Goal: Task Accomplishment & Management: Manage account settings

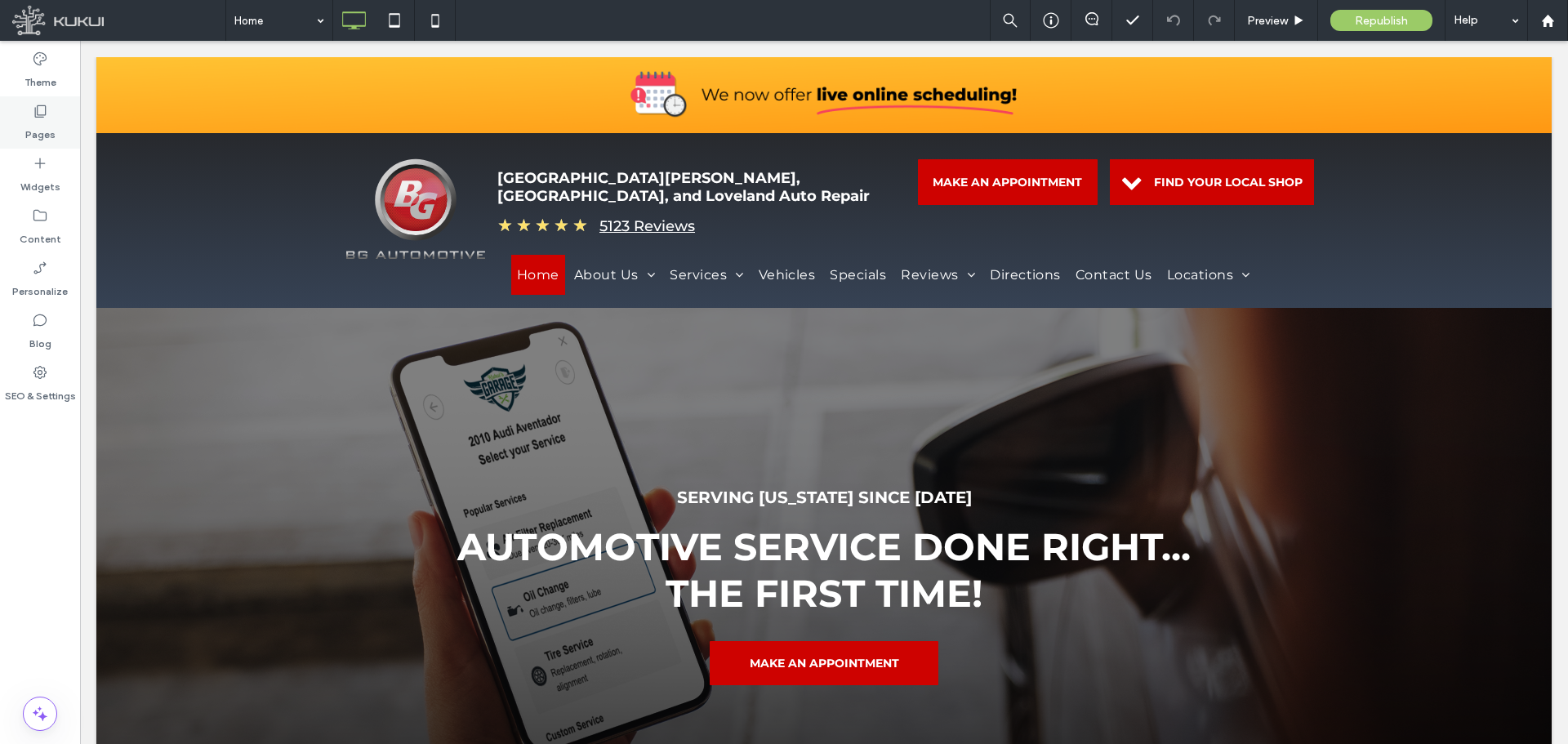
click at [59, 134] on div "Pages" at bounding box center [40, 122] width 80 height 52
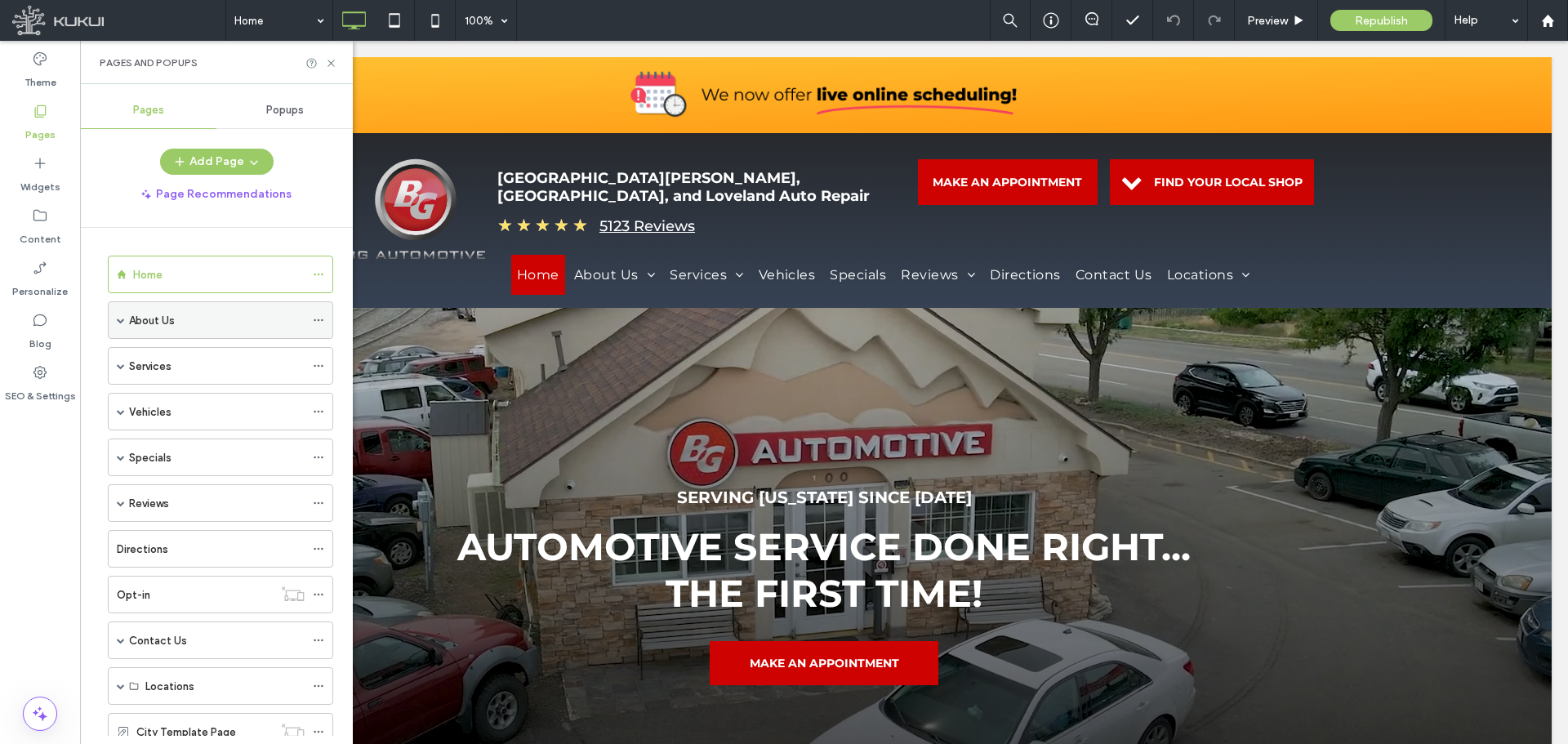
click at [124, 320] on span at bounding box center [121, 321] width 9 height 9
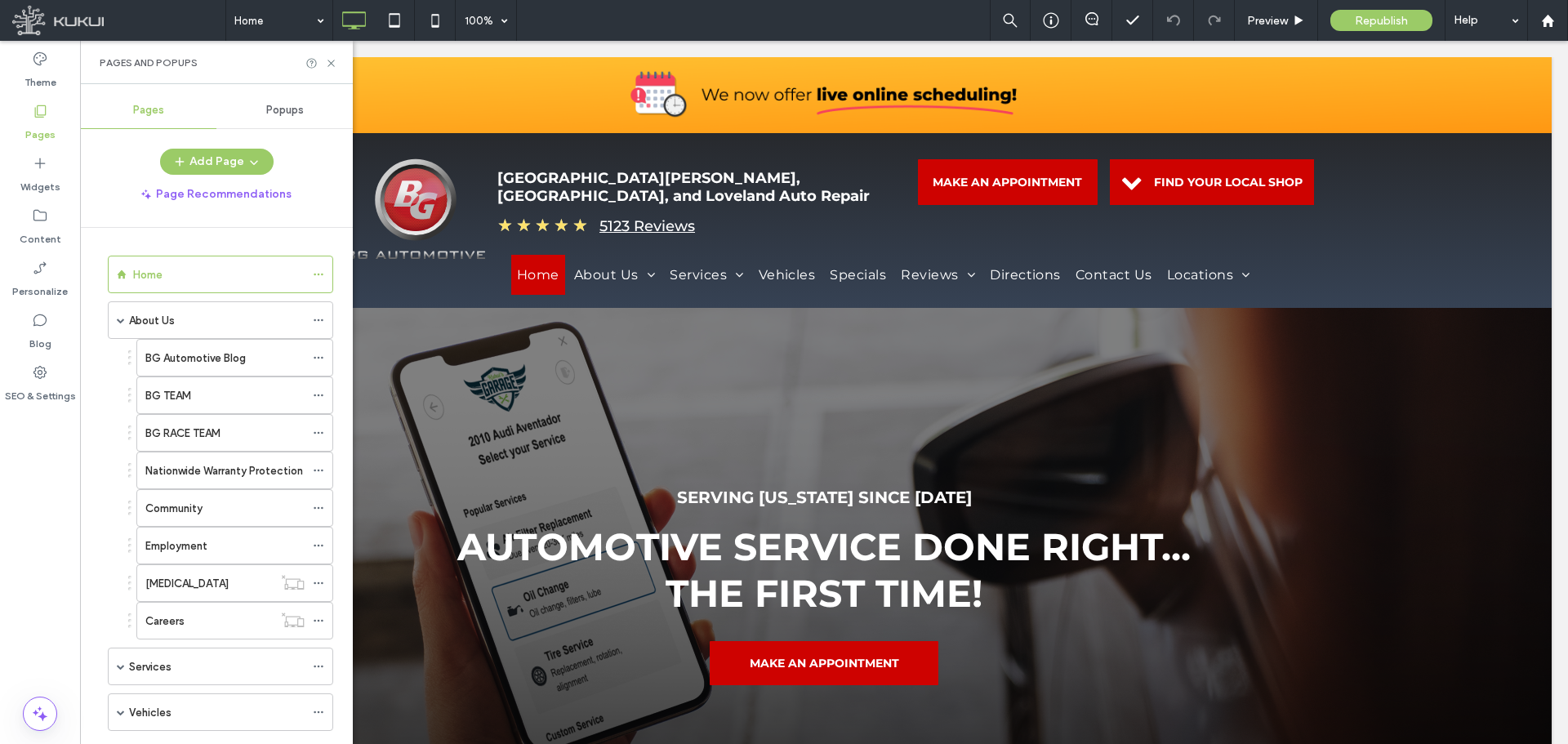
click at [273, 580] on div at bounding box center [293, 582] width 40 height 16
click at [224, 578] on div "Covid-19" at bounding box center [209, 583] width 128 height 17
click at [0, 0] on div at bounding box center [0, 0] width 0 height 0
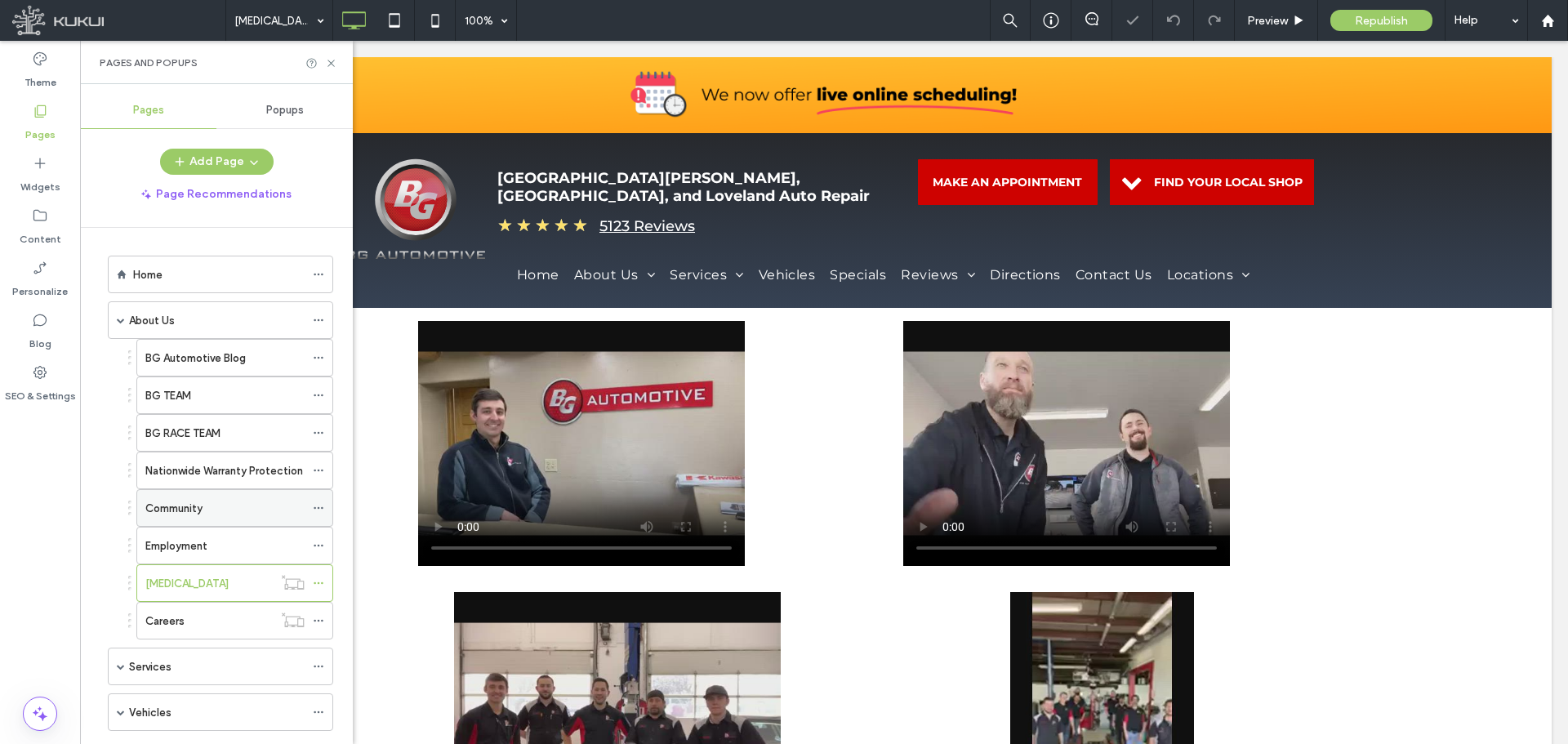
click at [265, 508] on div "Community" at bounding box center [224, 508] width 159 height 17
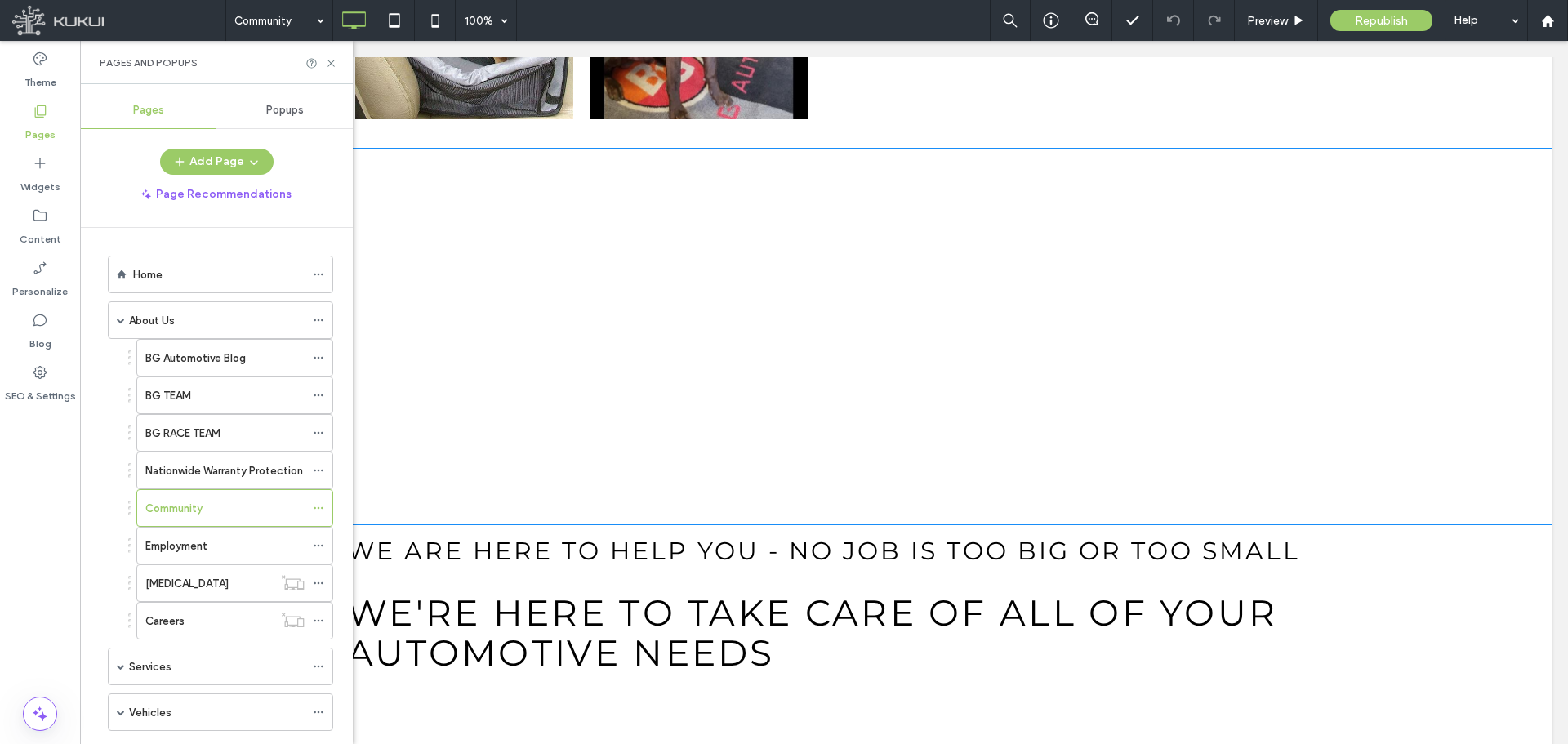
scroll to position [1960, 0]
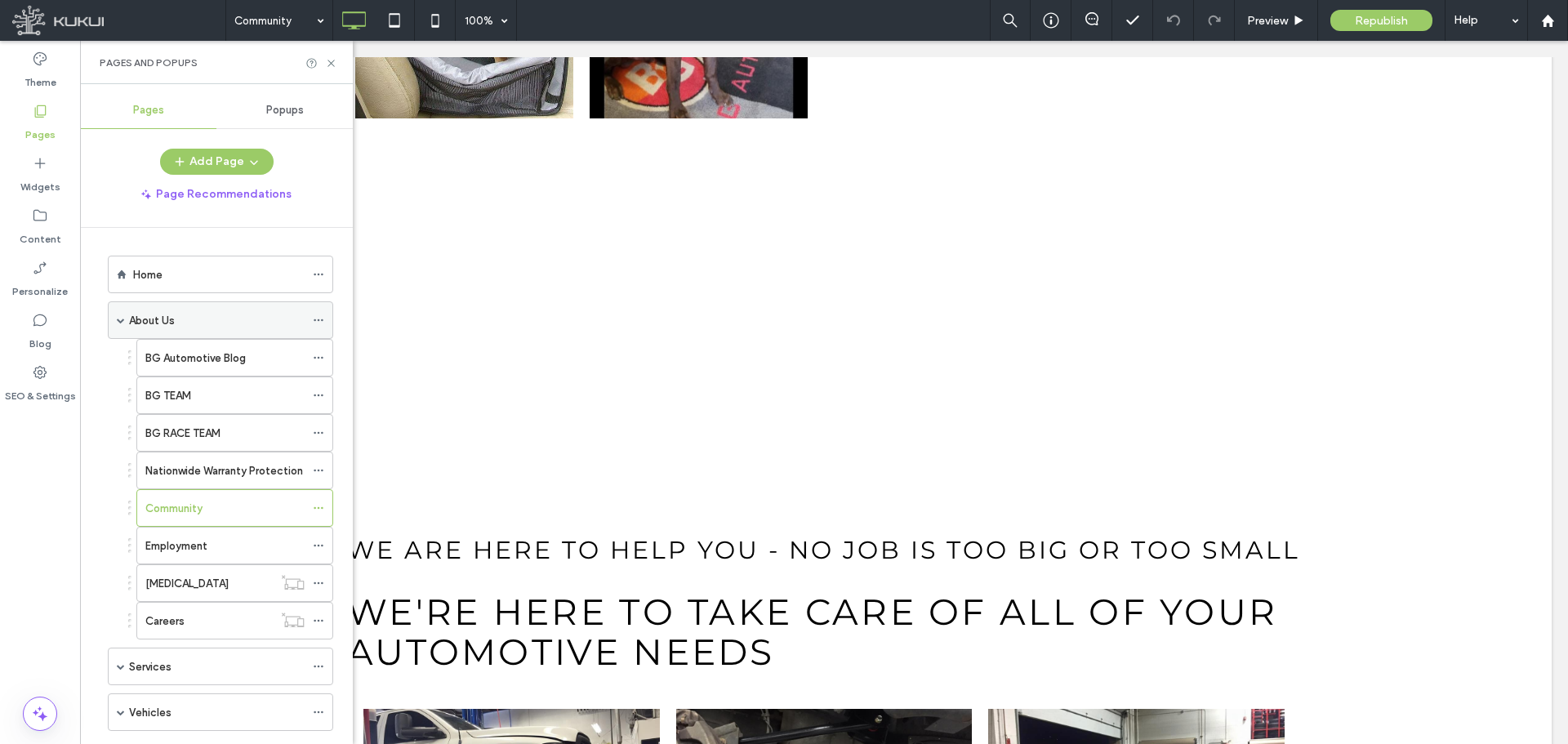
click at [236, 331] on div "About Us" at bounding box center [217, 320] width 175 height 36
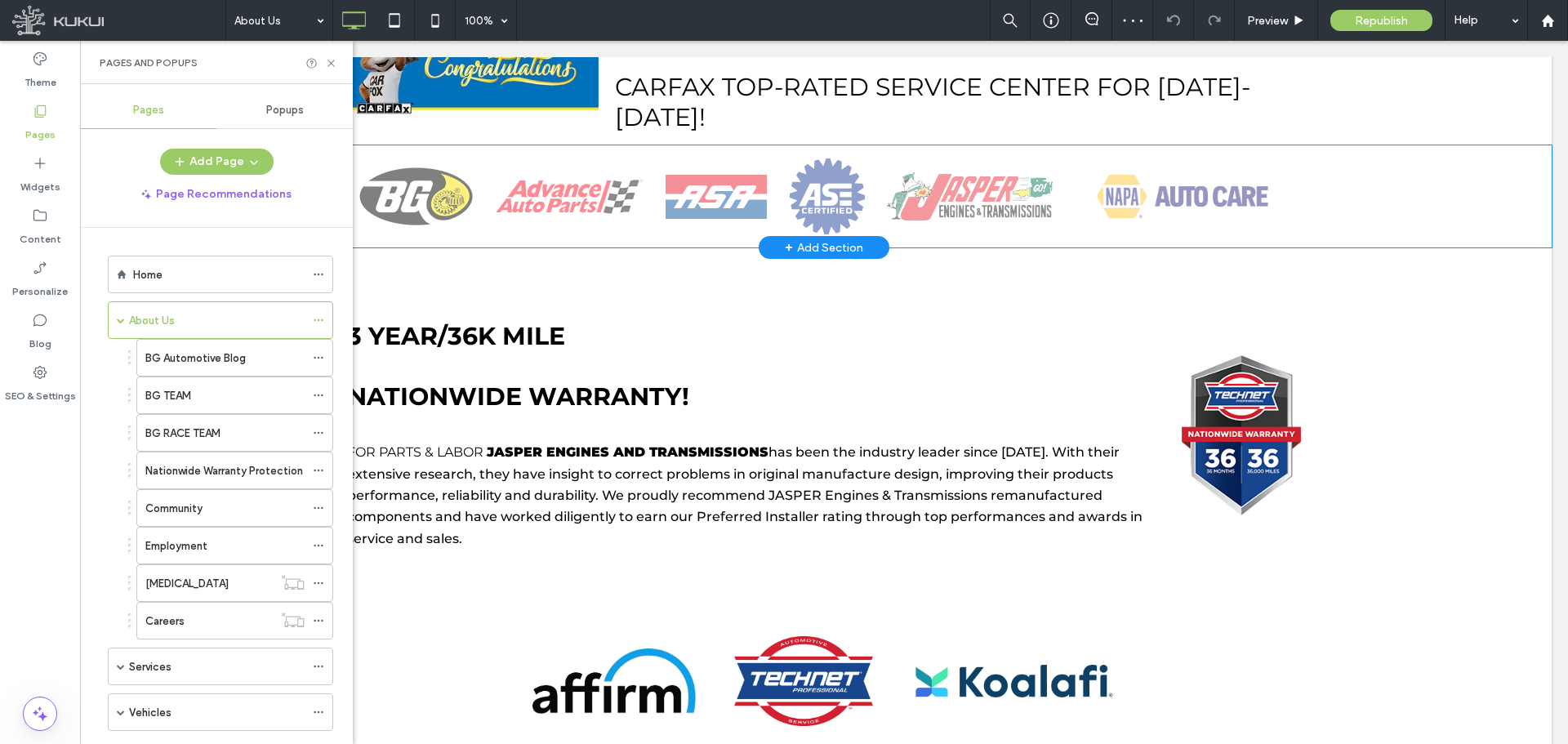
scroll to position [1225, 0]
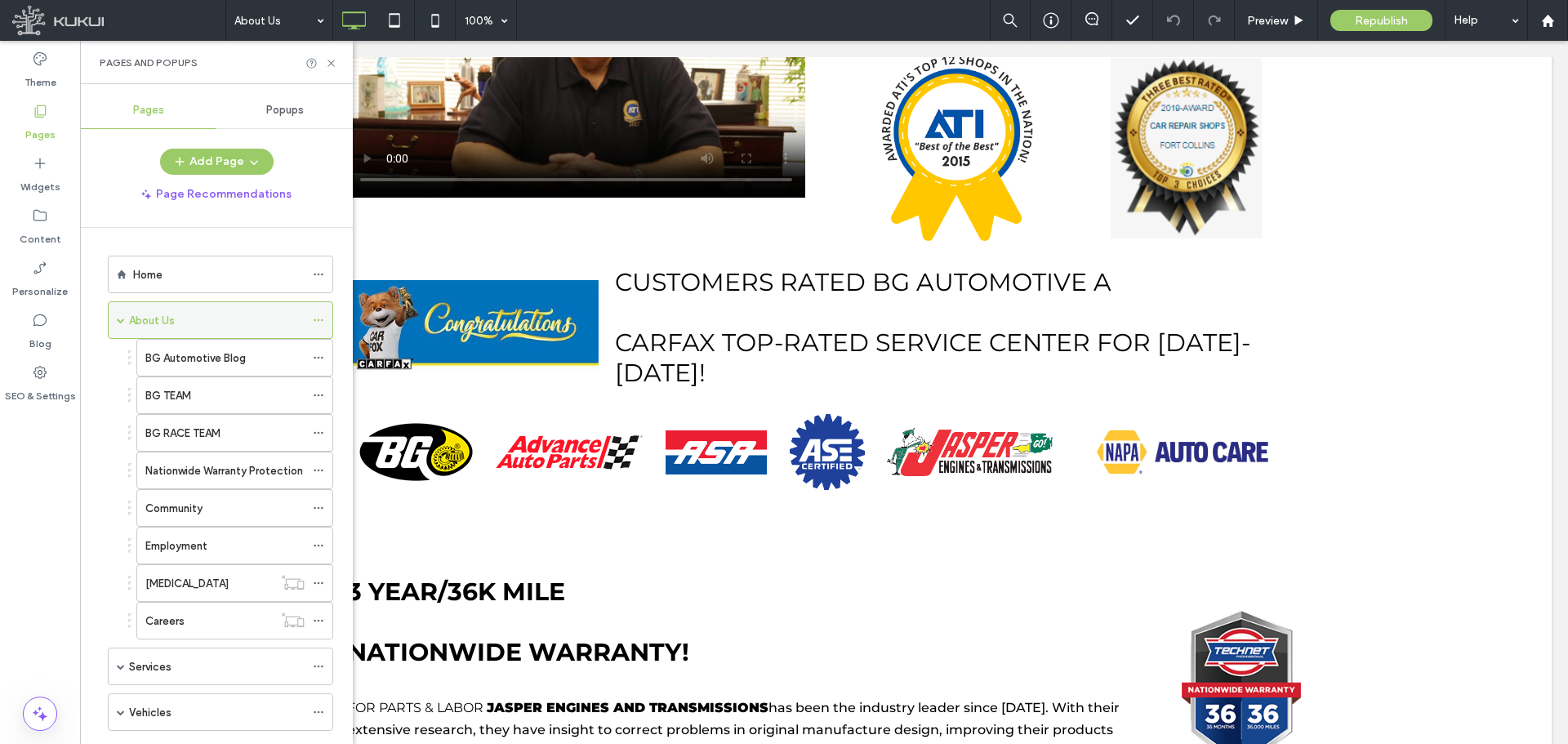
click at [318, 321] on icon at bounding box center [318, 320] width 11 height 11
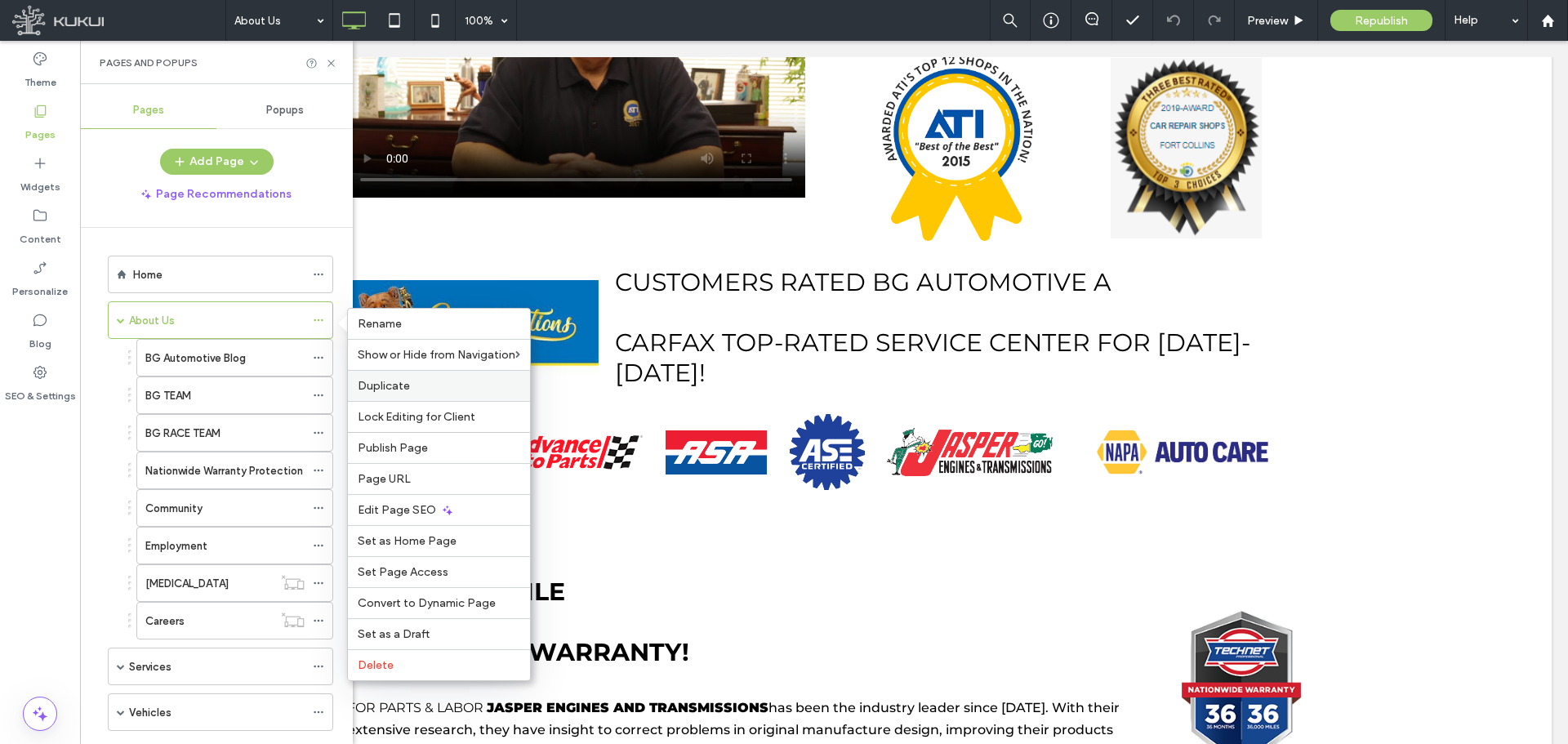
click at [373, 385] on span "Duplicate" at bounding box center [383, 386] width 52 height 14
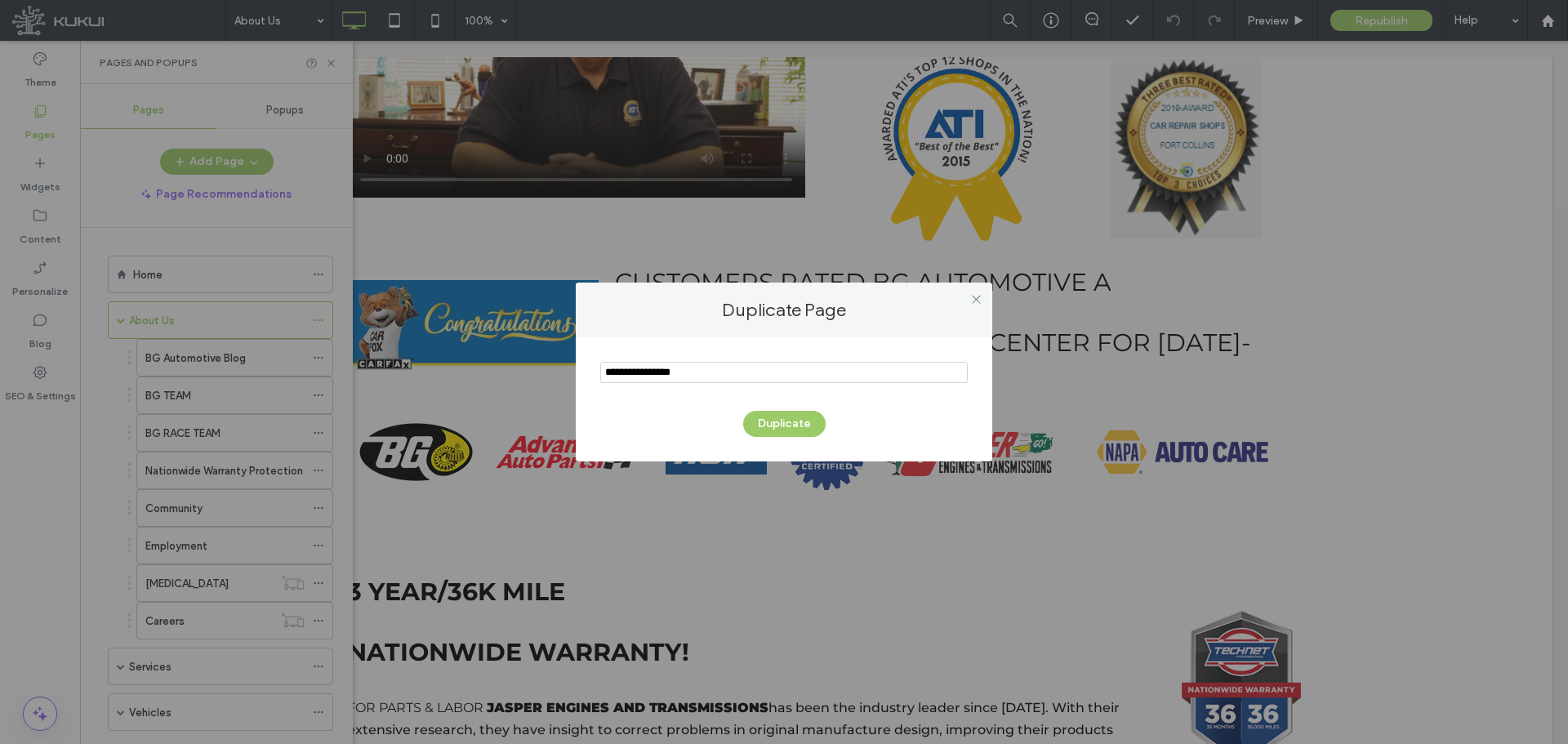
drag, startPoint x: 710, startPoint y: 373, endPoint x: 187, endPoint y: 392, distance: 523.3
click at [219, 365] on div "Duplicate Page Duplicate" at bounding box center [784, 372] width 1568 height 744
click at [715, 365] on input "notEmpty" at bounding box center [784, 372] width 367 height 21
paste input "**********"
type input "**********"
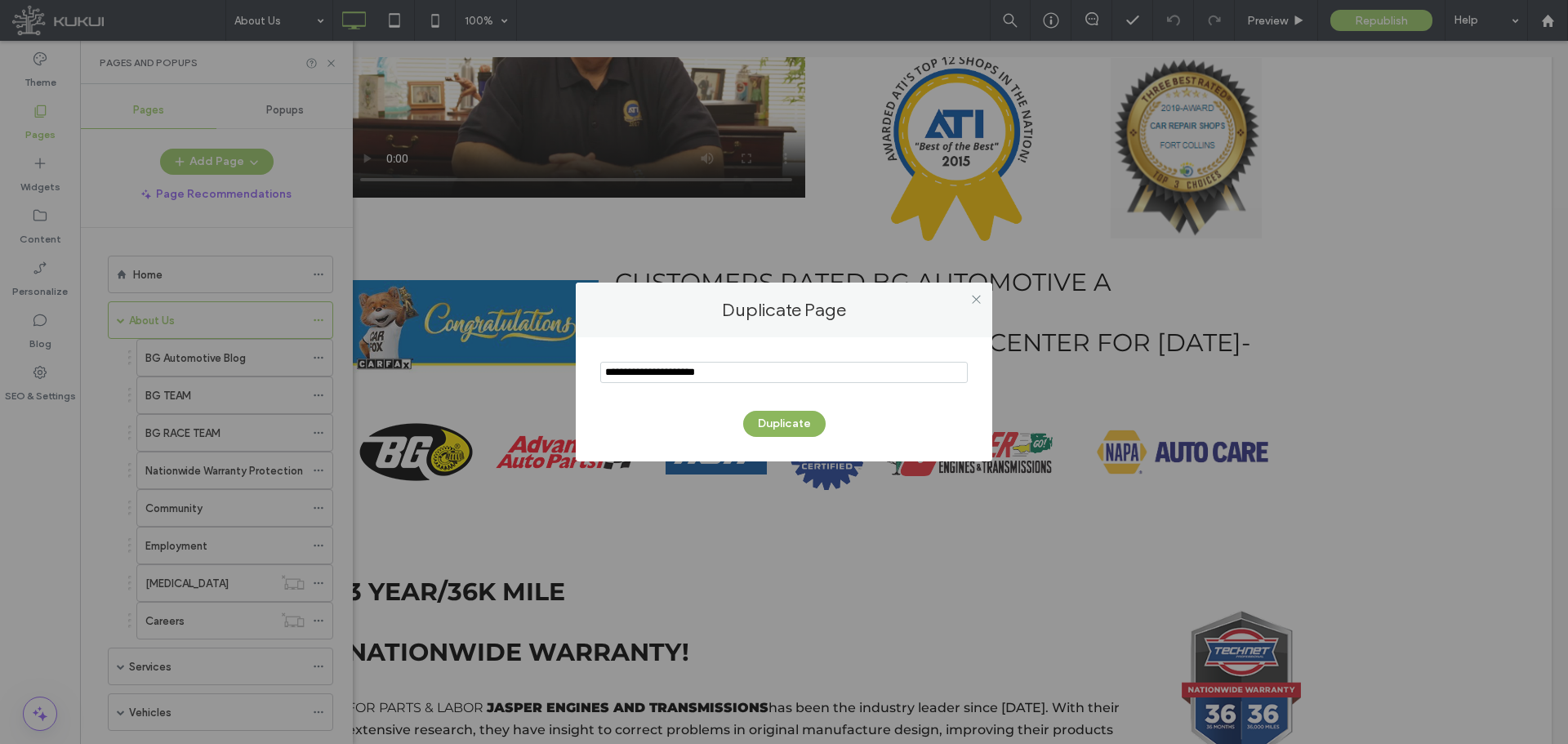
click at [800, 423] on button "Duplicate" at bounding box center [784, 423] width 82 height 26
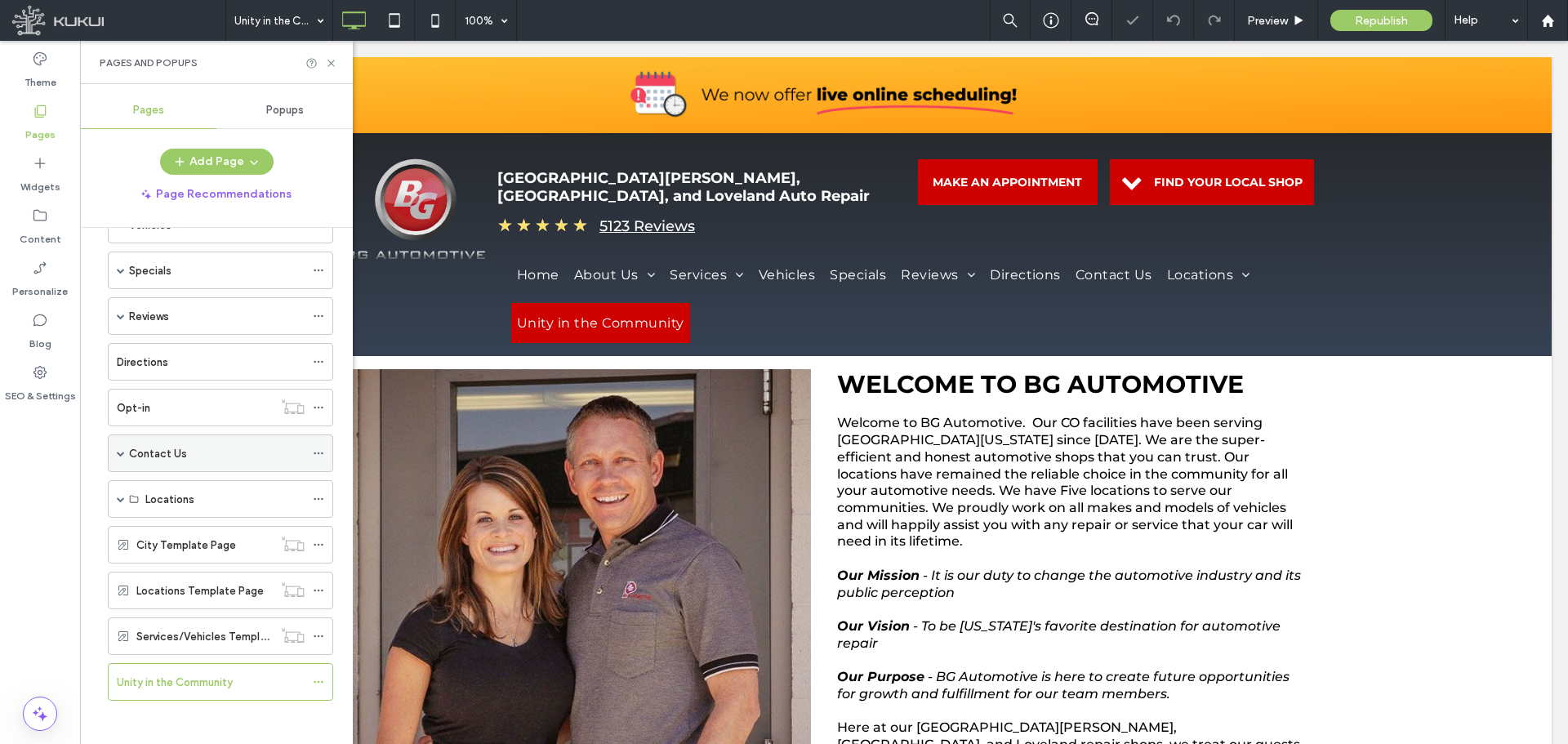
scroll to position [493, 0]
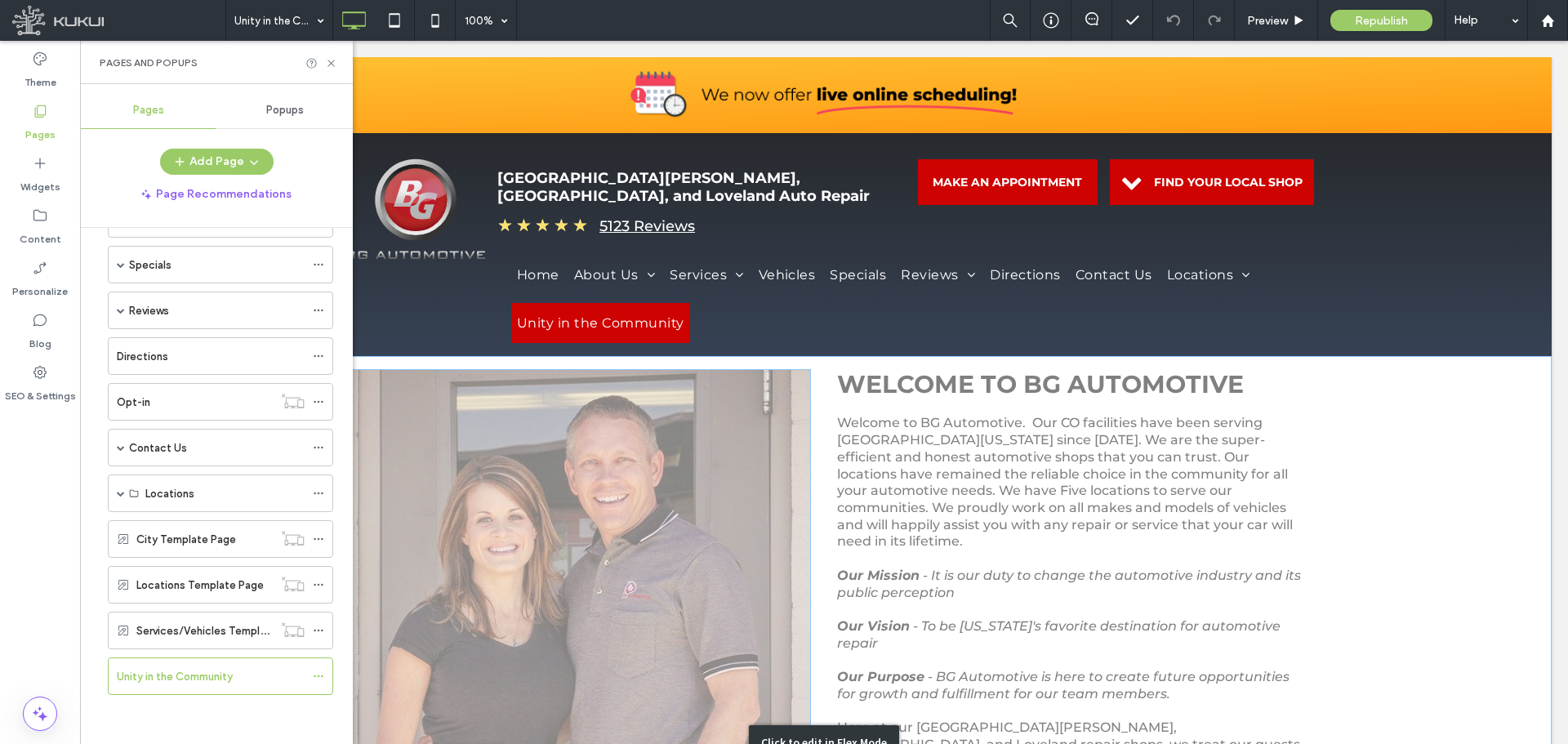
click at [611, 448] on div "Click to edit in Flex Mode" at bounding box center [824, 741] width 1456 height 771
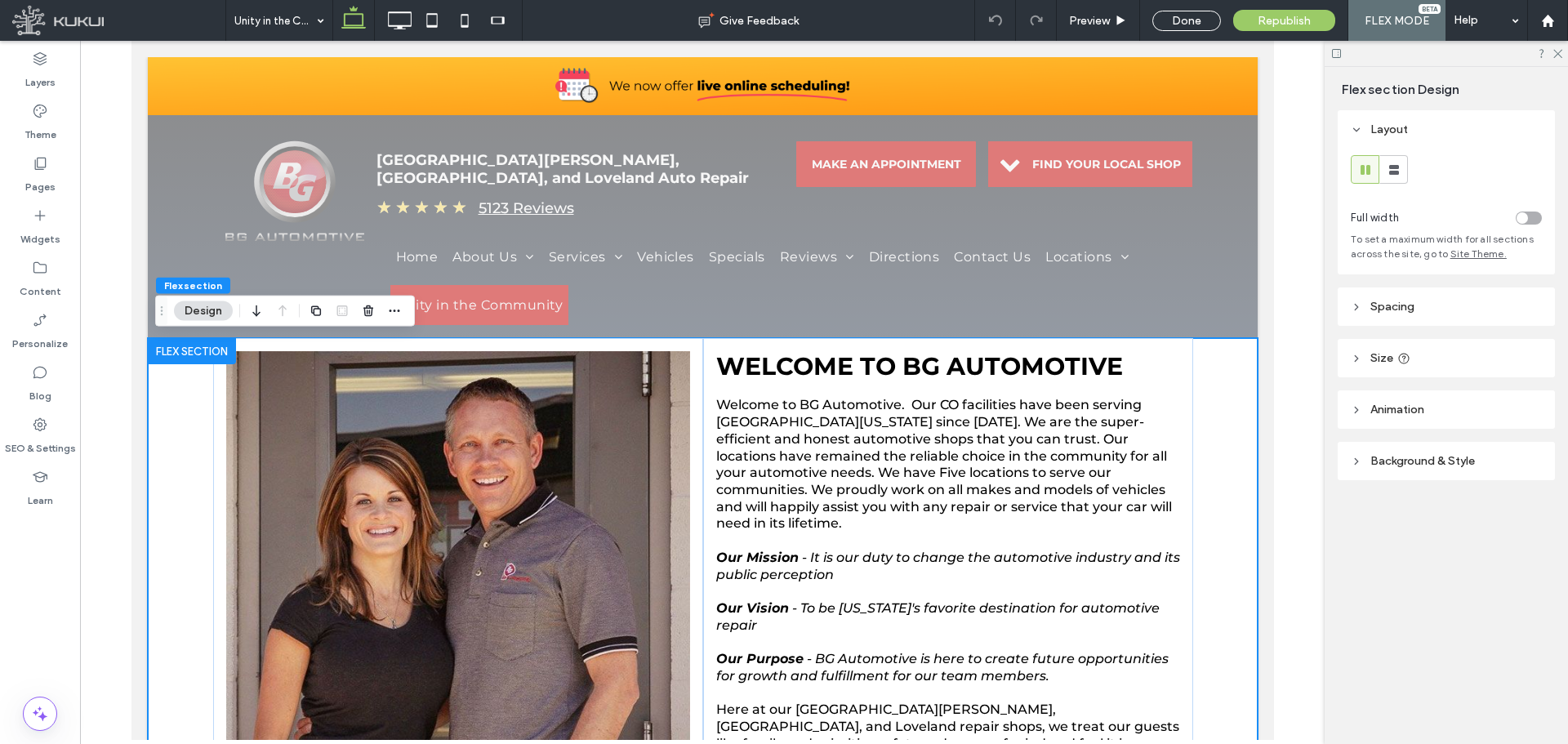
click at [469, 372] on img at bounding box center [457, 583] width 464 height 464
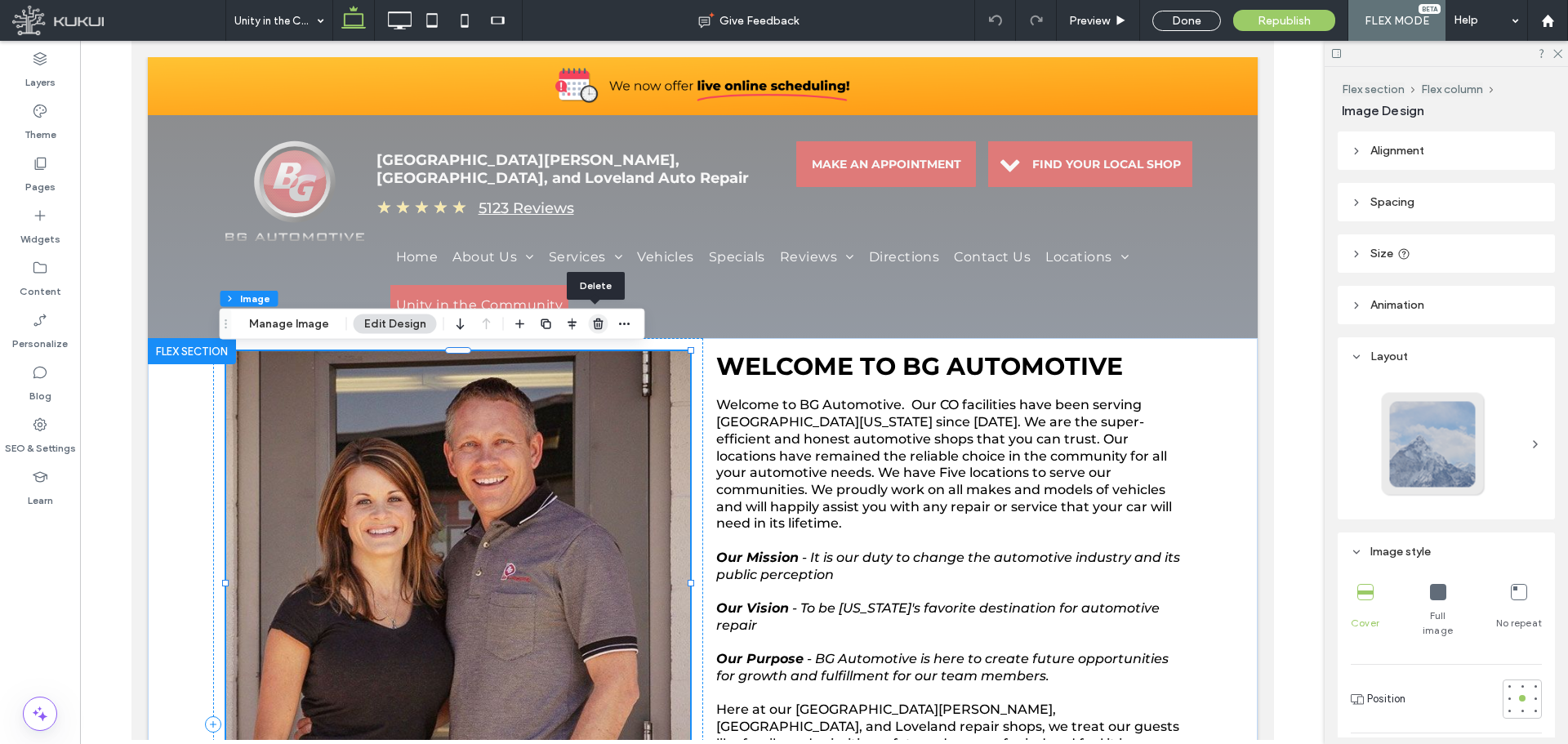
click at [593, 322] on icon "button" at bounding box center [598, 324] width 13 height 13
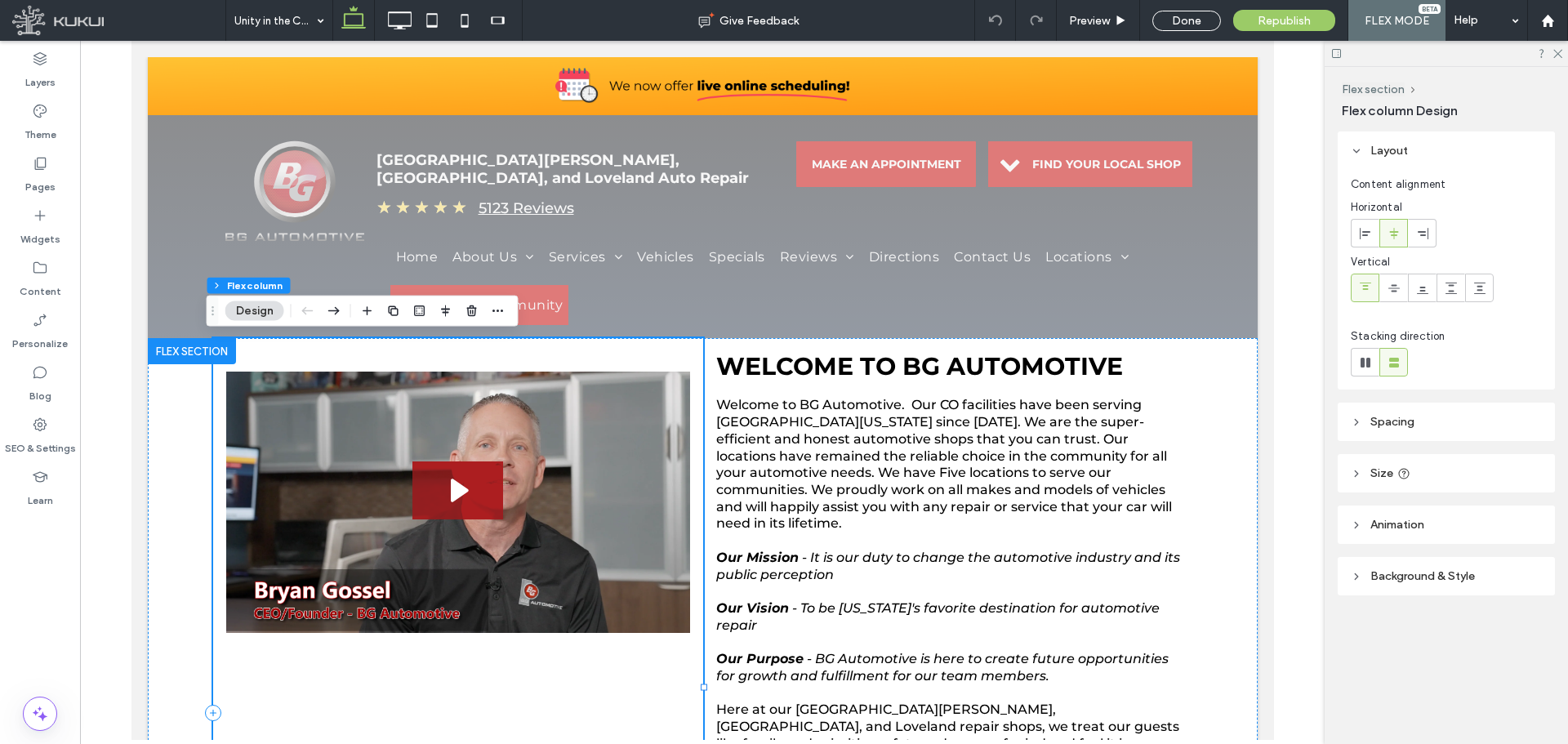
click at [599, 393] on img at bounding box center [457, 502] width 464 height 261
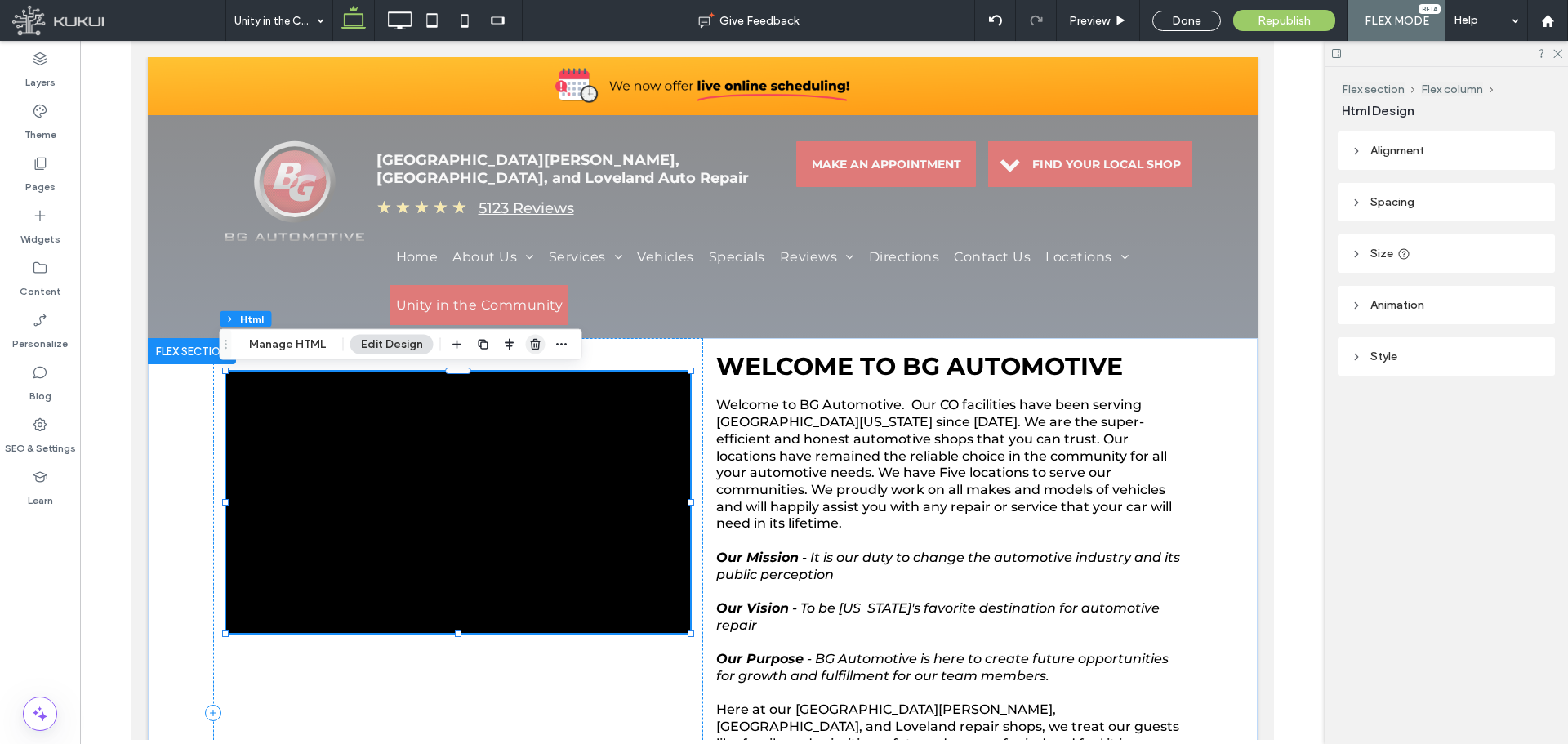
click at [531, 339] on icon "button" at bounding box center [535, 344] width 13 height 13
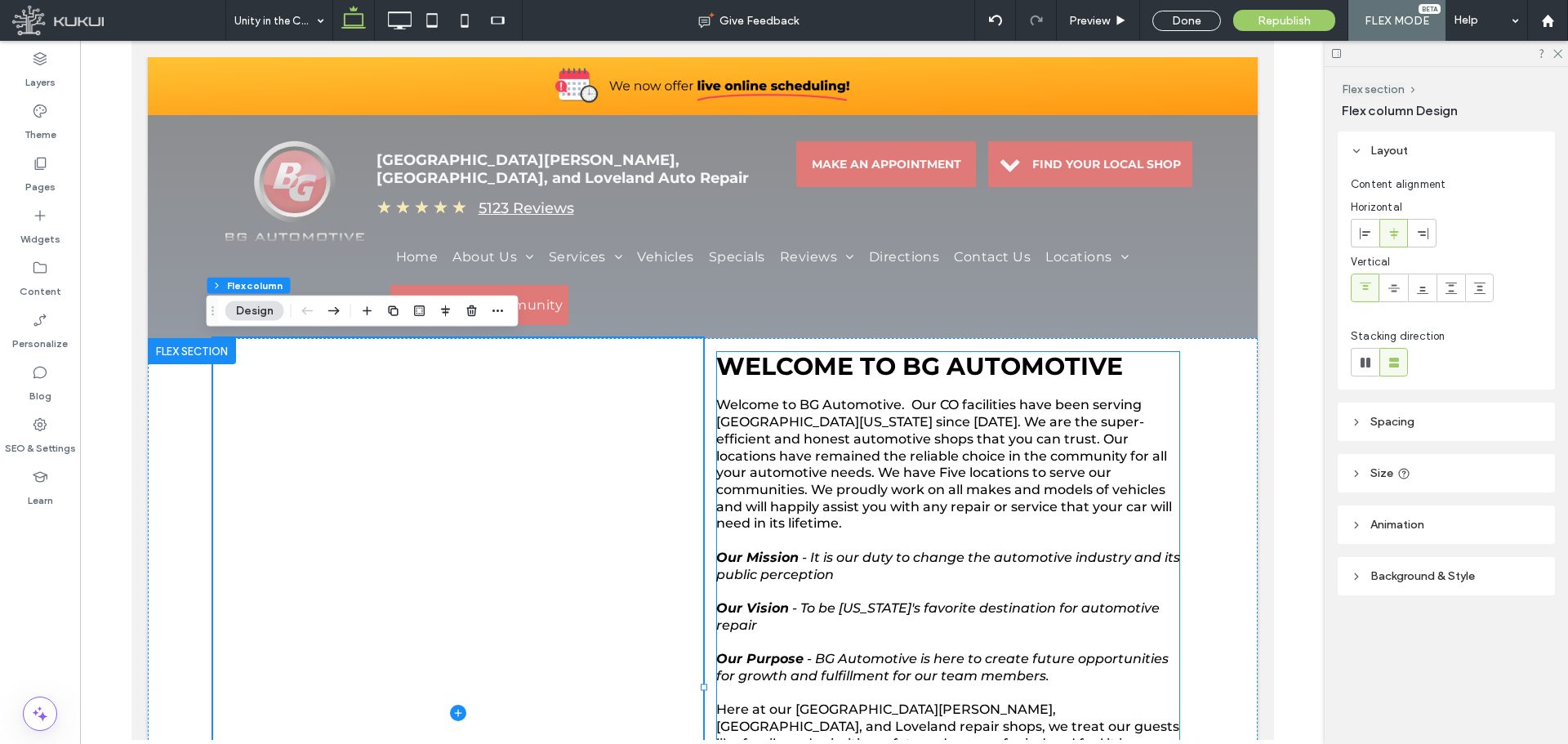
click at [866, 455] on span "Welcome to BG Automotive. Our CO facilities have been serving Northern Colorado…" at bounding box center [943, 464] width 456 height 134
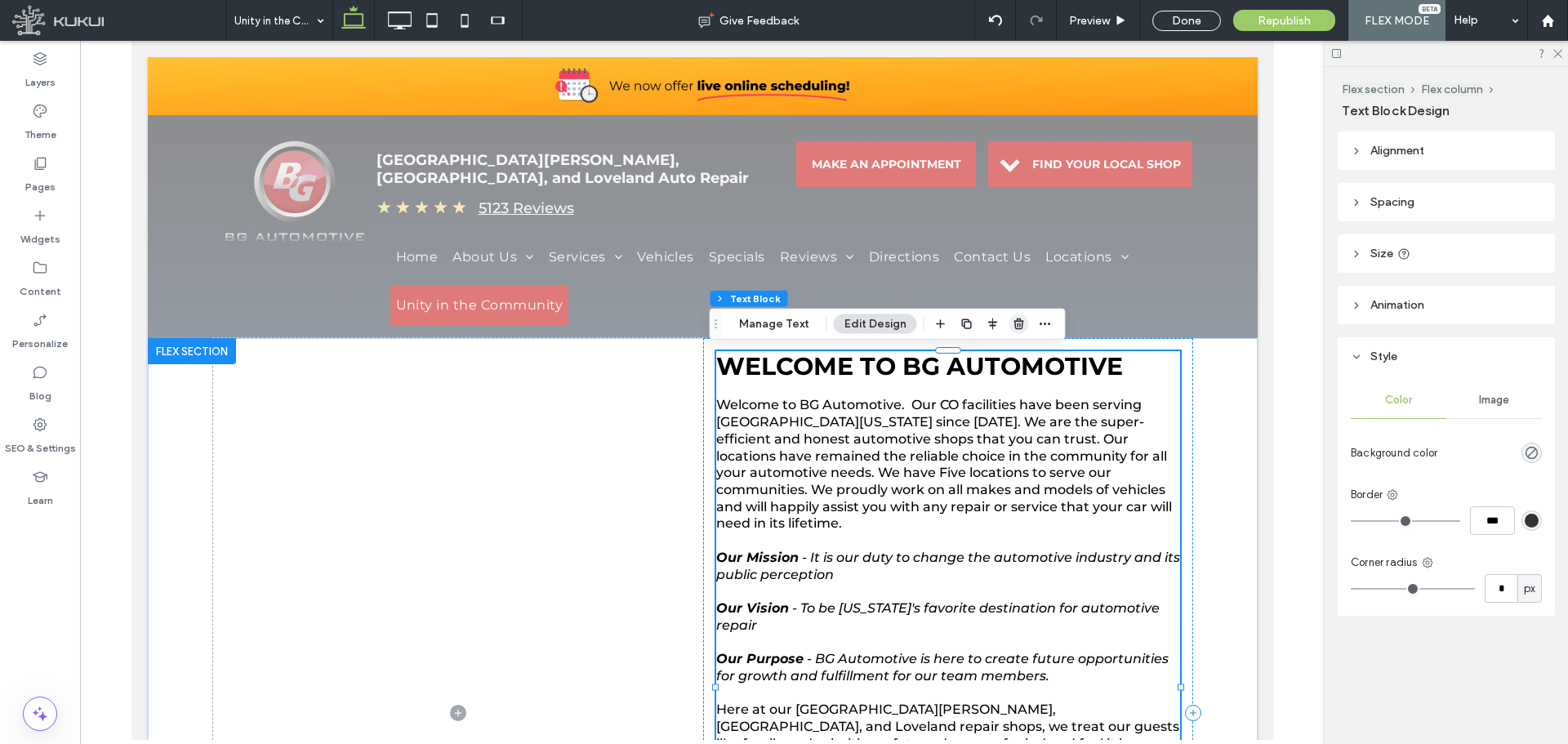
click at [1013, 315] on span "button" at bounding box center [1019, 324] width 20 height 20
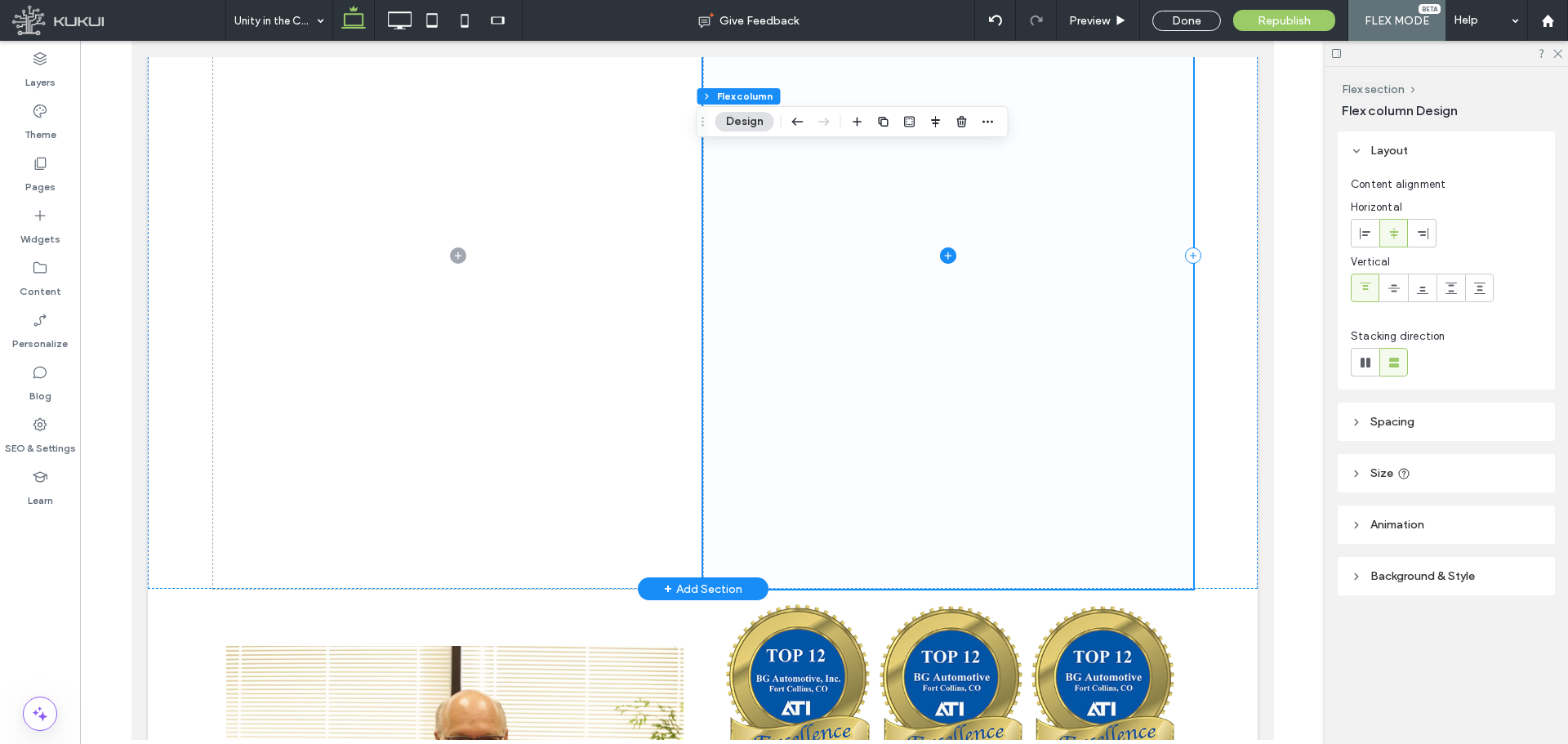
scroll to position [571, 0]
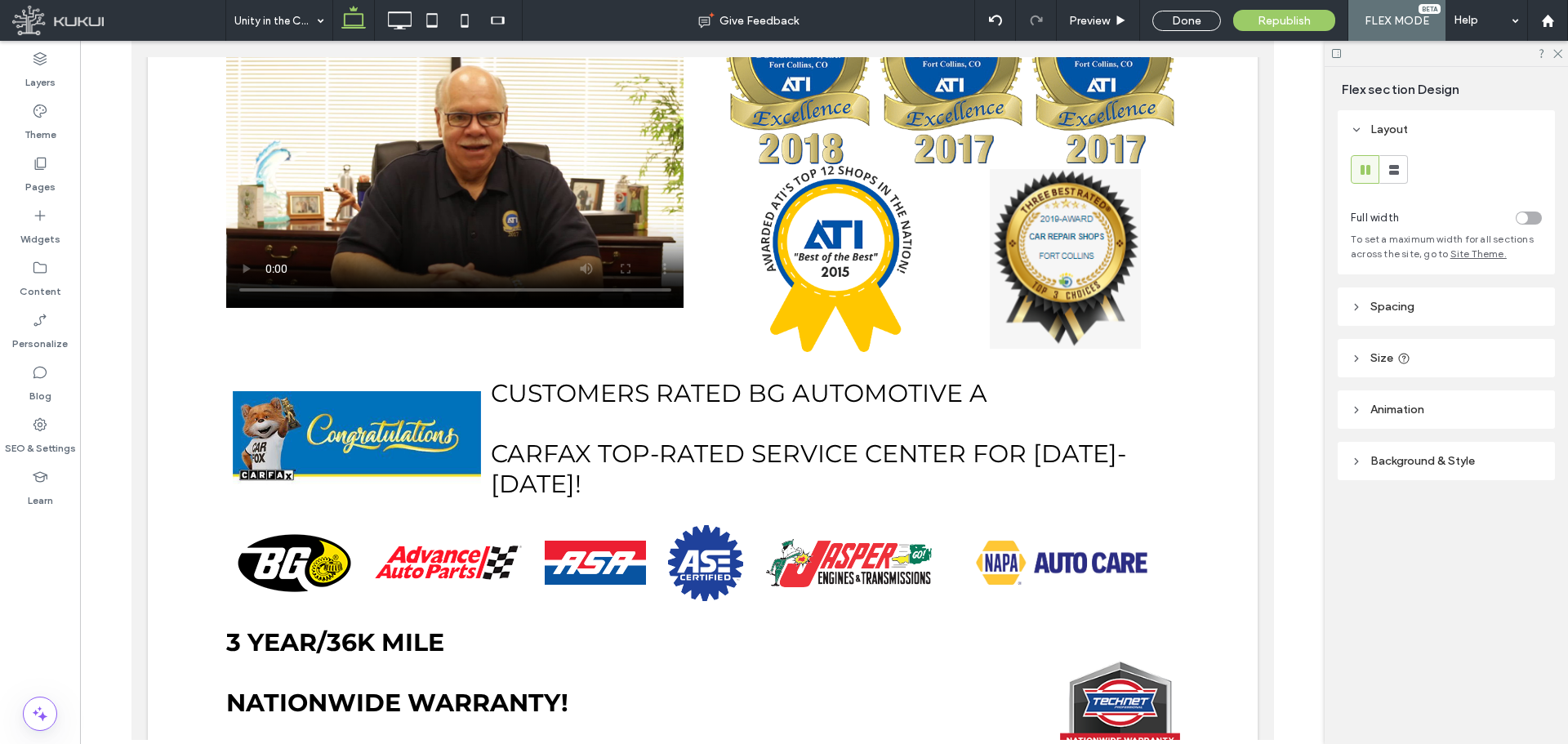
drag, startPoint x: 784, startPoint y: 431, endPoint x: 802, endPoint y: -19, distance: 450.4
click at [802, 0] on html "Click To Paste Row Home About Us BG Automotive Blog BG TEAM BG RACE TEAM Nation…" at bounding box center [702, 685] width 1143 height 2432
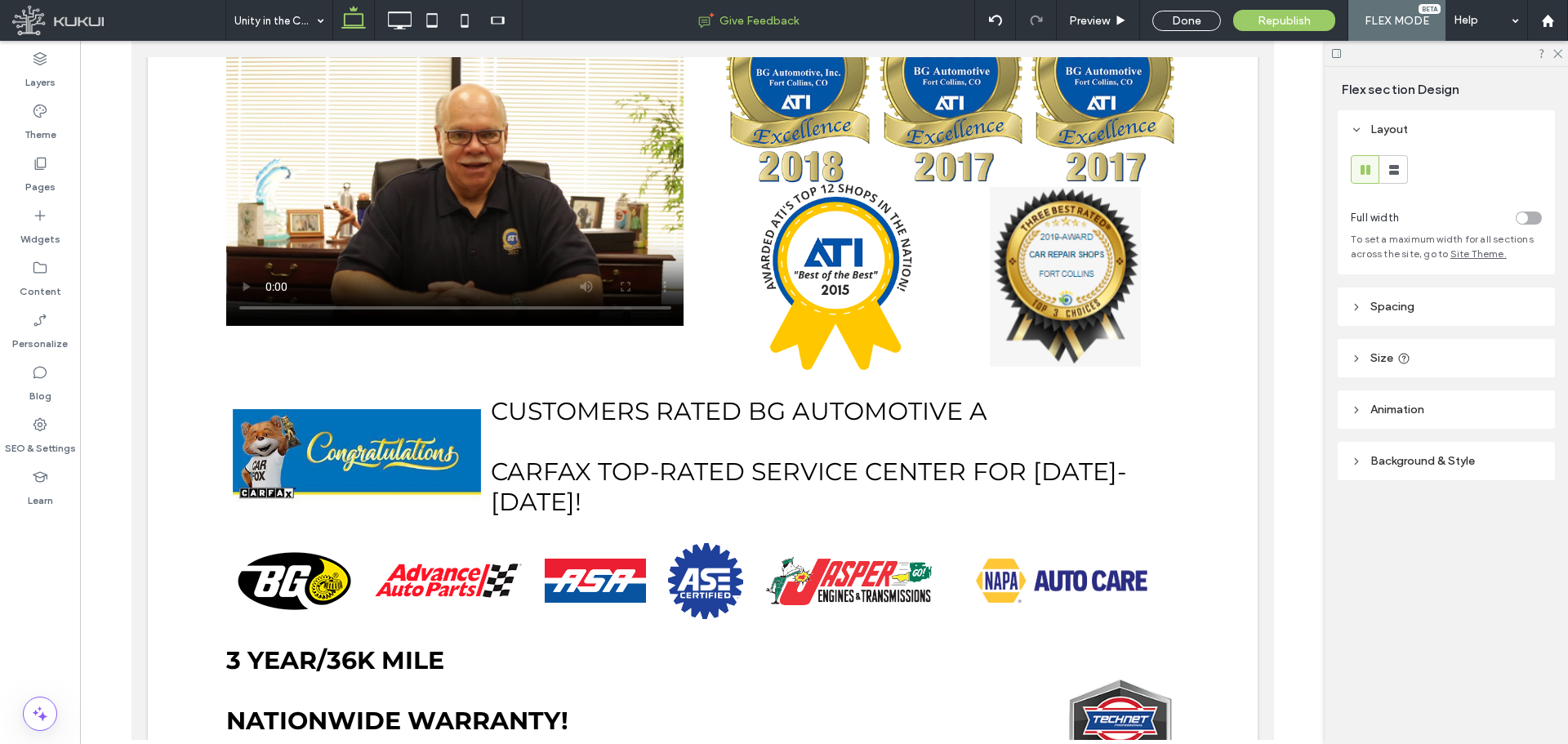
type input "***"
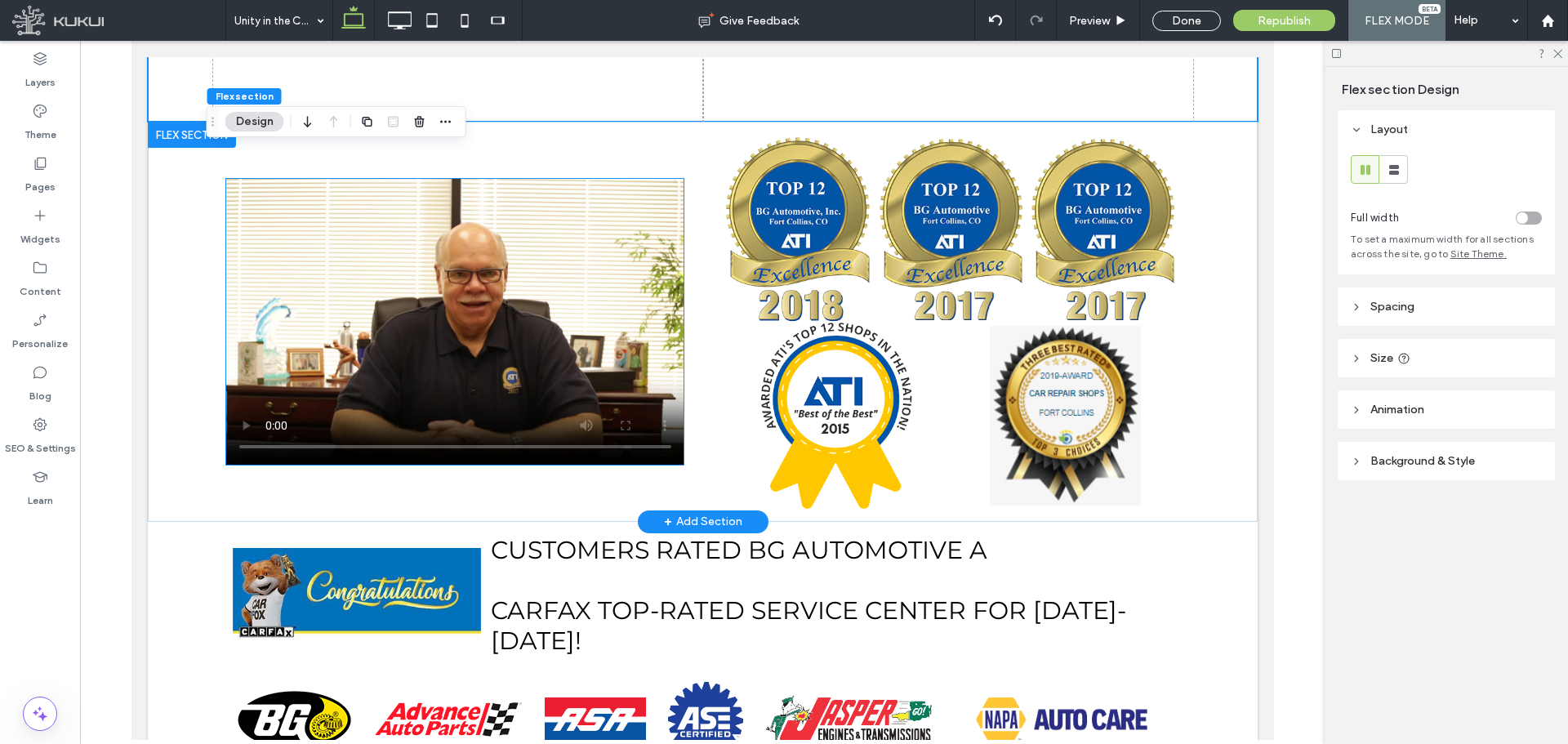
scroll to position [245, 0]
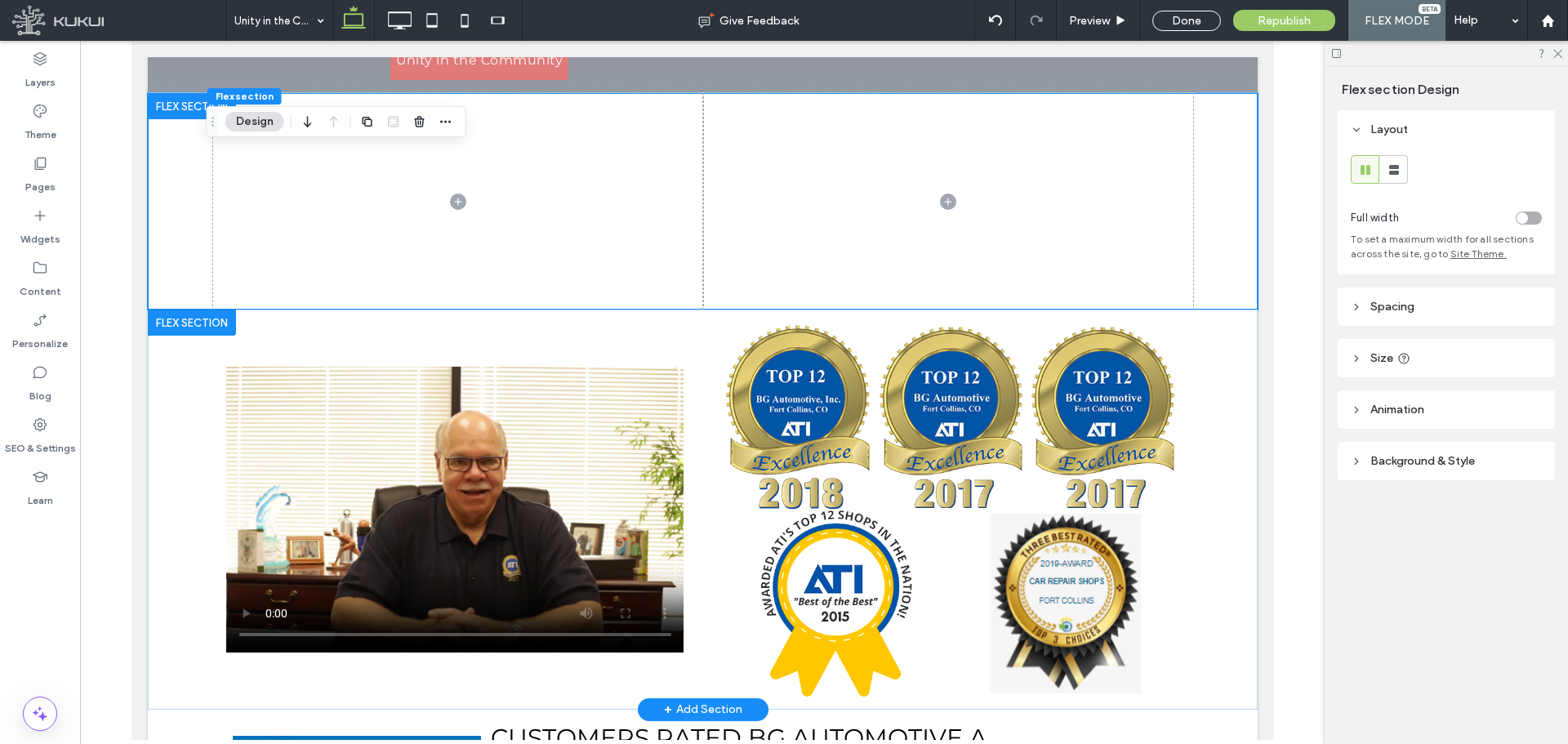
click at [202, 326] on div at bounding box center [191, 322] width 88 height 26
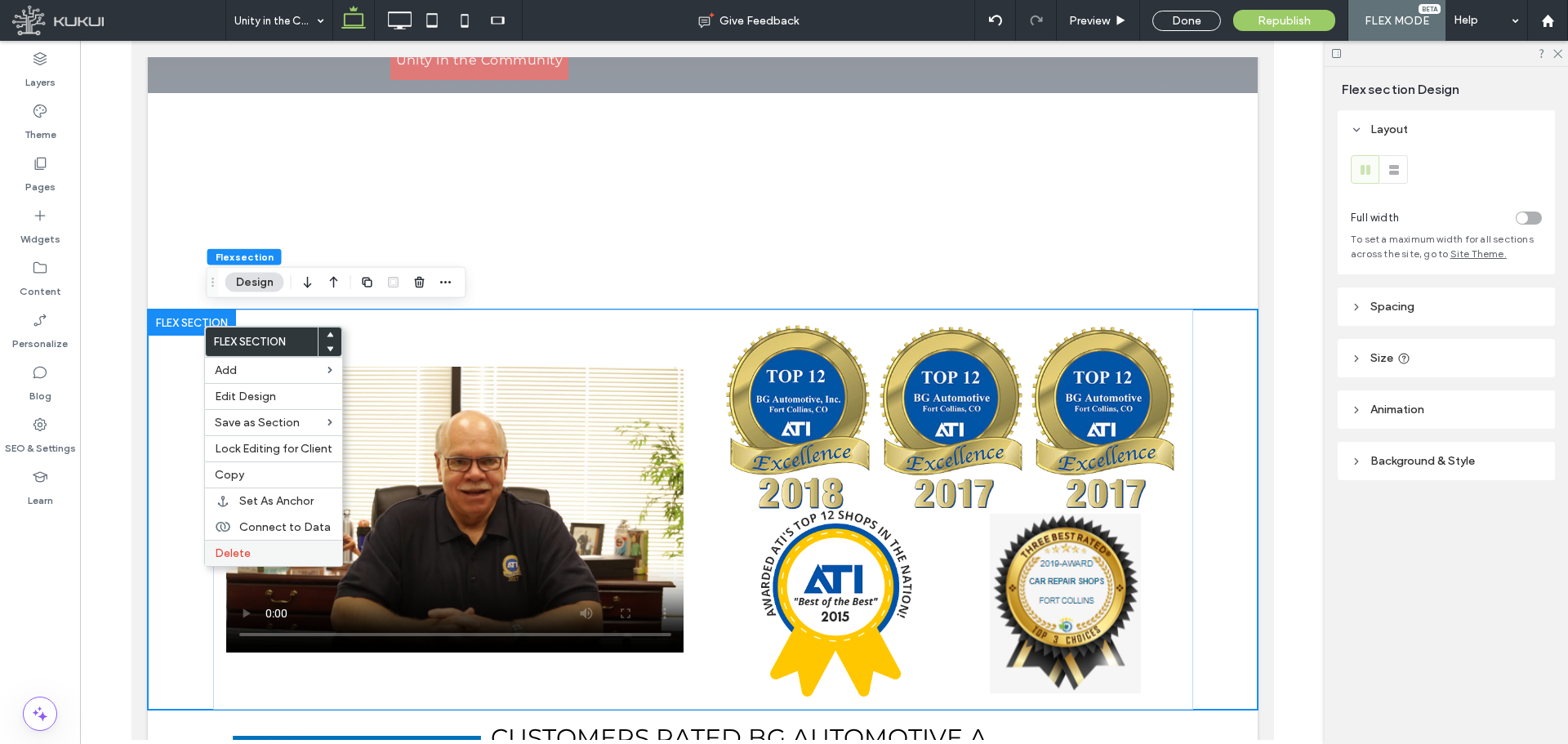
click at [267, 558] on label "Delete" at bounding box center [274, 554] width 117 height 14
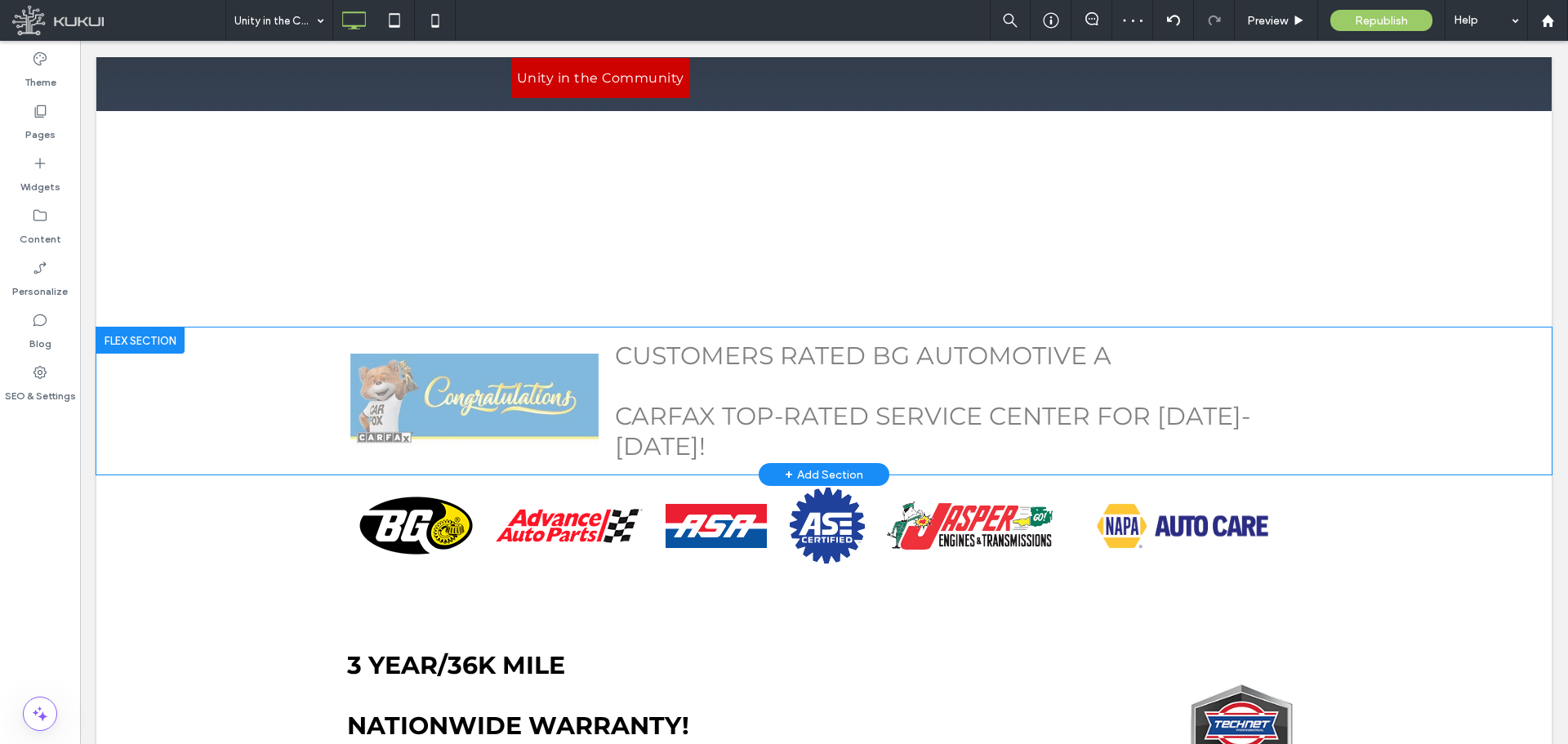
click at [138, 334] on div at bounding box center [140, 340] width 88 height 26
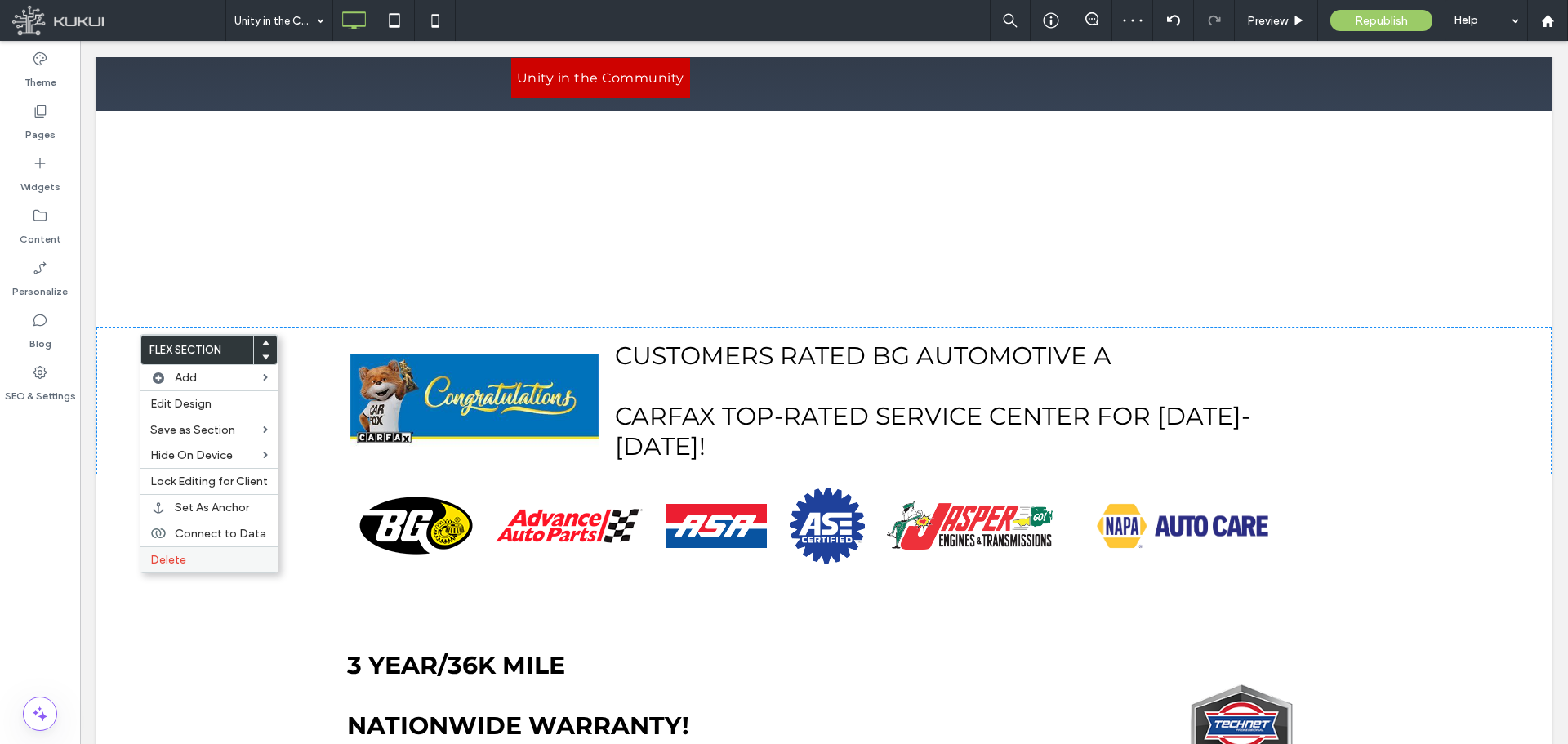
click at [190, 551] on div "Delete" at bounding box center [208, 559] width 137 height 26
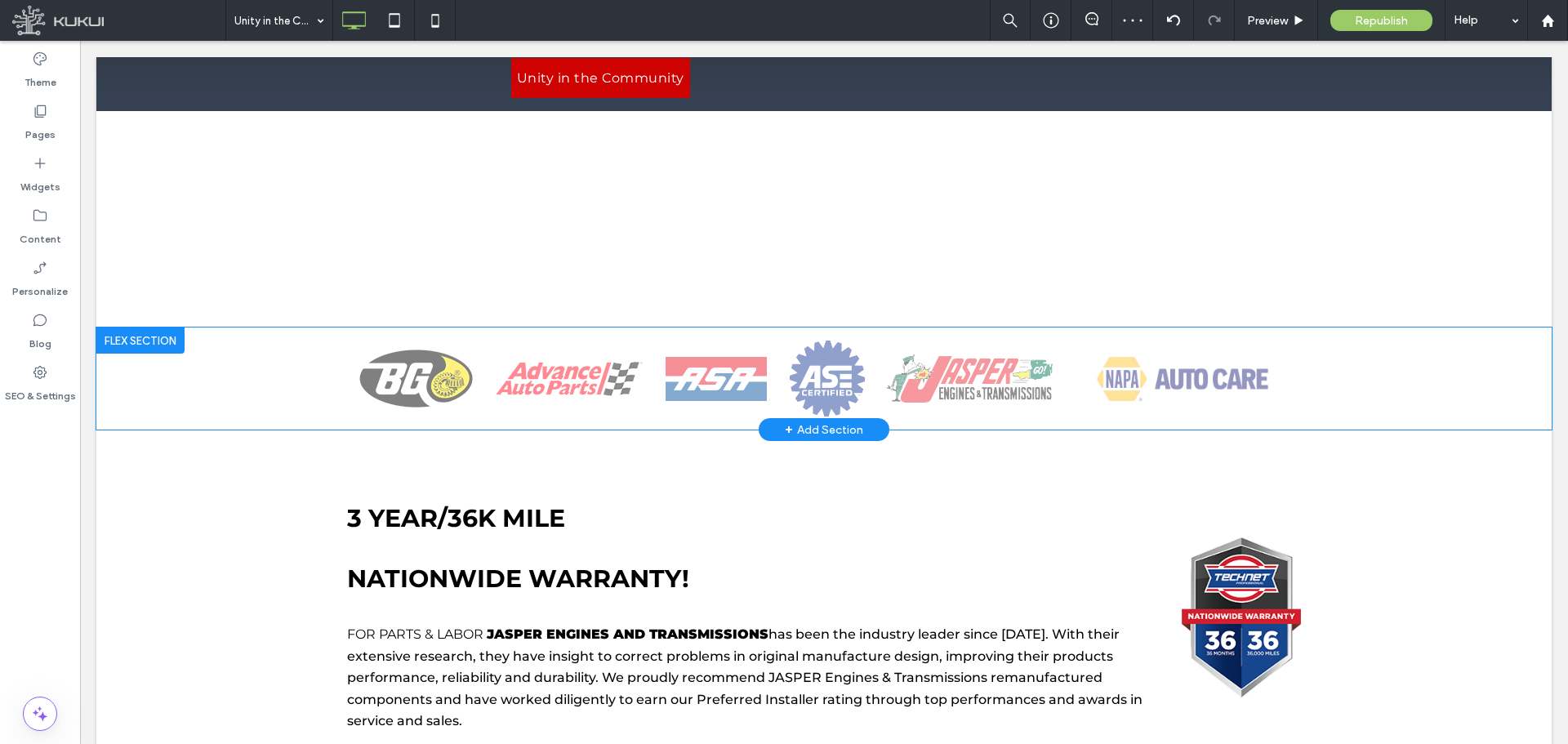
click at [143, 335] on div at bounding box center [140, 340] width 88 height 26
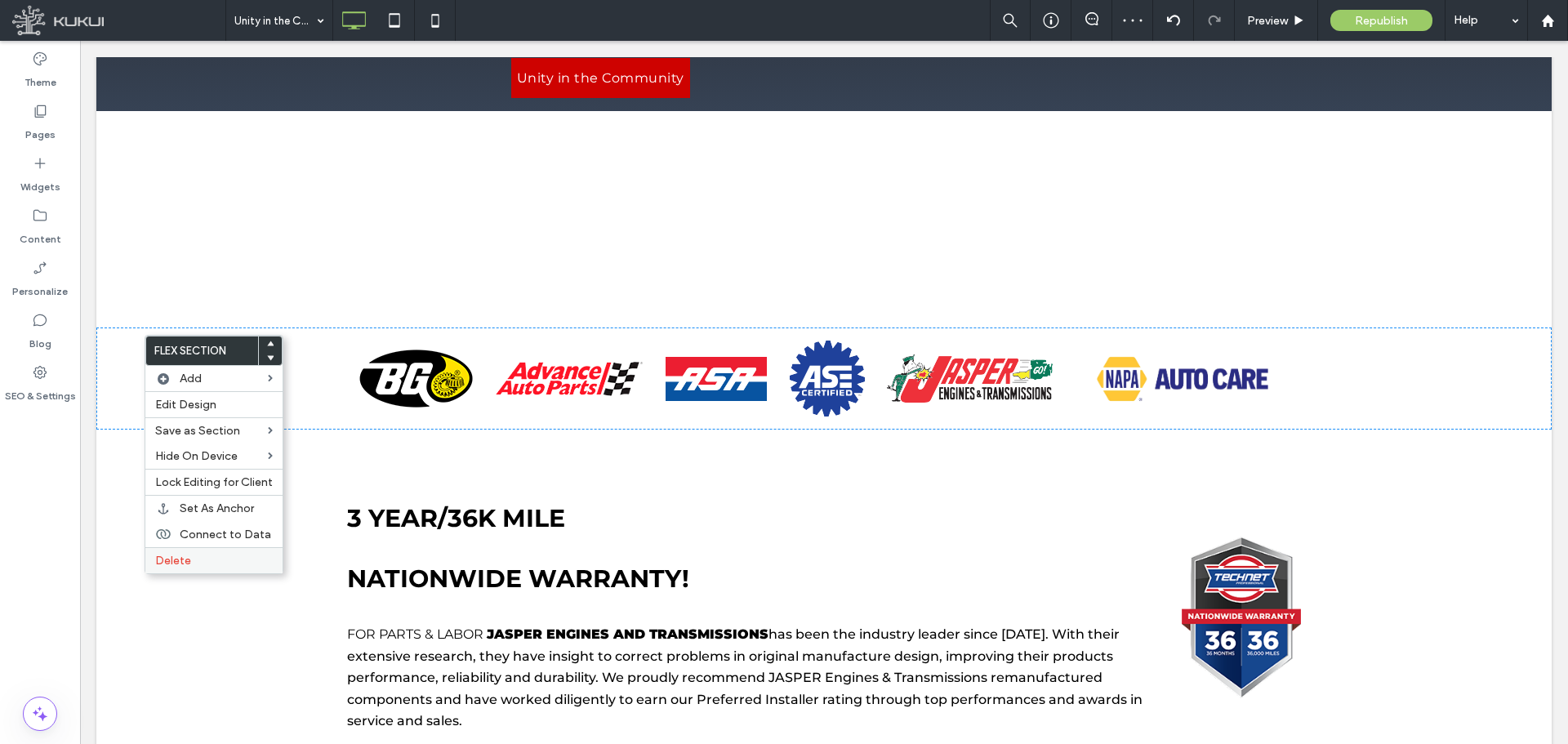
click at [175, 552] on div "Delete" at bounding box center [213, 559] width 137 height 26
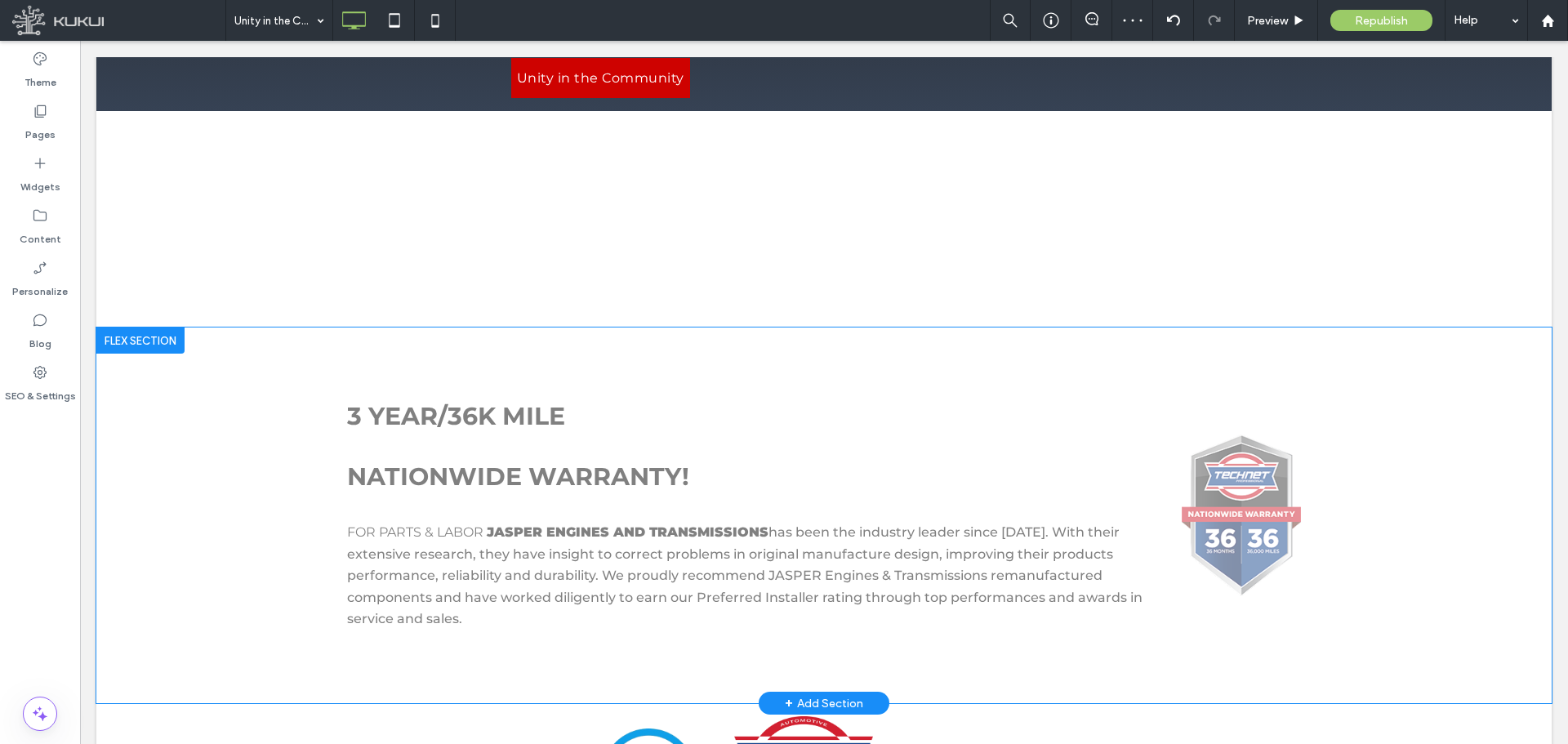
click at [153, 332] on div at bounding box center [140, 340] width 88 height 26
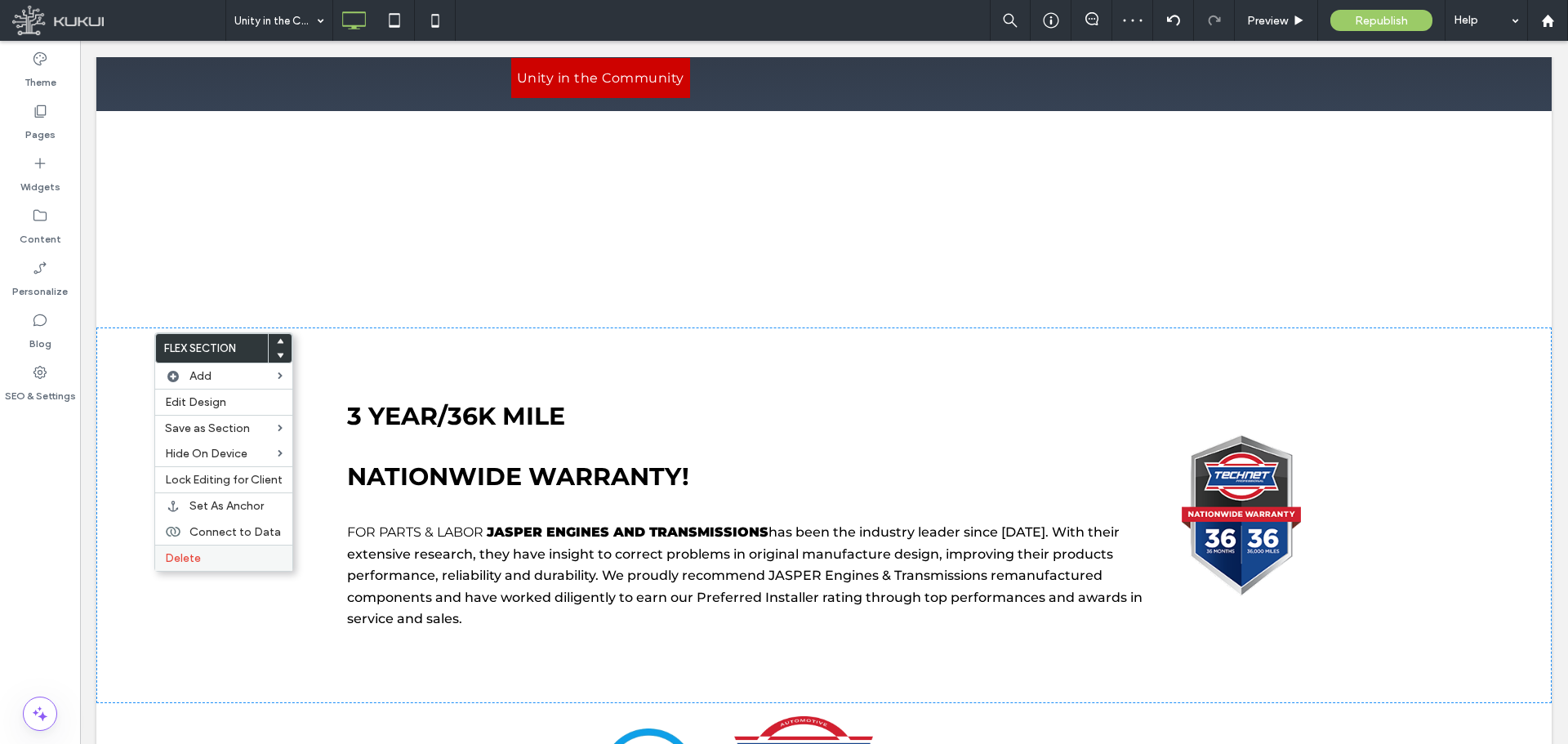
click at [187, 560] on span "Delete" at bounding box center [183, 558] width 36 height 14
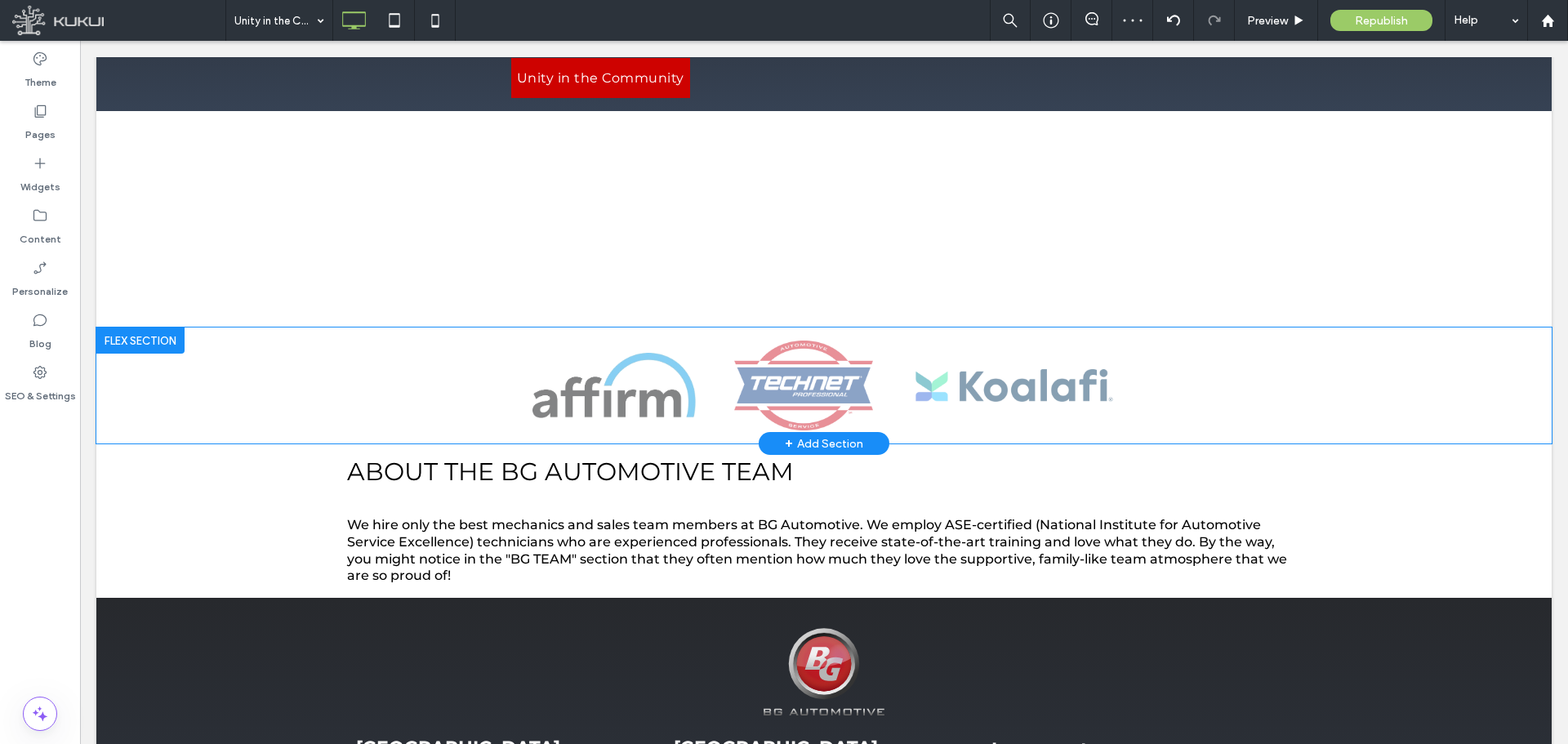
drag, startPoint x: 166, startPoint y: 338, endPoint x: 270, endPoint y: 446, distance: 149.9
click at [166, 338] on div at bounding box center [140, 340] width 88 height 26
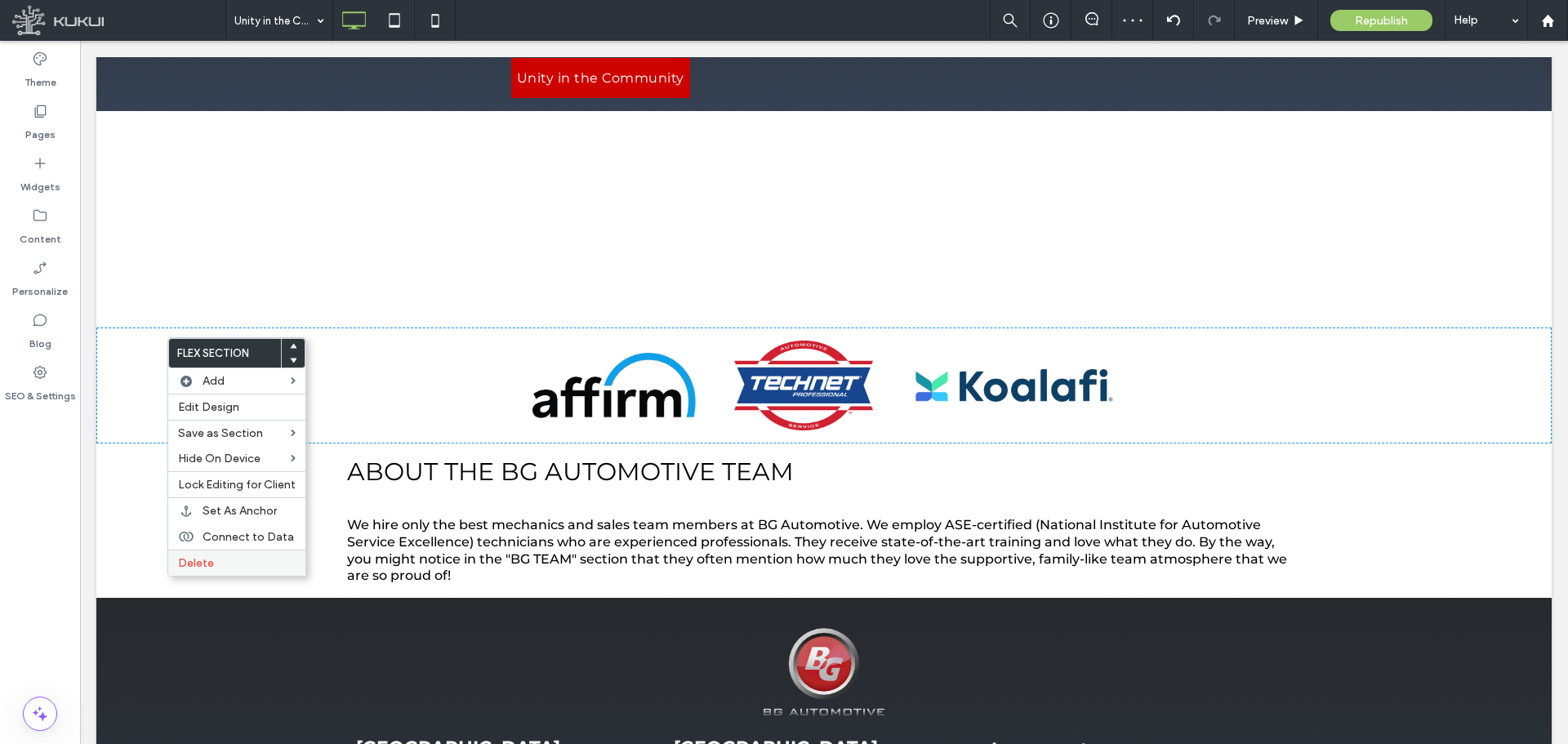
click at [232, 571] on div "Delete" at bounding box center [236, 562] width 137 height 26
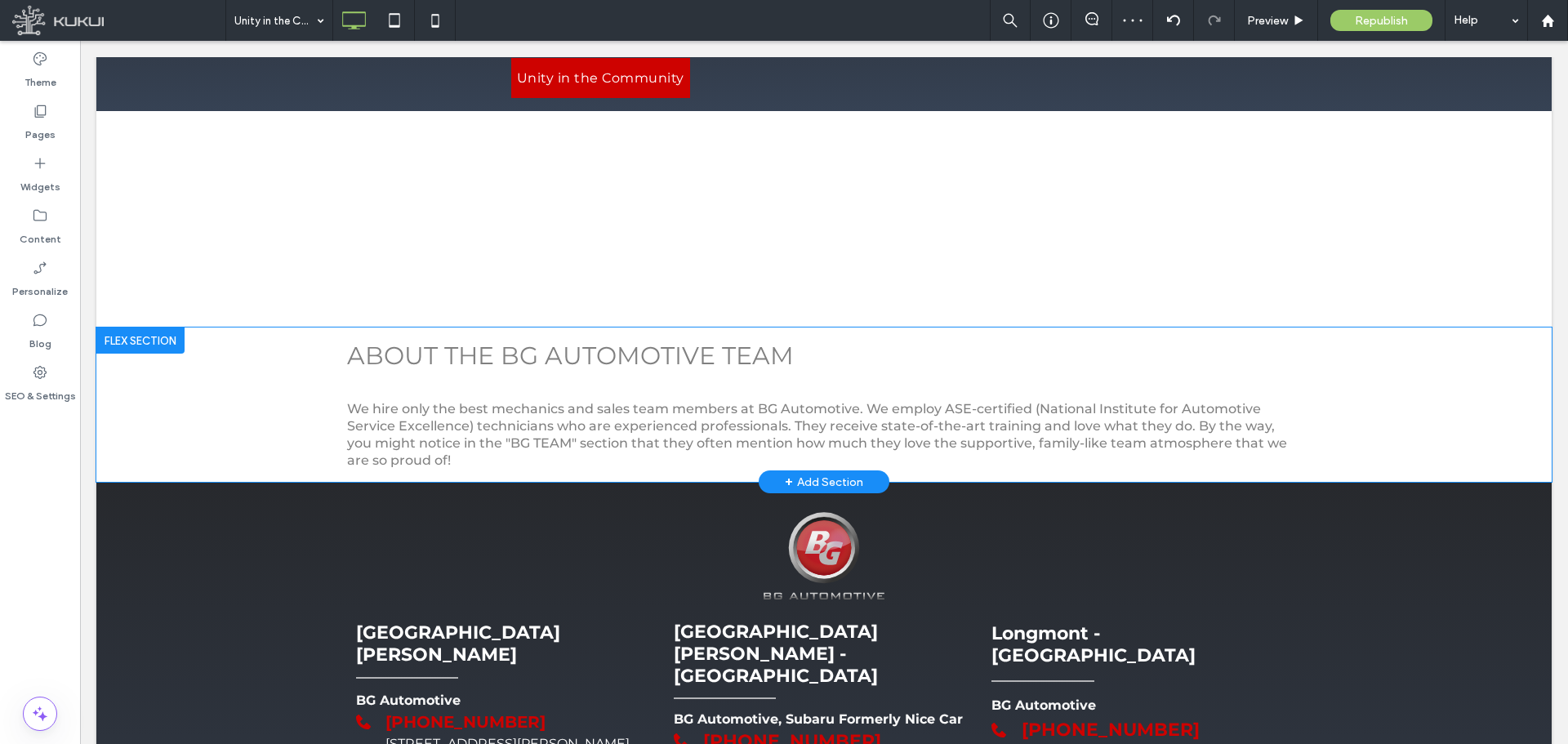
click at [138, 336] on div at bounding box center [140, 340] width 88 height 26
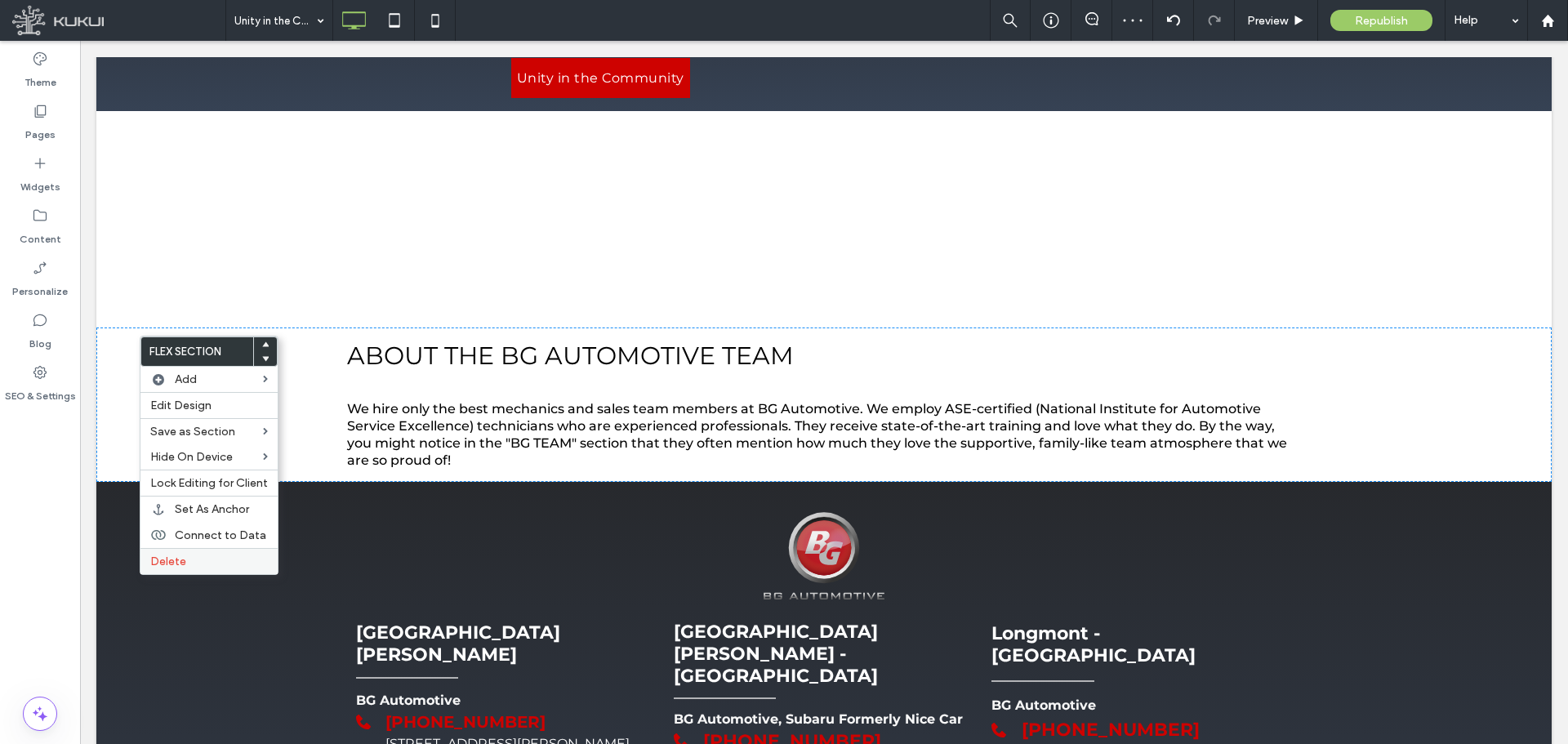
click at [213, 559] on label "Delete" at bounding box center [209, 561] width 117 height 14
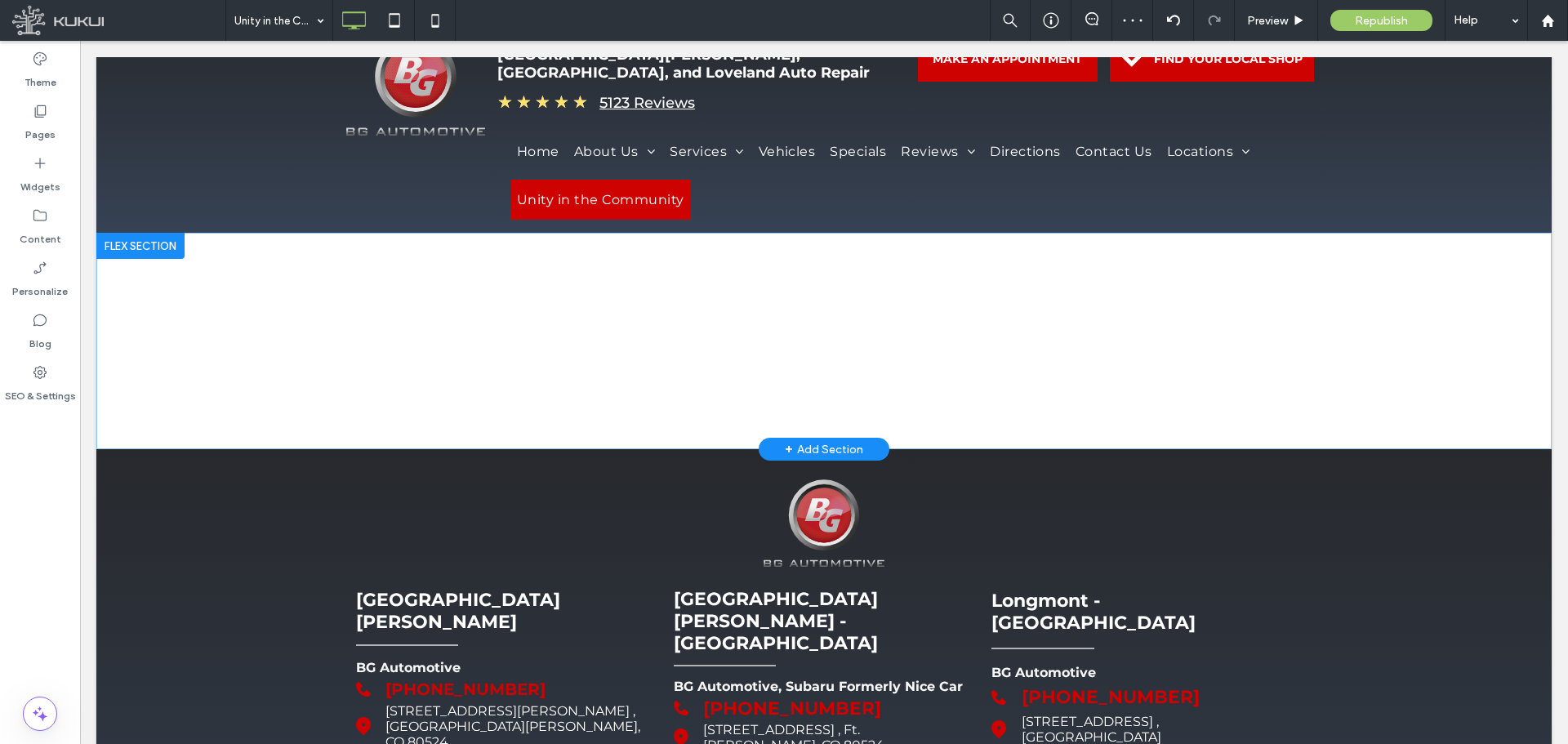
scroll to position [0, 0]
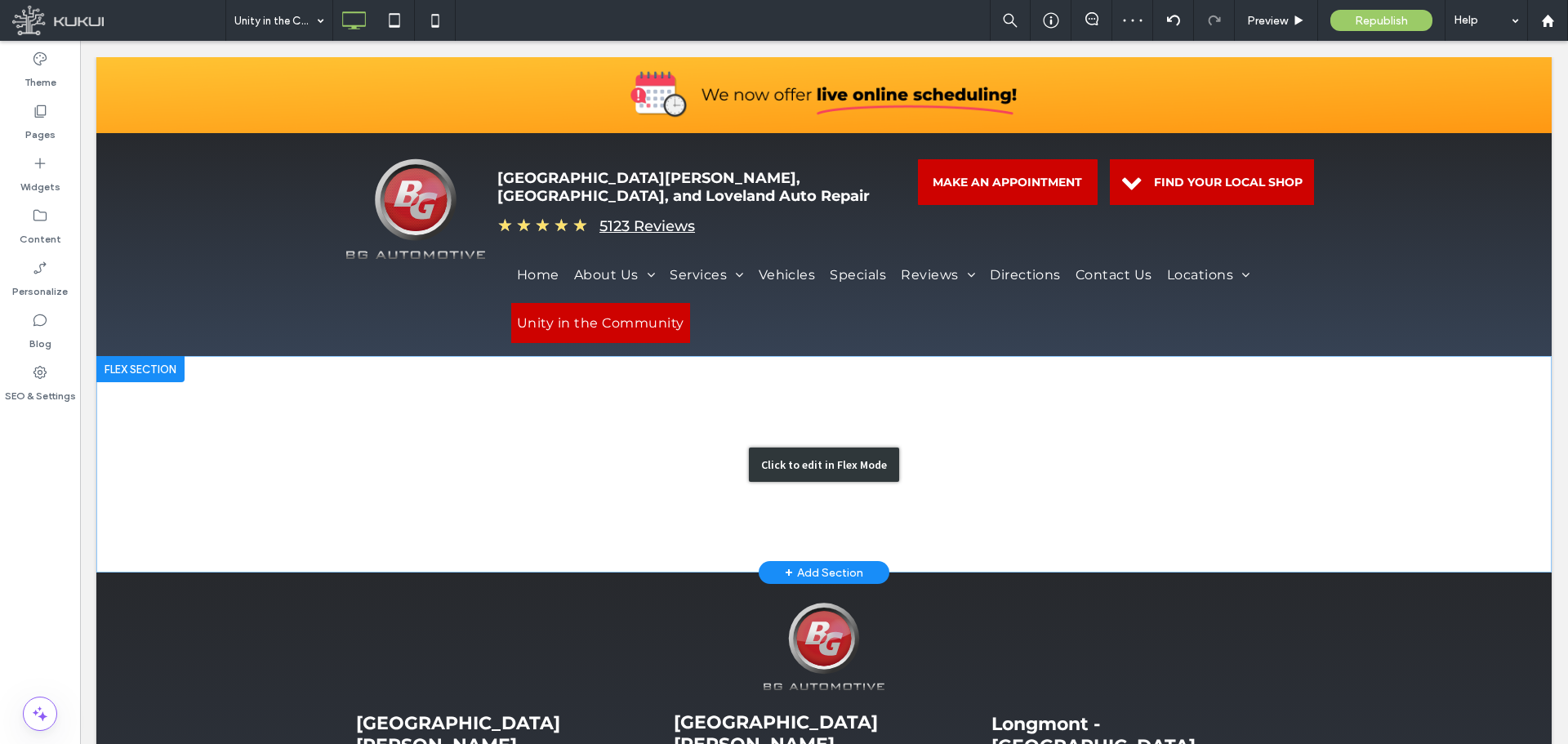
click at [715, 418] on div "Click to edit in Flex Mode" at bounding box center [824, 464] width 1456 height 217
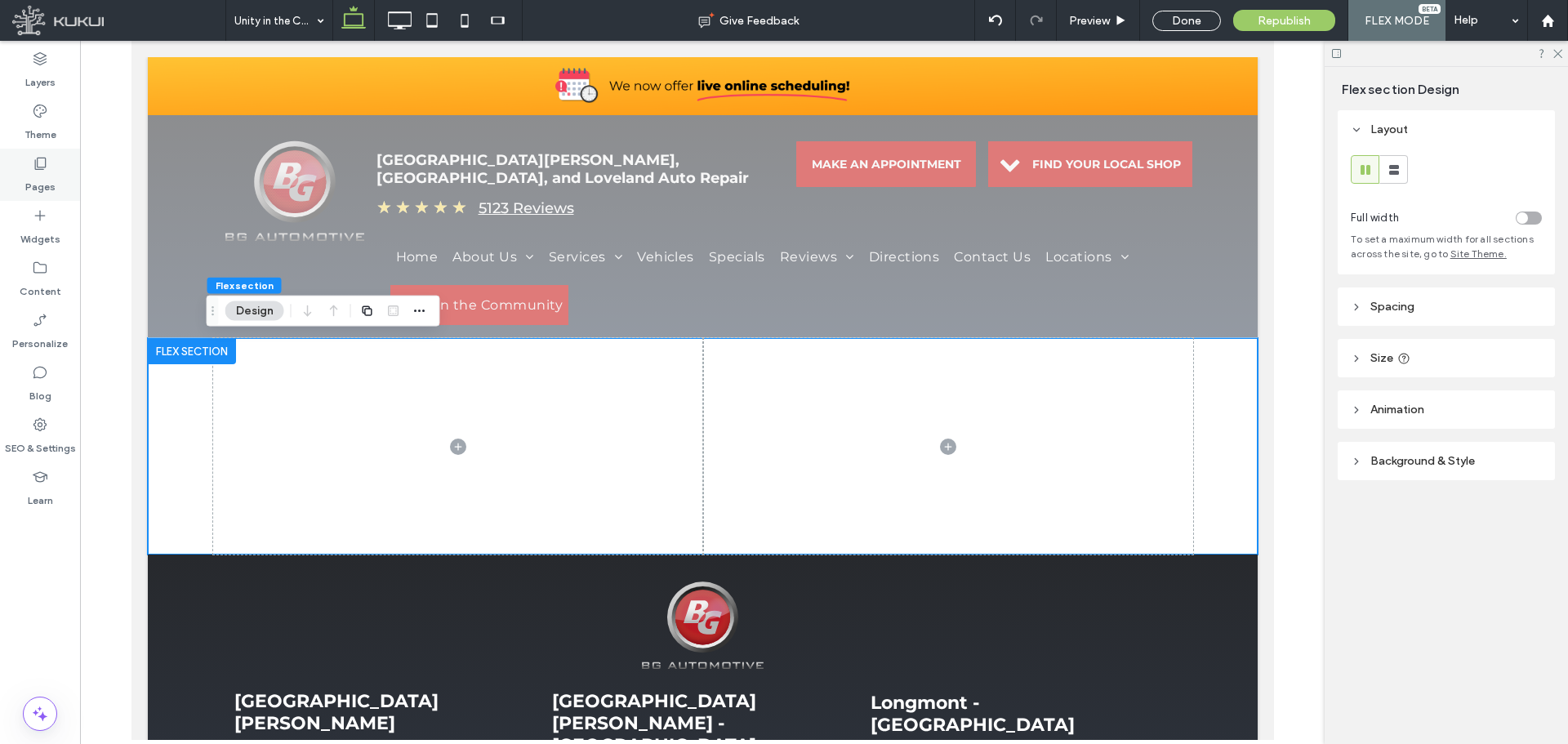
click at [45, 193] on label "Pages" at bounding box center [41, 183] width 31 height 23
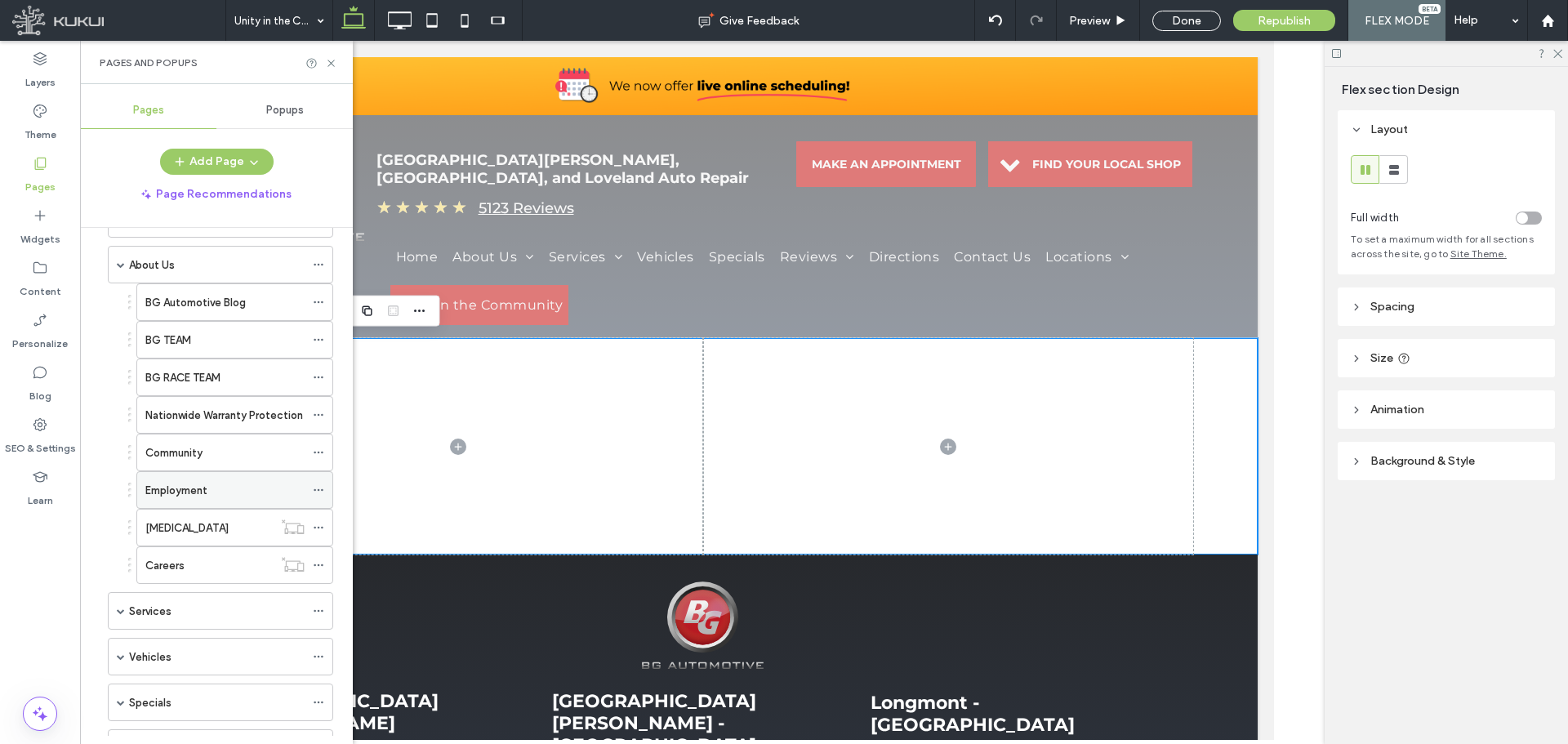
scroll to position [82, 0]
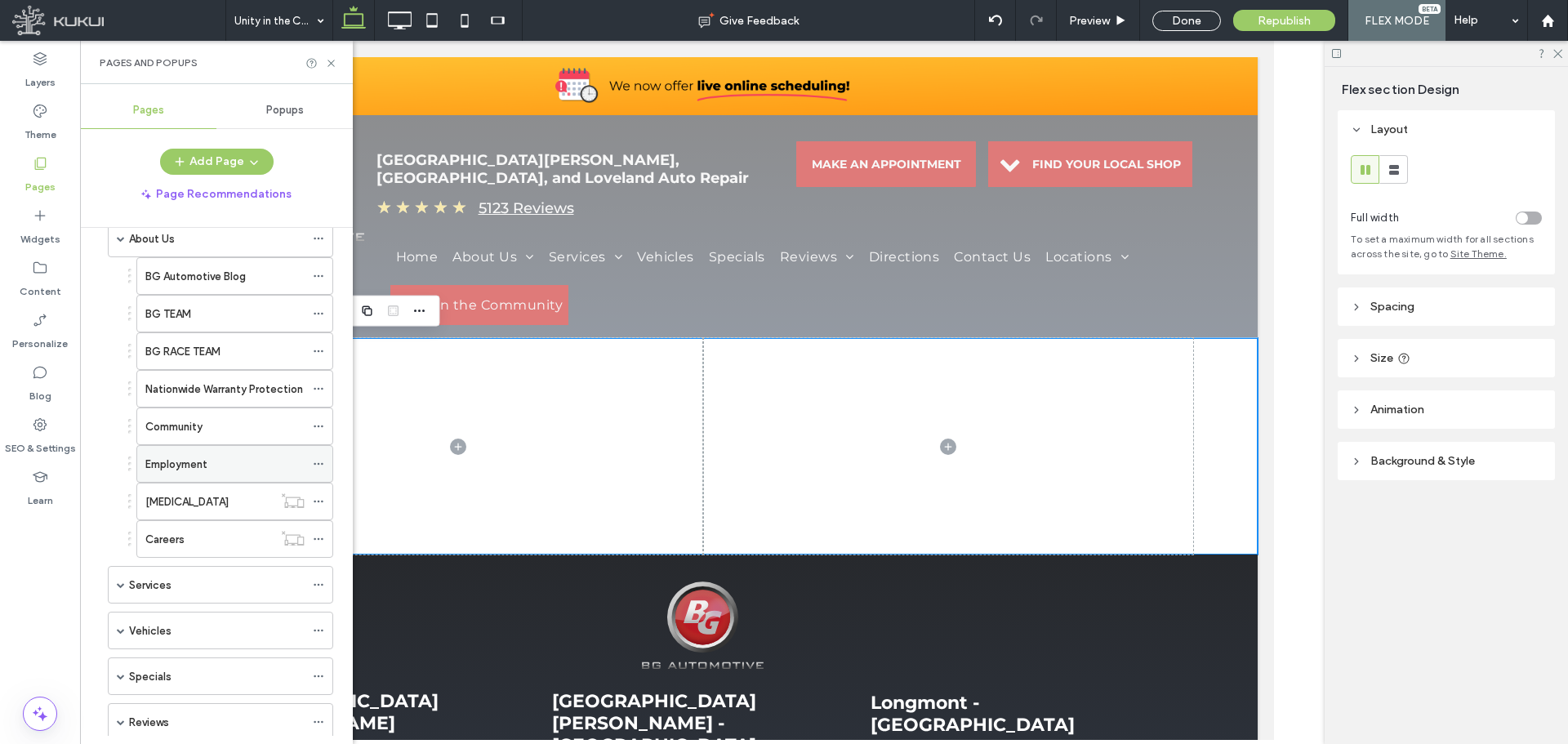
drag, startPoint x: 193, startPoint y: 462, endPoint x: 387, endPoint y: 416, distance: 199.4
click at [193, 463] on label "Employment" at bounding box center [176, 464] width 62 height 29
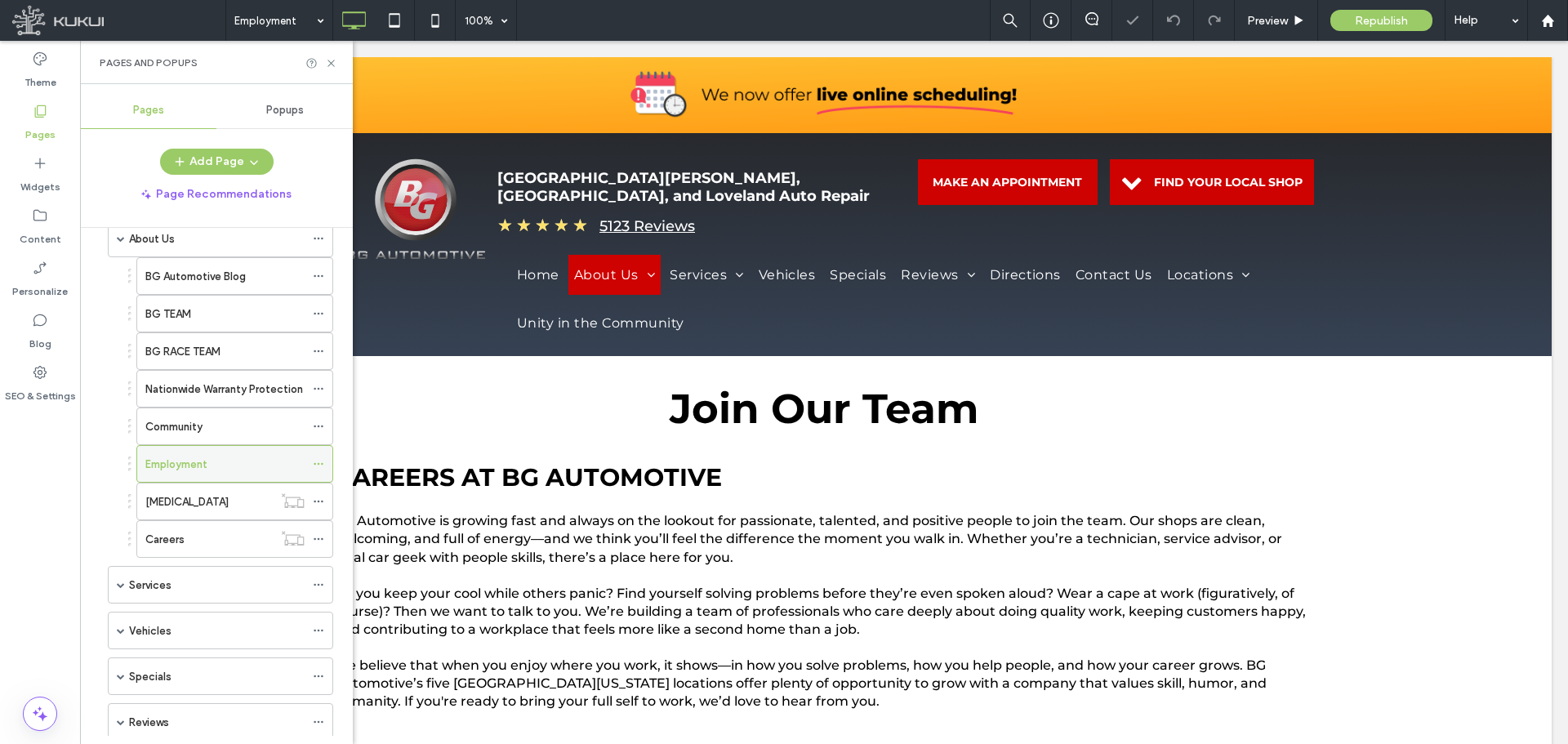
click at [320, 459] on icon at bounding box center [318, 463] width 11 height 11
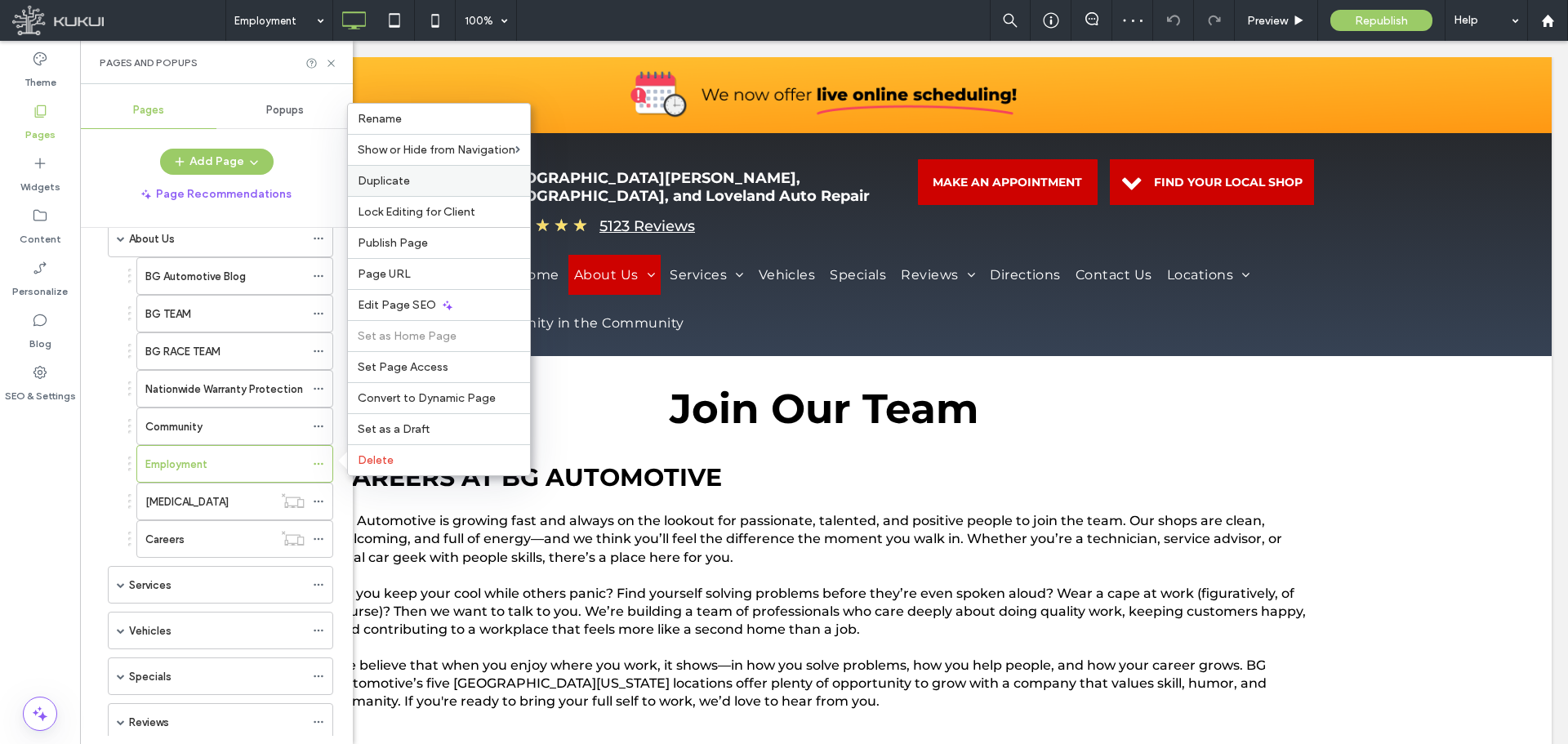
click at [423, 180] on label "Duplicate" at bounding box center [439, 181] width 162 height 14
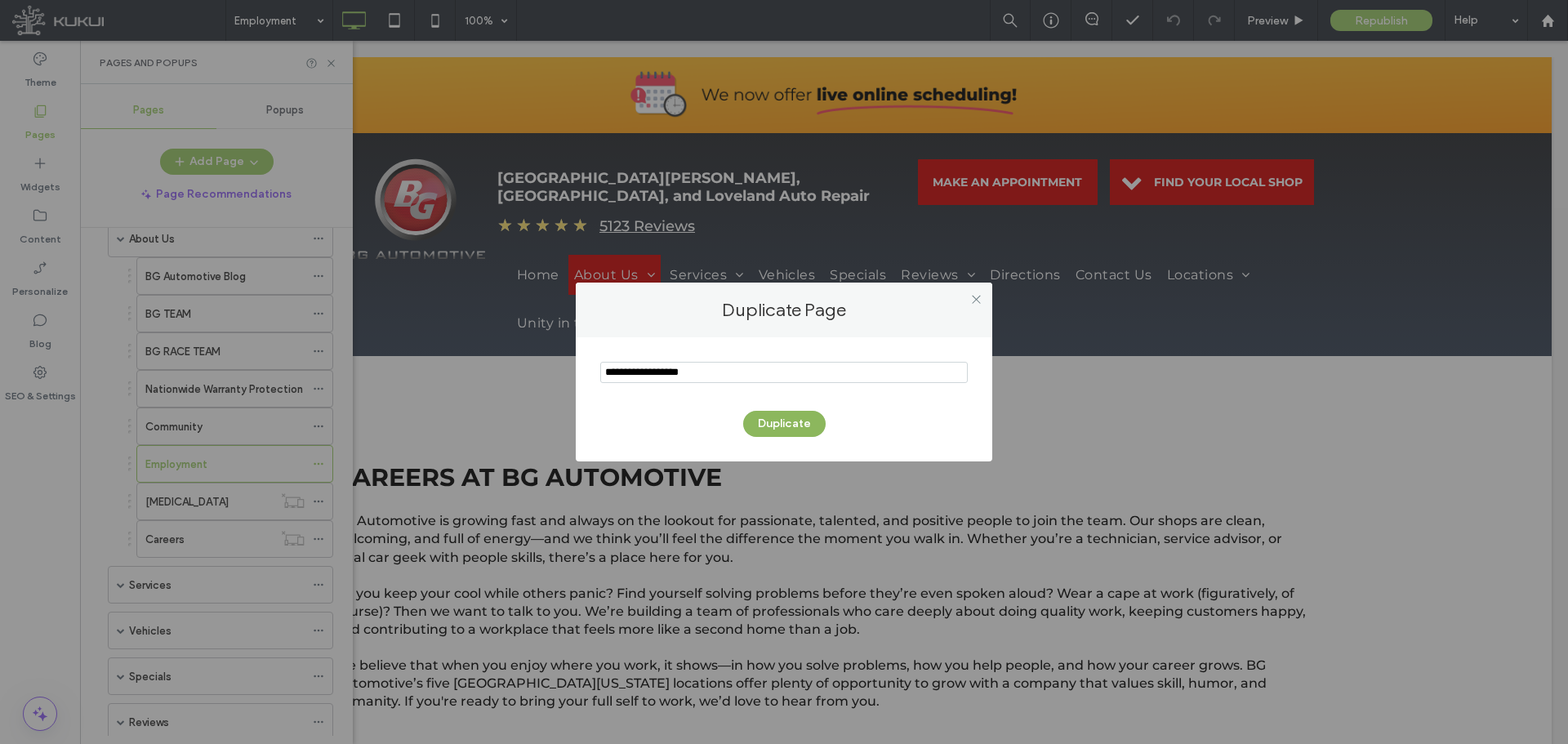
click at [767, 415] on button "Duplicate" at bounding box center [784, 423] width 82 height 26
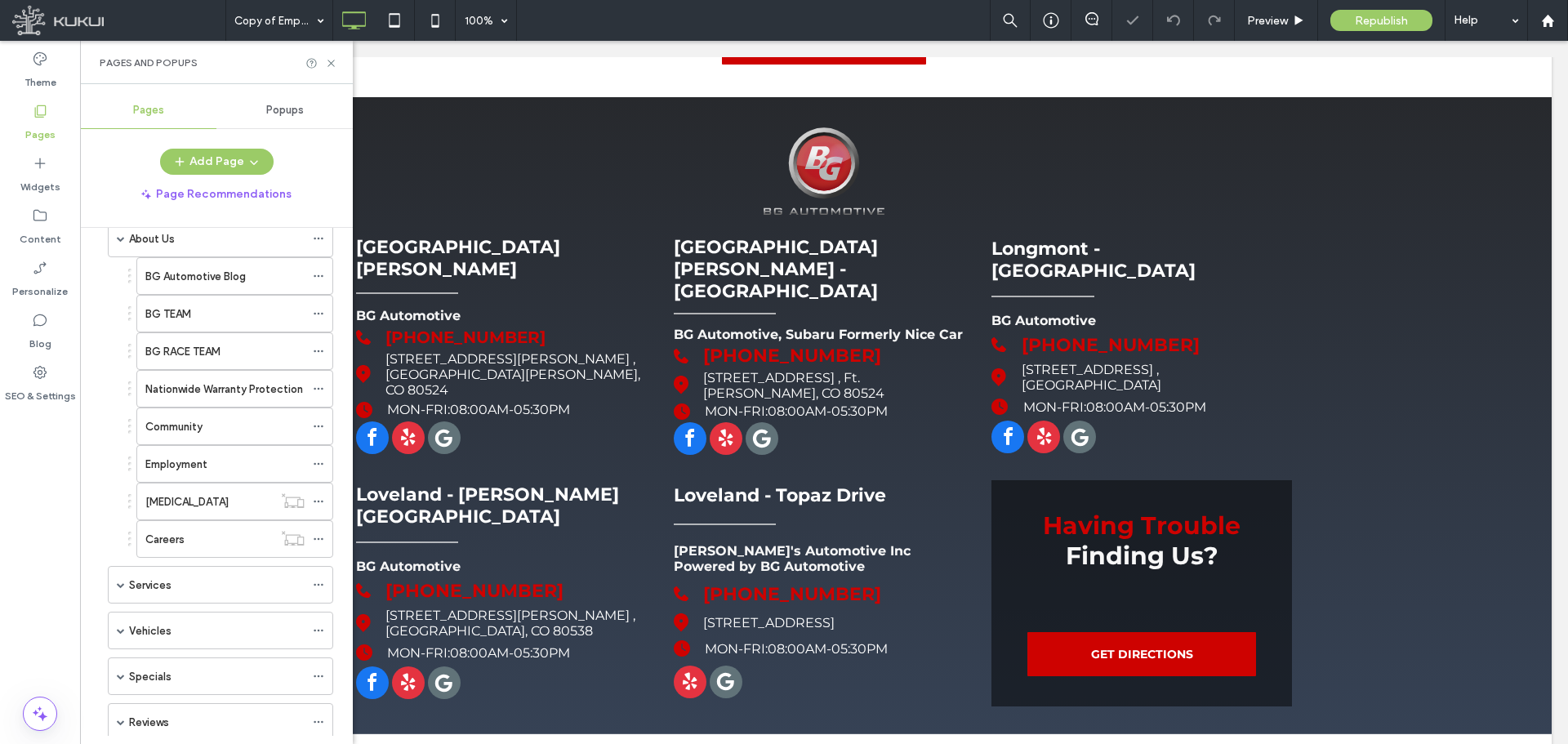
scroll to position [539, 0]
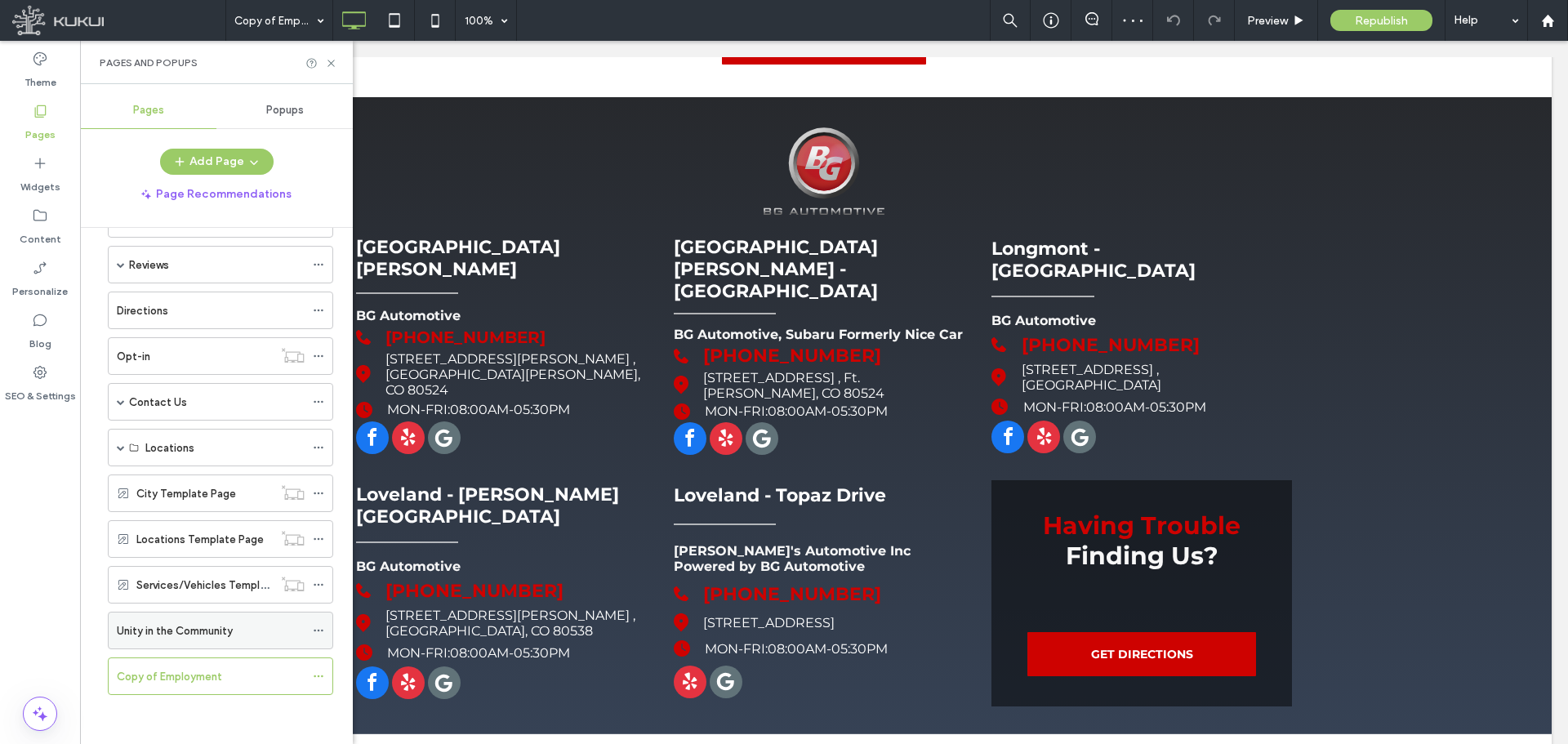
click at [321, 629] on icon at bounding box center [318, 630] width 11 height 11
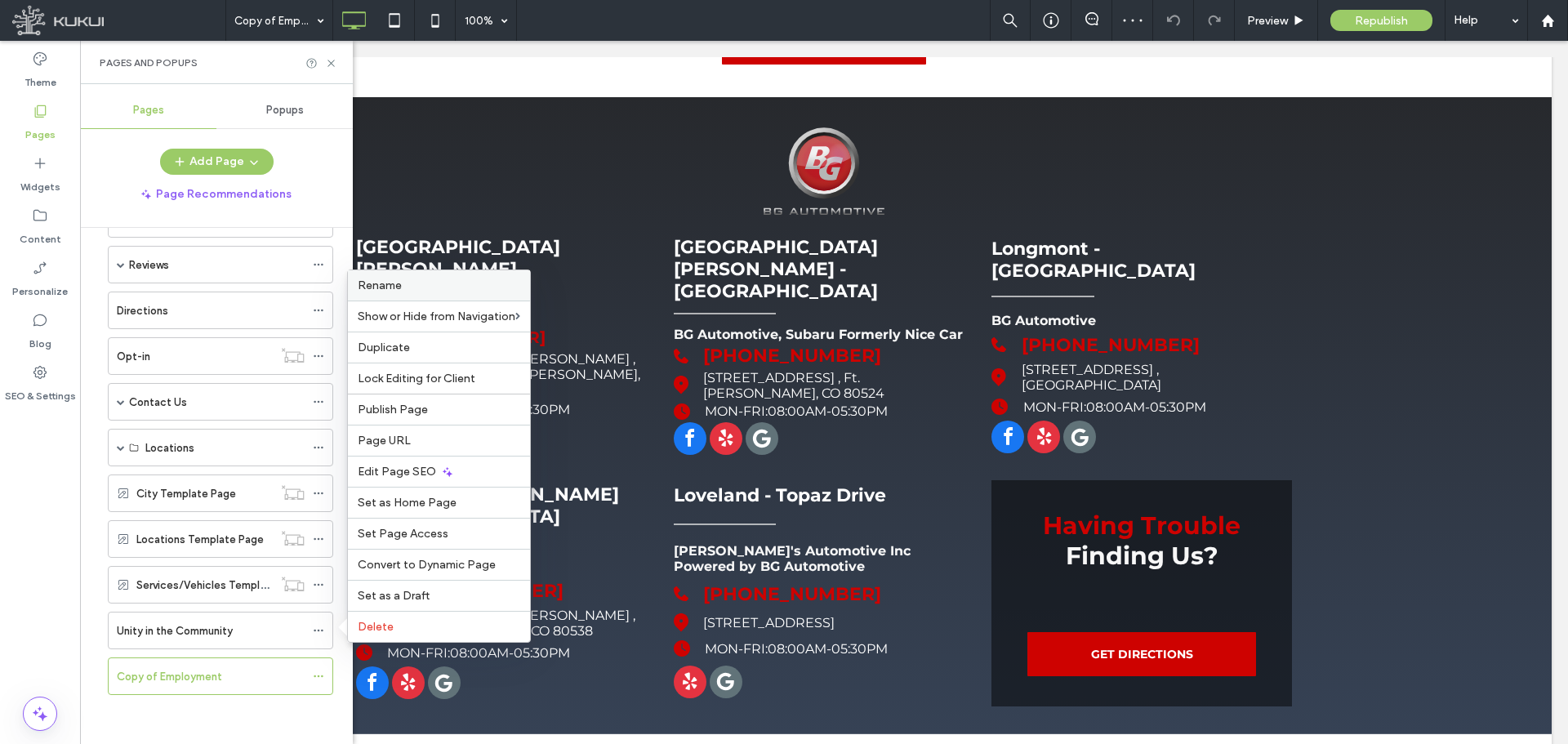
click at [394, 292] on span "Rename" at bounding box center [380, 286] width 44 height 14
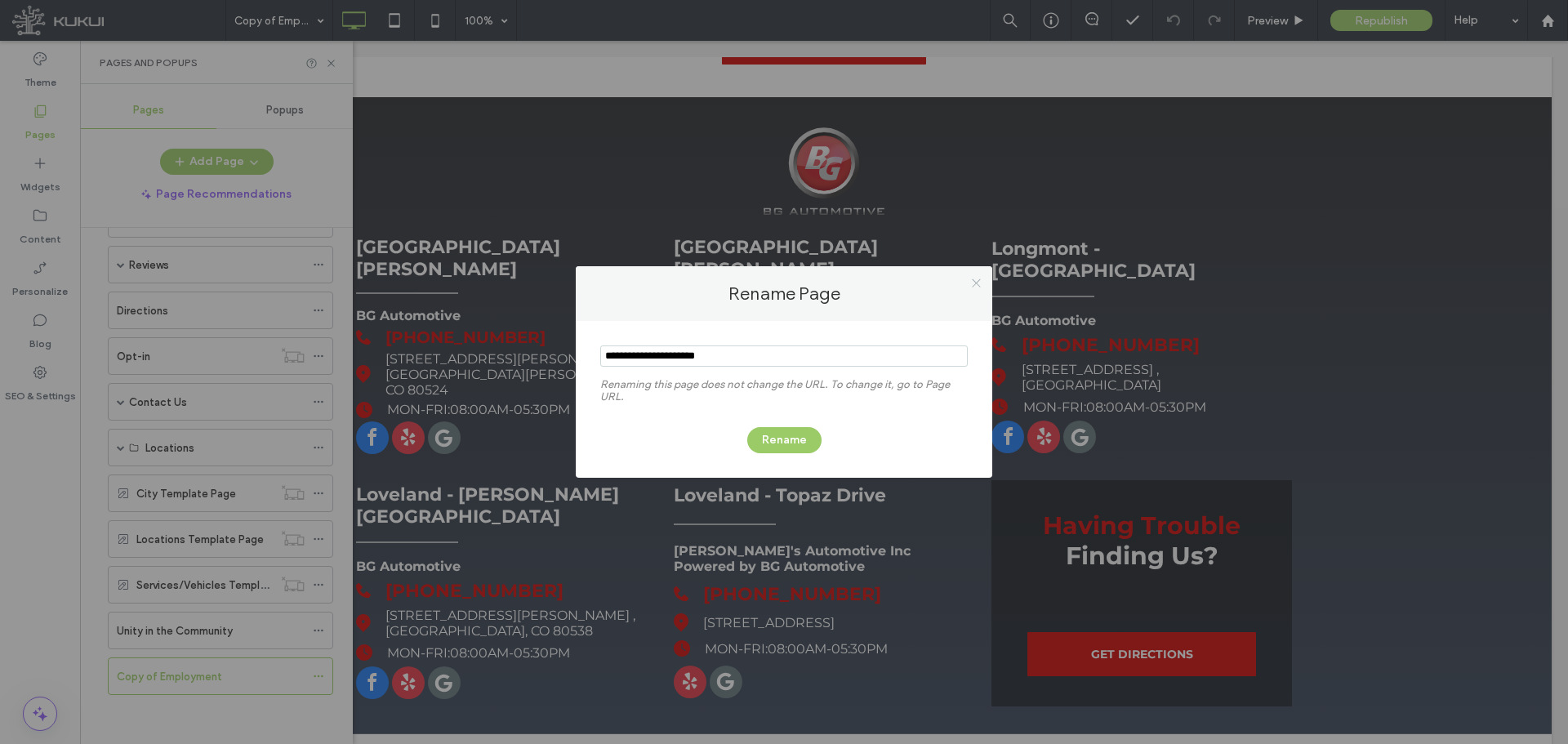
click at [970, 284] on icon at bounding box center [976, 283] width 12 height 12
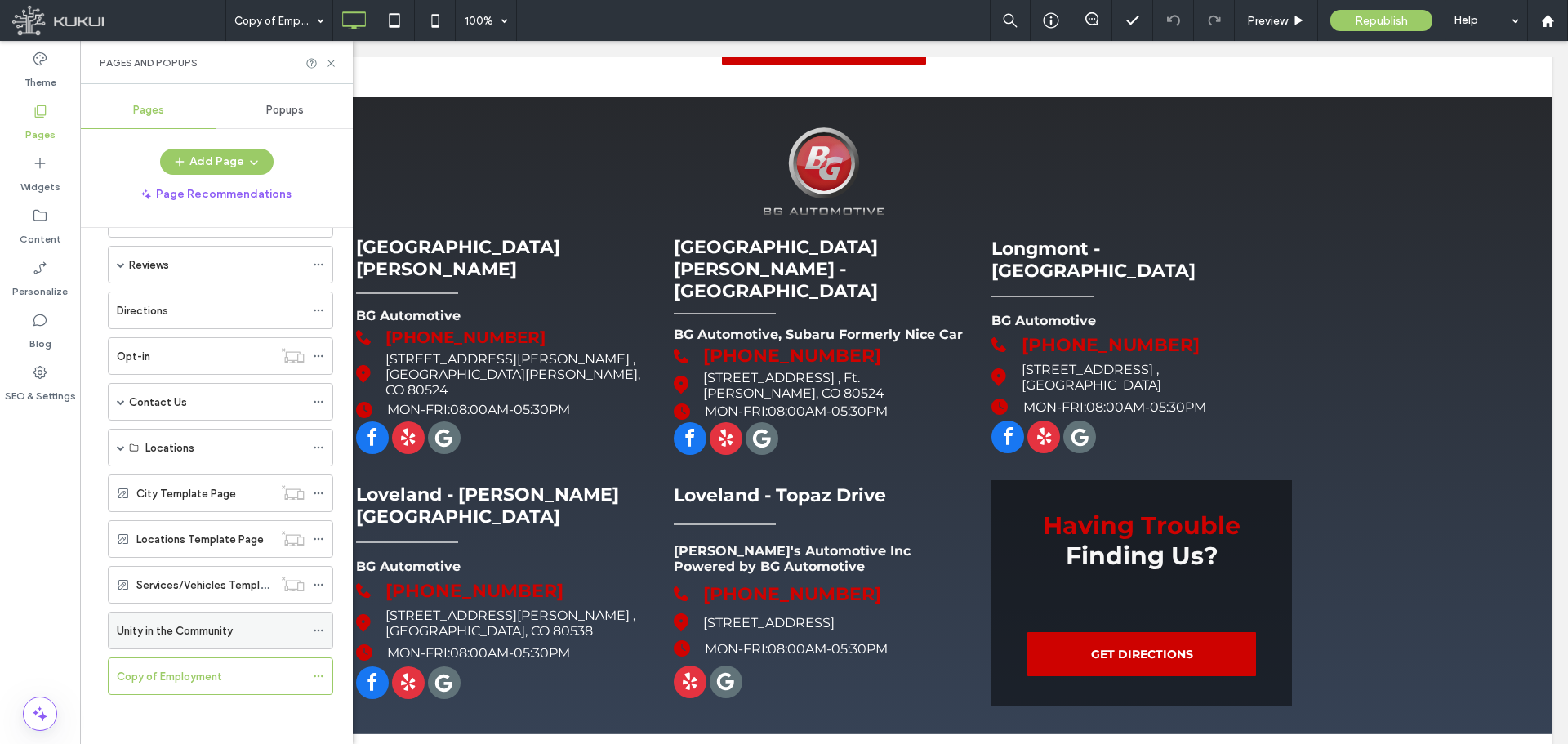
click at [320, 623] on span at bounding box center [318, 630] width 11 height 25
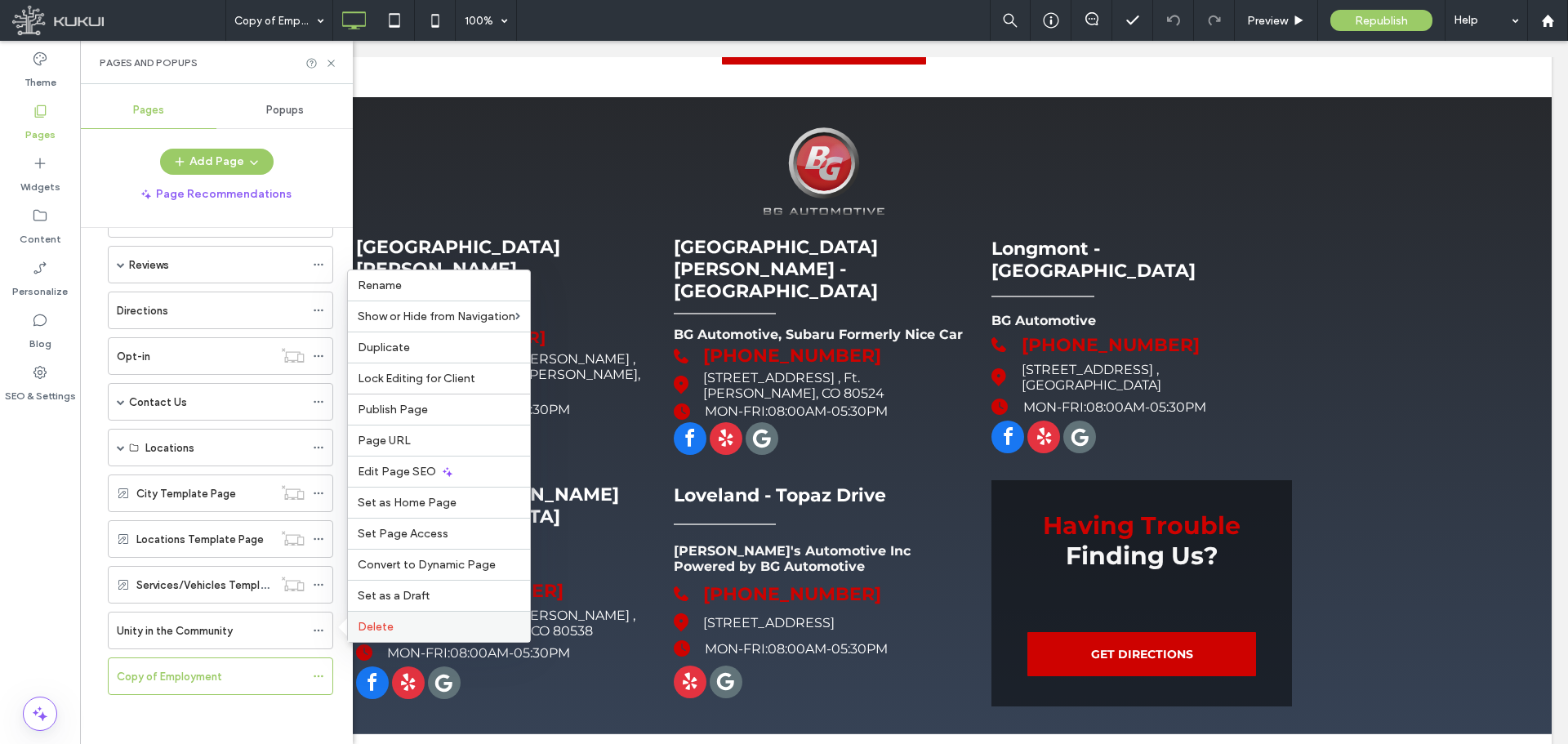
click at [389, 629] on span "Delete" at bounding box center [376, 627] width 36 height 14
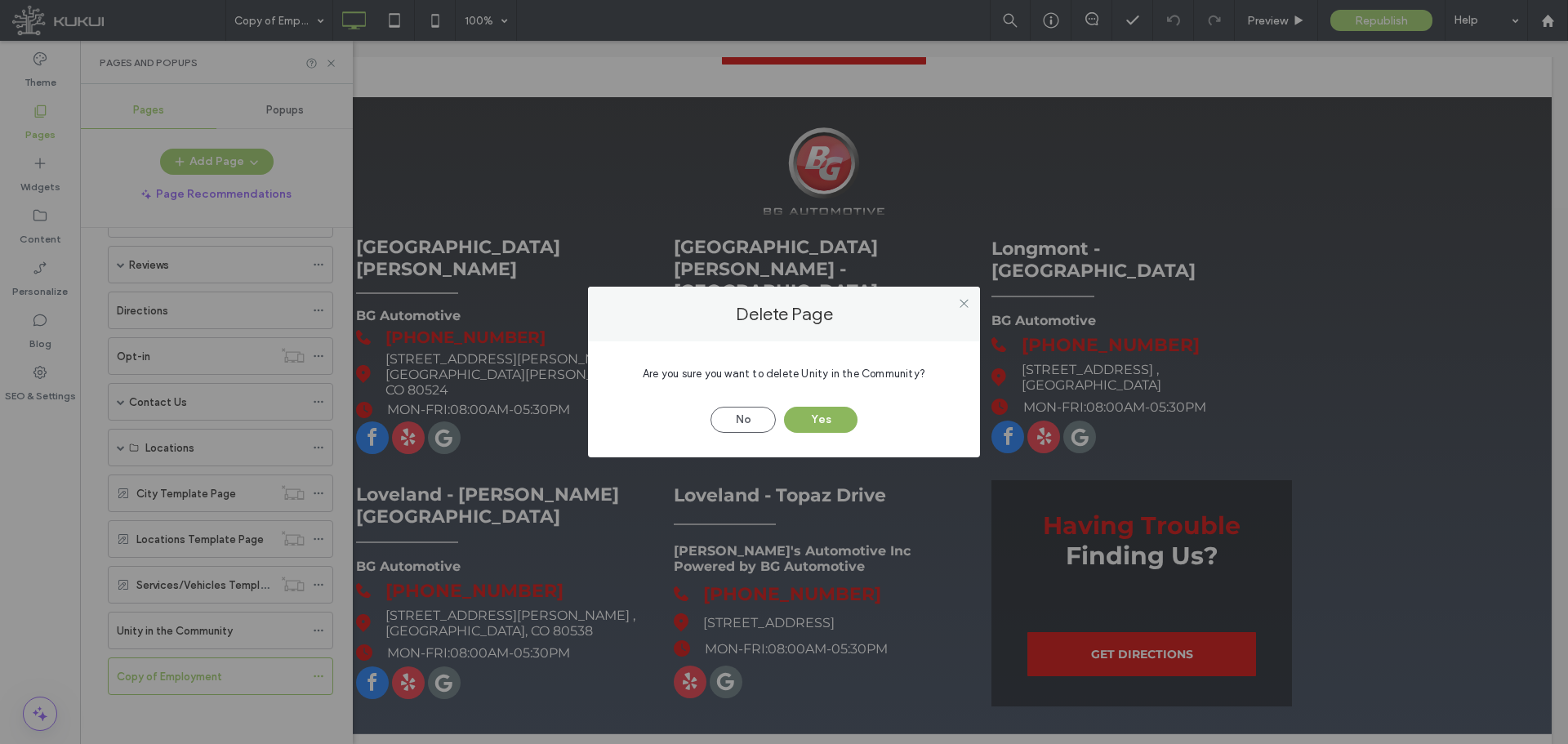
click at [820, 417] on button "Yes" at bounding box center [821, 419] width 73 height 26
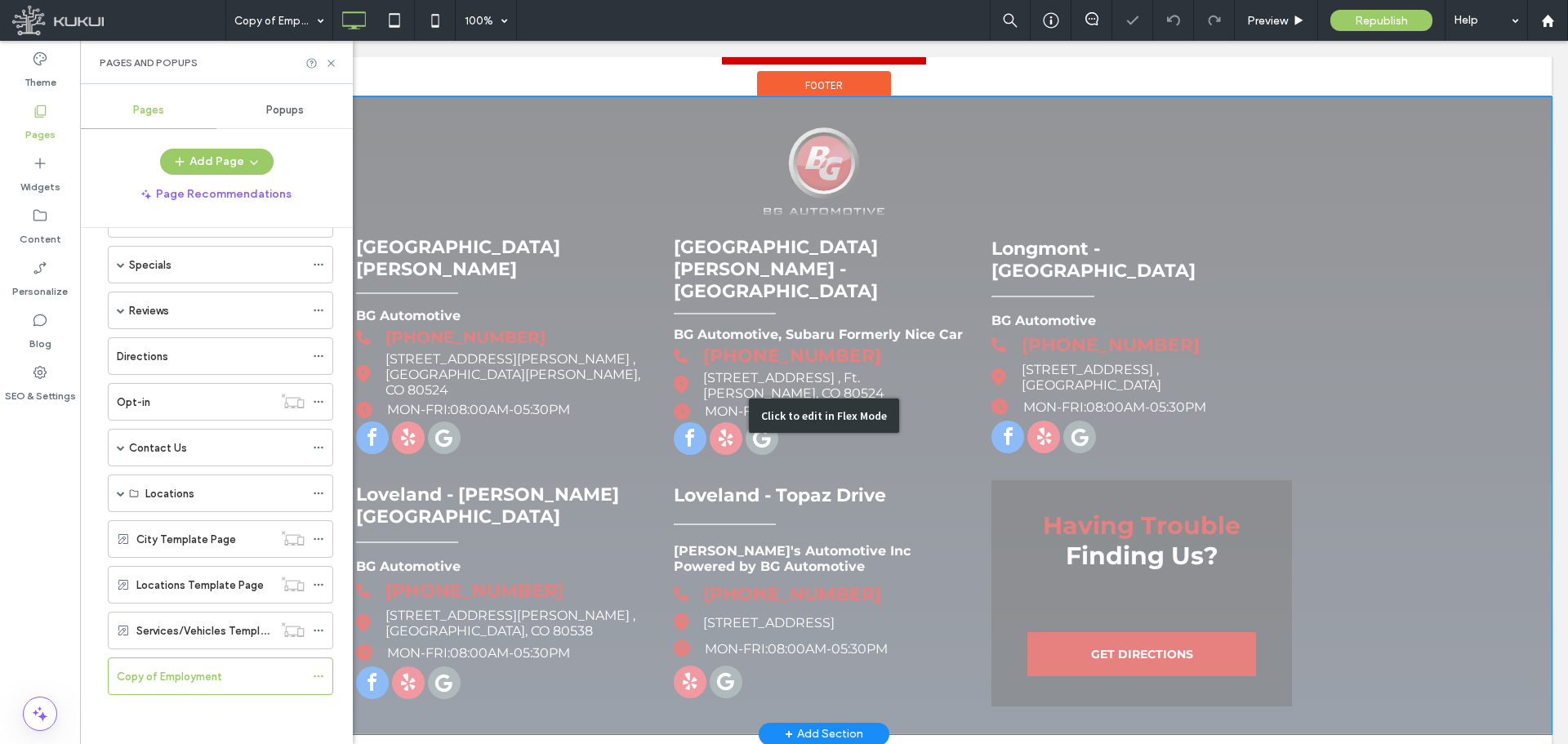
scroll to position [493, 0]
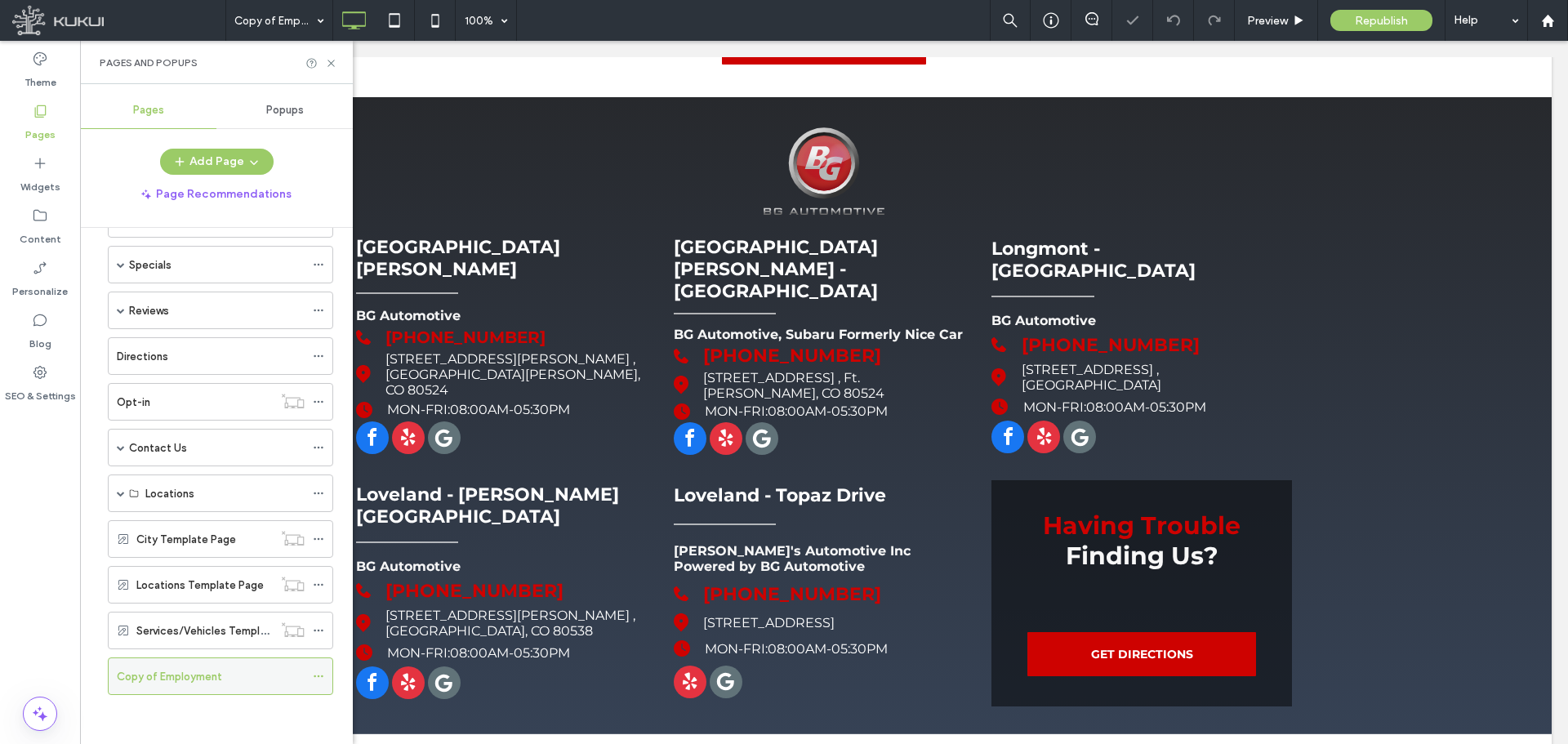
click at [315, 672] on icon at bounding box center [318, 676] width 11 height 11
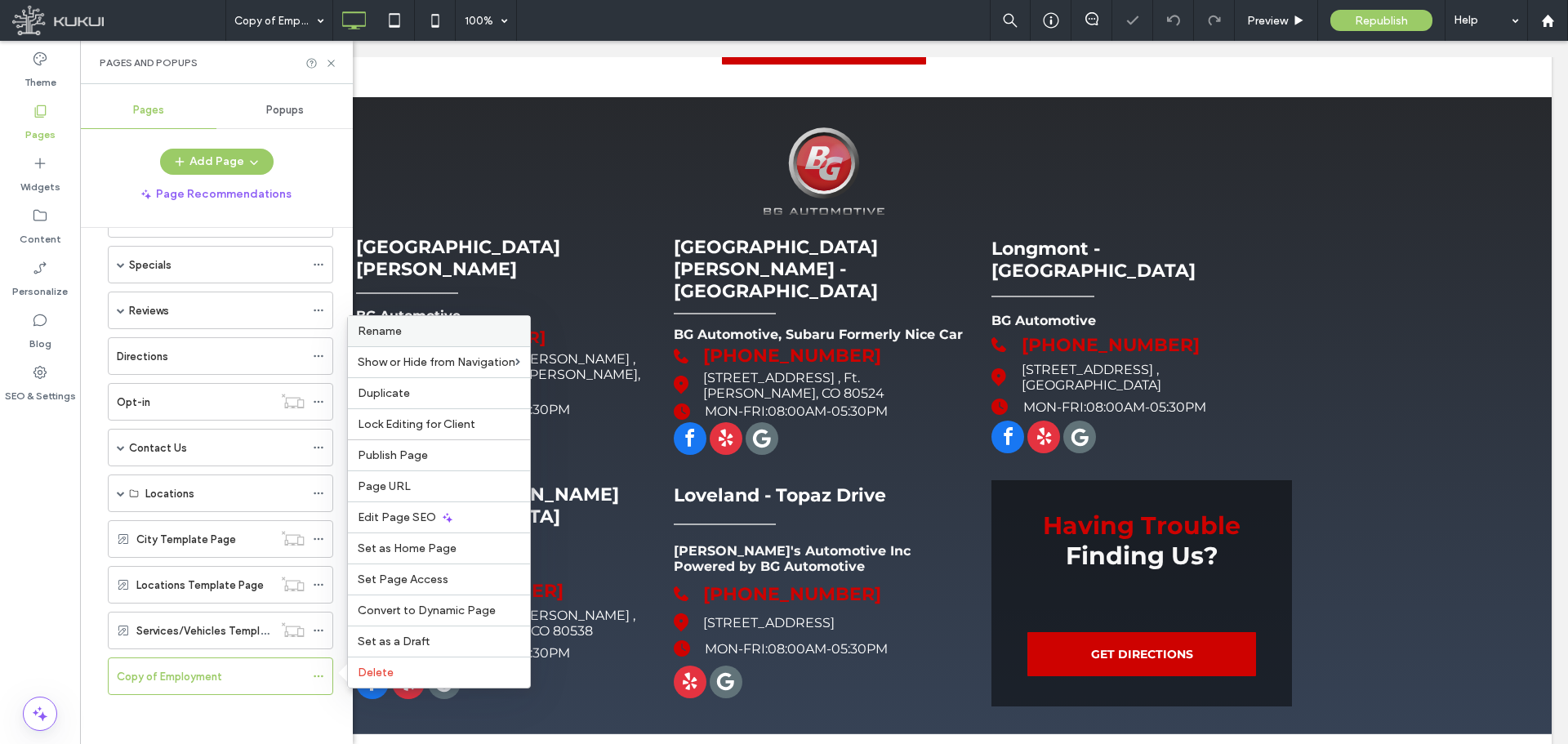
click at [426, 324] on div "Rename" at bounding box center [439, 332] width 182 height 31
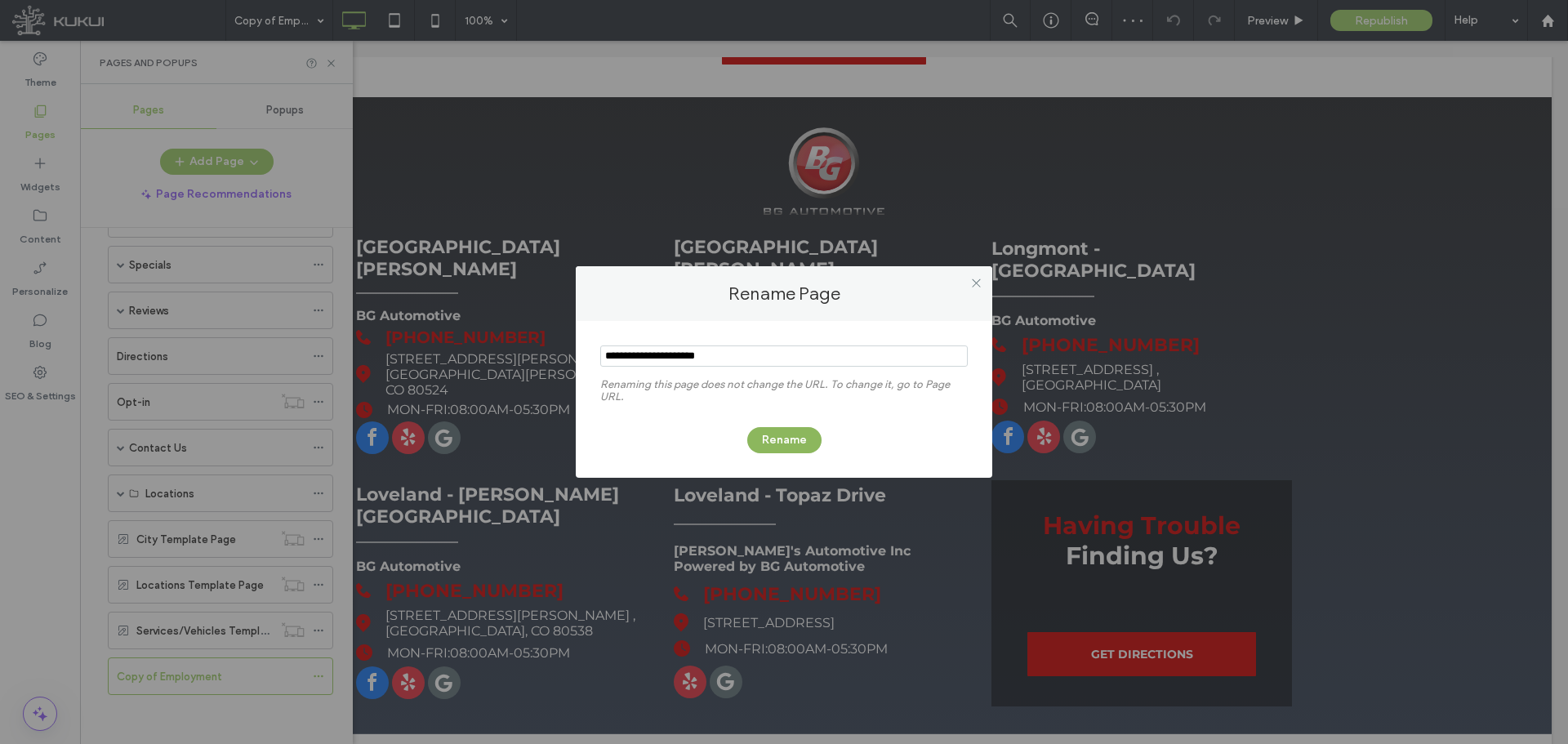
type input "**********"
click at [807, 445] on button "Rename" at bounding box center [784, 440] width 74 height 26
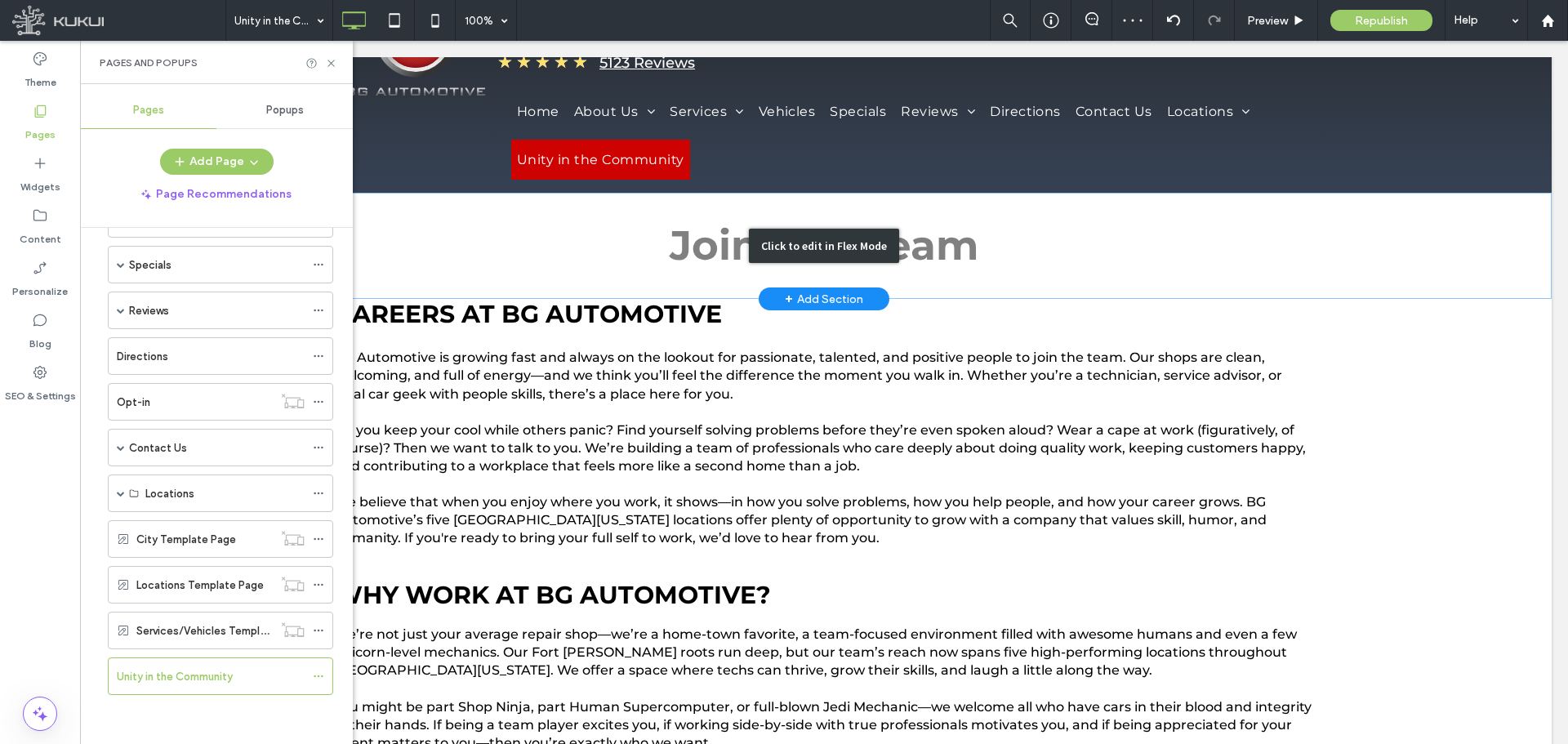
click at [795, 230] on div "Click to edit in Flex Mode" at bounding box center [824, 246] width 151 height 34
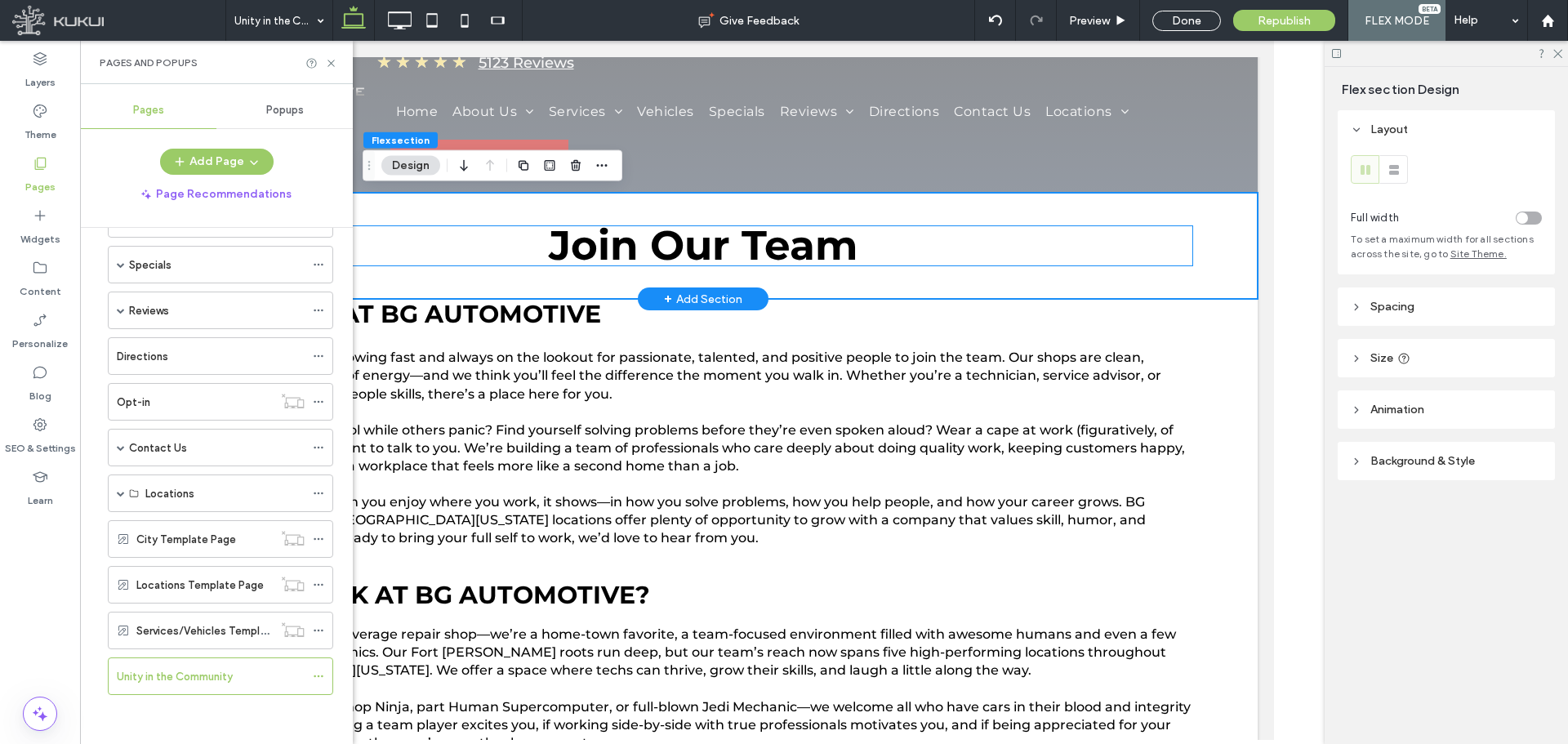
click at [795, 247] on span "Join Our Team" at bounding box center [702, 245] width 309 height 50
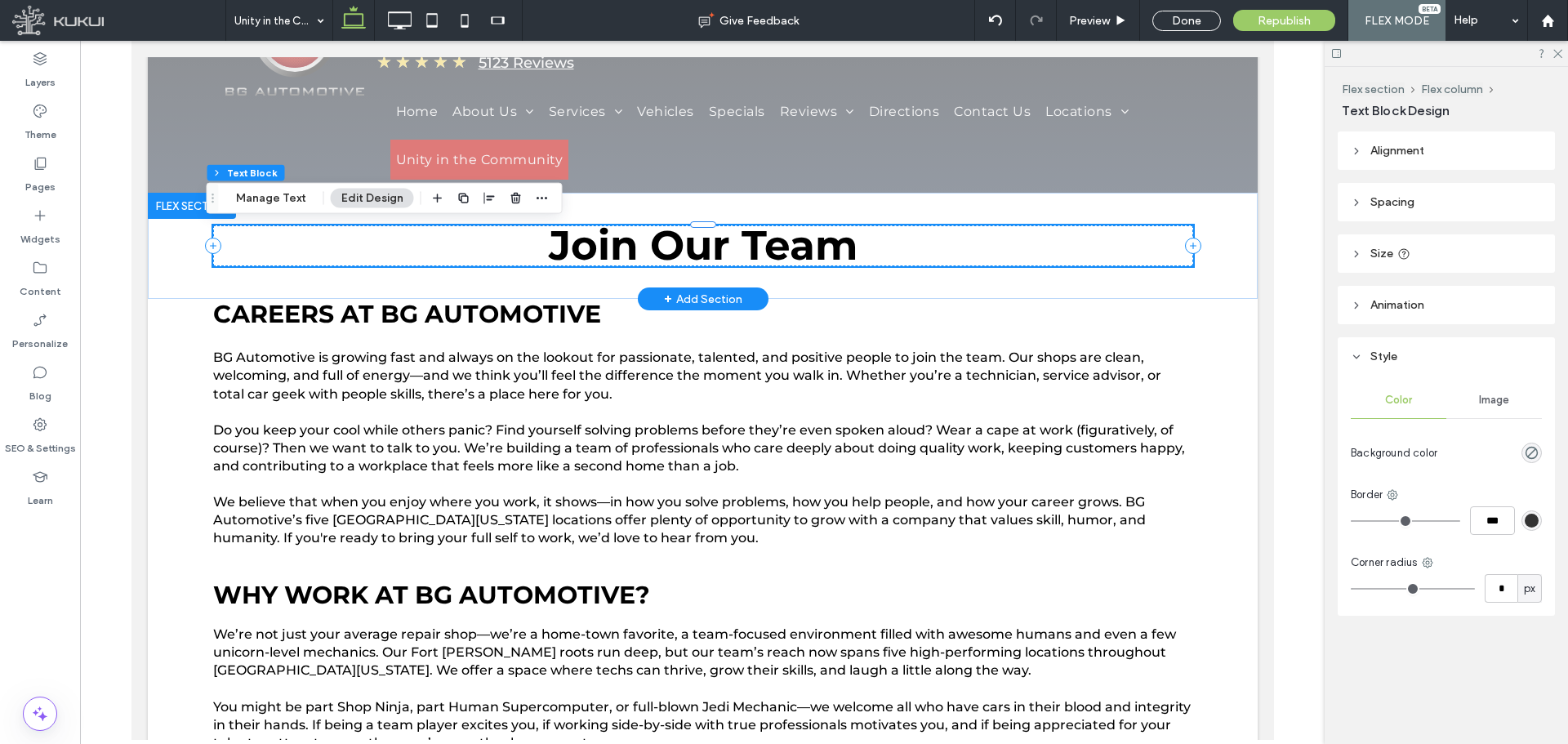
click at [795, 247] on span "Join Our Team" at bounding box center [702, 245] width 309 height 50
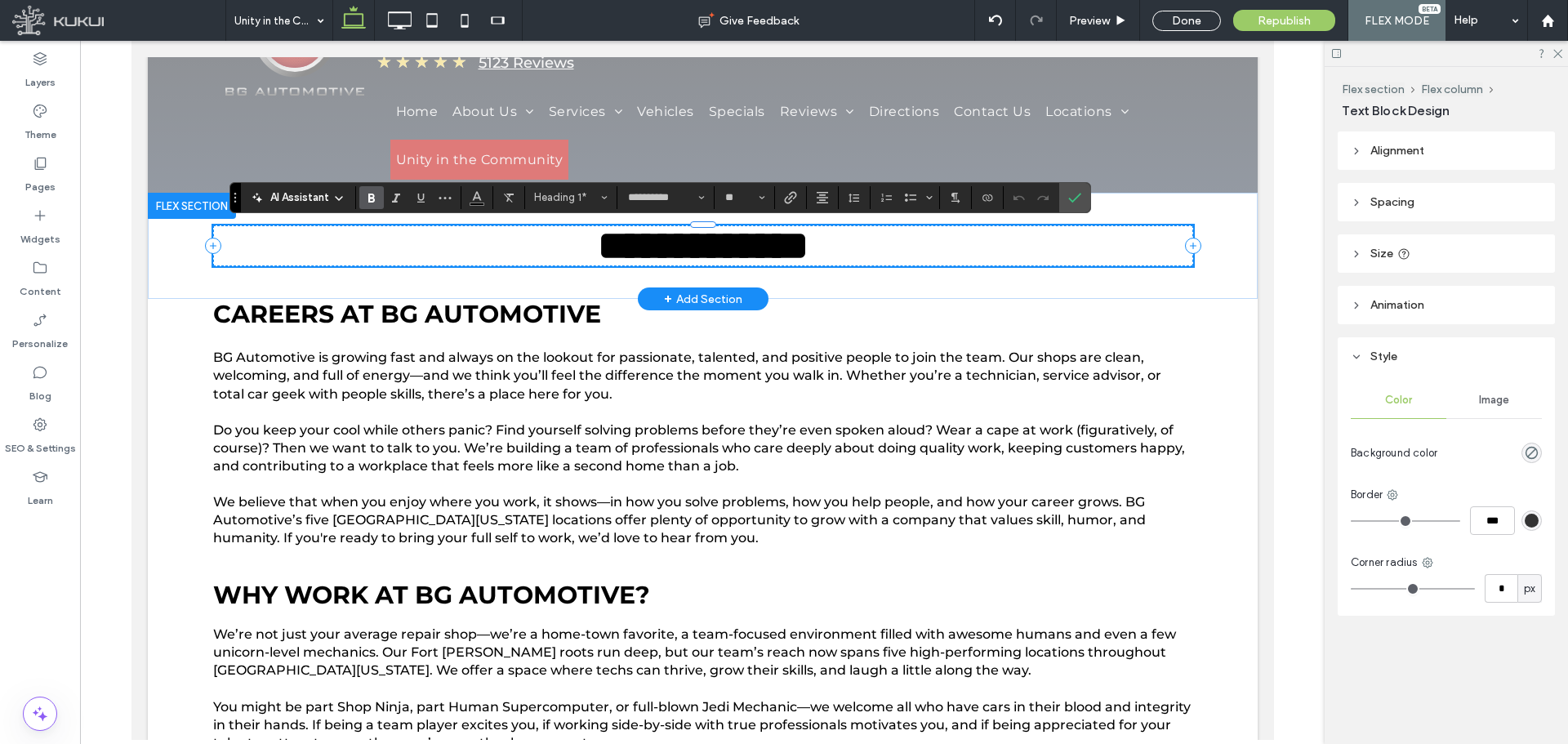
type input "**"
click at [1071, 196] on icon "Confirm" at bounding box center [1074, 197] width 13 height 13
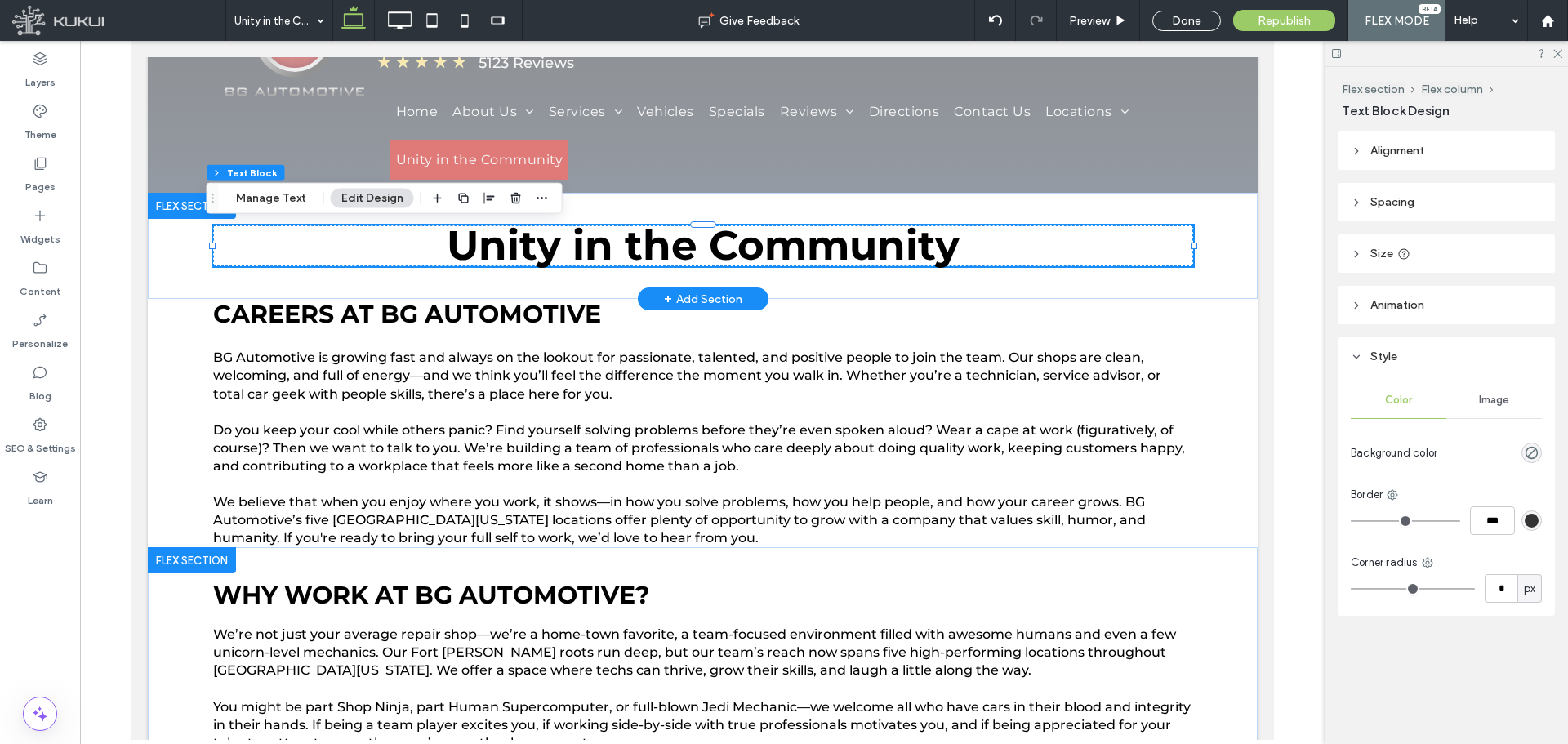
click at [209, 565] on div at bounding box center [191, 559] width 88 height 26
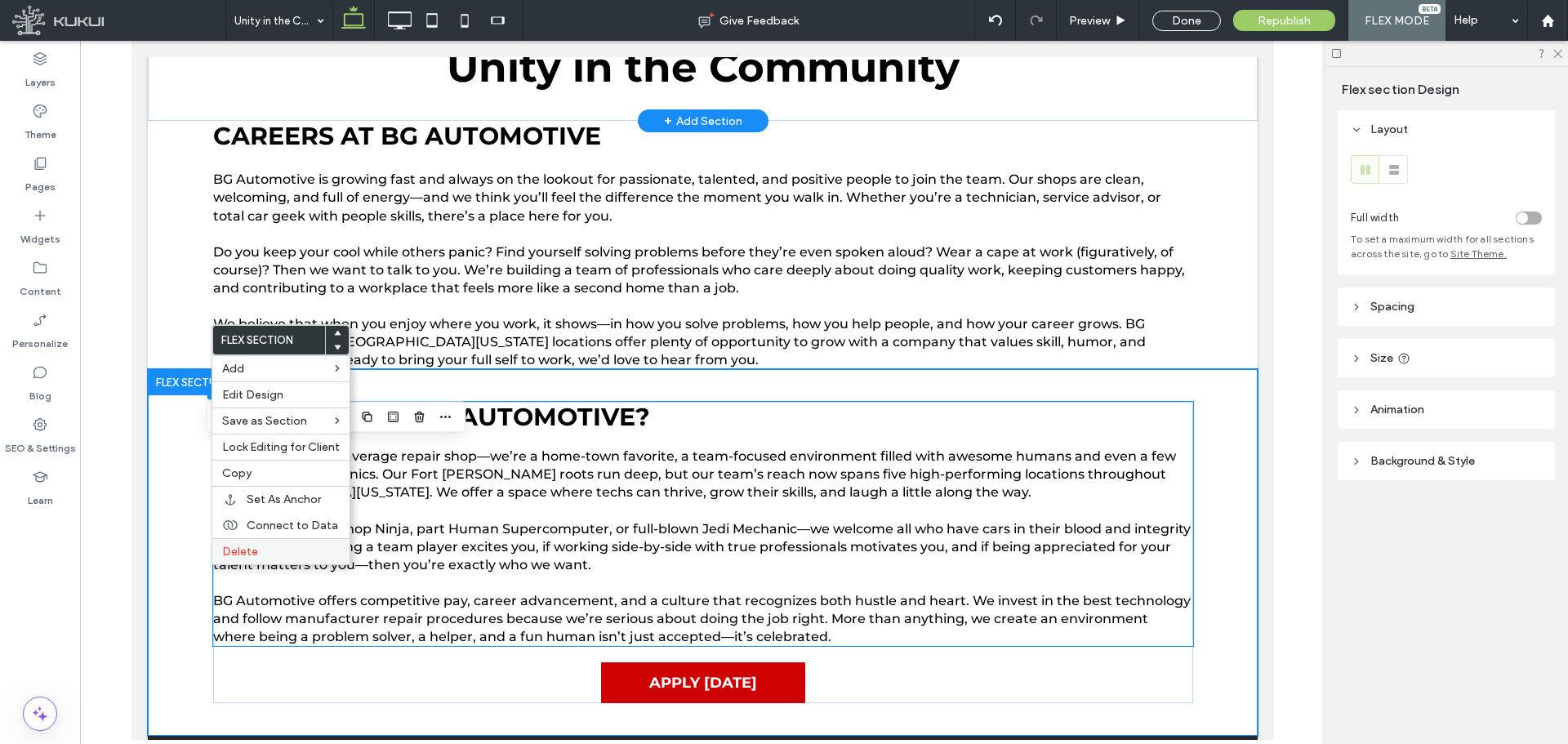
scroll to position [331, 0]
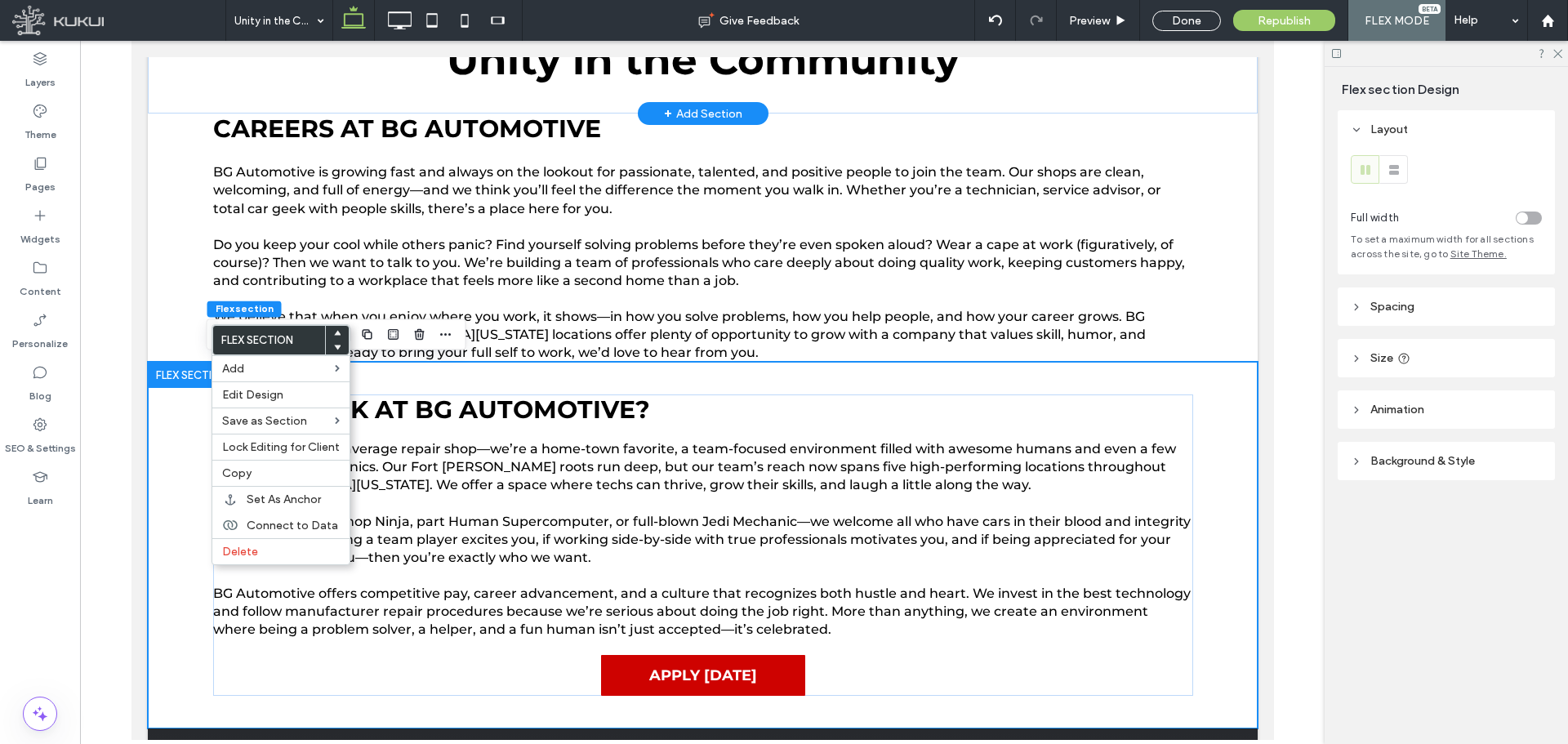
click at [277, 545] on label "Delete" at bounding box center [281, 552] width 117 height 14
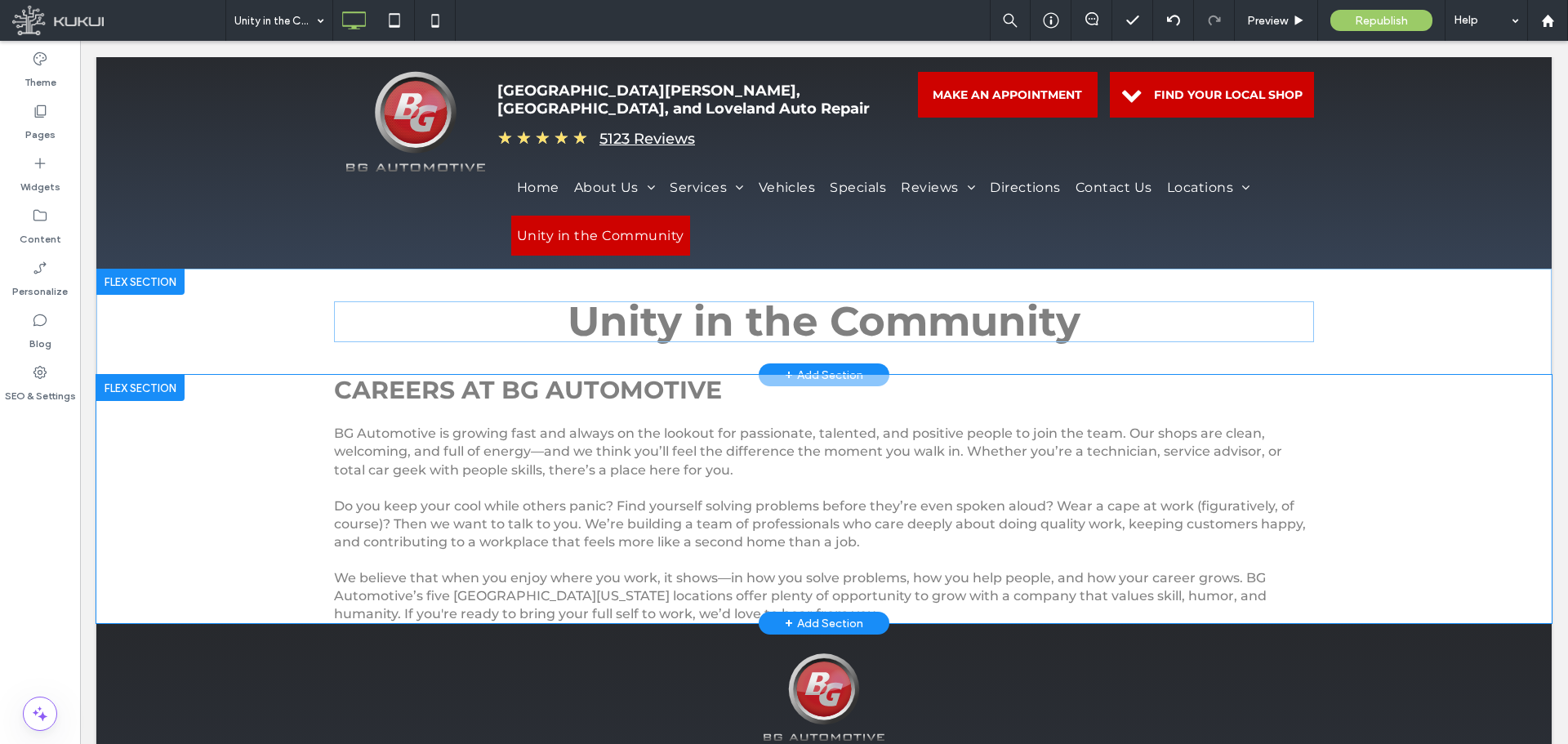
scroll to position [86, 0]
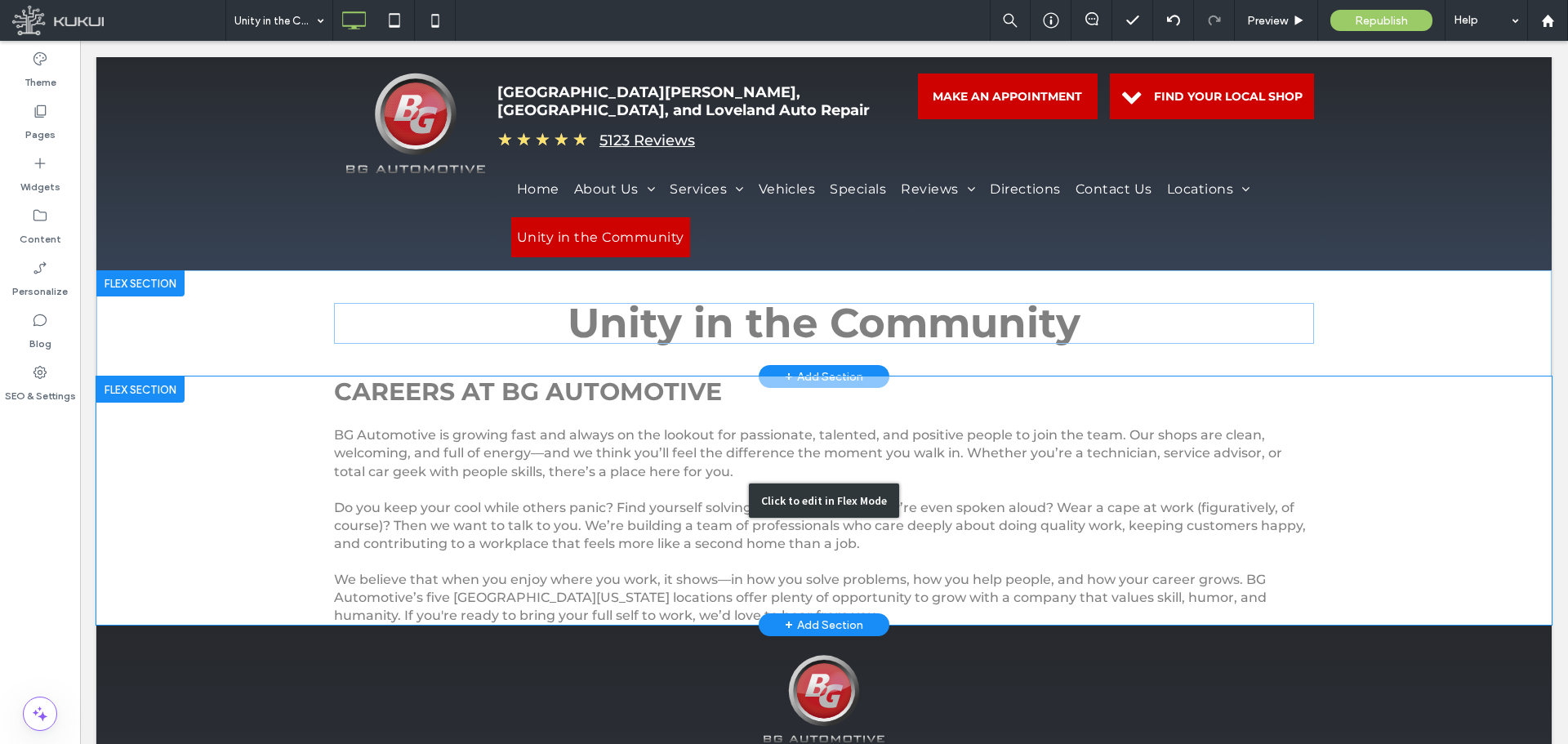
click at [640, 526] on div "Click to edit in Flex Mode" at bounding box center [824, 501] width 1456 height 248
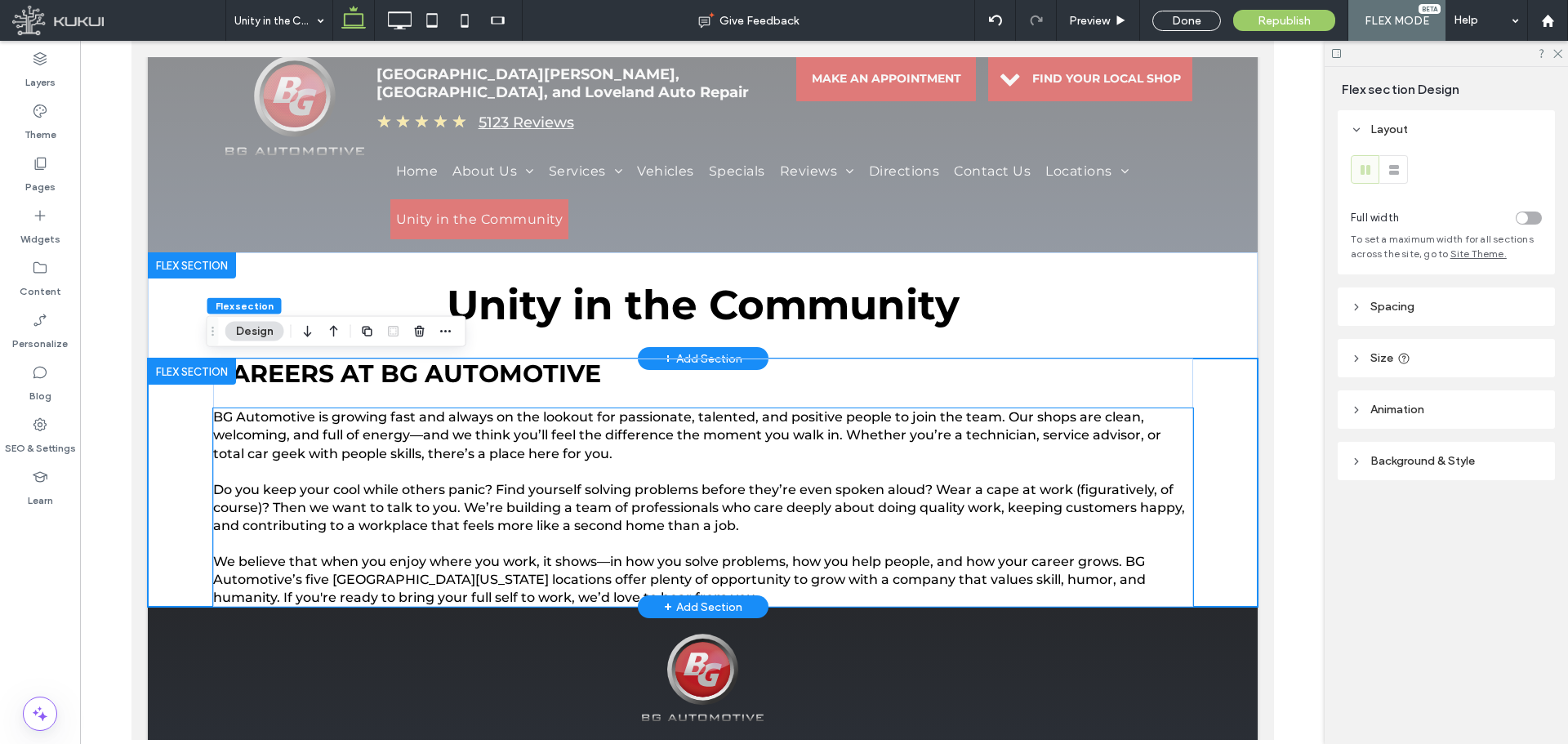
click at [639, 526] on span "Do you keep your cool while others panic? Find yourself solving problems before…" at bounding box center [698, 508] width 972 height 52
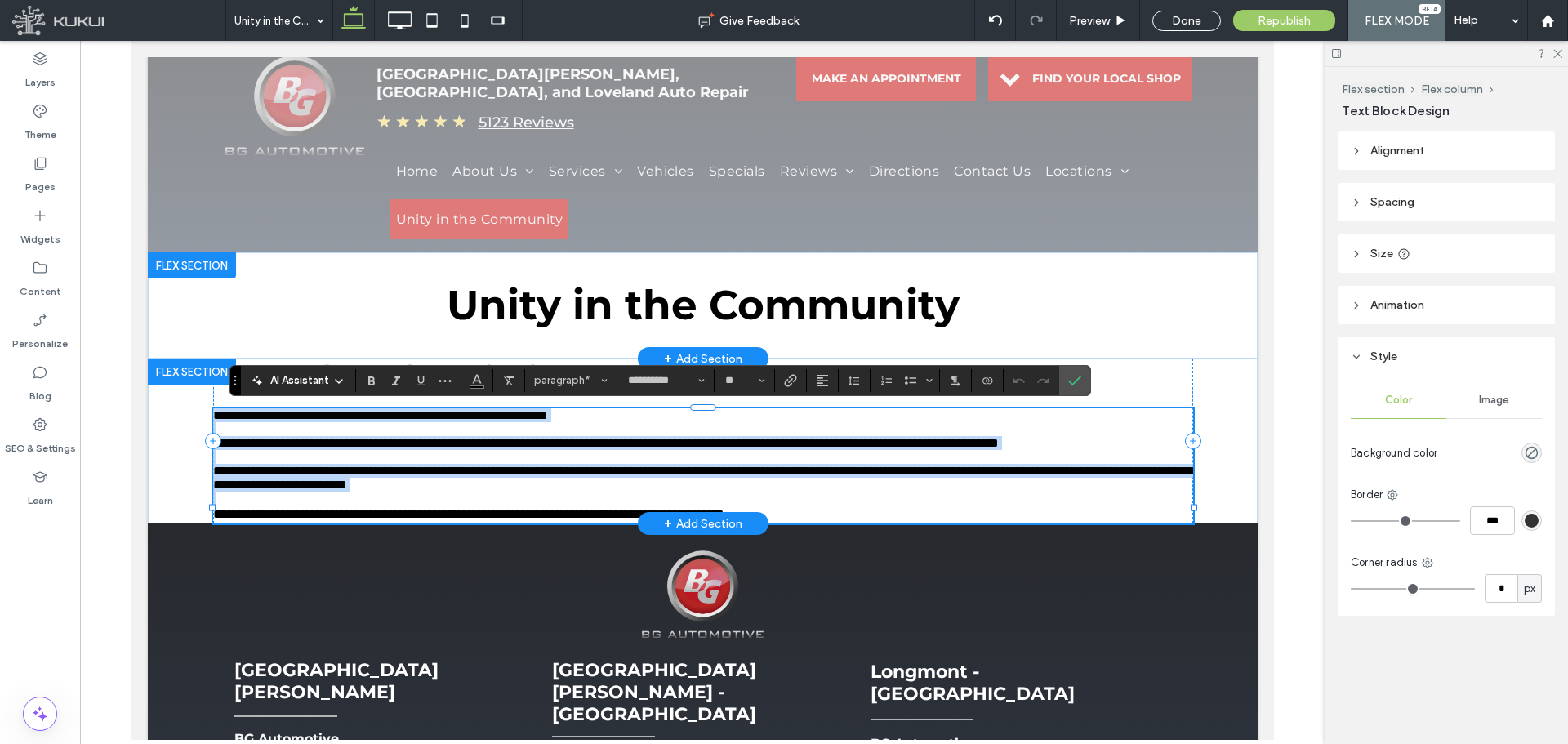
scroll to position [0, 0]
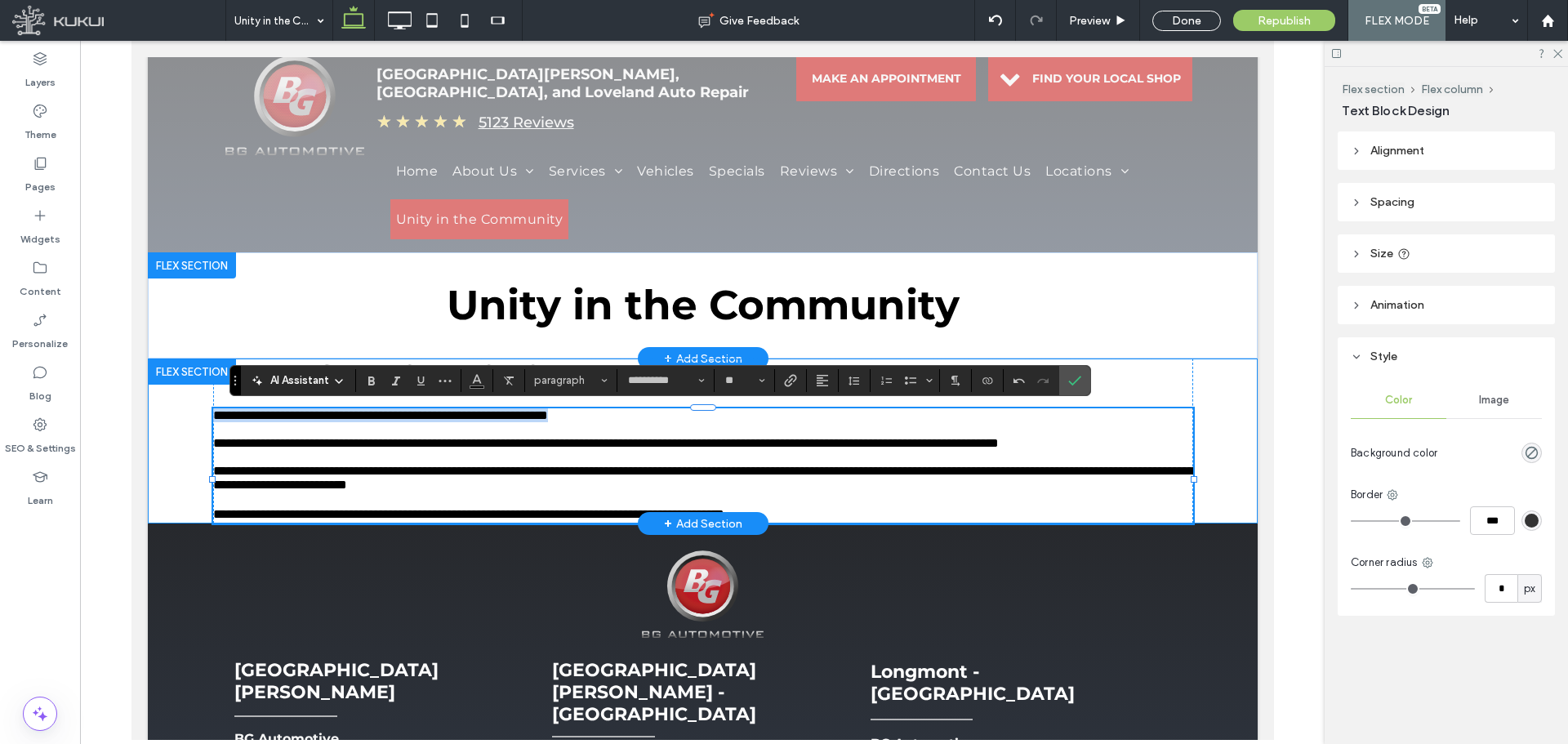
drag, startPoint x: 689, startPoint y: 414, endPoint x: 202, endPoint y: 412, distance: 487.0
click at [202, 412] on div "**********" at bounding box center [702, 441] width 1110 height 165
copy span "**********"
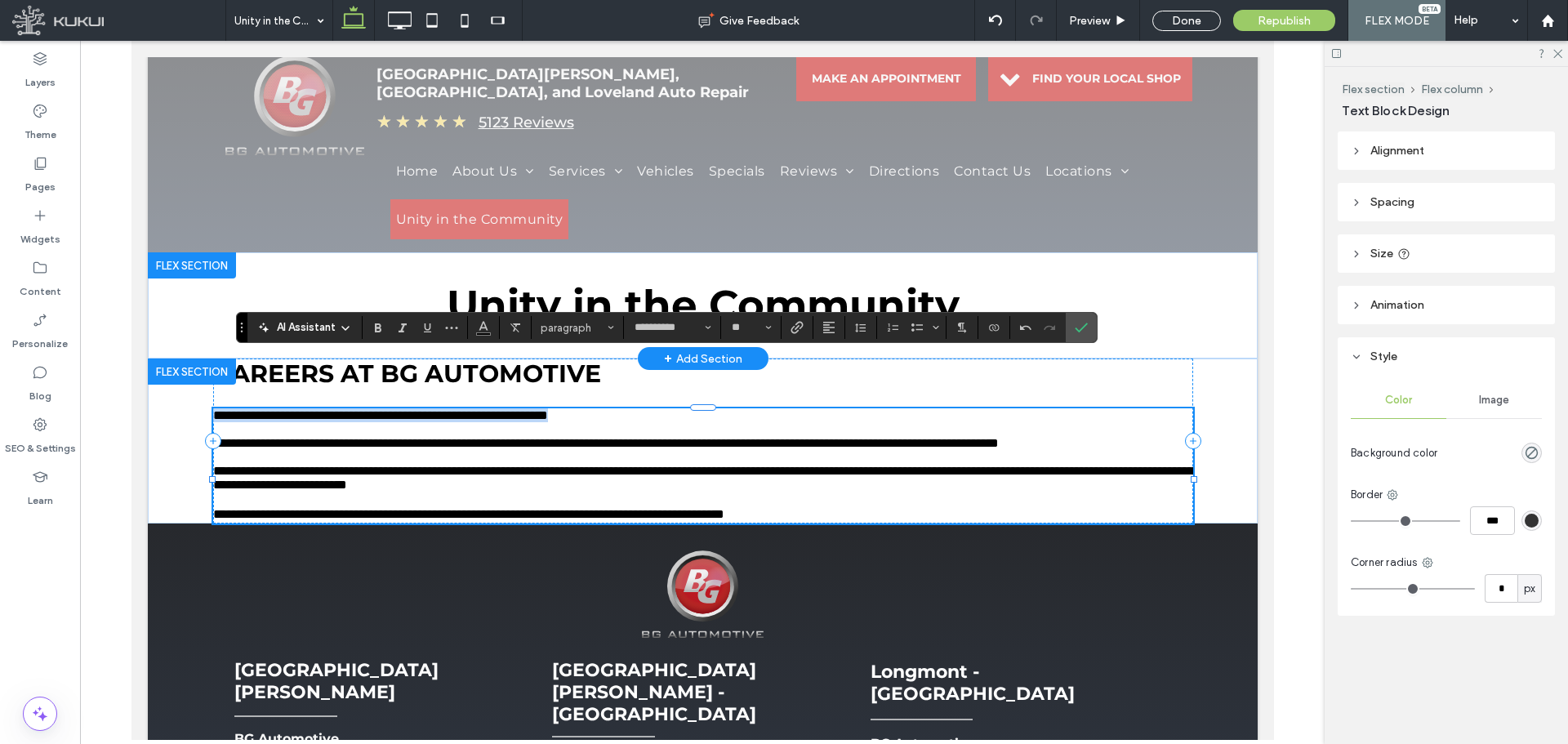
drag, startPoint x: 239, startPoint y: 388, endPoint x: 246, endPoint y: 333, distance: 55.4
click at [246, 333] on section "Drag" at bounding box center [242, 327] width 10 height 30
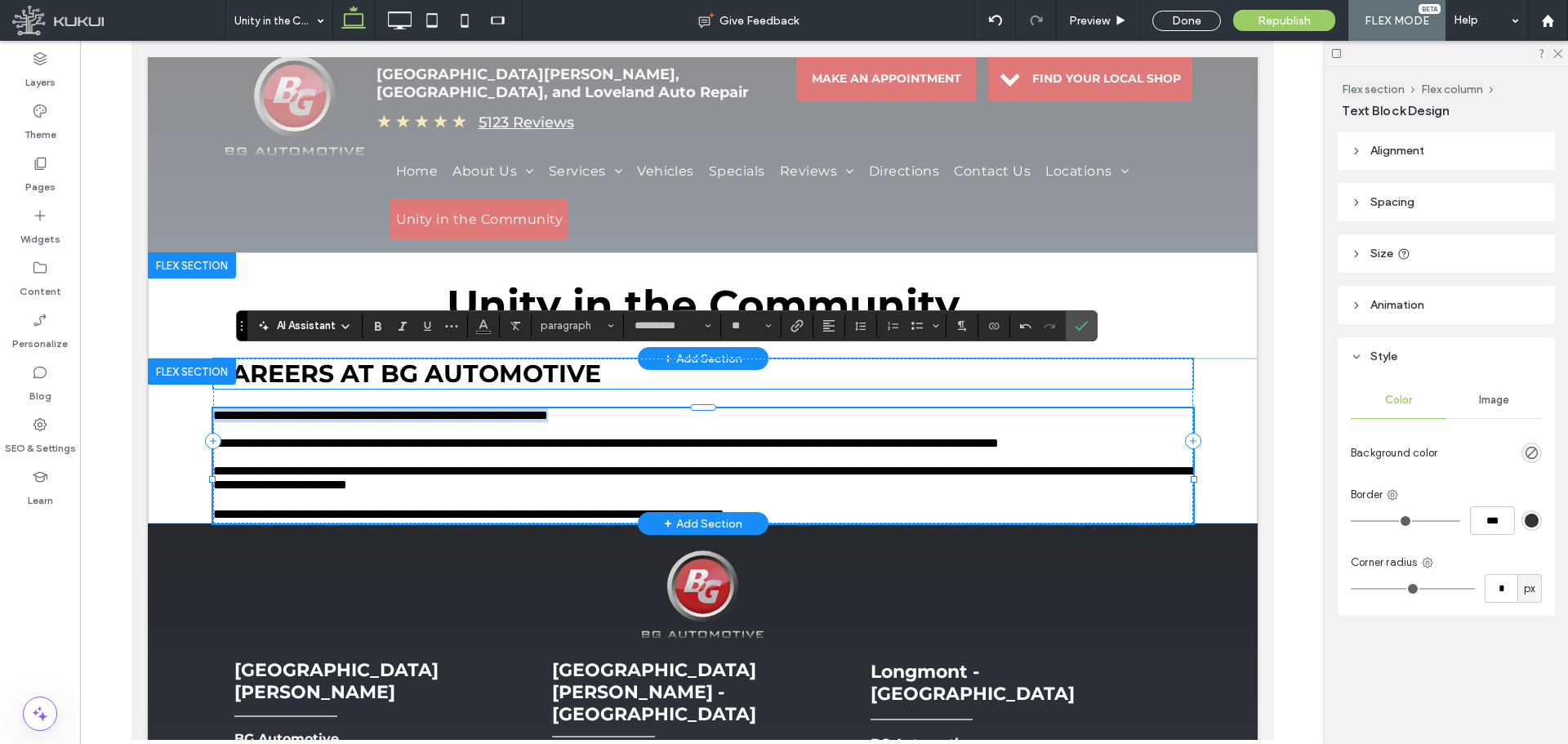
click at [309, 378] on span "CAREERS AT BG AUTOMOTIVE ﻿" at bounding box center [406, 374] width 388 height 31
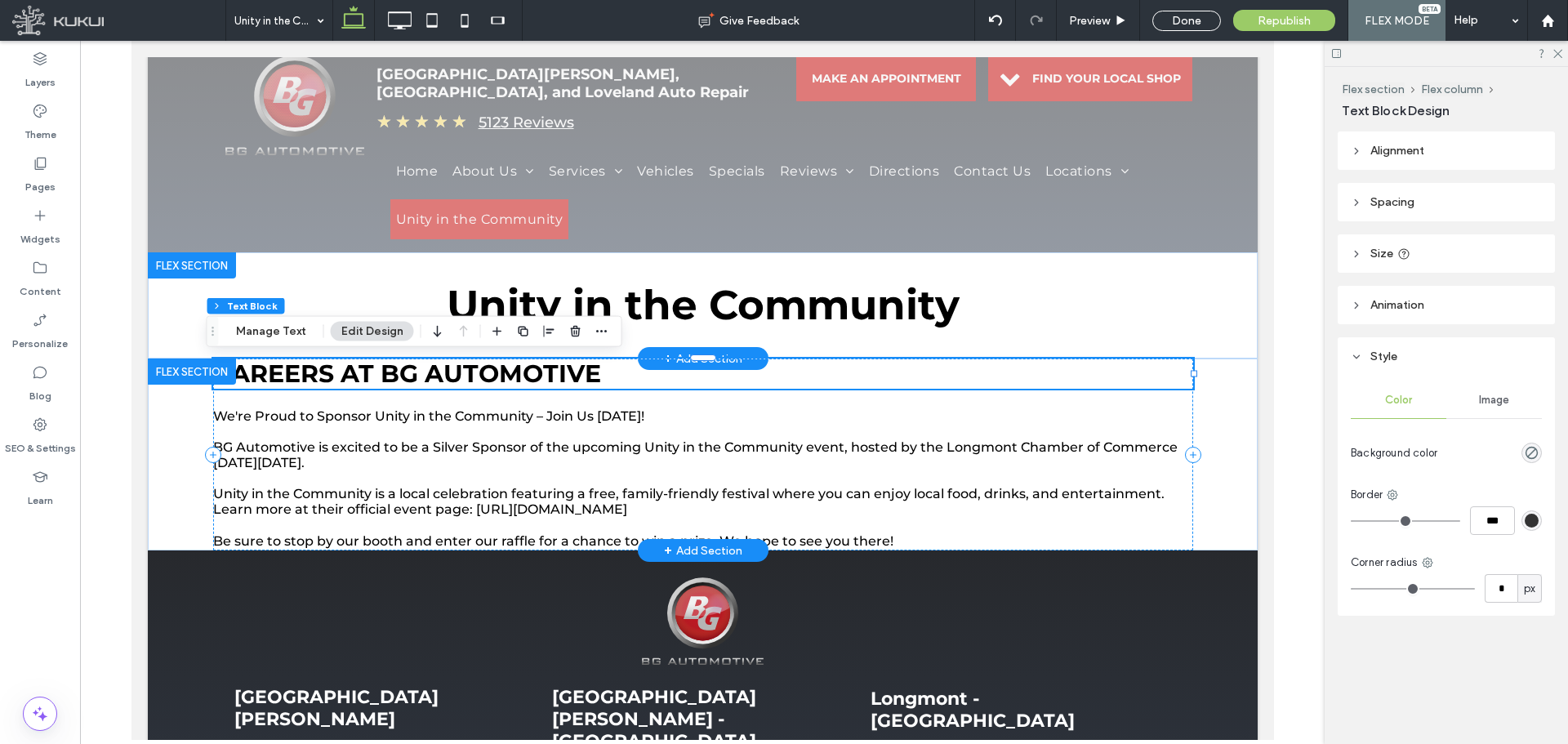
click at [309, 378] on span "CAREERS AT BG AUTOMOTIVE ﻿" at bounding box center [406, 374] width 388 height 31
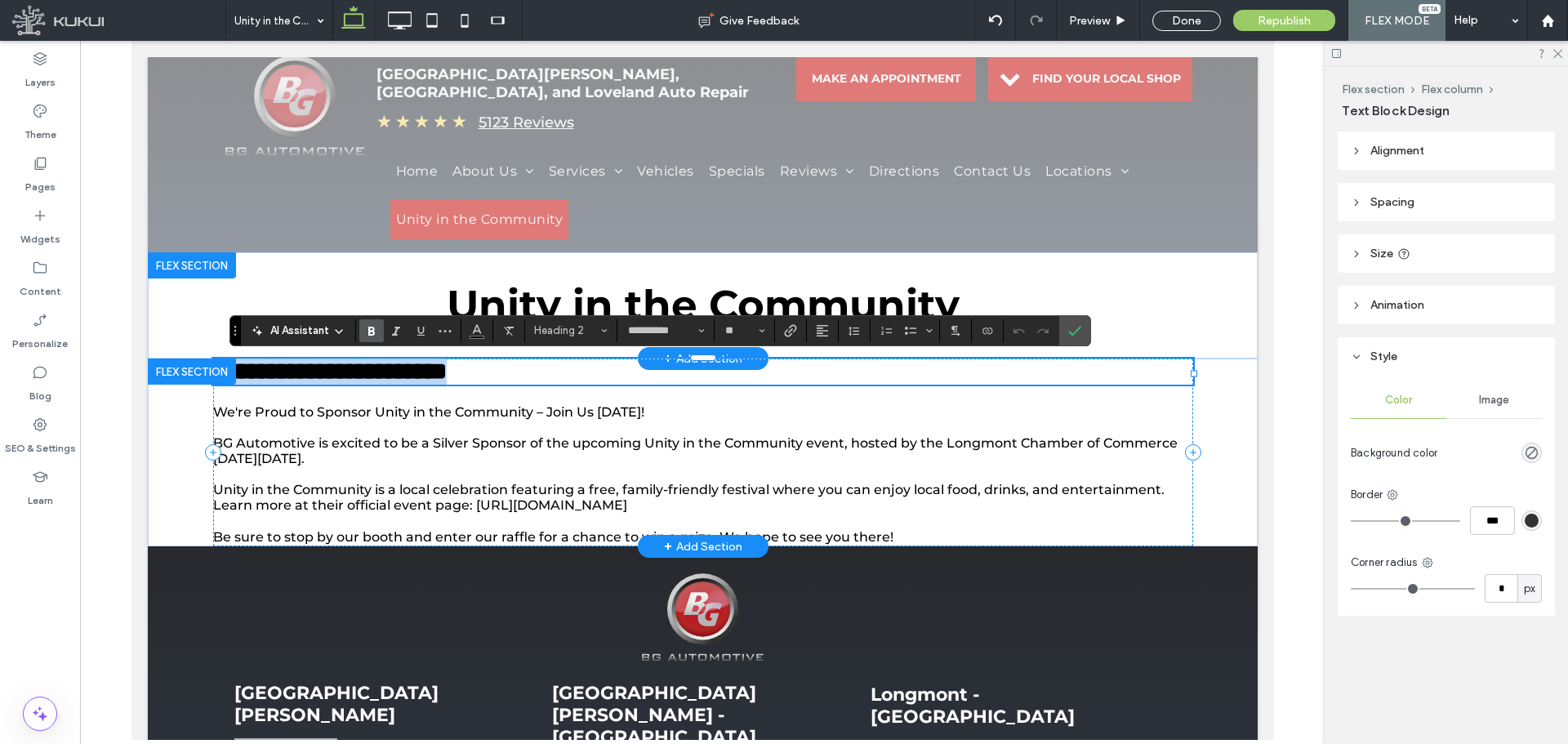
type input "**"
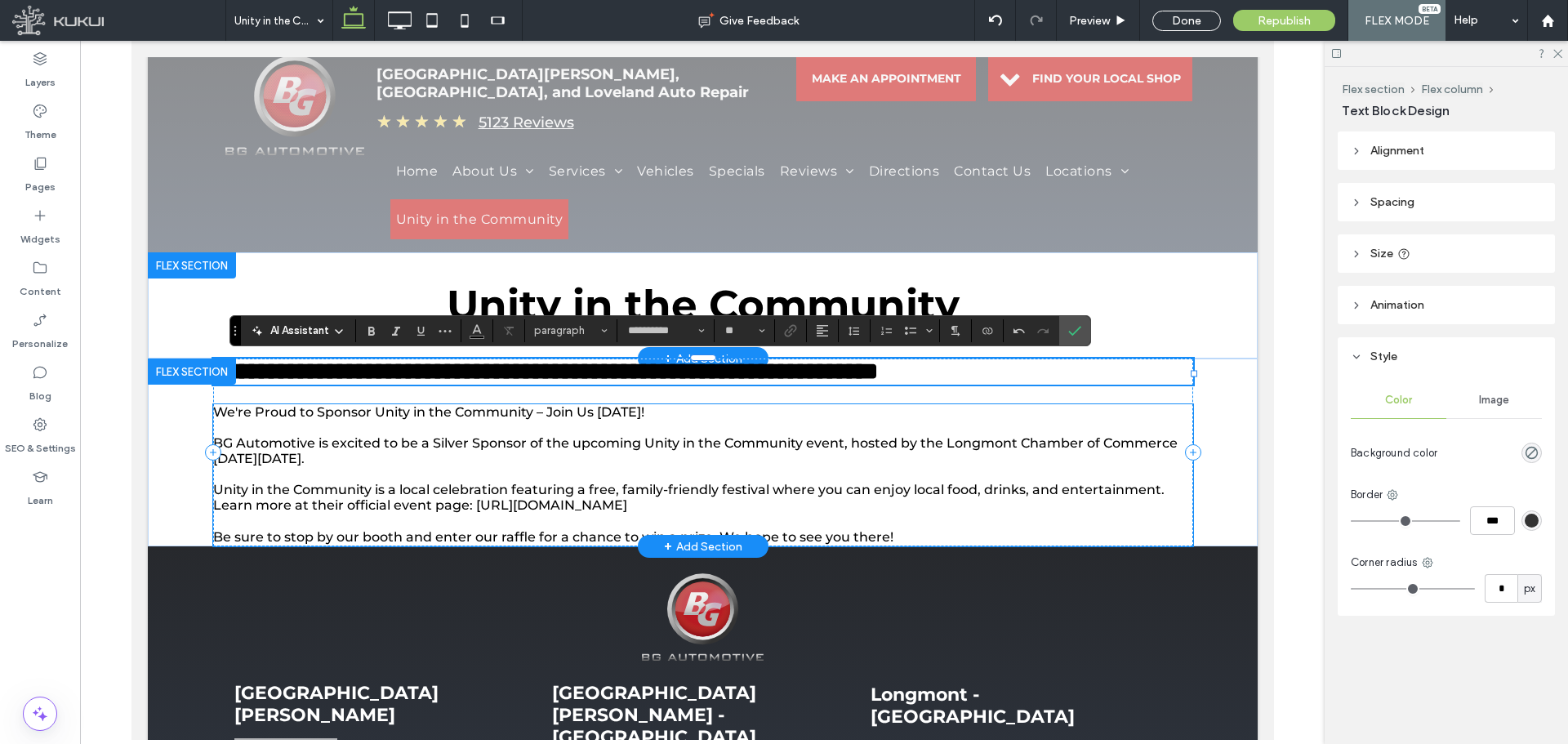
click at [644, 417] on span "We're Proud to Sponsor Unity in the Community – Join Us August 22nd!" at bounding box center [428, 412] width 431 height 15
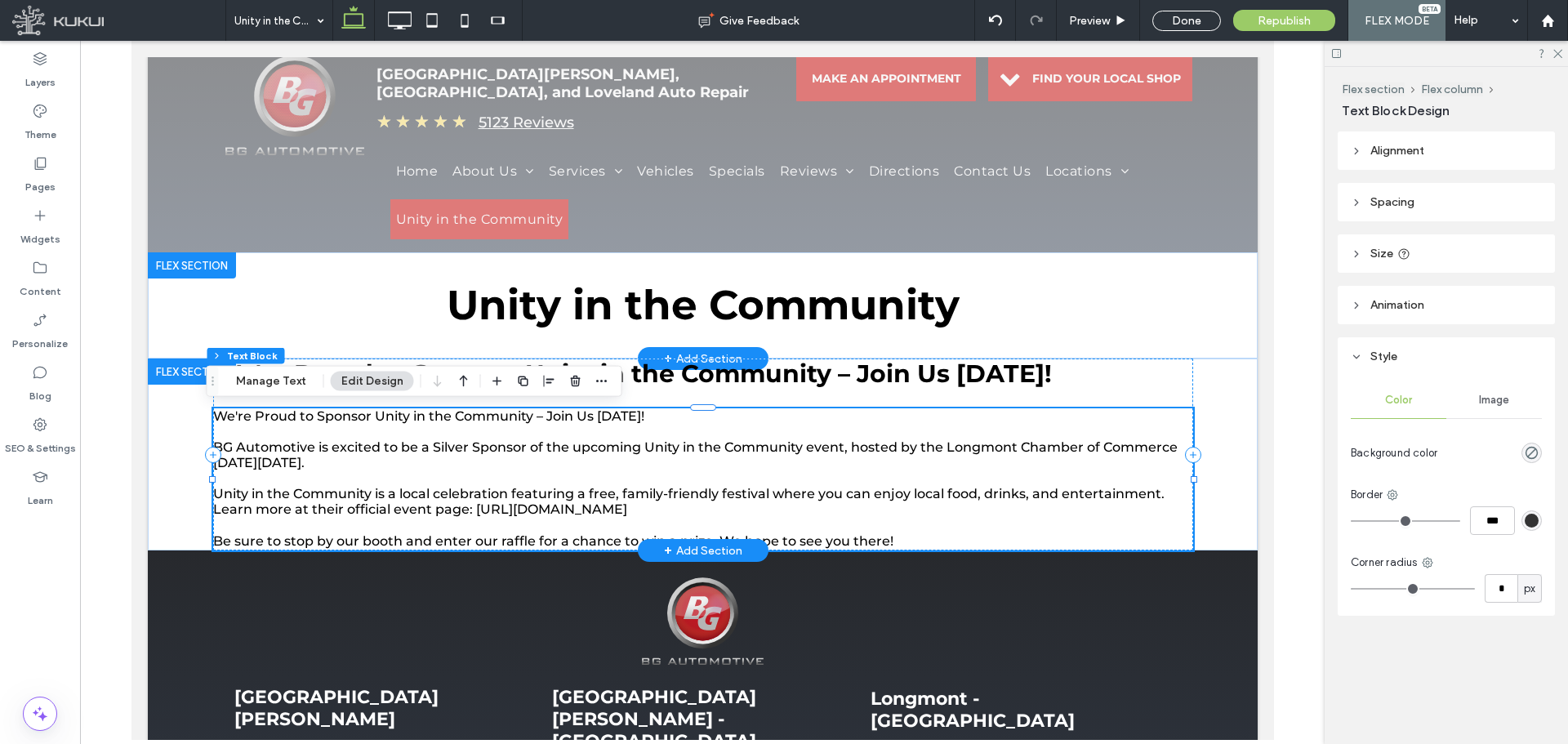
click at [683, 423] on p "We're Proud to Sponsor Unity in the Community – Join Us August 22nd!" at bounding box center [702, 416] width 980 height 15
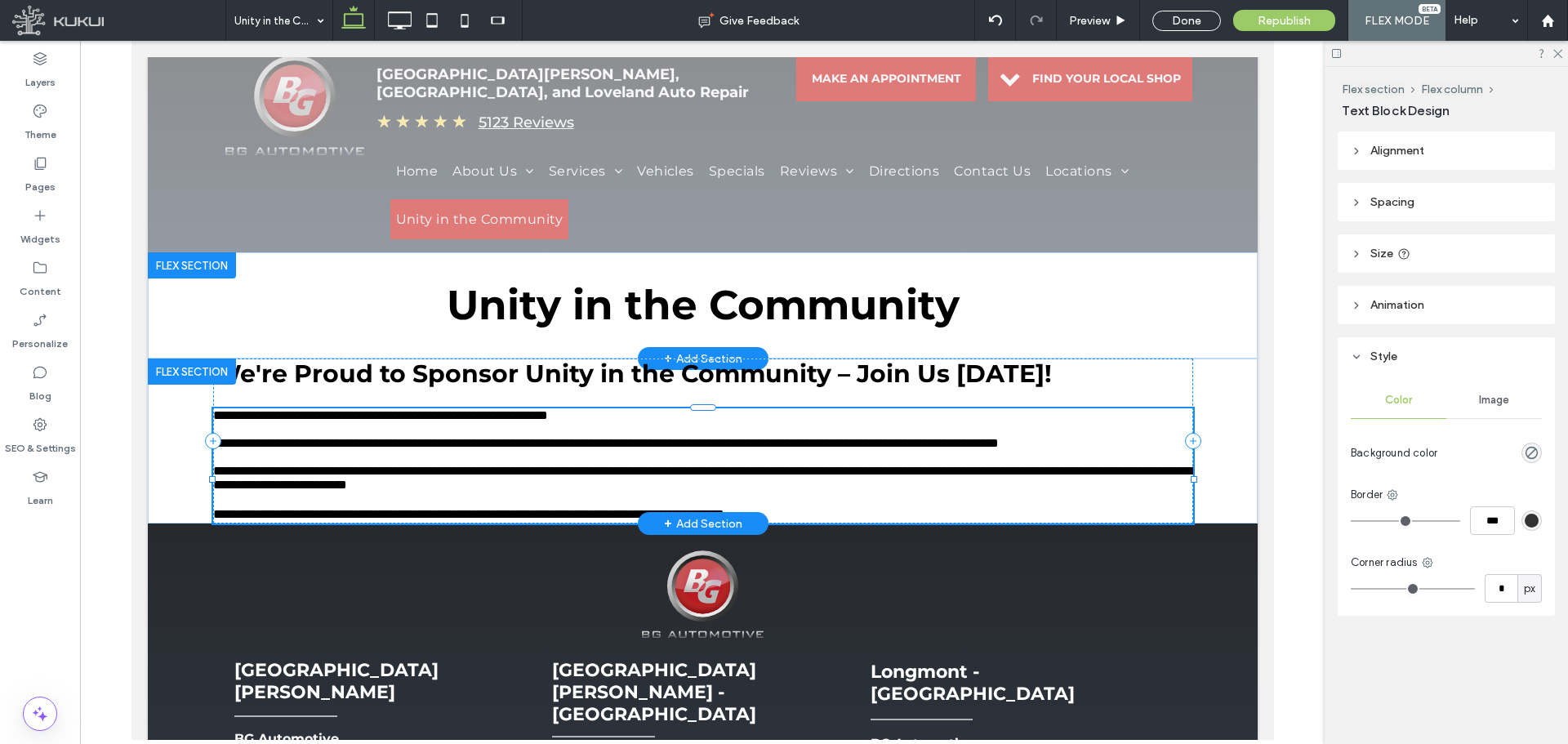
type input "**********"
type input "**"
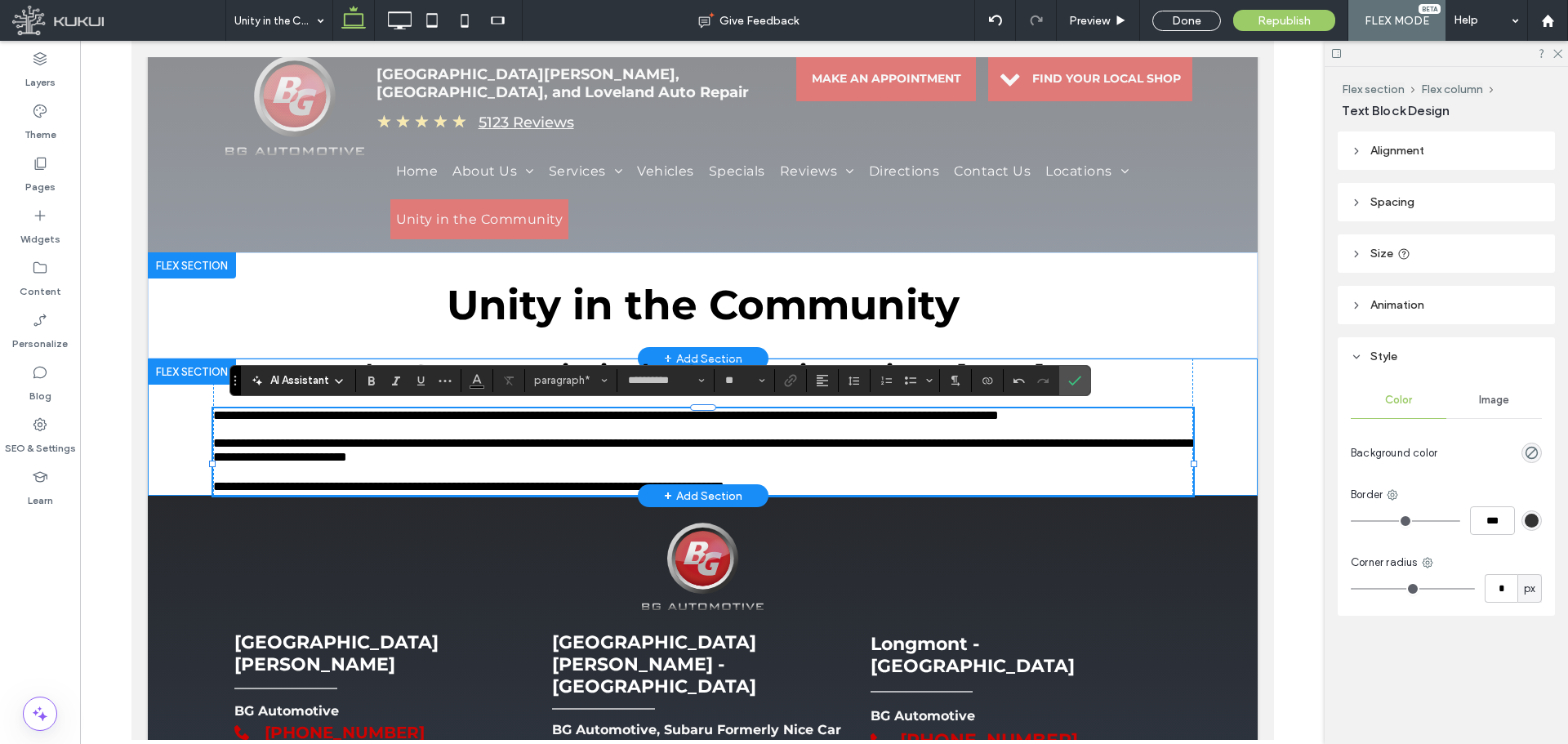
click at [1187, 382] on div "**********" at bounding box center [702, 427] width 1110 height 137
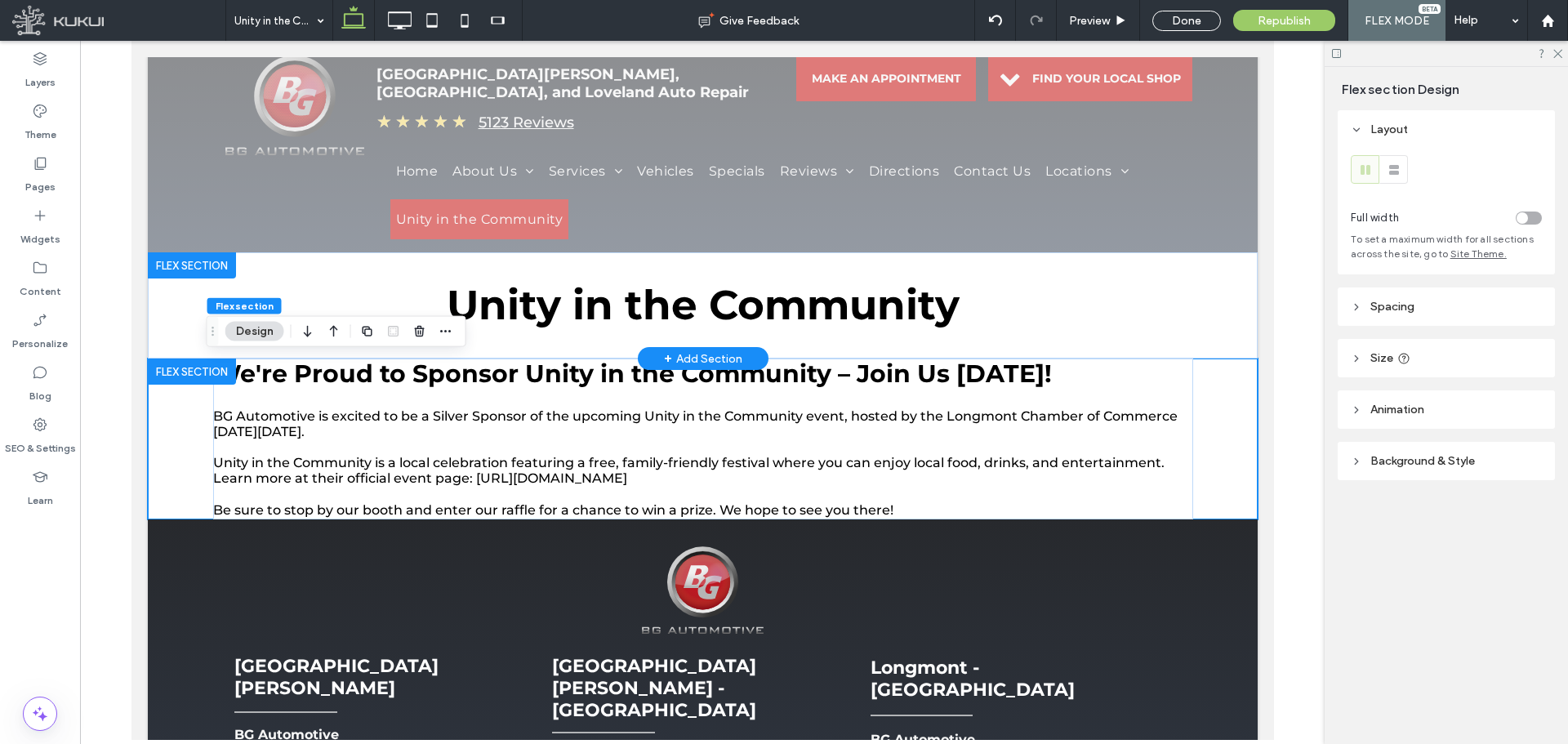
click at [1391, 307] on span "Spacing" at bounding box center [1393, 306] width 44 height 14
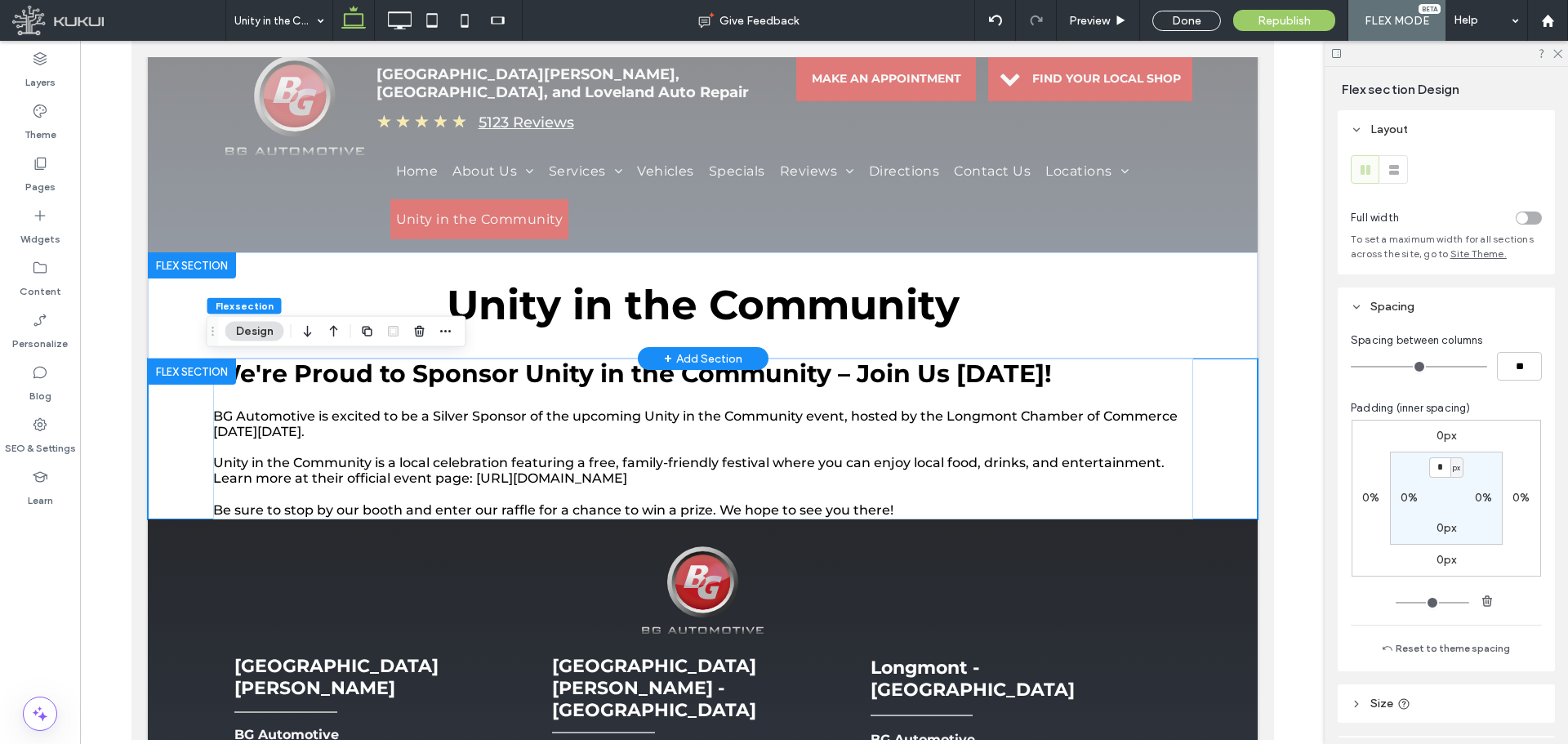
click at [1436, 561] on label "0px" at bounding box center [1446, 559] width 20 height 14
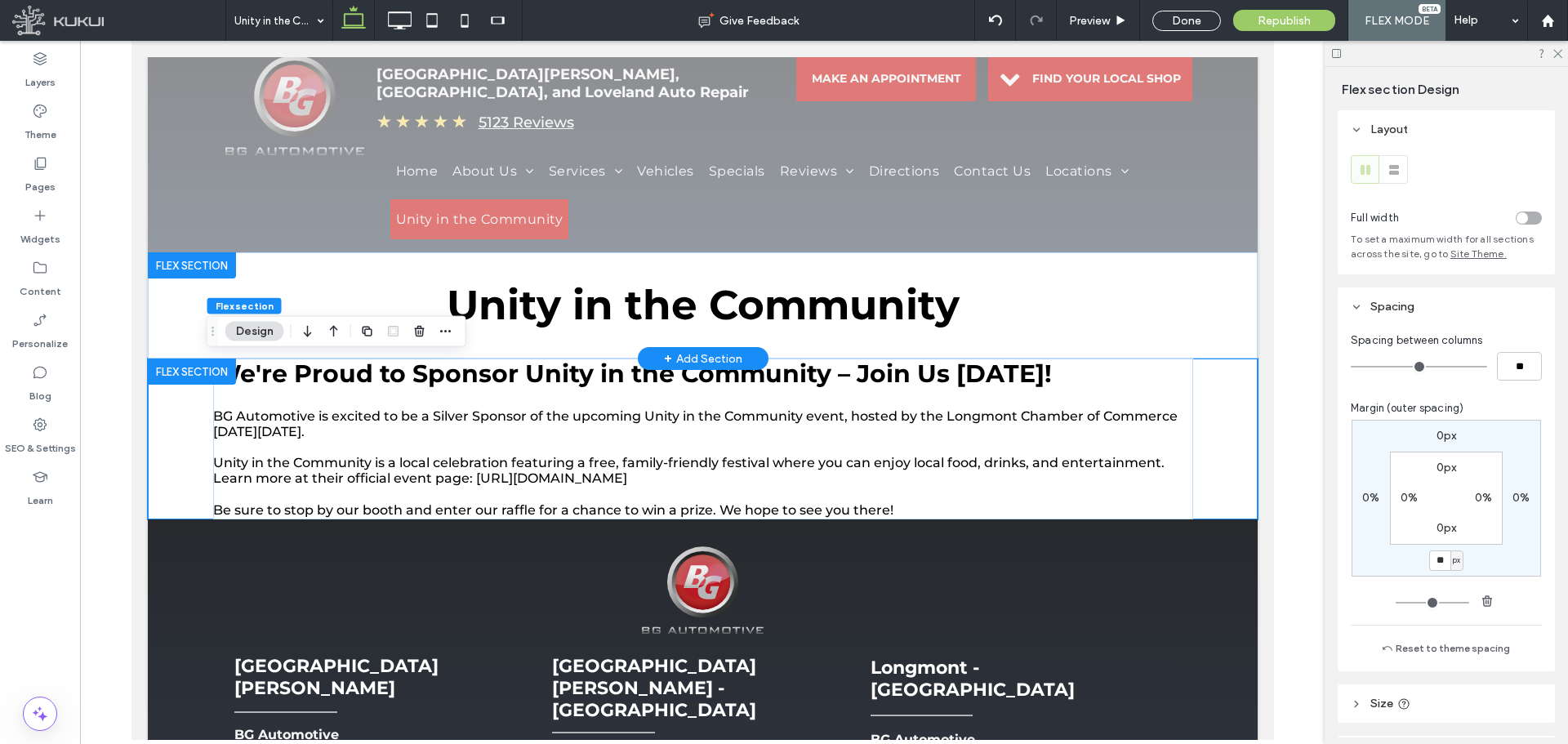
type input "**"
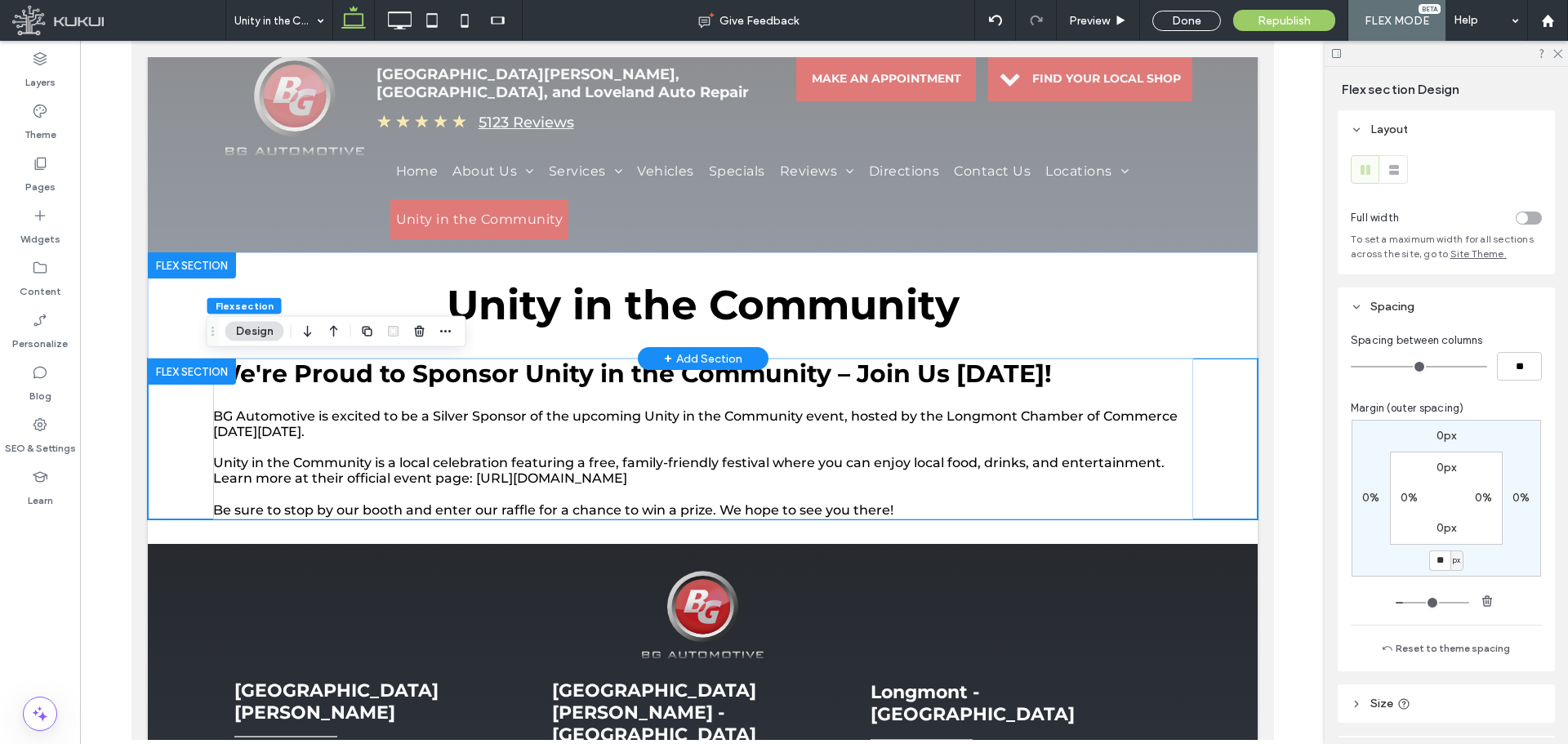
drag, startPoint x: 1440, startPoint y: 559, endPoint x: 1426, endPoint y: 561, distance: 14.1
click at [1429, 561] on input "**" at bounding box center [1440, 560] width 21 height 20
type input "**"
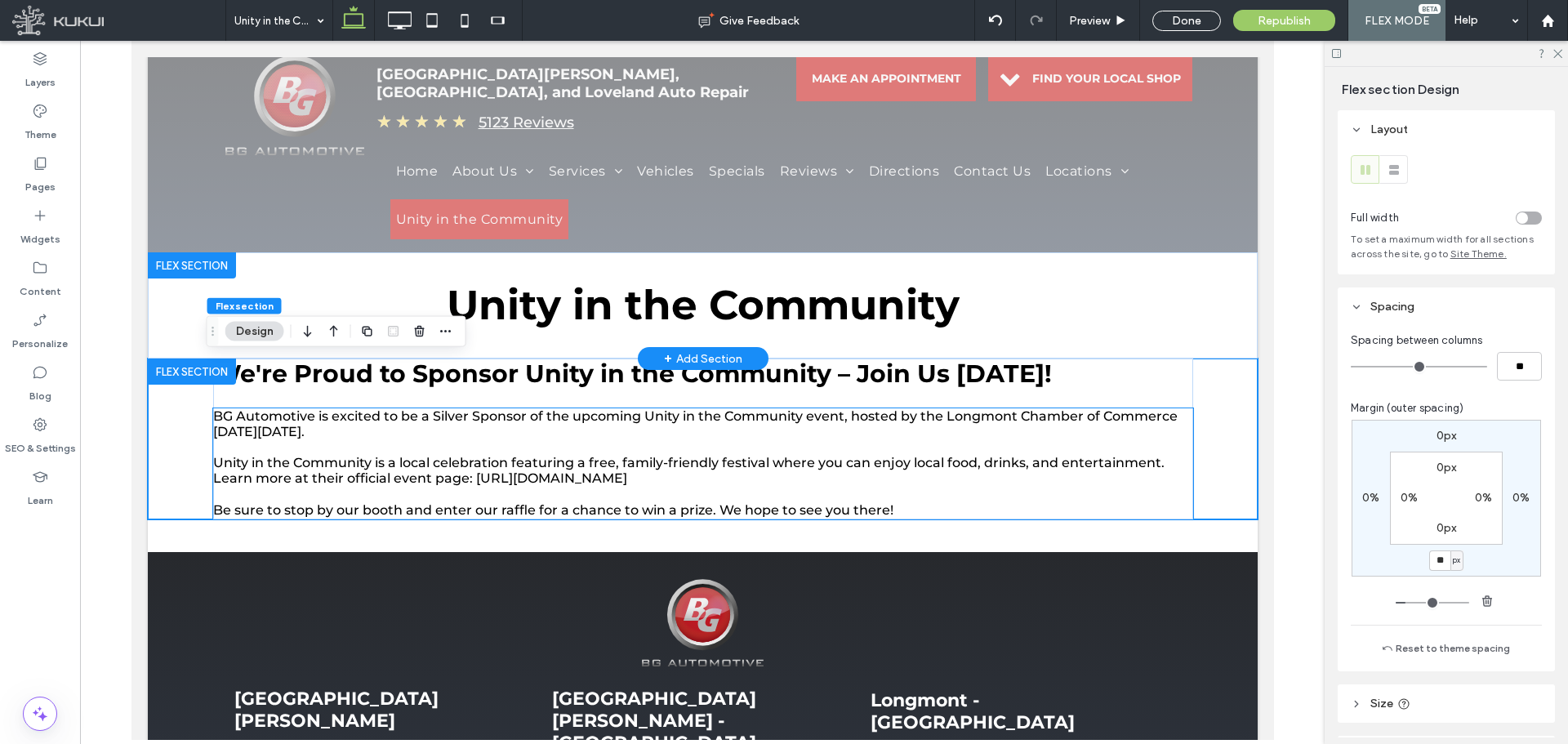
click at [387, 413] on span "BG Automotive is excited to be a Silver Sponsor of the upcoming Unity in the Co…" at bounding box center [695, 423] width 964 height 31
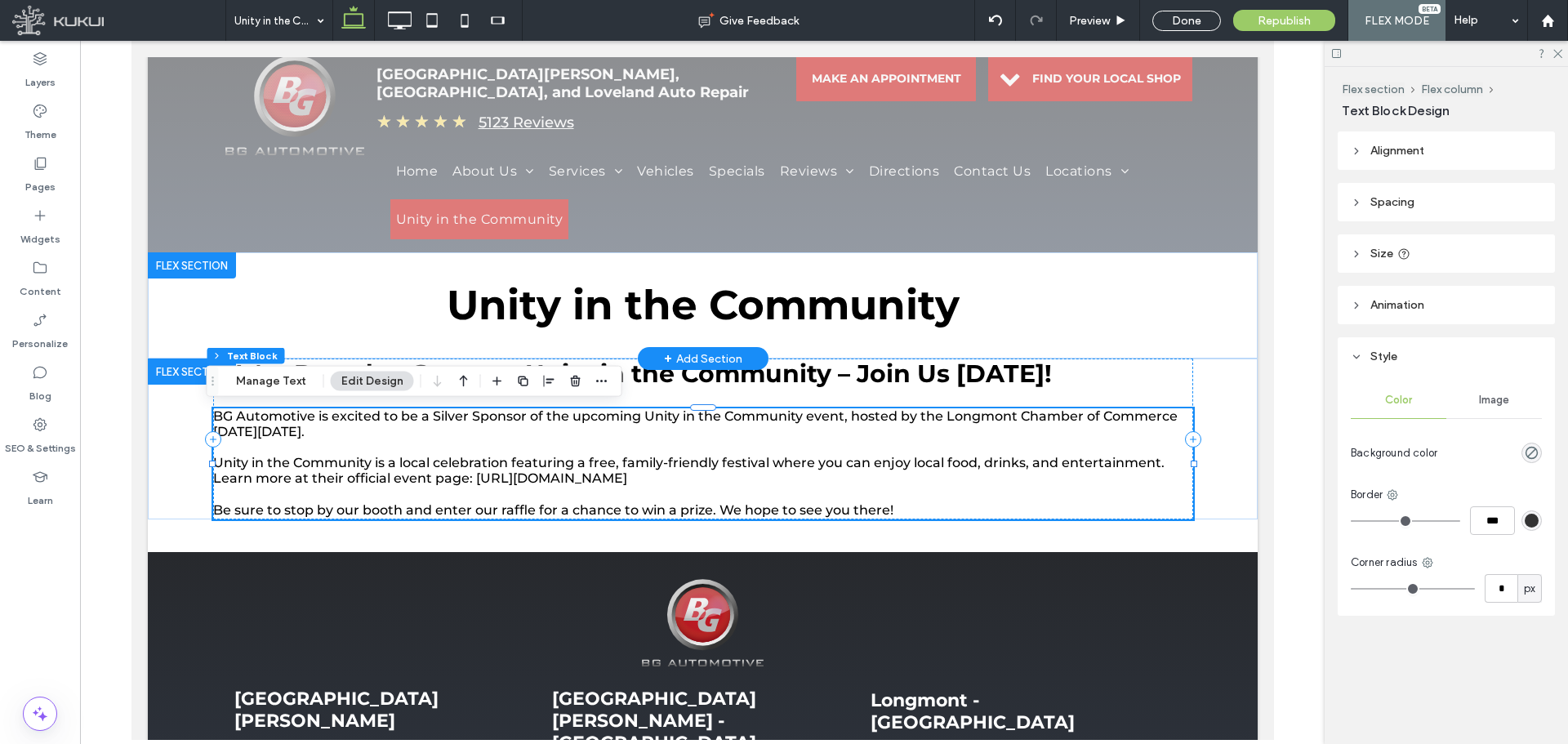
click at [763, 480] on p "Unity in the Community is a local celebration featuring a free, family-friendly…" at bounding box center [702, 470] width 980 height 31
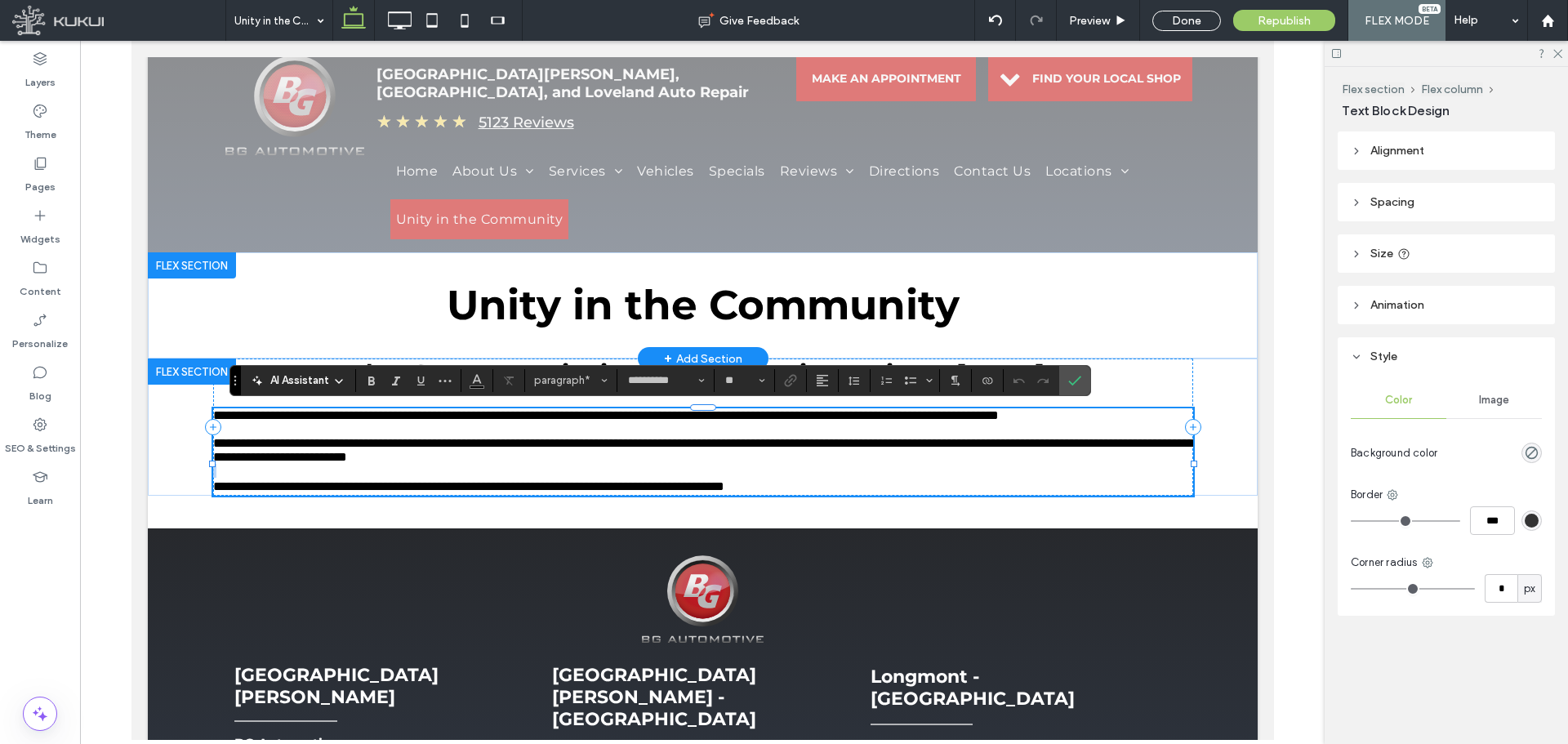
click at [763, 464] on p "**********" at bounding box center [702, 450] width 980 height 28
click at [772, 464] on p "**********" at bounding box center [702, 450] width 980 height 28
drag, startPoint x: 772, startPoint y: 480, endPoint x: 464, endPoint y: 477, distance: 308.0
click at [464, 464] on p "**********" at bounding box center [702, 450] width 980 height 28
click at [791, 382] on icon "Link" at bounding box center [790, 380] width 13 height 13
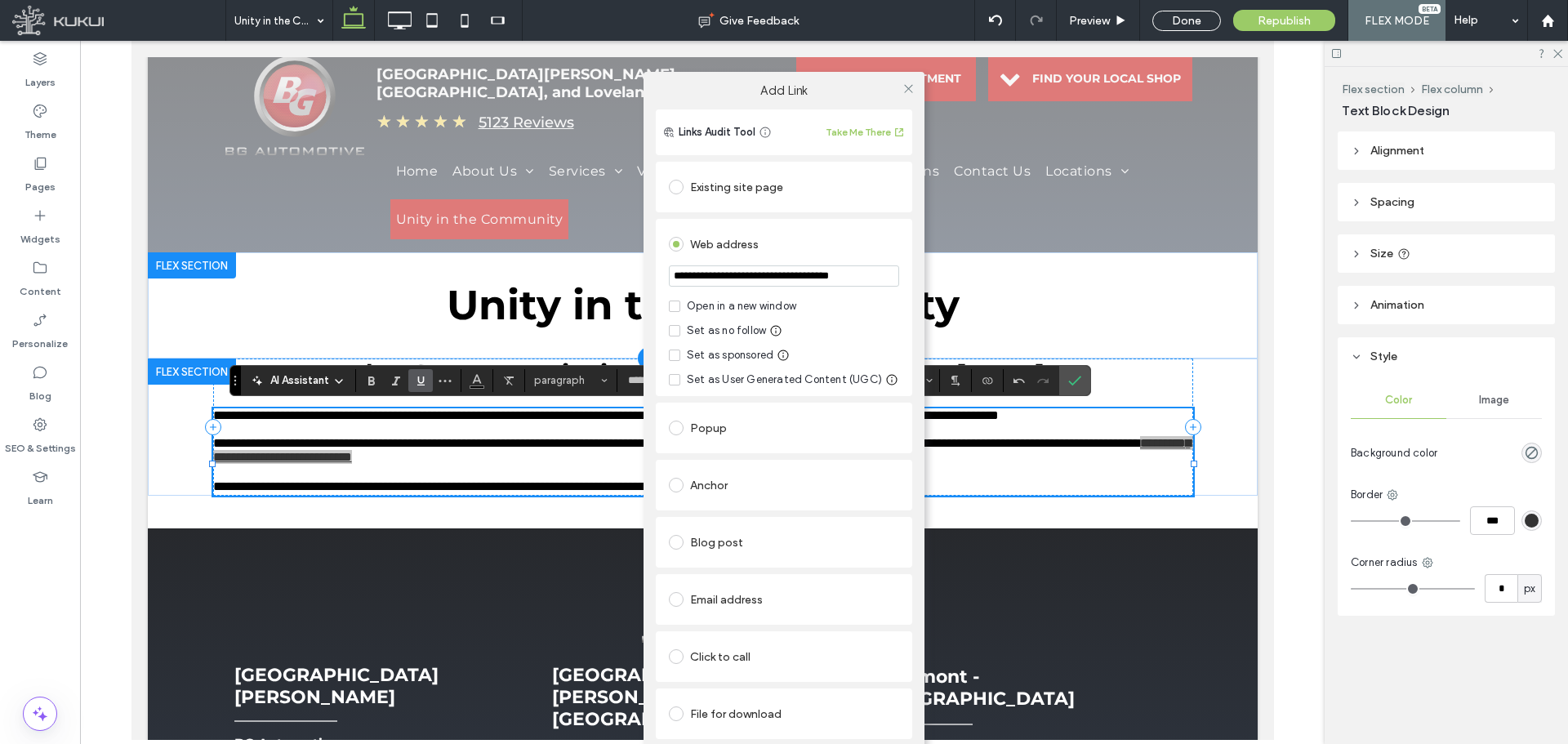
click at [872, 285] on input "**********" at bounding box center [784, 275] width 230 height 21
click at [903, 282] on div "**********" at bounding box center [784, 307] width 257 height 177
click at [788, 299] on div "Open in a new window" at bounding box center [741, 306] width 110 height 16
click at [907, 93] on icon at bounding box center [908, 88] width 12 height 12
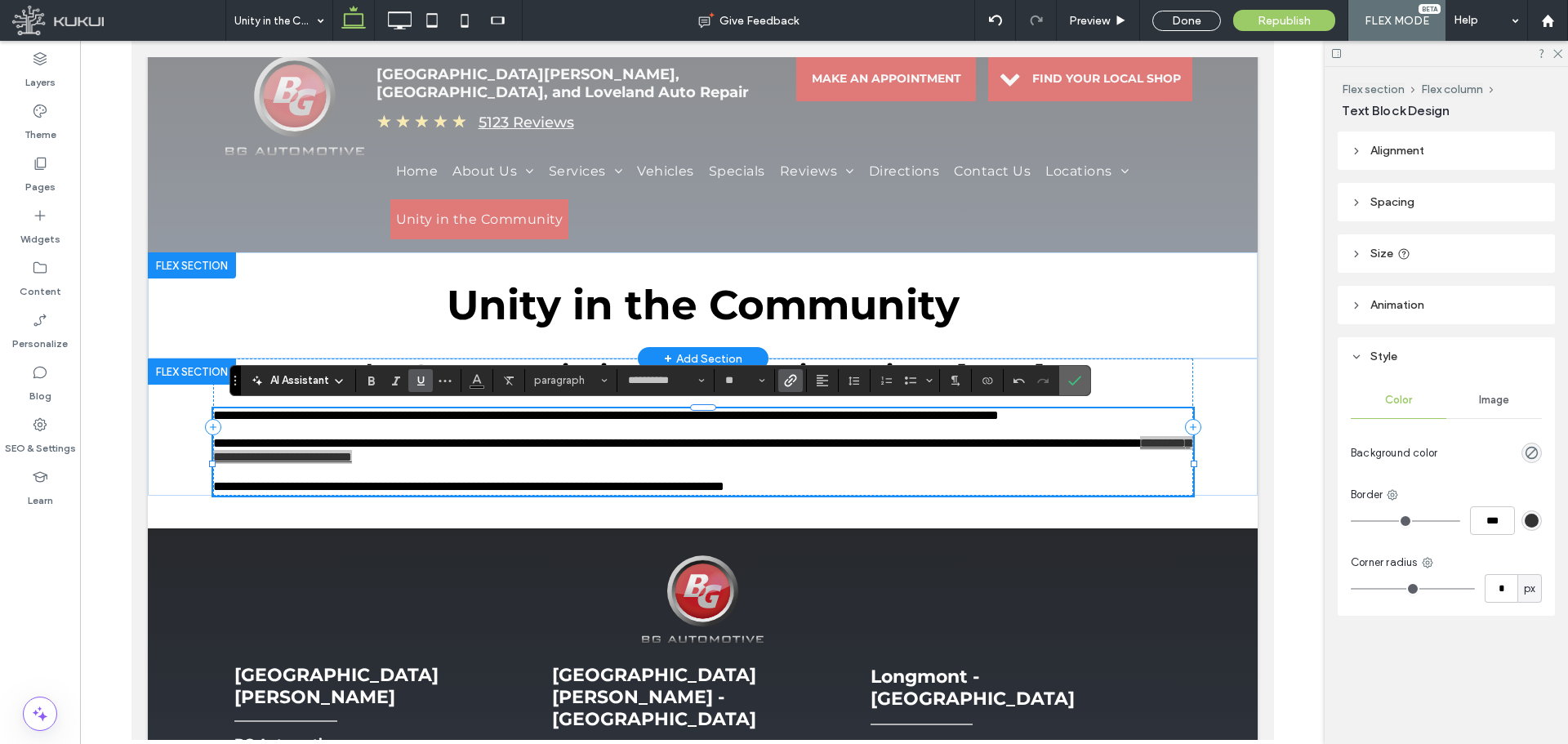
click at [1085, 383] on label "Confirm" at bounding box center [1075, 380] width 25 height 30
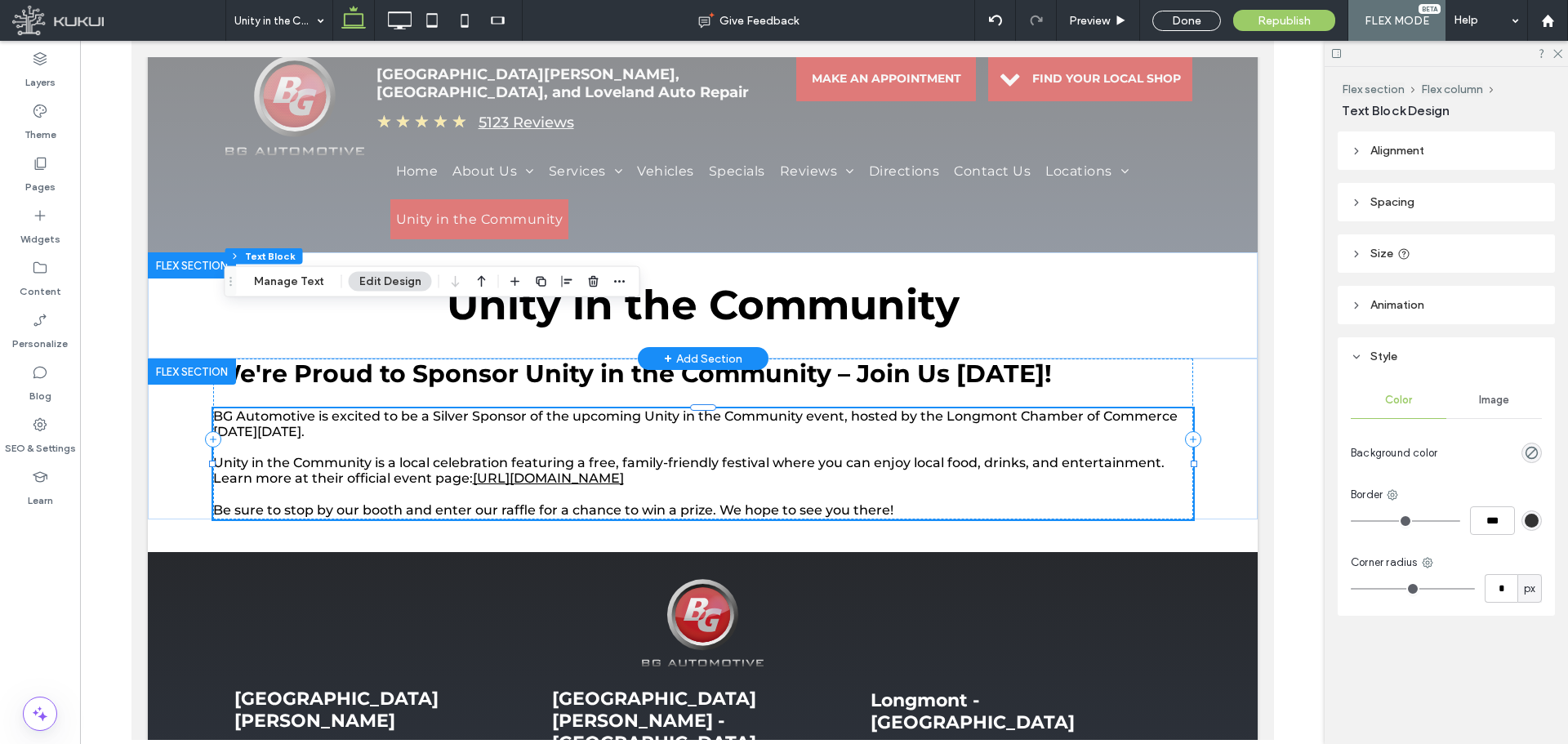
drag, startPoint x: 218, startPoint y: 382, endPoint x: 236, endPoint y: 281, distance: 102.6
click at [236, 281] on icon "Drag" at bounding box center [230, 281] width 13 height 11
click at [15, 184] on div "Pages" at bounding box center [40, 174] width 80 height 52
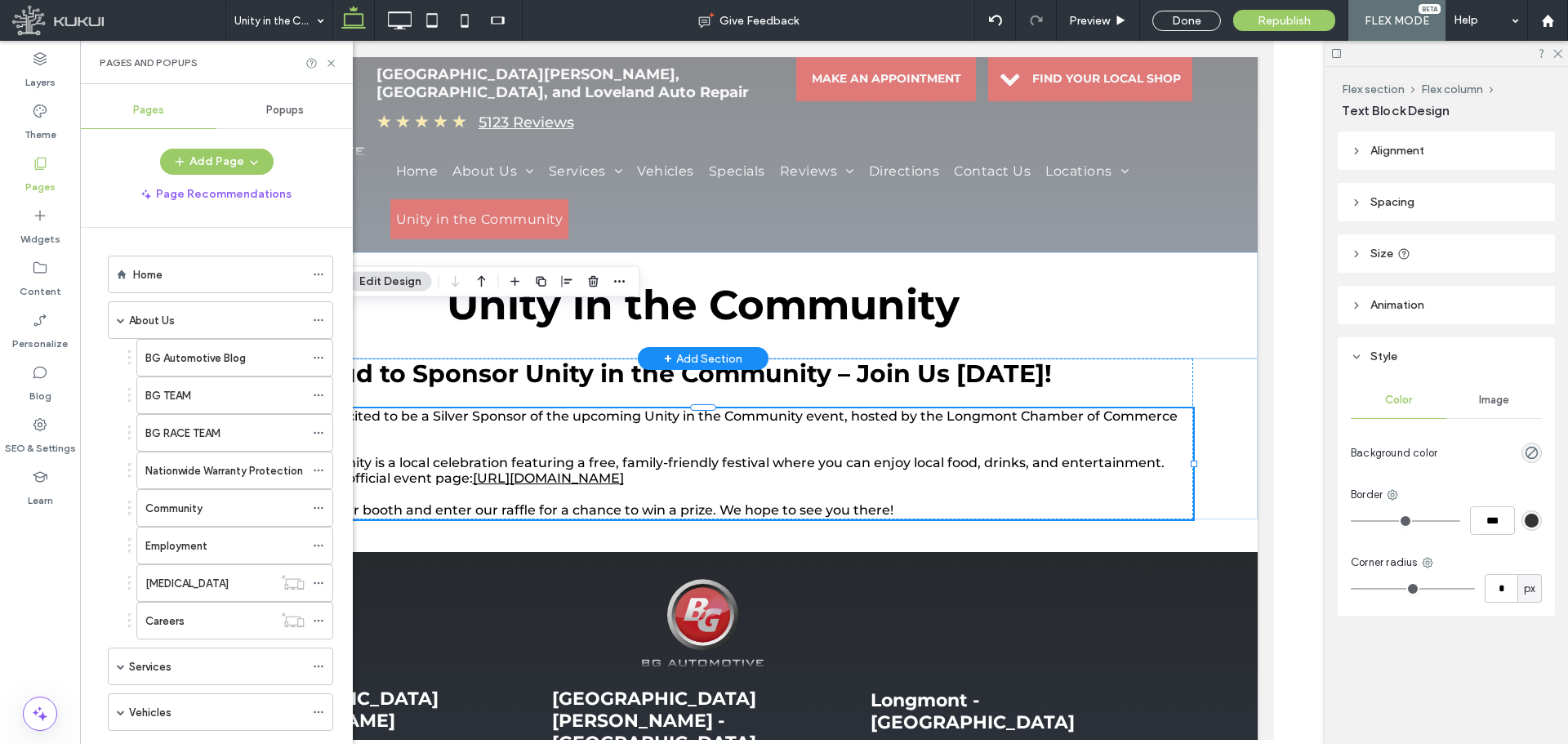
scroll to position [493, 0]
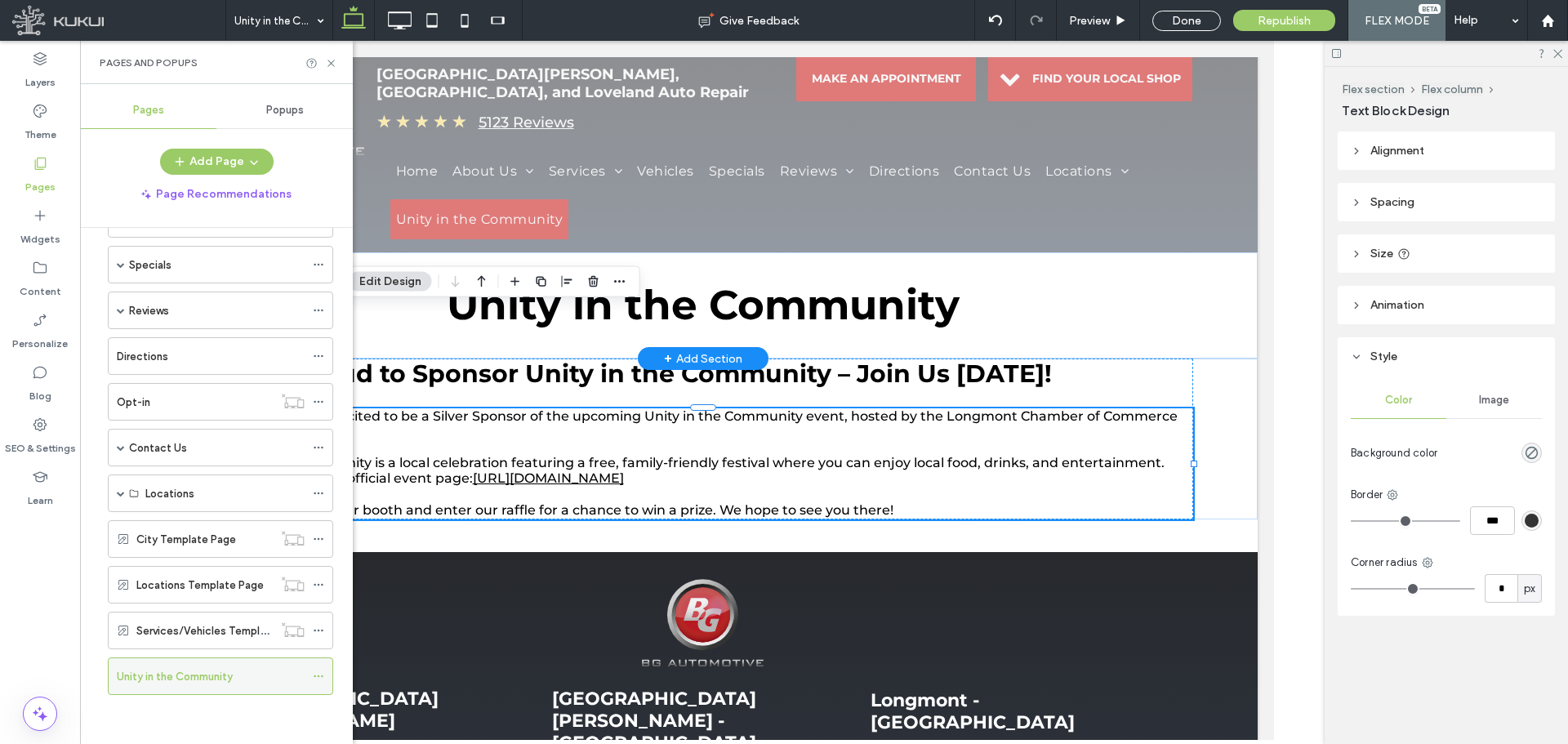
click at [324, 674] on div at bounding box center [322, 676] width 20 height 25
click at [315, 678] on icon at bounding box center [318, 676] width 11 height 11
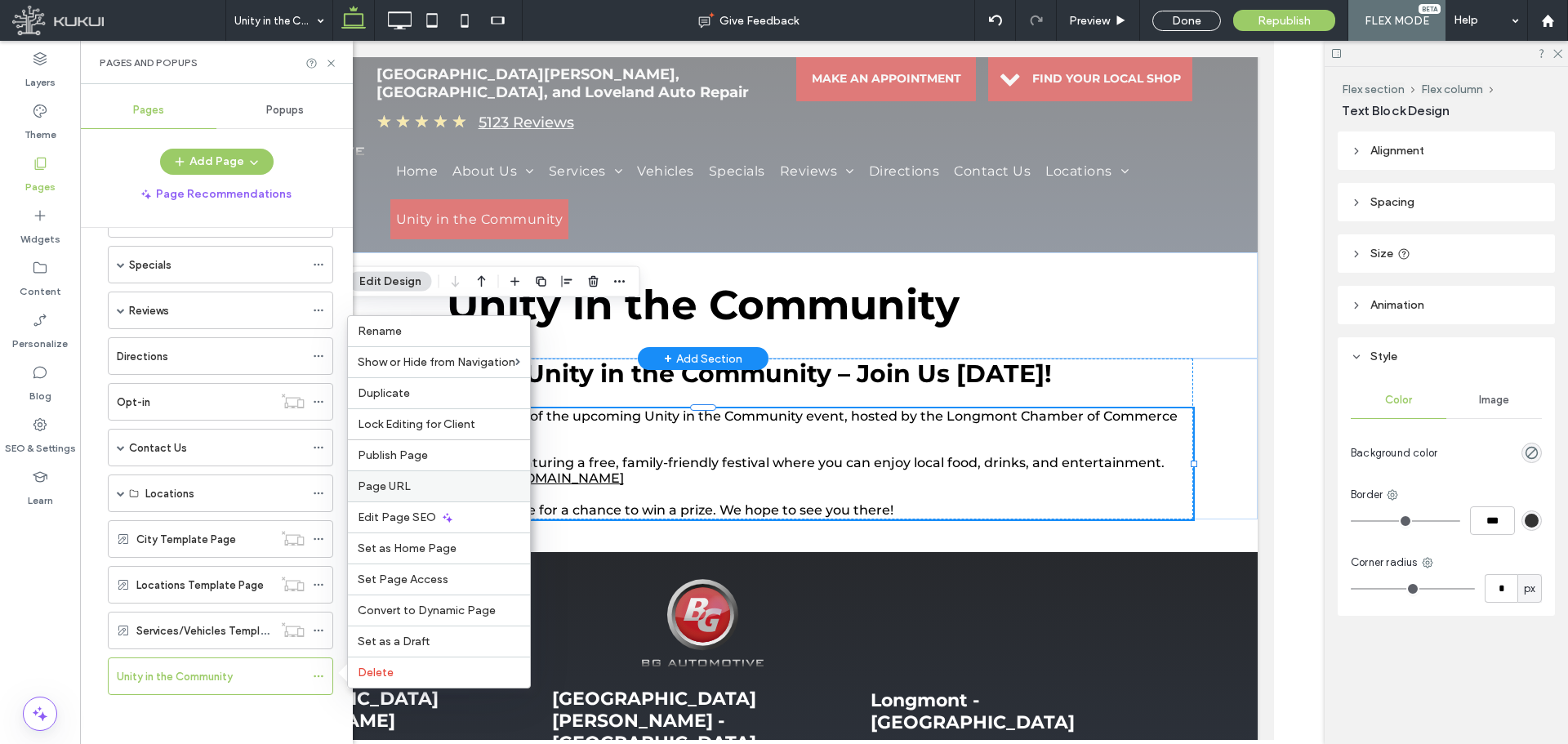
click at [411, 491] on label "Page URL" at bounding box center [439, 486] width 162 height 14
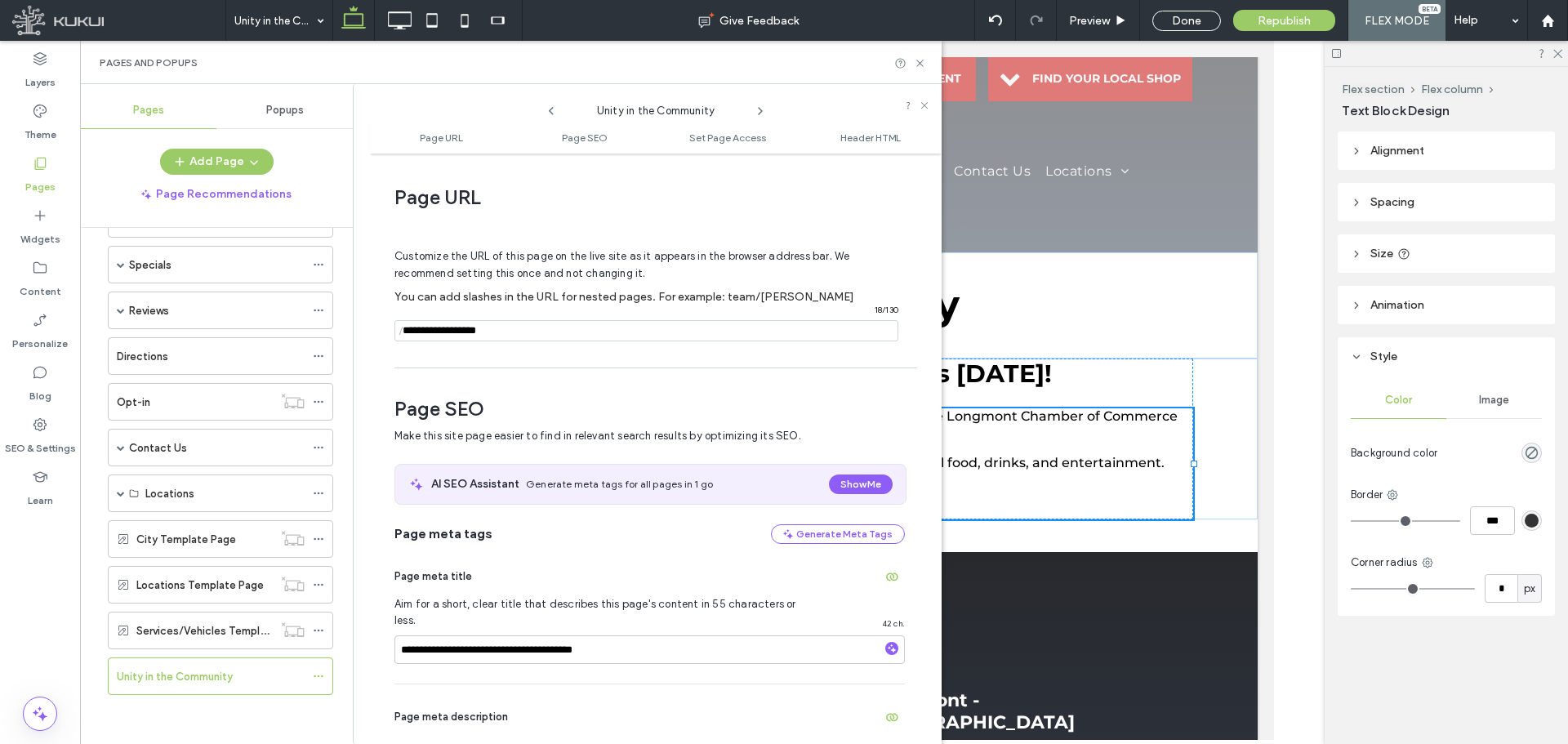
scroll to position [9, 0]
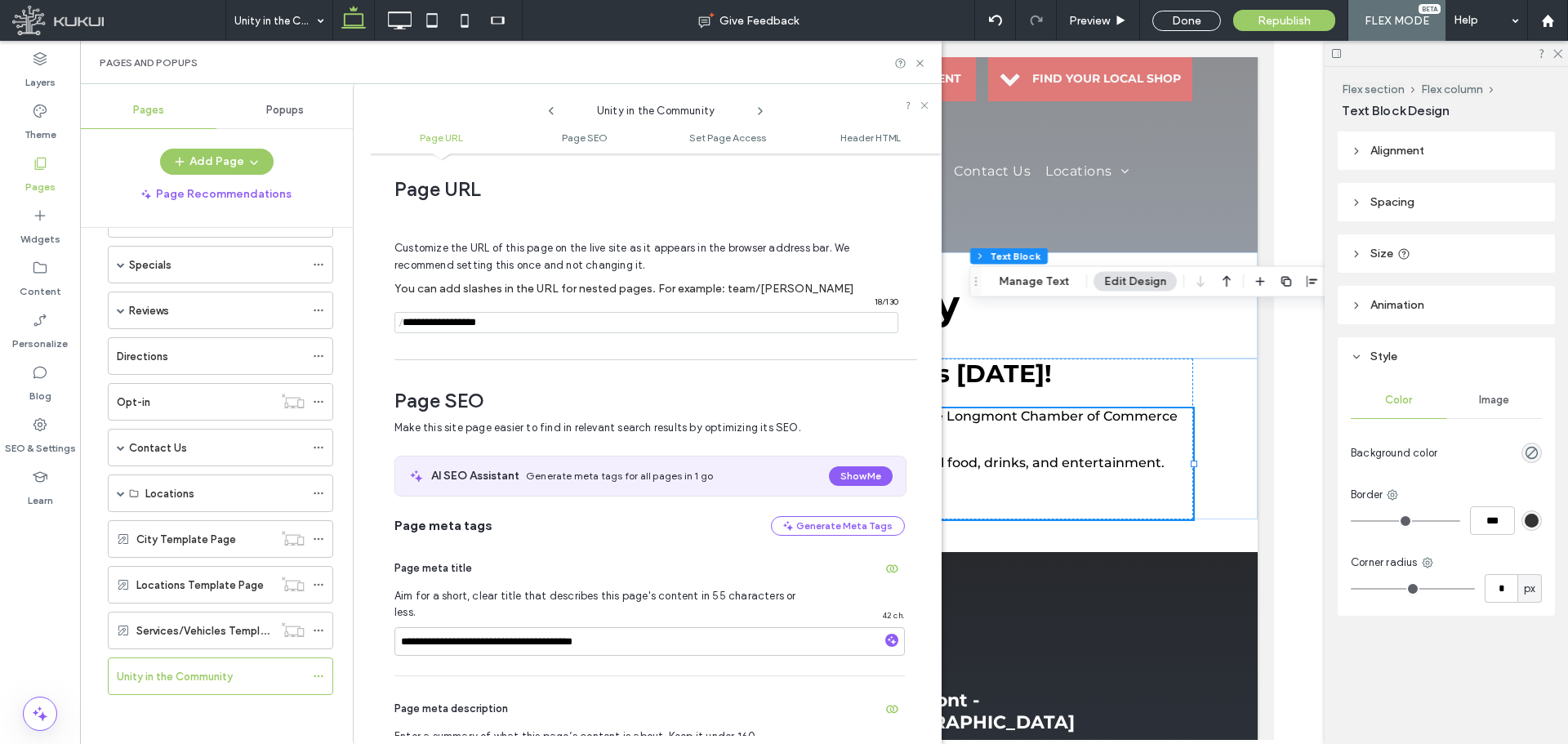
click at [523, 326] on input "notEmpty" at bounding box center [646, 322] width 504 height 21
paste input "**********"
click at [406, 316] on span "/" at bounding box center [401, 323] width 13 height 20
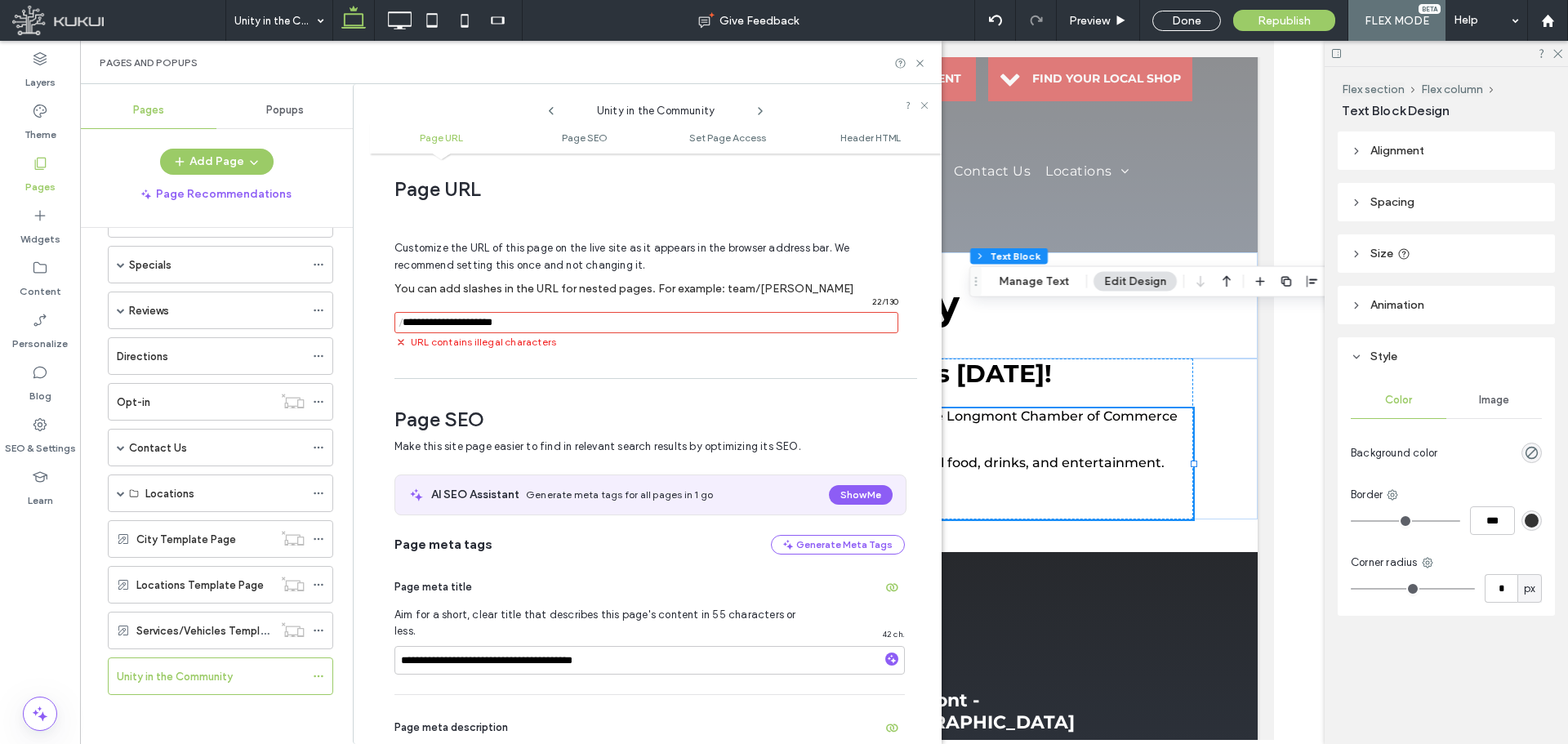
click at [408, 321] on input "notEmpty" at bounding box center [646, 322] width 504 height 21
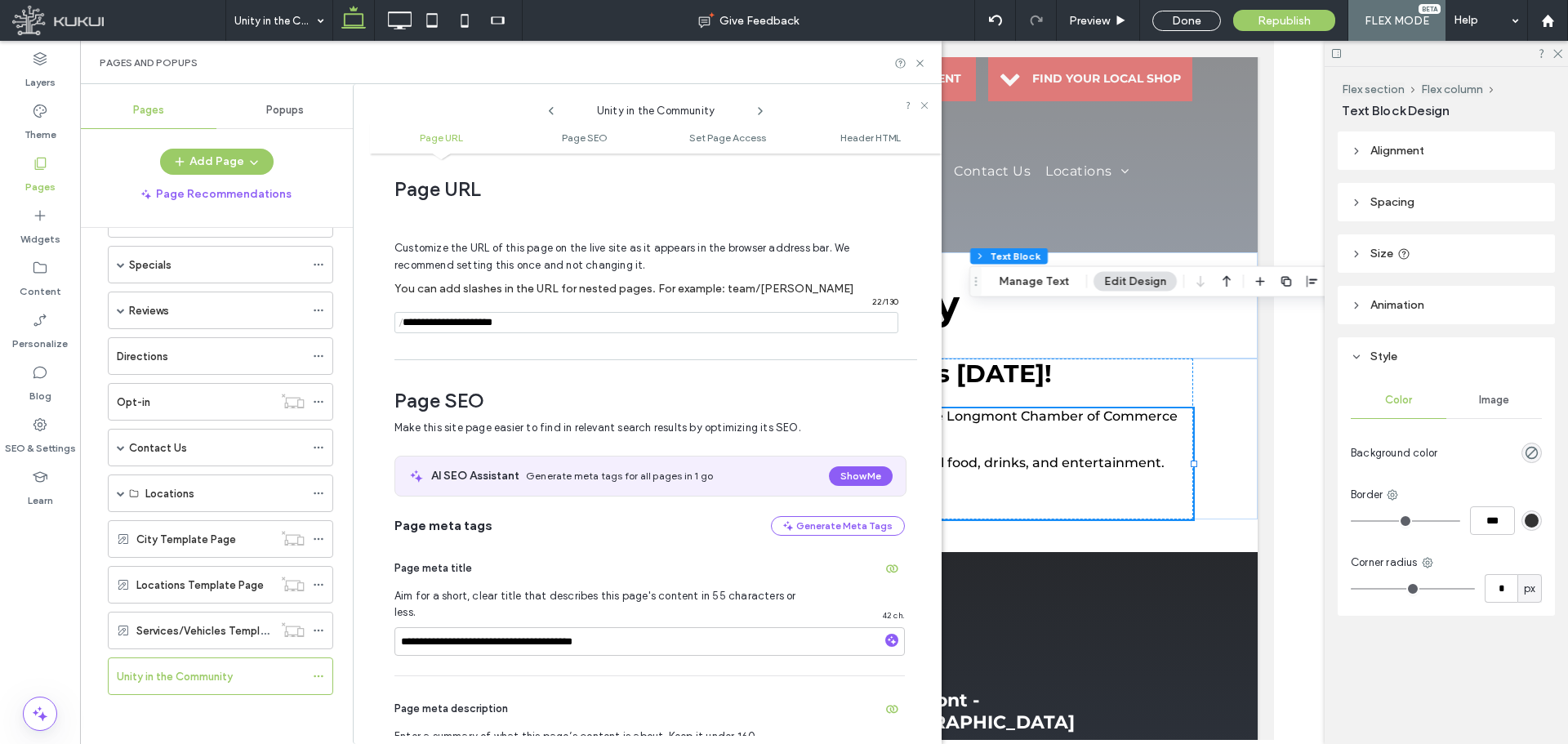
type input "**********"
click at [728, 360] on div "**********" at bounding box center [656, 448] width 571 height 574
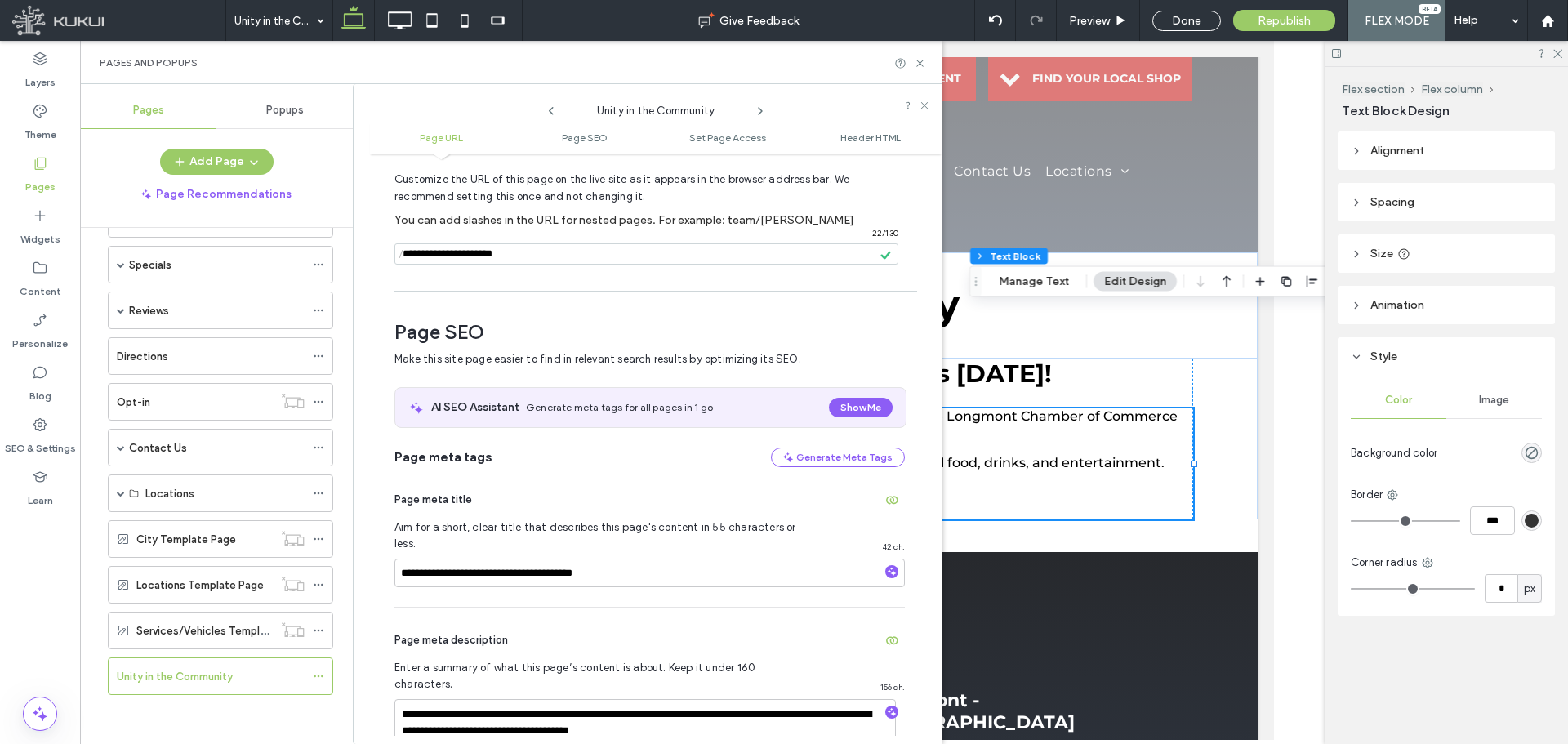
scroll to position [172, 0]
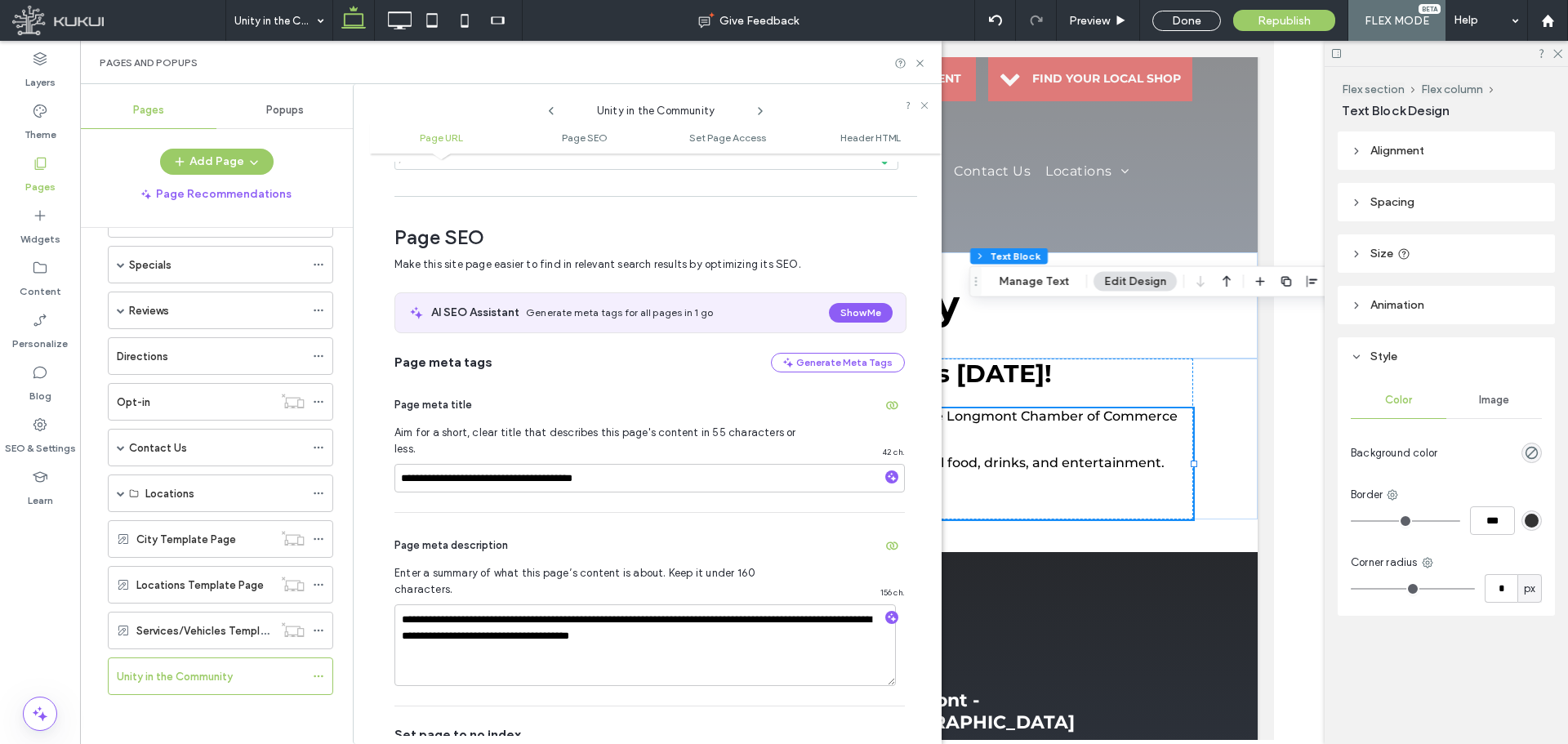
click at [0, 0] on div at bounding box center [0, 0] width 0 height 0
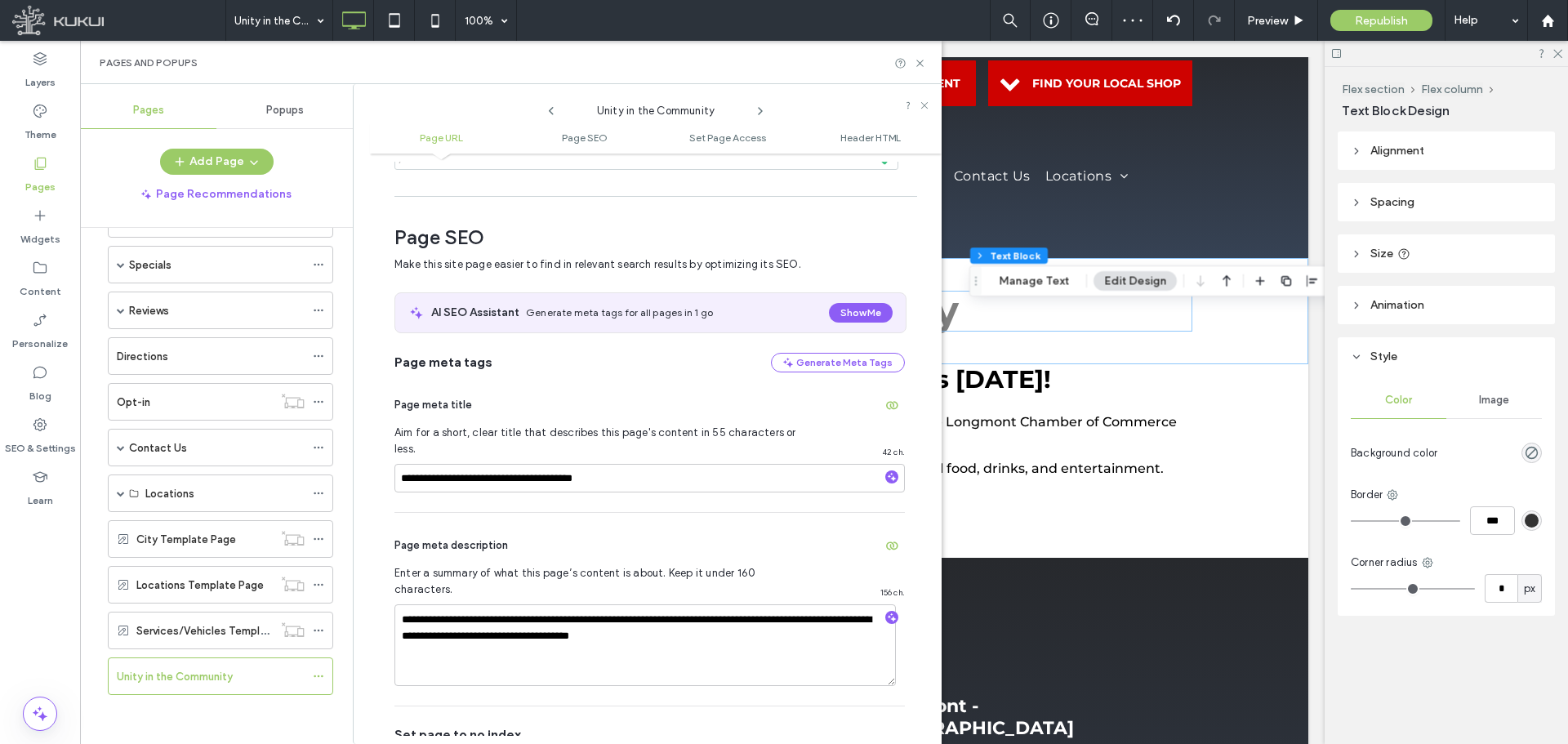
click at [533, 459] on div at bounding box center [784, 372] width 1568 height 744
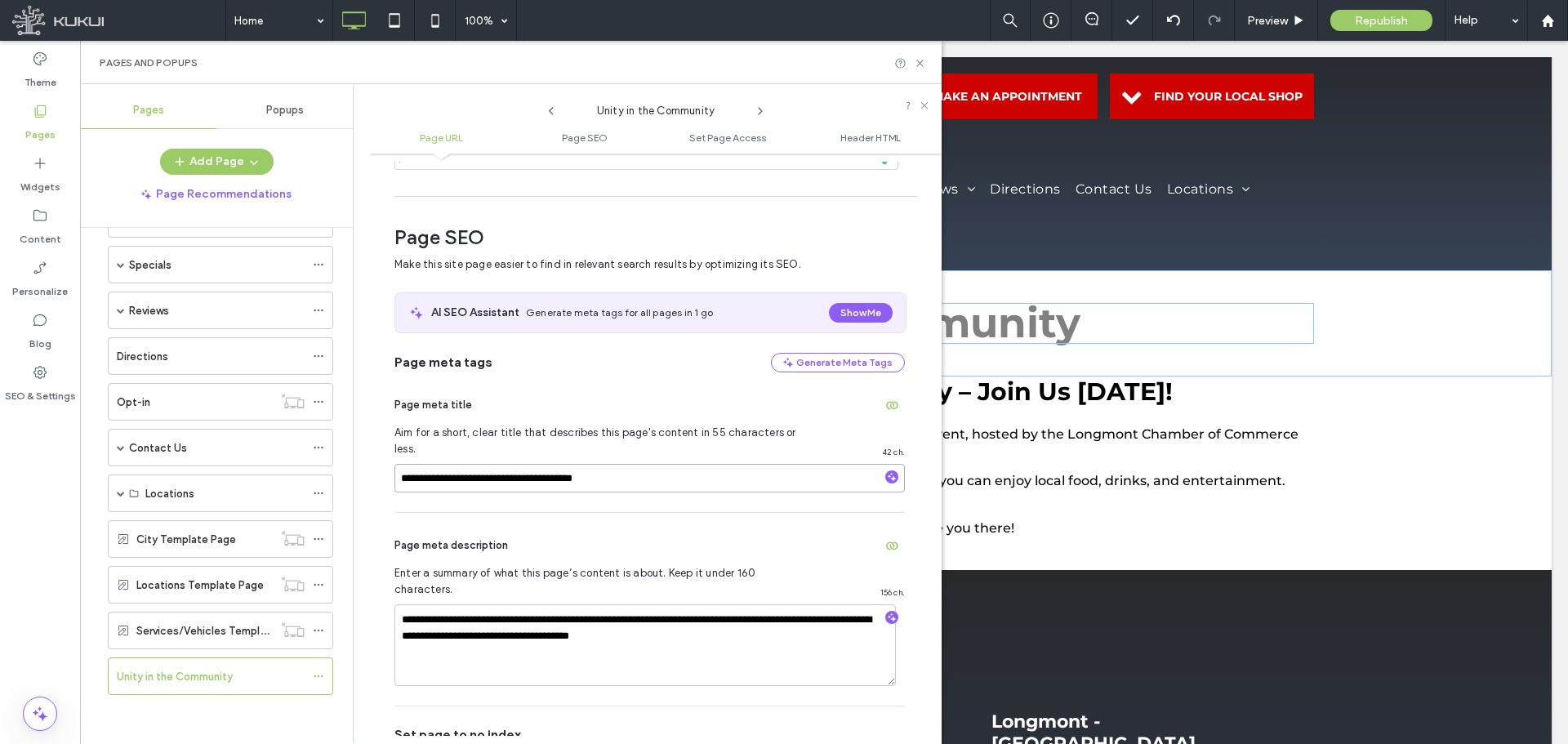
click at [537, 464] on input "**********" at bounding box center [650, 479] width 510 height 29
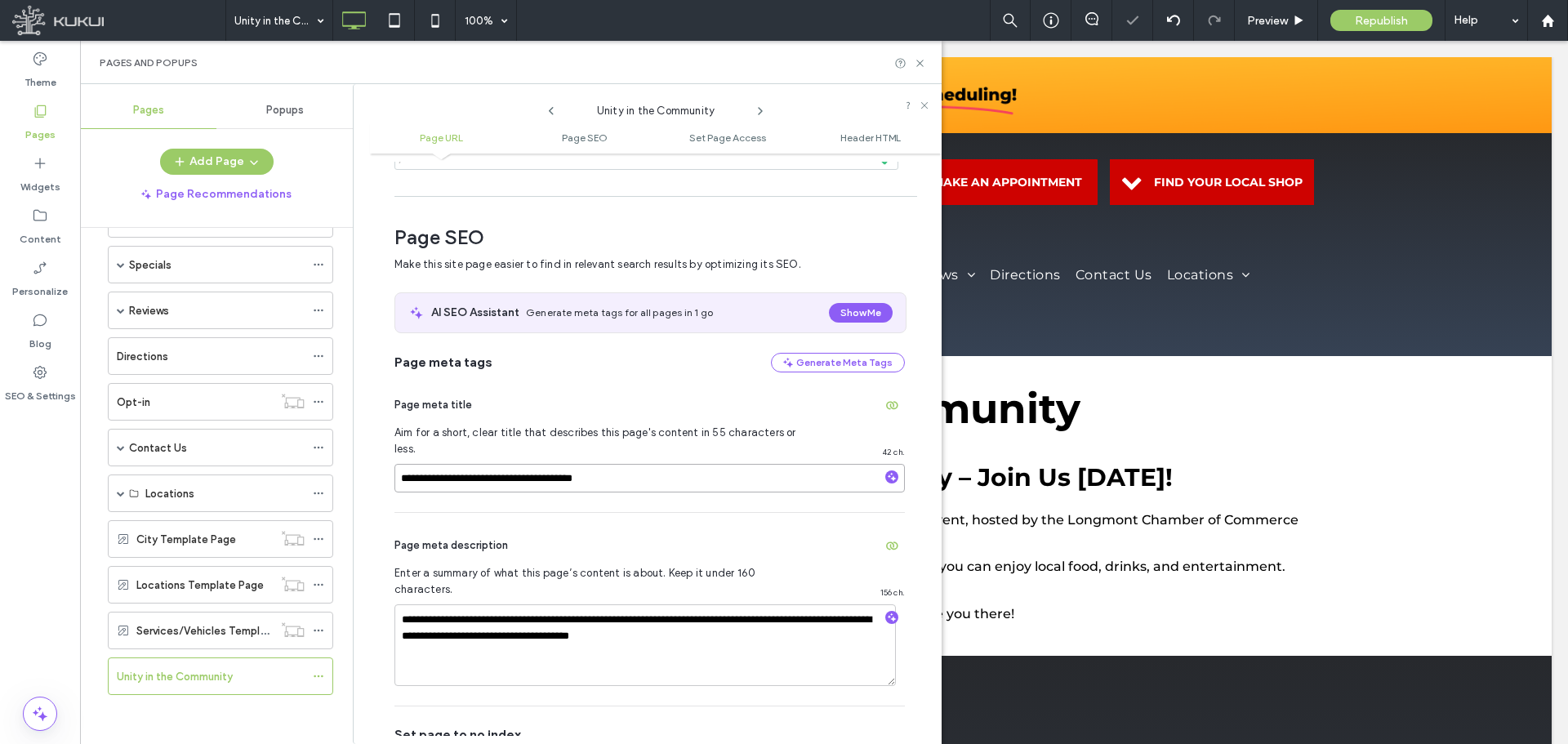
drag, startPoint x: 535, startPoint y: 463, endPoint x: 361, endPoint y: 464, distance: 174.0
click at [361, 464] on div "**********" at bounding box center [647, 414] width 588 height 660
paste input
type input "**********"
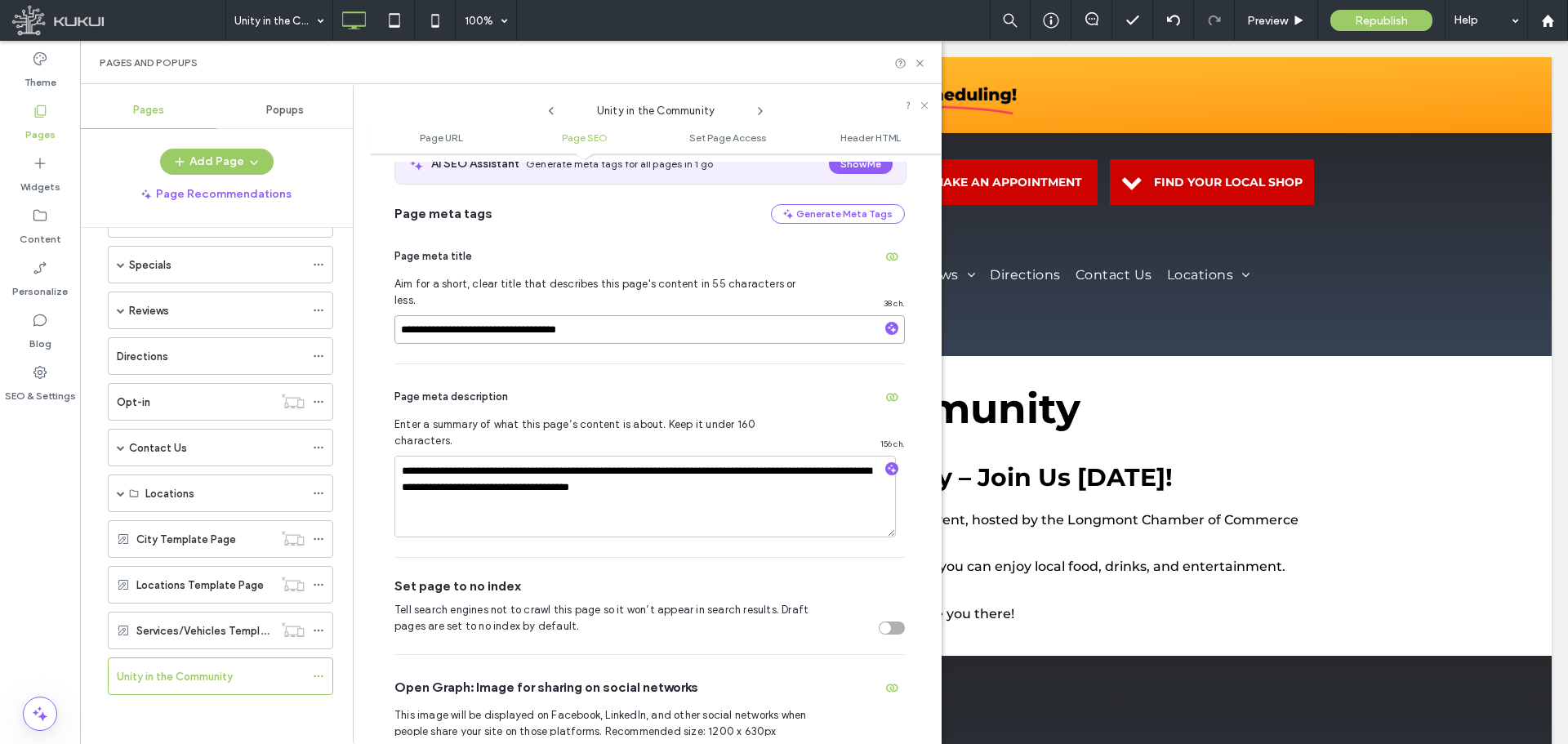
scroll to position [335, 0]
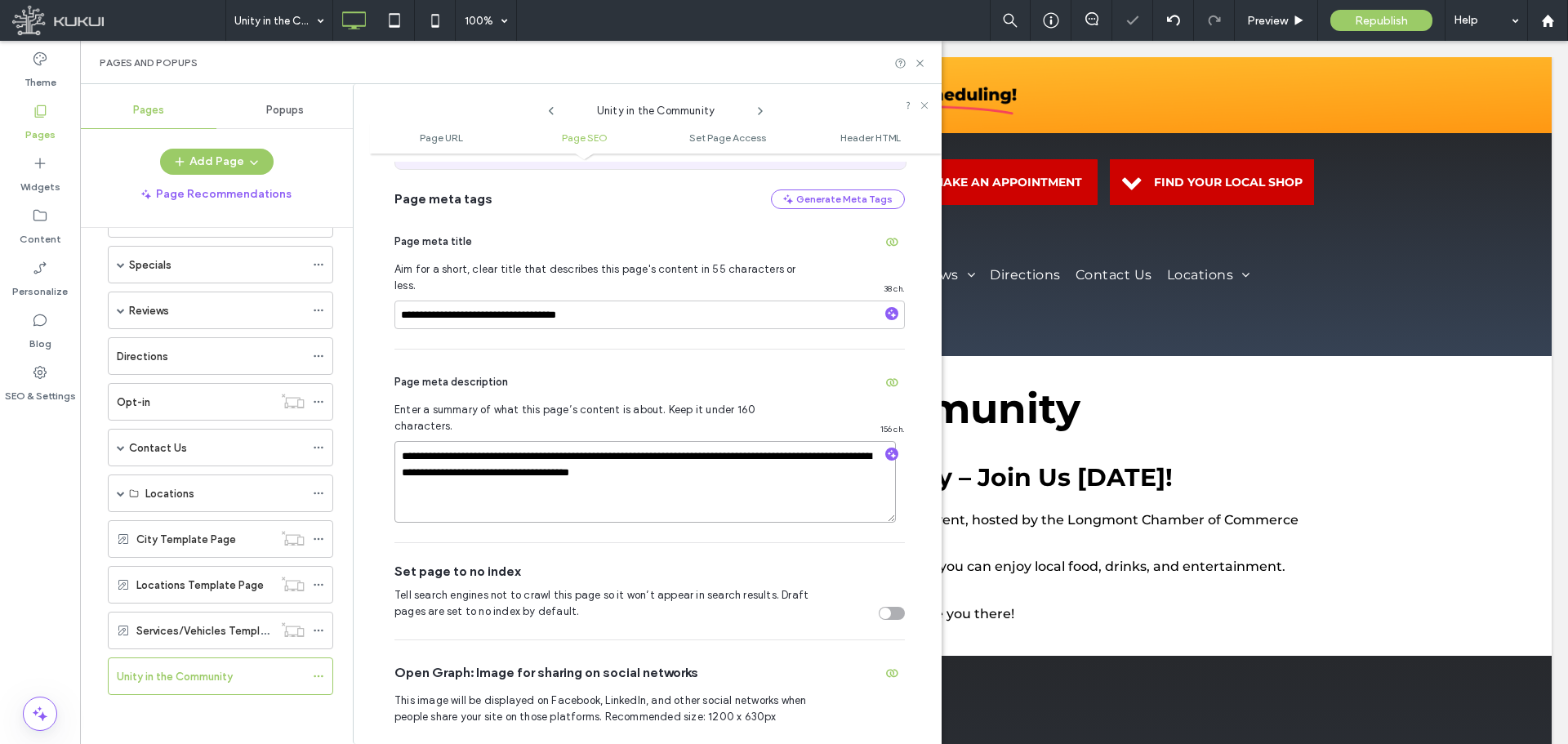
drag, startPoint x: 754, startPoint y: 452, endPoint x: 298, endPoint y: 377, distance: 462.1
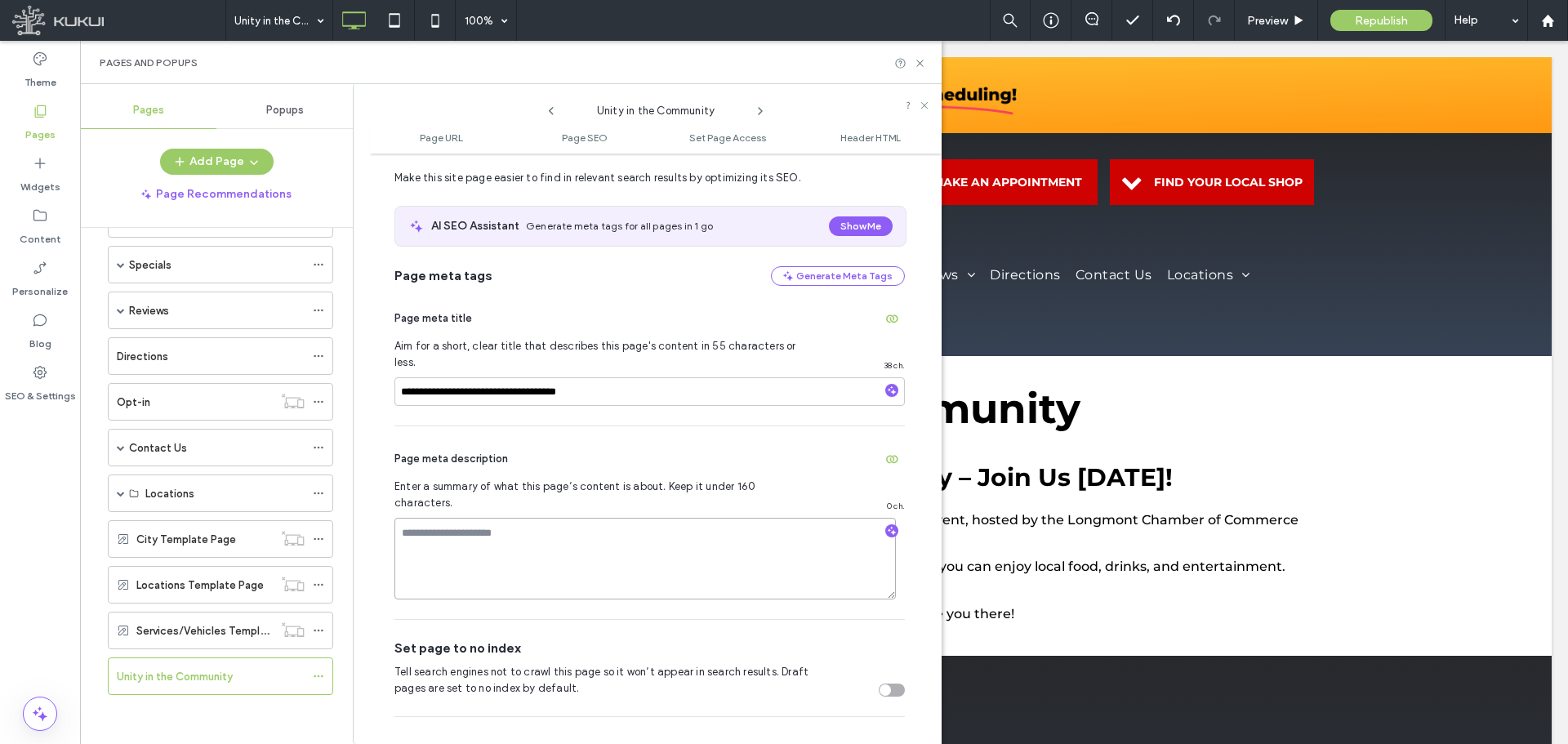
scroll to position [0, 0]
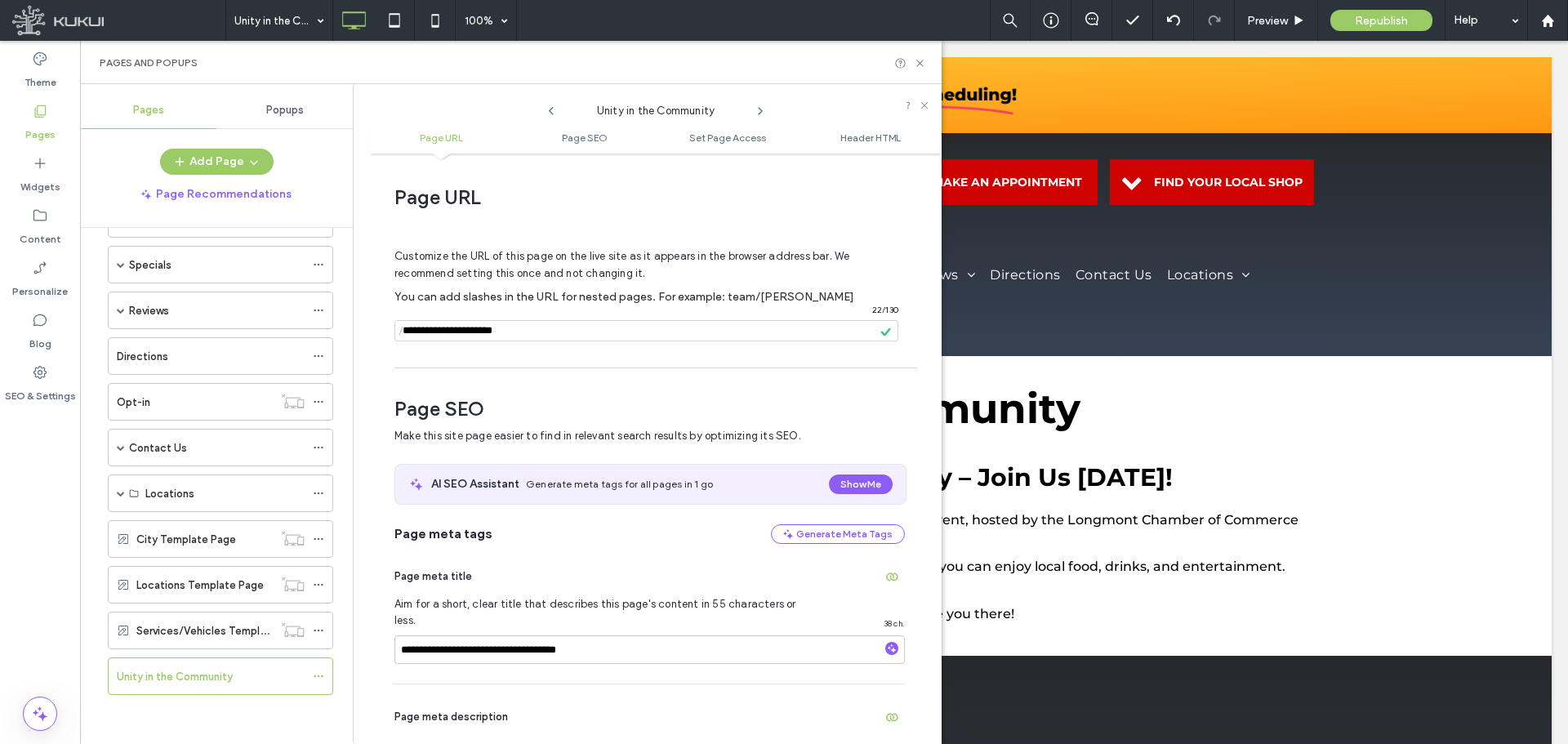
click at [766, 412] on span "Page SEO" at bounding box center [650, 409] width 510 height 25
click at [317, 673] on icon at bounding box center [318, 676] width 11 height 11
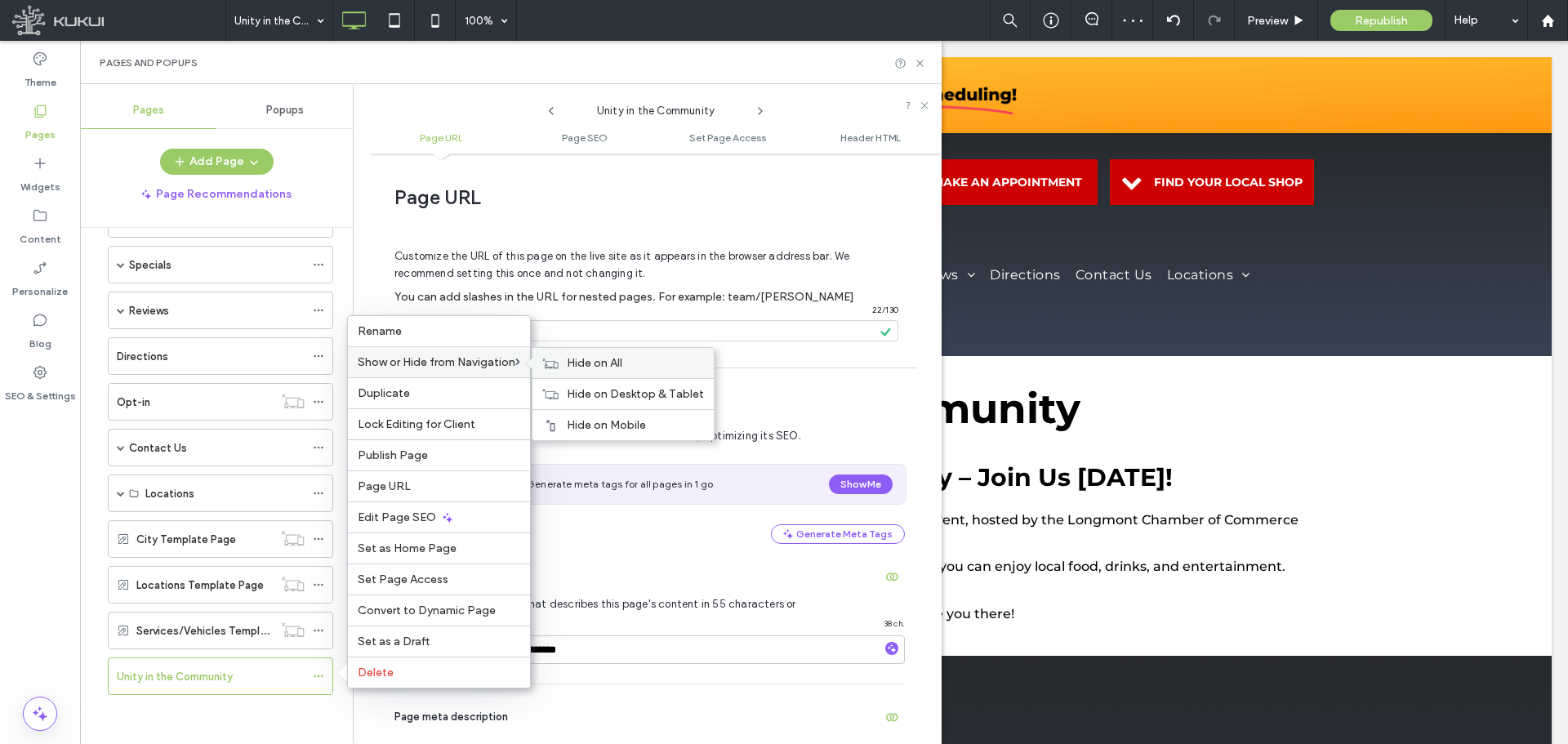
click at [597, 361] on span "Hide on All" at bounding box center [594, 363] width 55 height 14
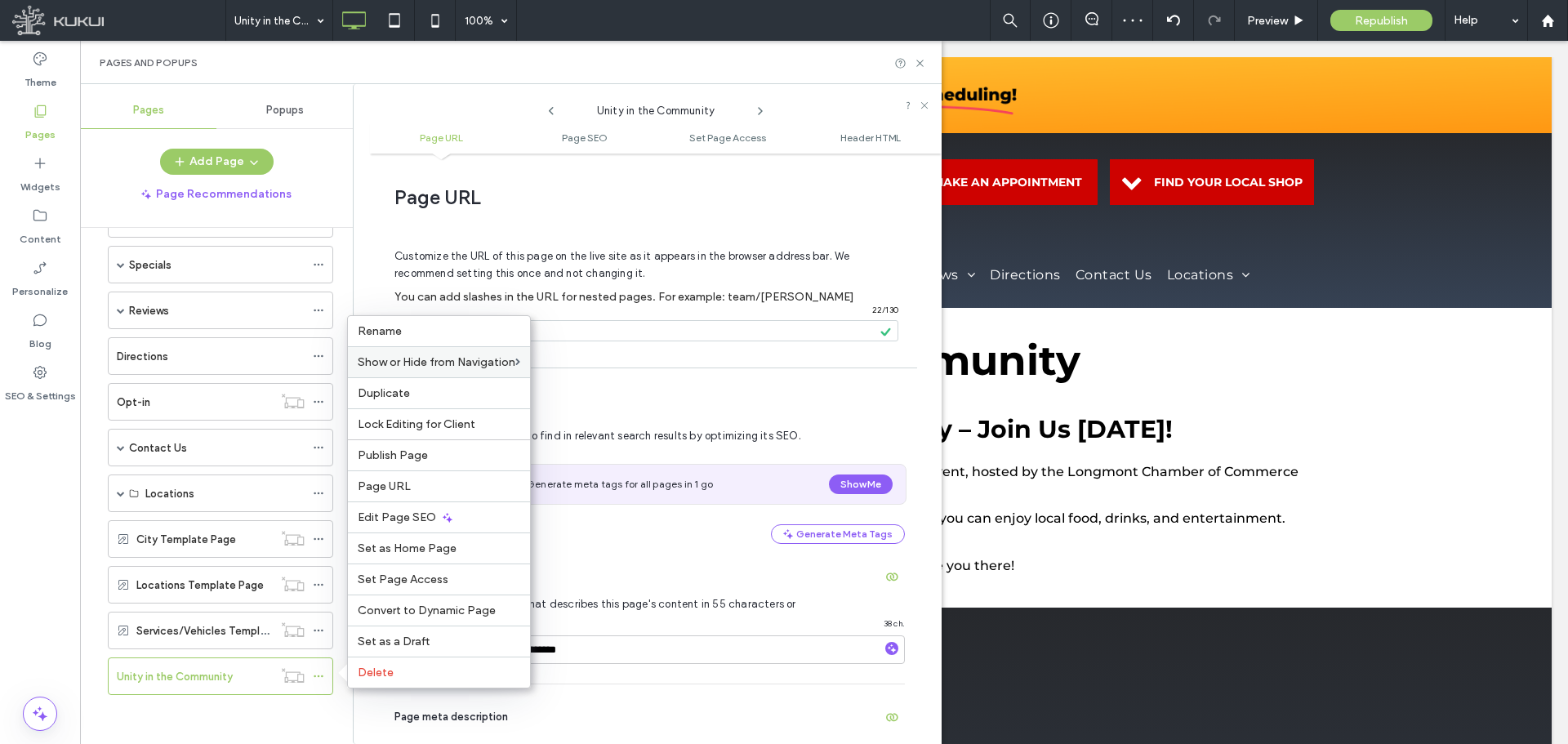
click at [302, 713] on div "Home About Us BG Automotive Blog BG TEAM BG RACE TEAM Nationwide Warranty Prote…" at bounding box center [210, 384] width 246 height 660
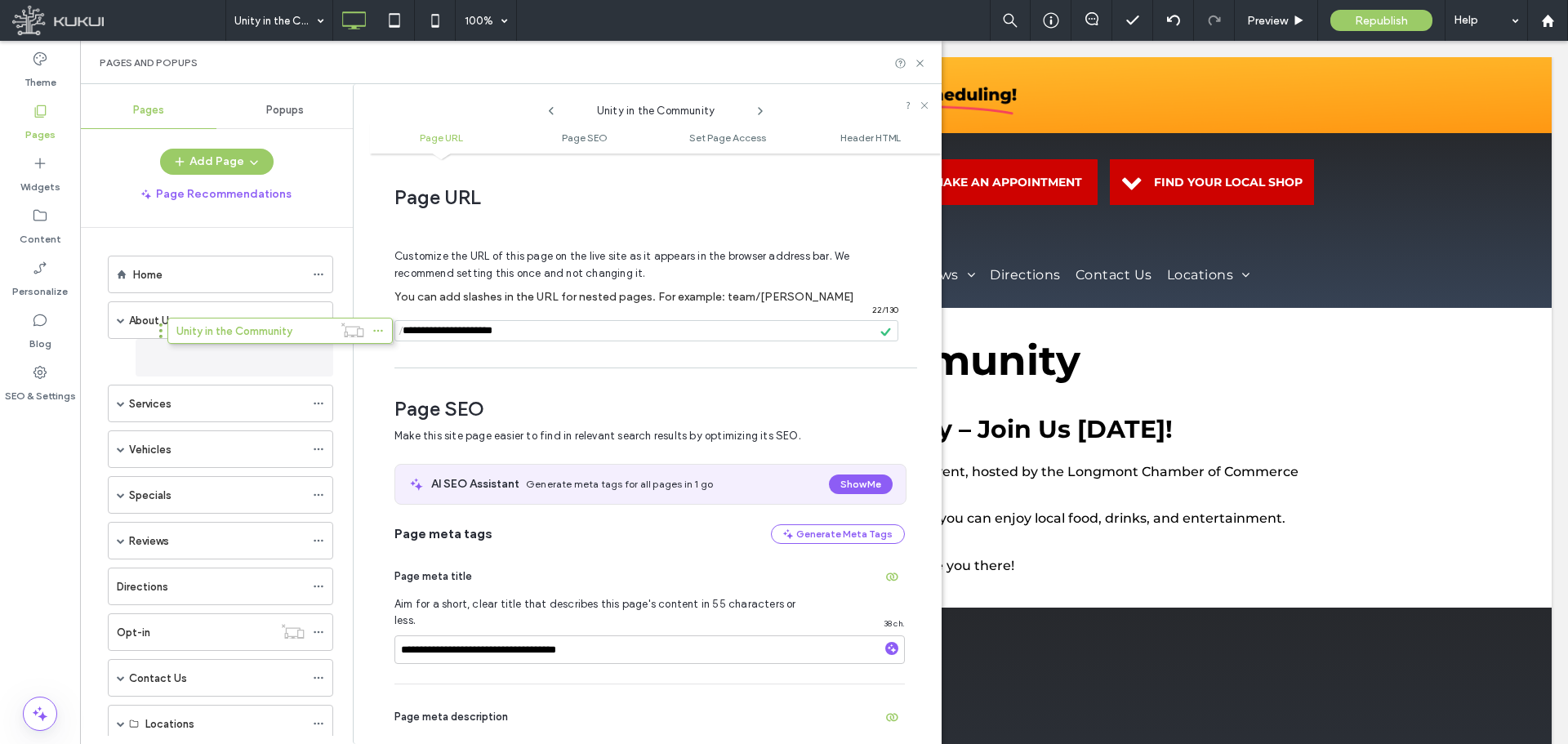
drag, startPoint x: 102, startPoint y: 682, endPoint x: 162, endPoint y: 342, distance: 345.3
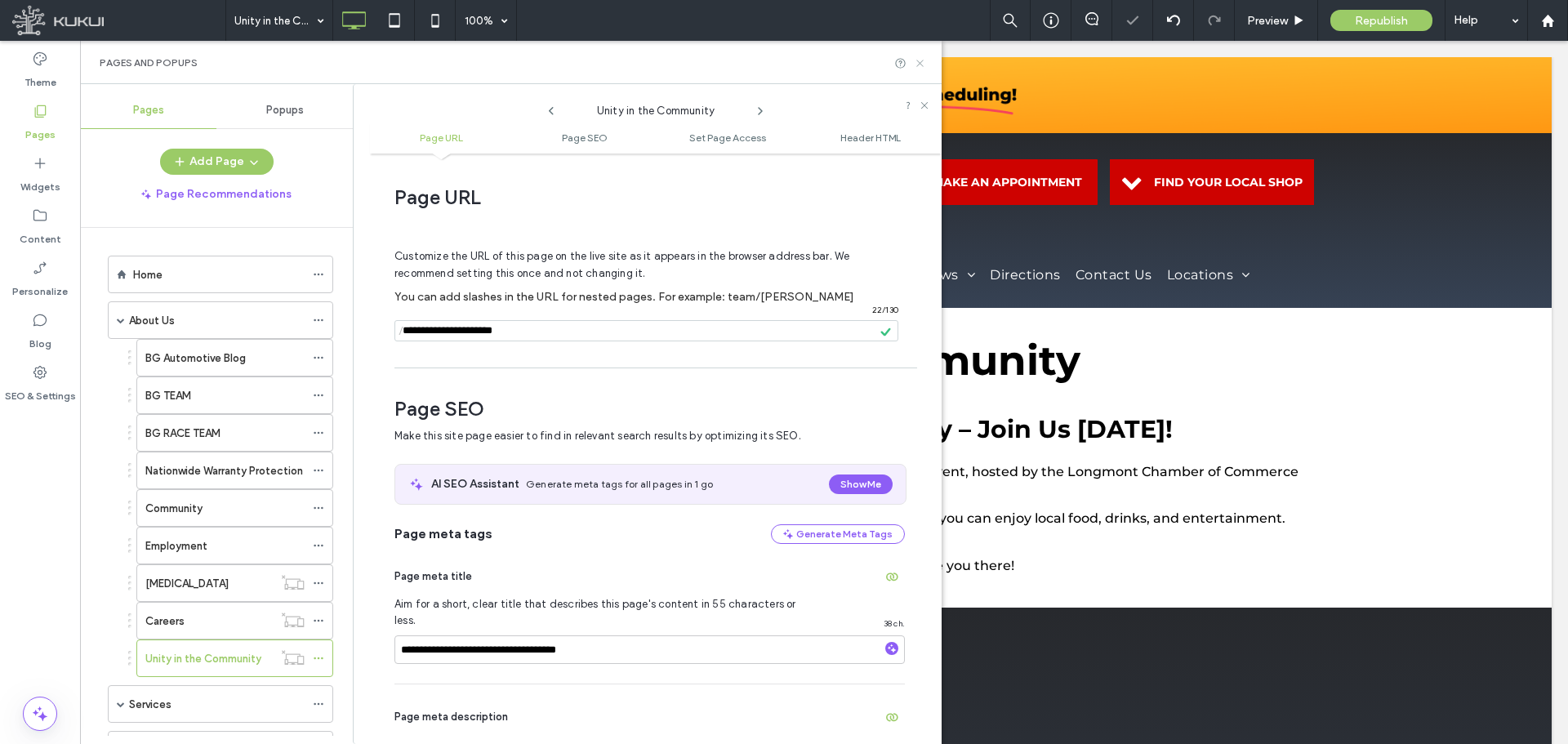
click at [918, 62] on icon at bounding box center [920, 63] width 12 height 12
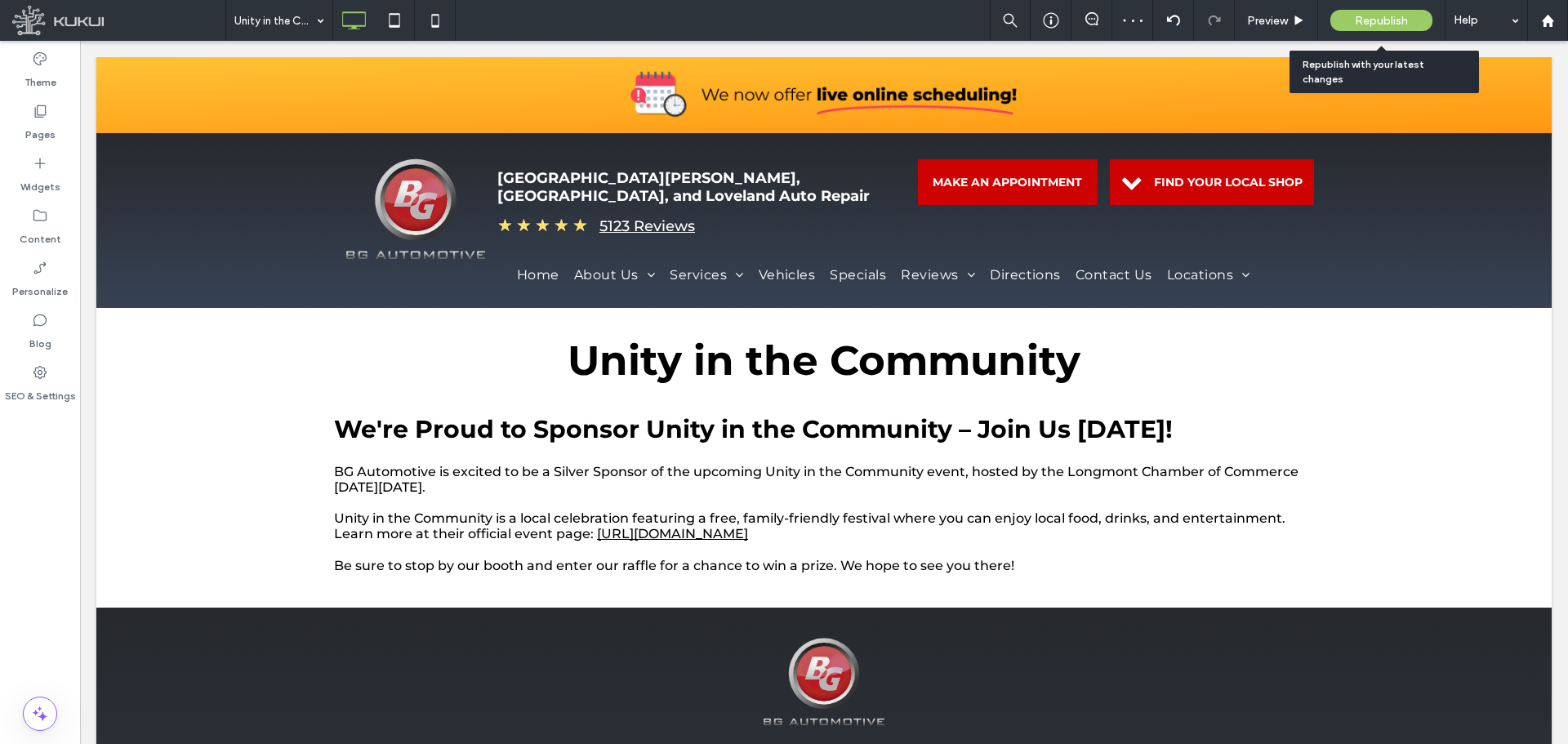
click at [1367, 14] on span "Republish" at bounding box center [1381, 20] width 53 height 14
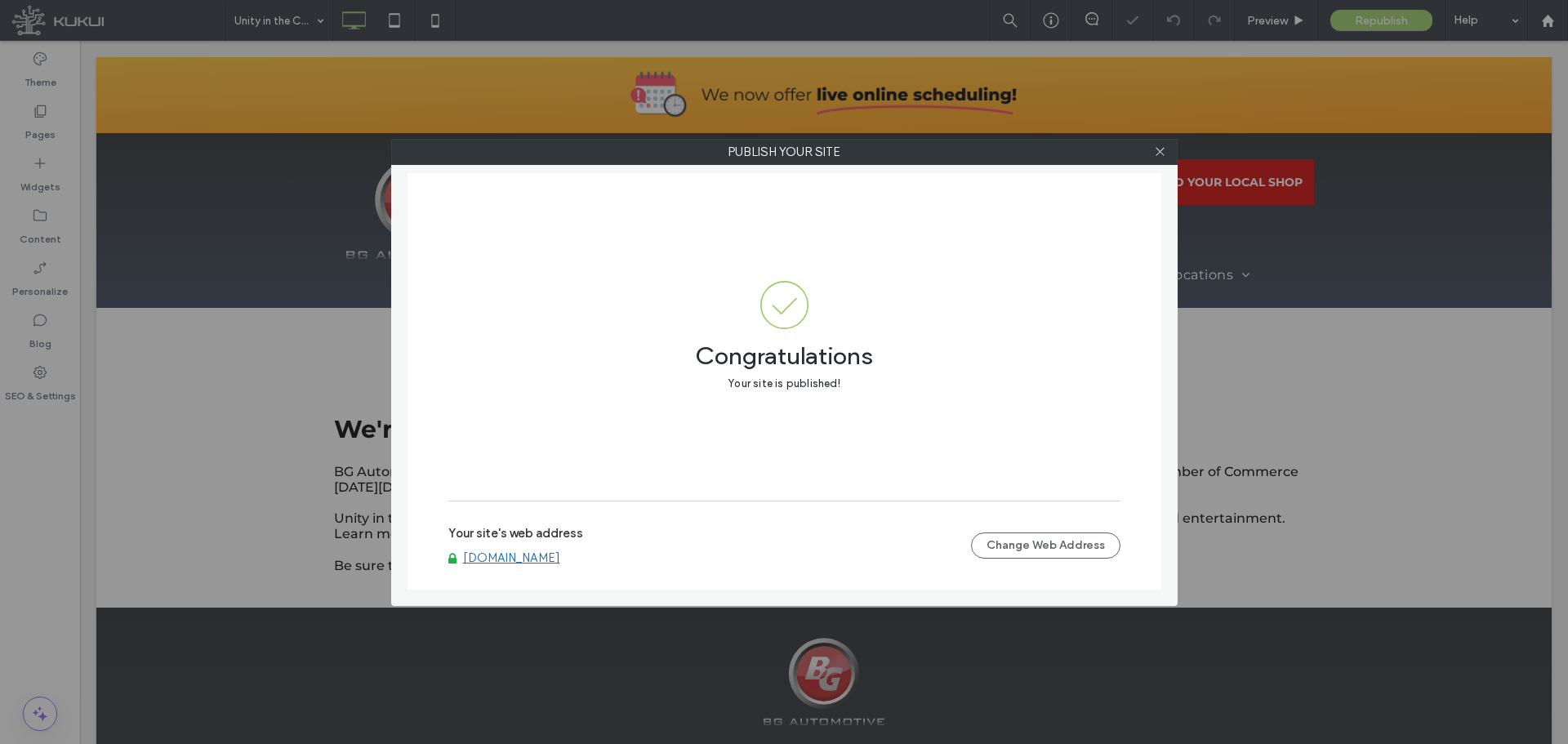
click at [560, 550] on link "www.bgautomotiveinc.com" at bounding box center [512, 557] width 97 height 14
click at [1166, 155] on icon at bounding box center [1160, 151] width 12 height 12
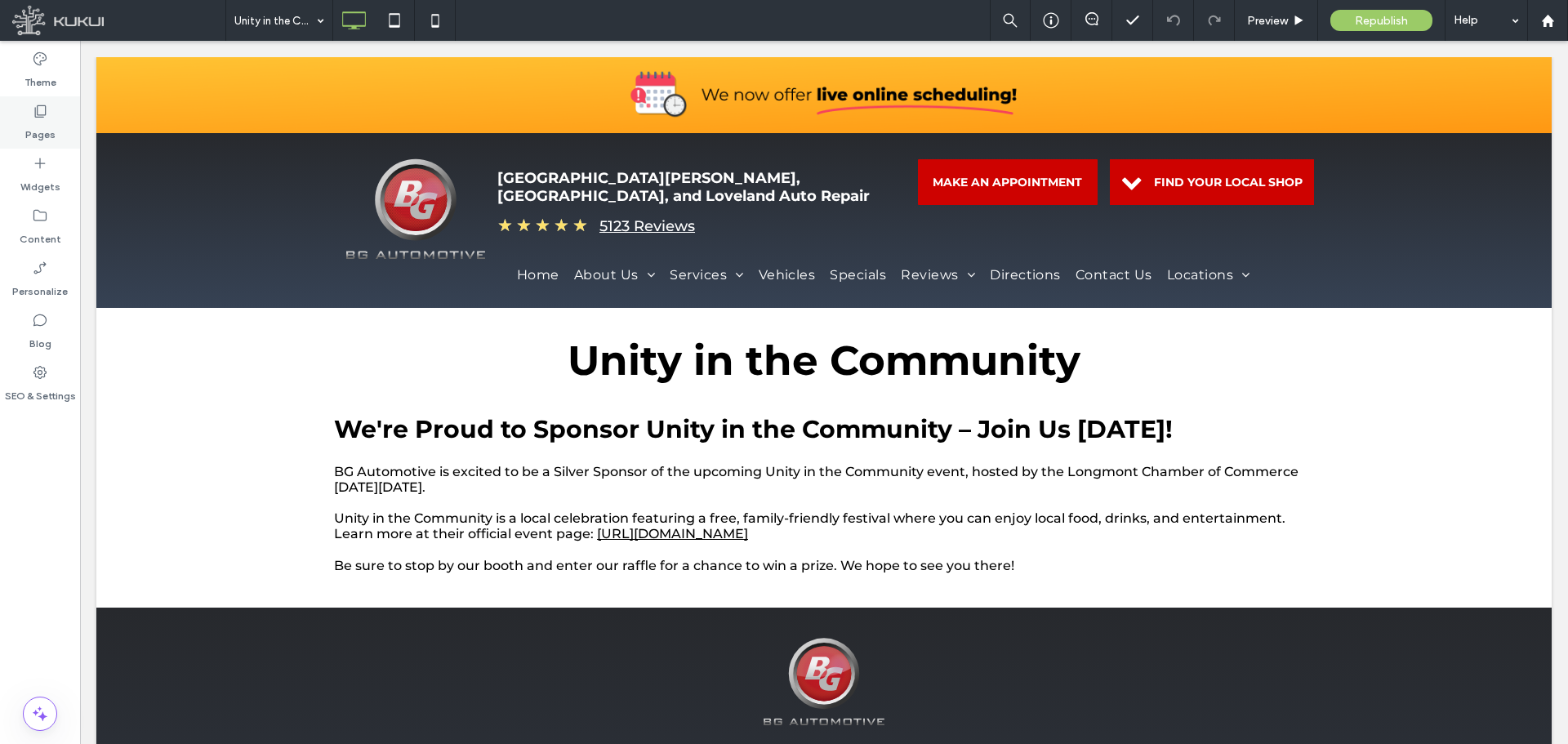
click at [39, 123] on label "Pages" at bounding box center [41, 130] width 31 height 23
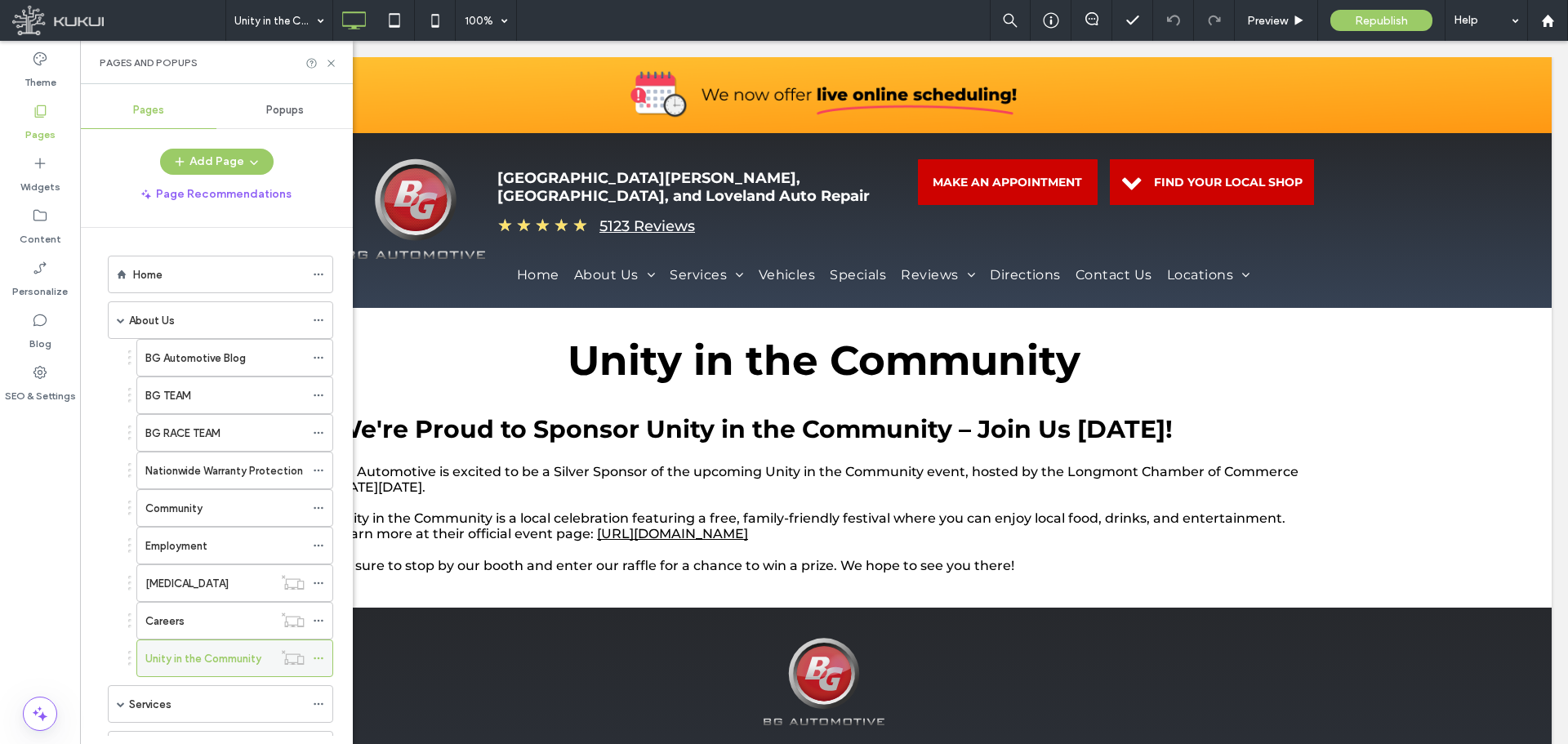
click at [320, 658] on use at bounding box center [318, 658] width 9 height 3
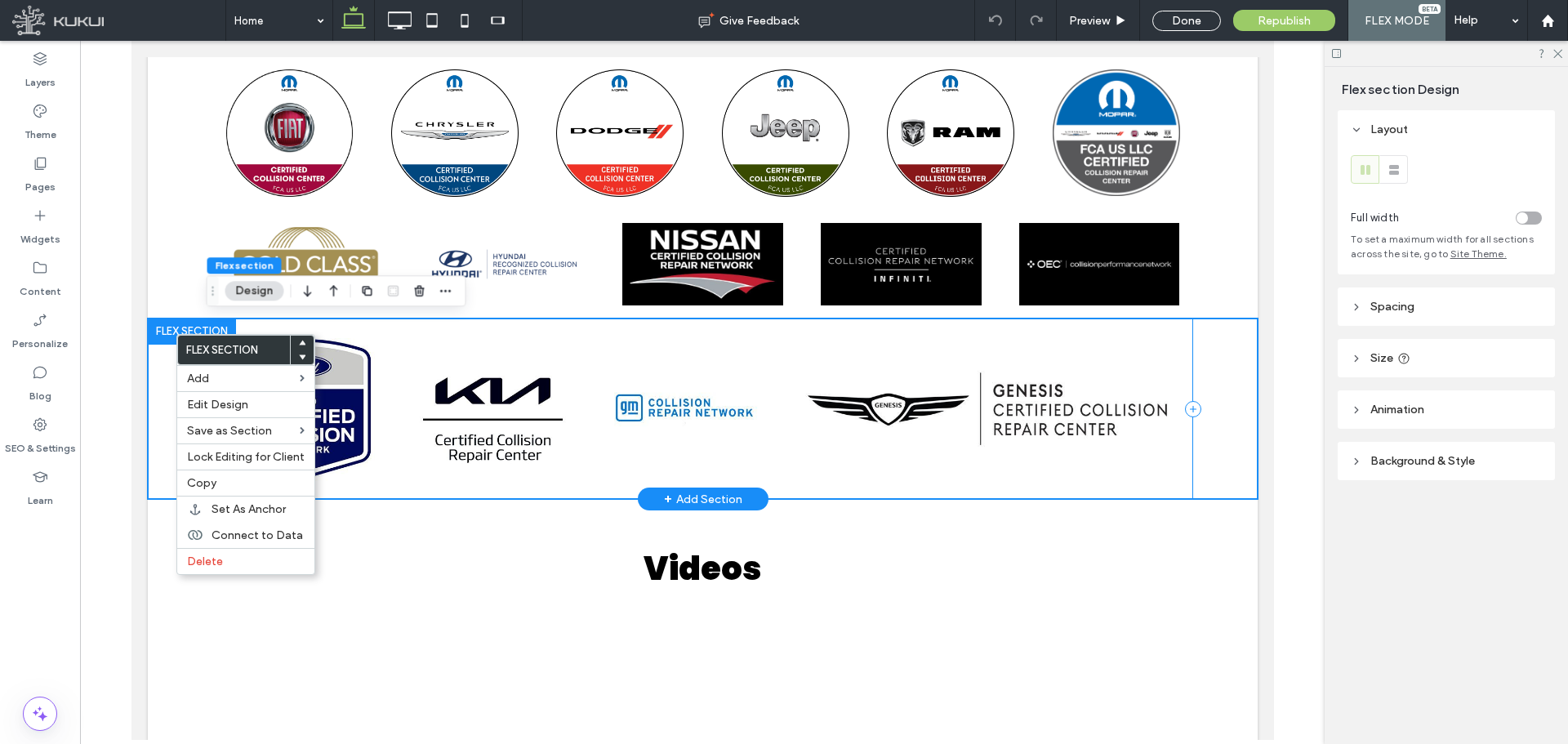
click at [590, 335] on div at bounding box center [702, 409] width 980 height 180
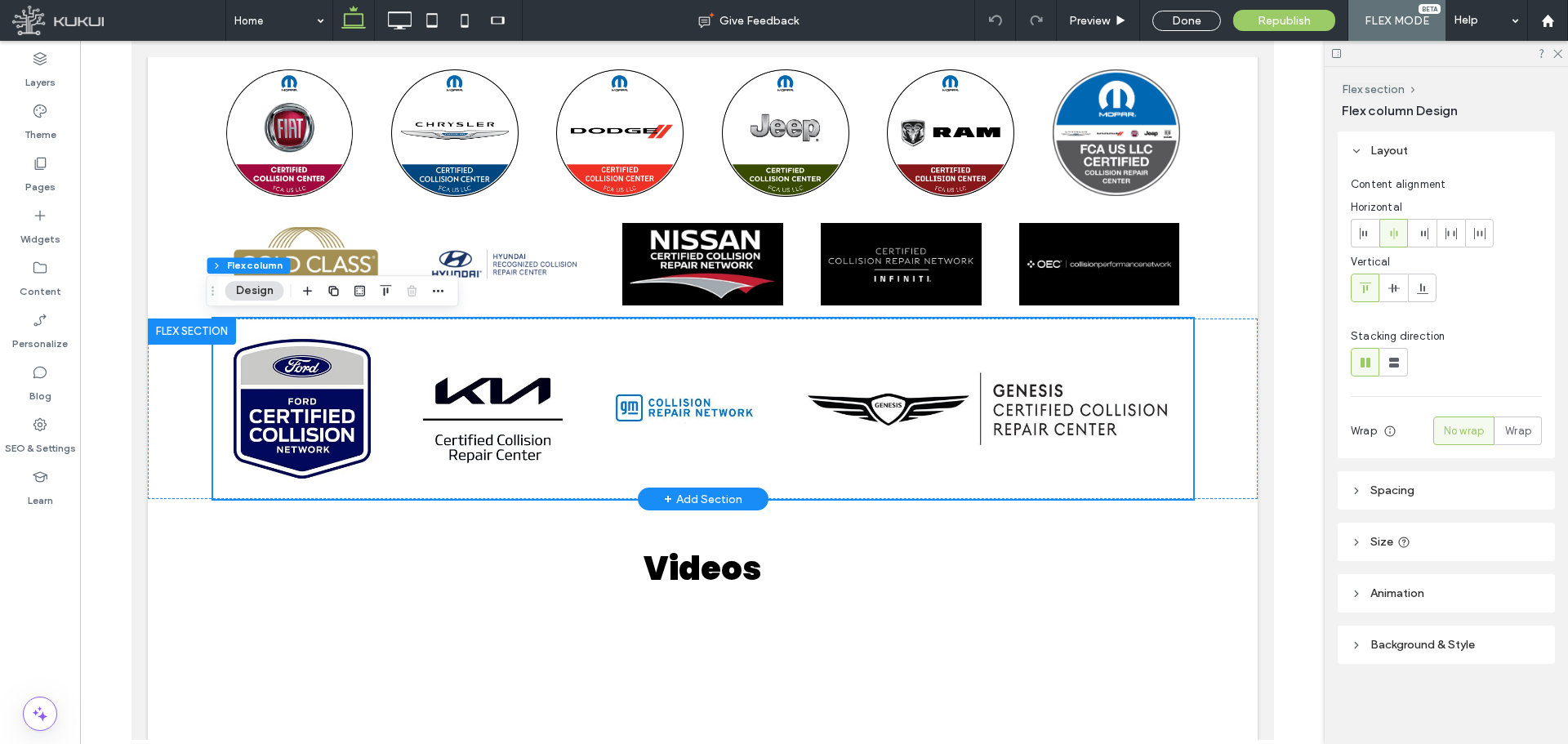
click at [194, 328] on div at bounding box center [191, 332] width 88 height 26
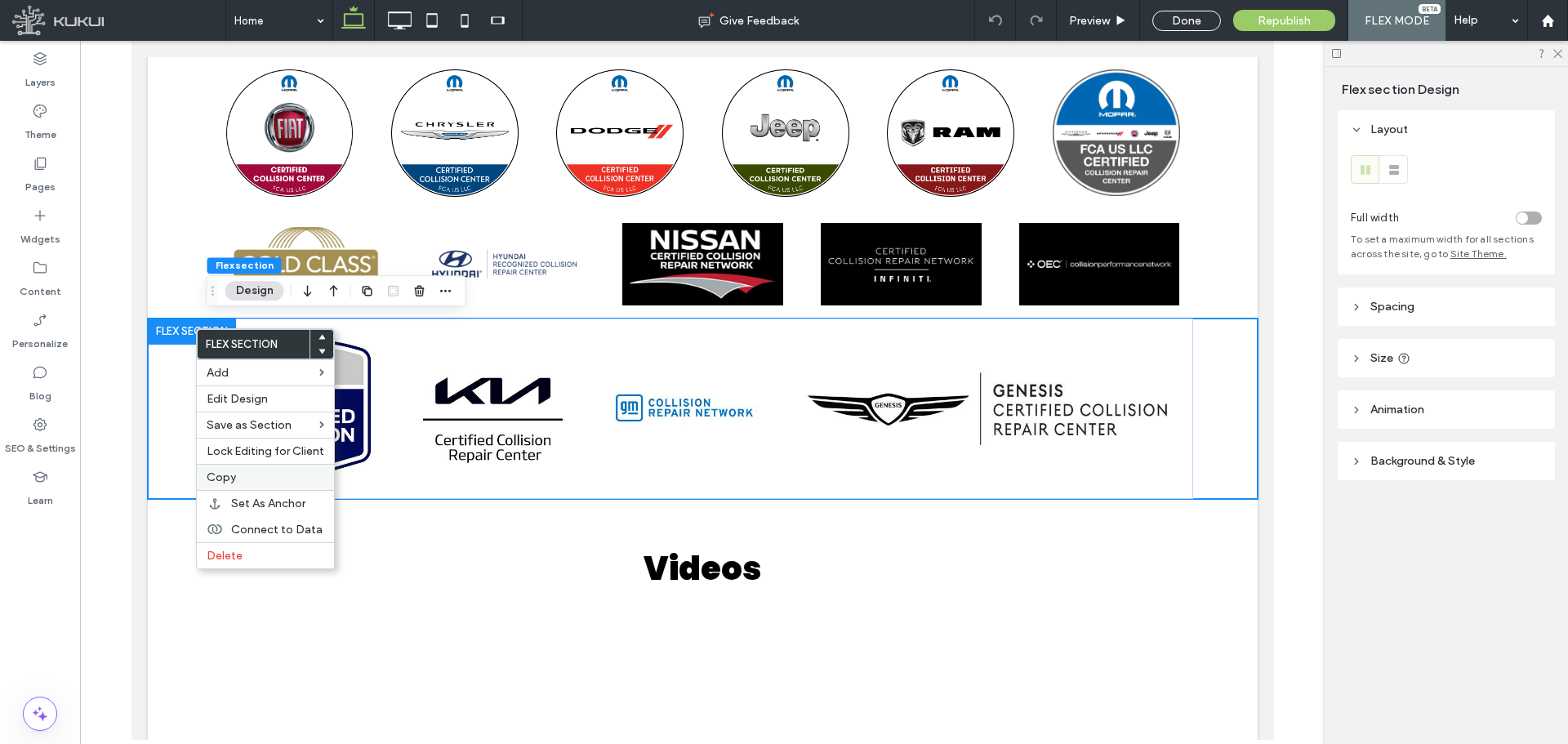
click at [224, 472] on span "Copy" at bounding box center [221, 477] width 30 height 14
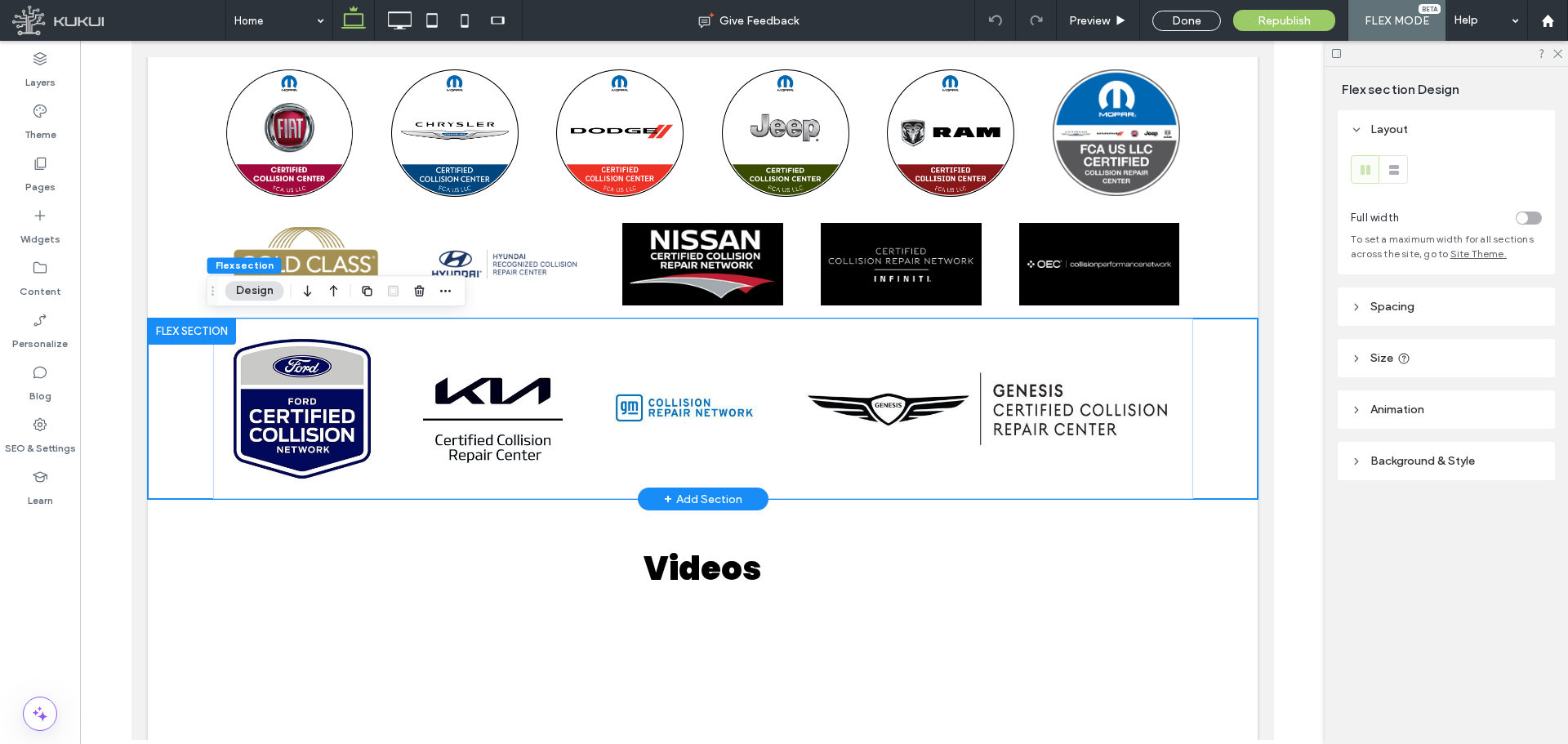
click at [198, 328] on div at bounding box center [191, 332] width 88 height 26
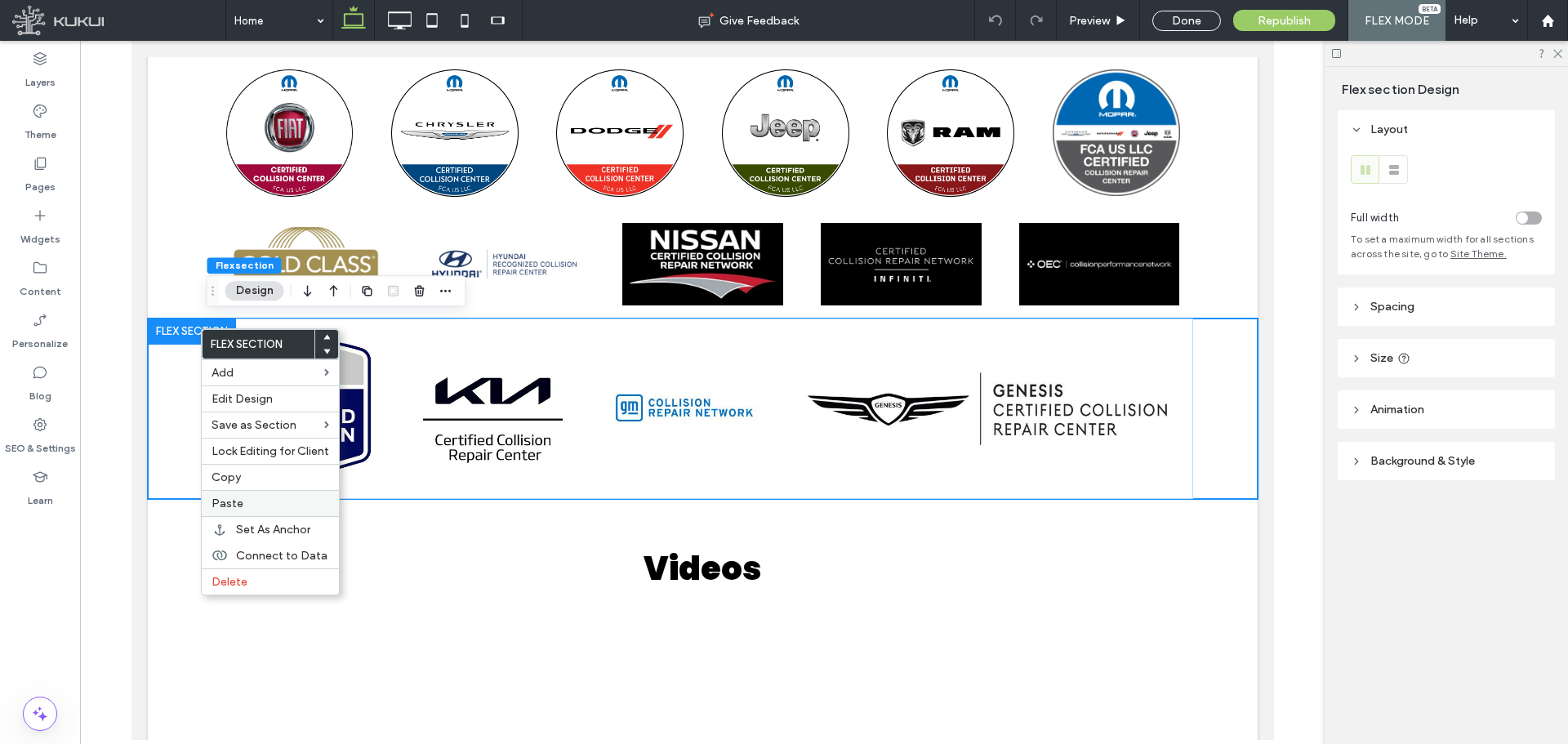
click at [224, 503] on span "Paste" at bounding box center [227, 503] width 31 height 14
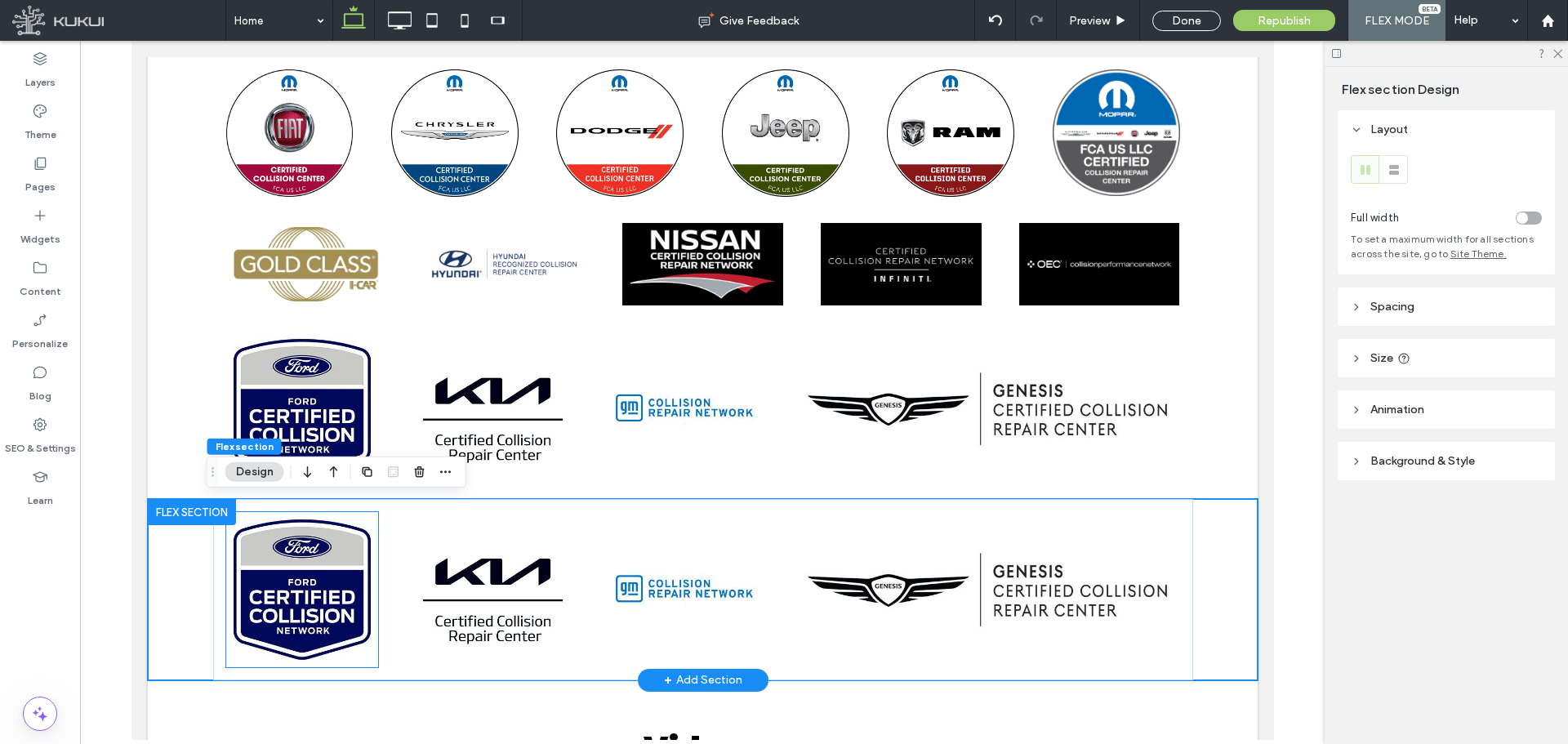
click at [367, 566] on img at bounding box center [302, 589] width 153 height 155
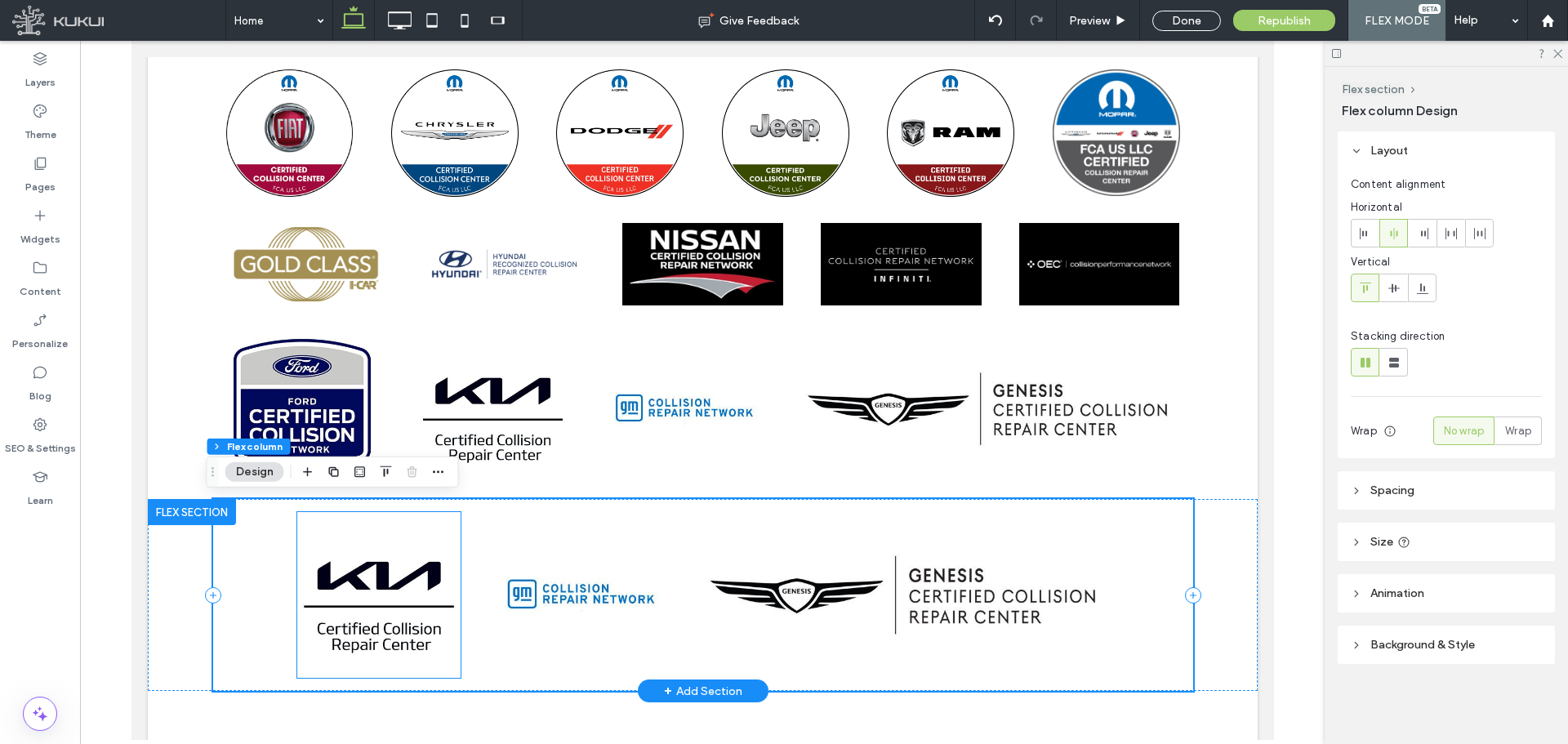
click at [407, 575] on img at bounding box center [378, 594] width 163 height 166
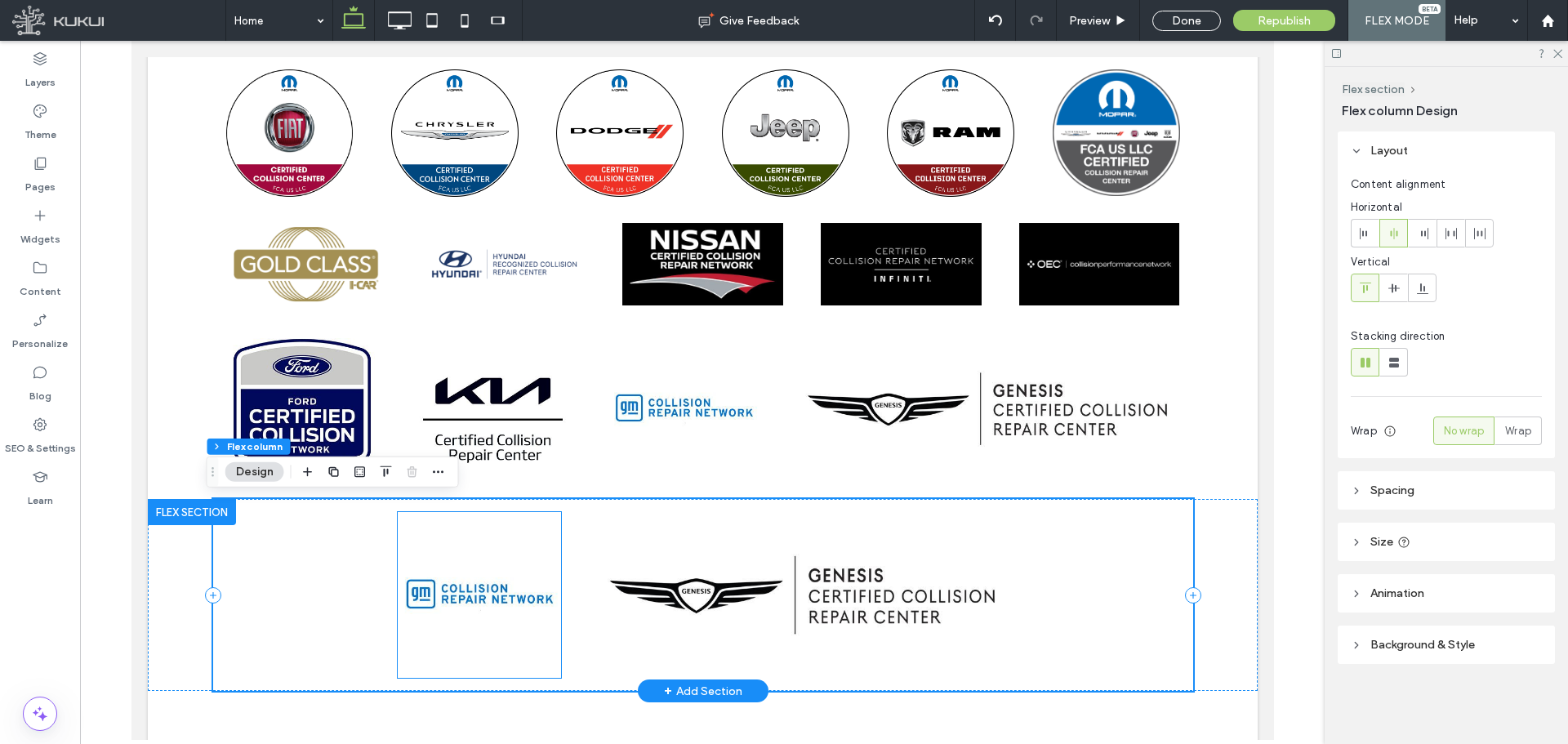
click at [408, 575] on img at bounding box center [479, 594] width 163 height 166
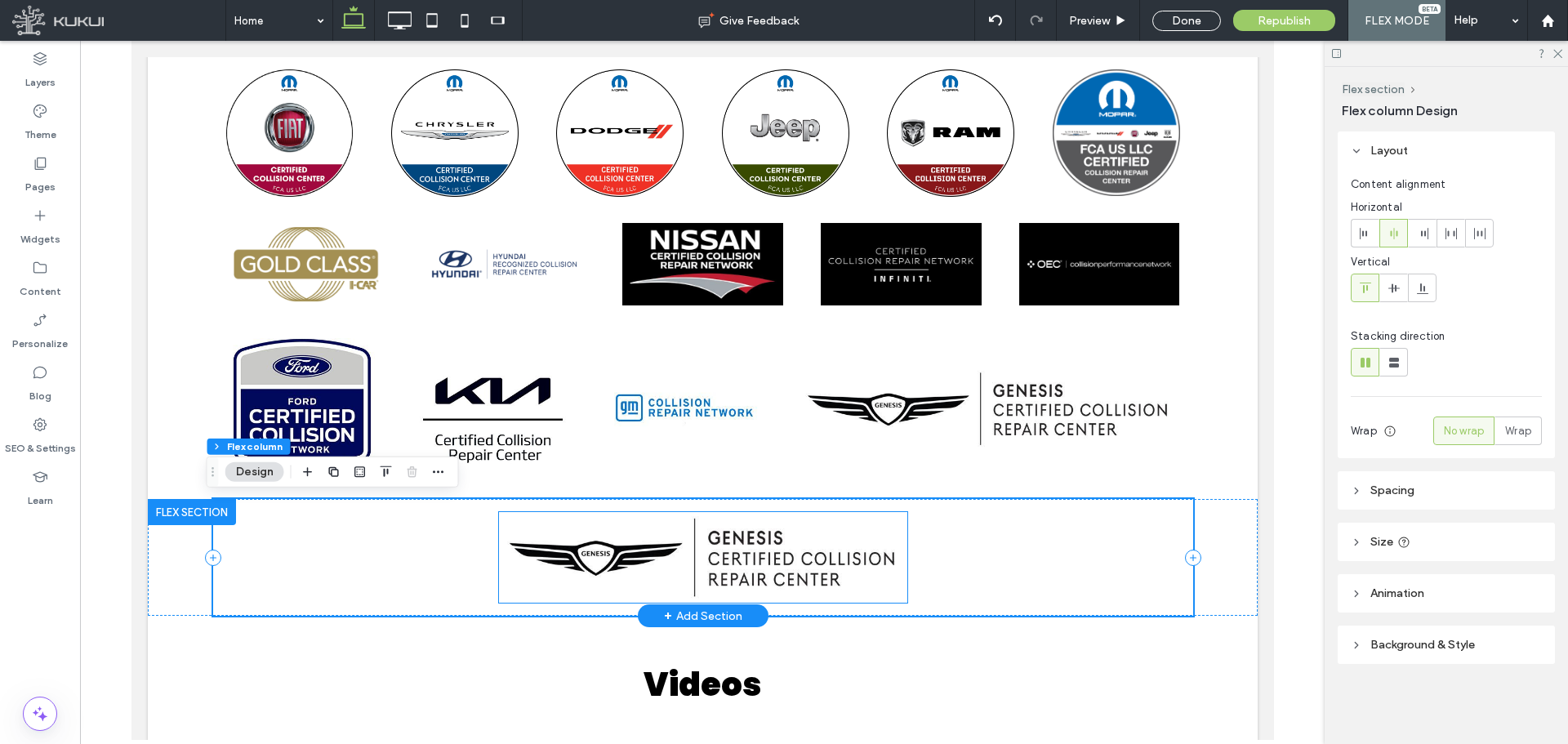
click at [617, 575] on img at bounding box center [702, 557] width 408 height 91
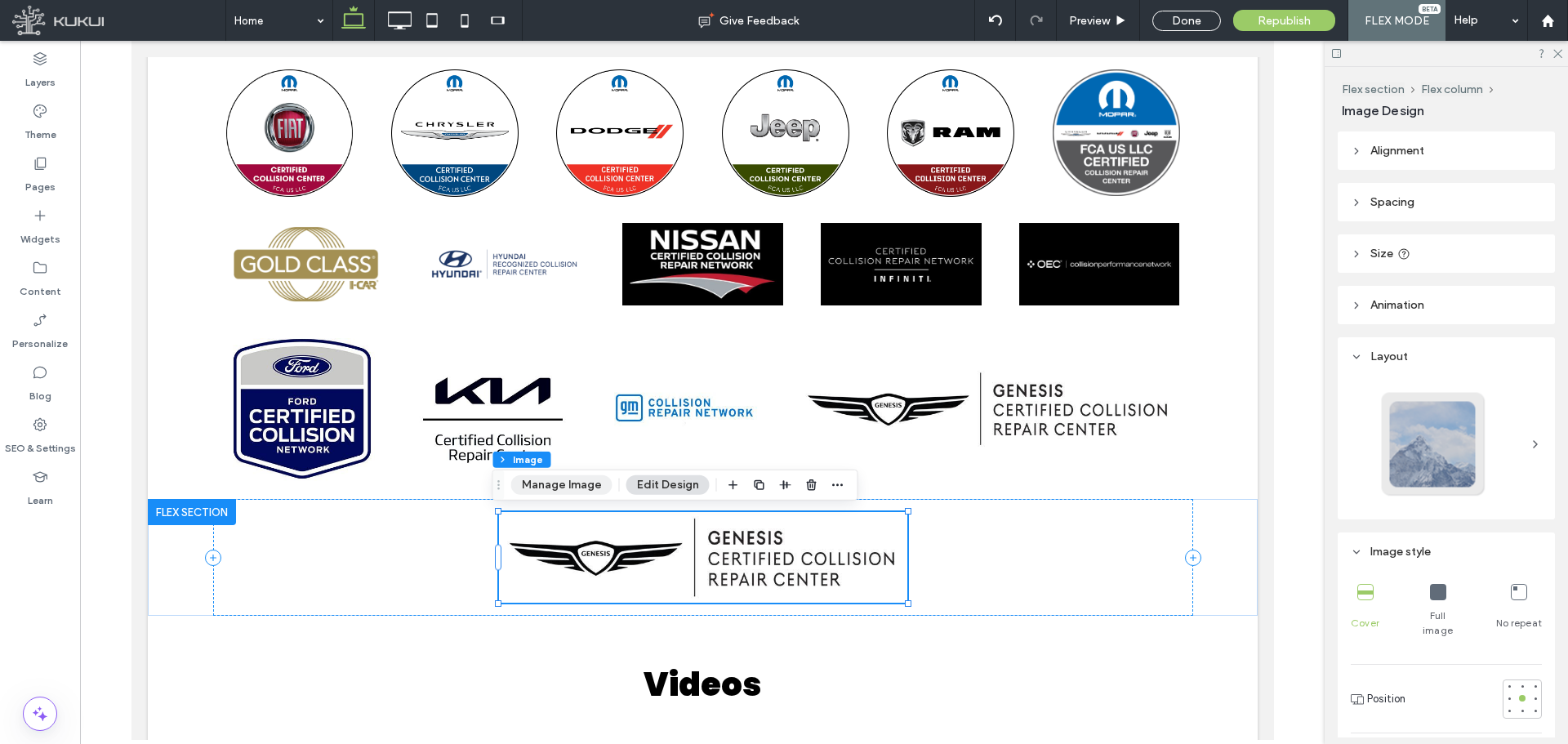
click at [580, 488] on button "Manage Image" at bounding box center [561, 485] width 101 height 20
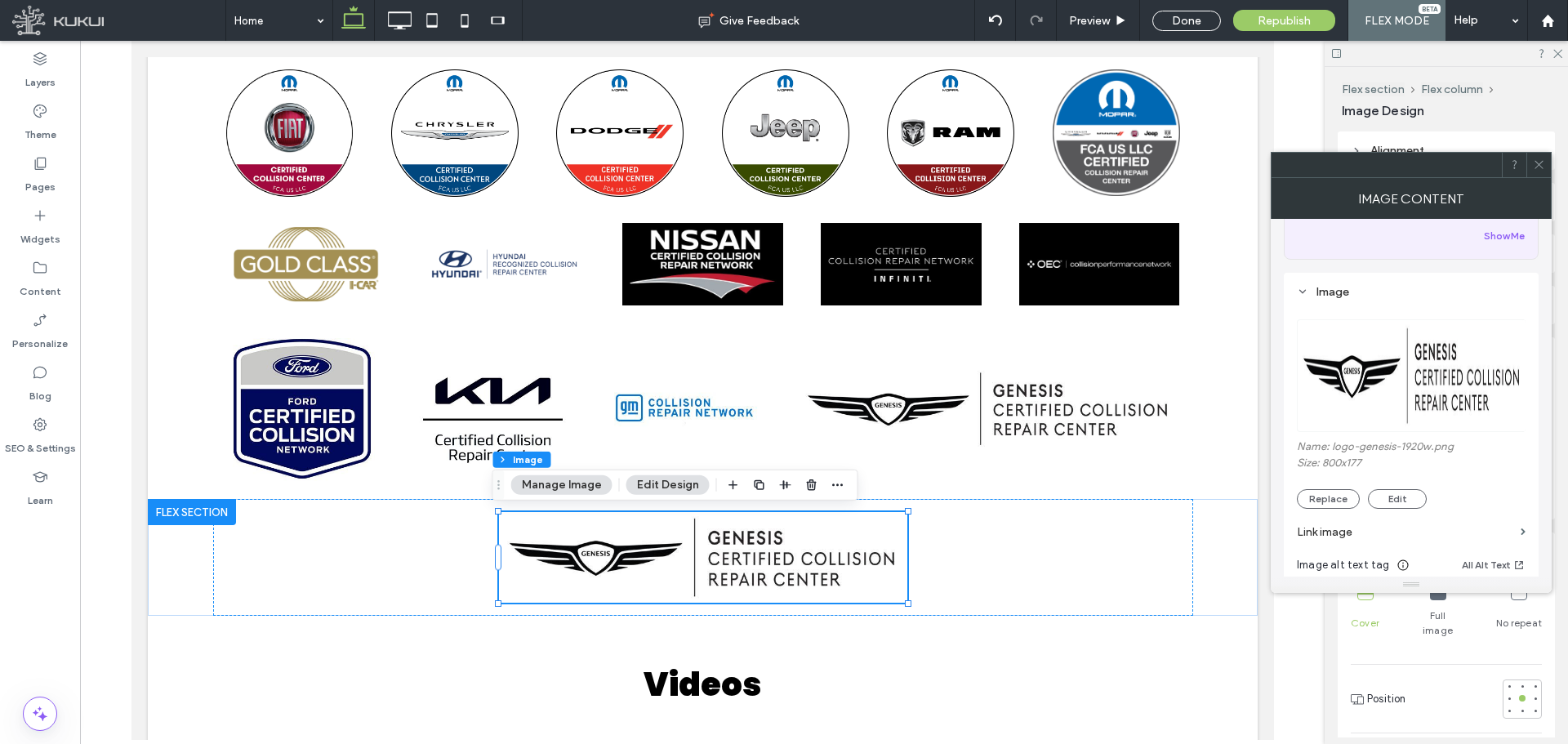
scroll to position [163, 0]
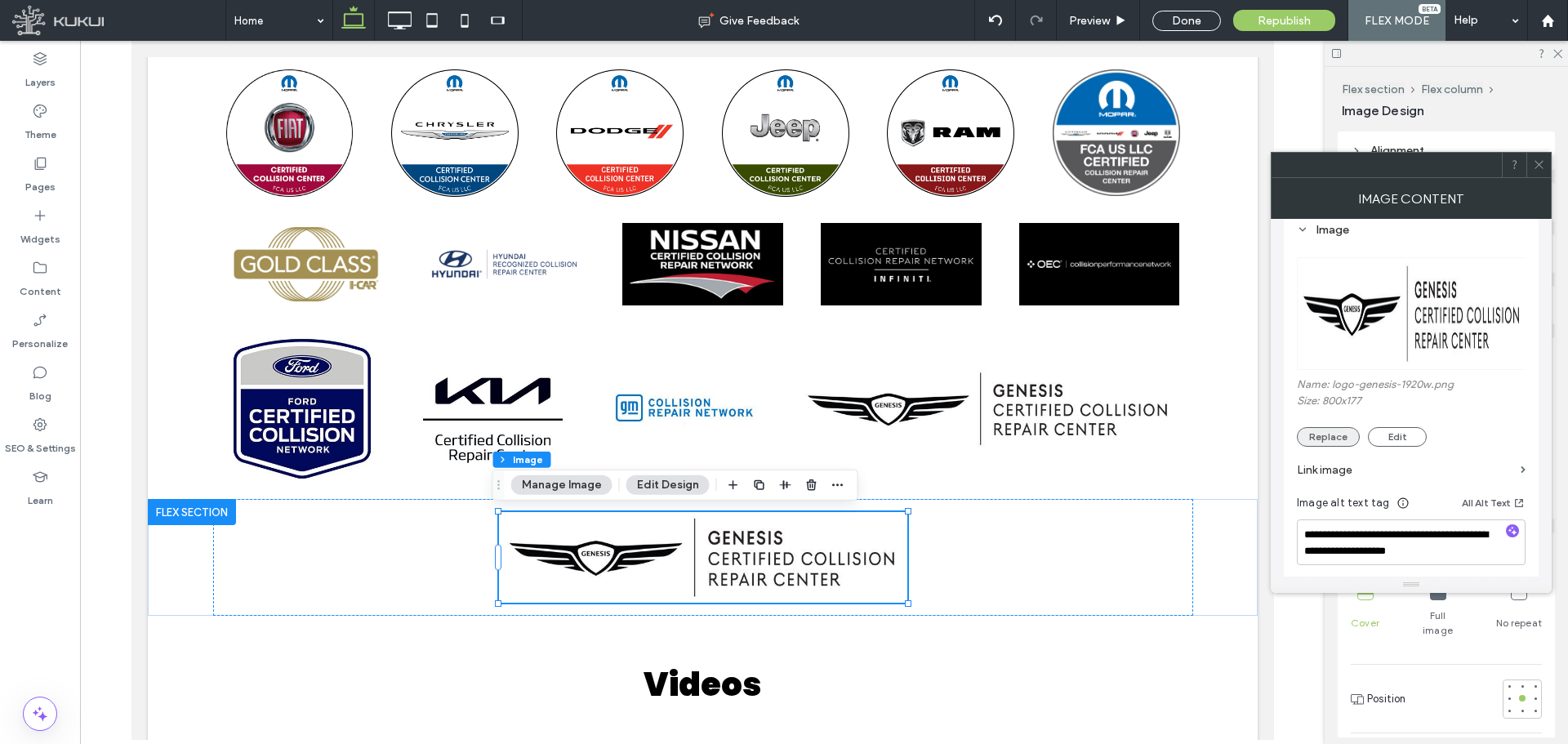
click at [1338, 438] on button "Replace" at bounding box center [1328, 436] width 63 height 20
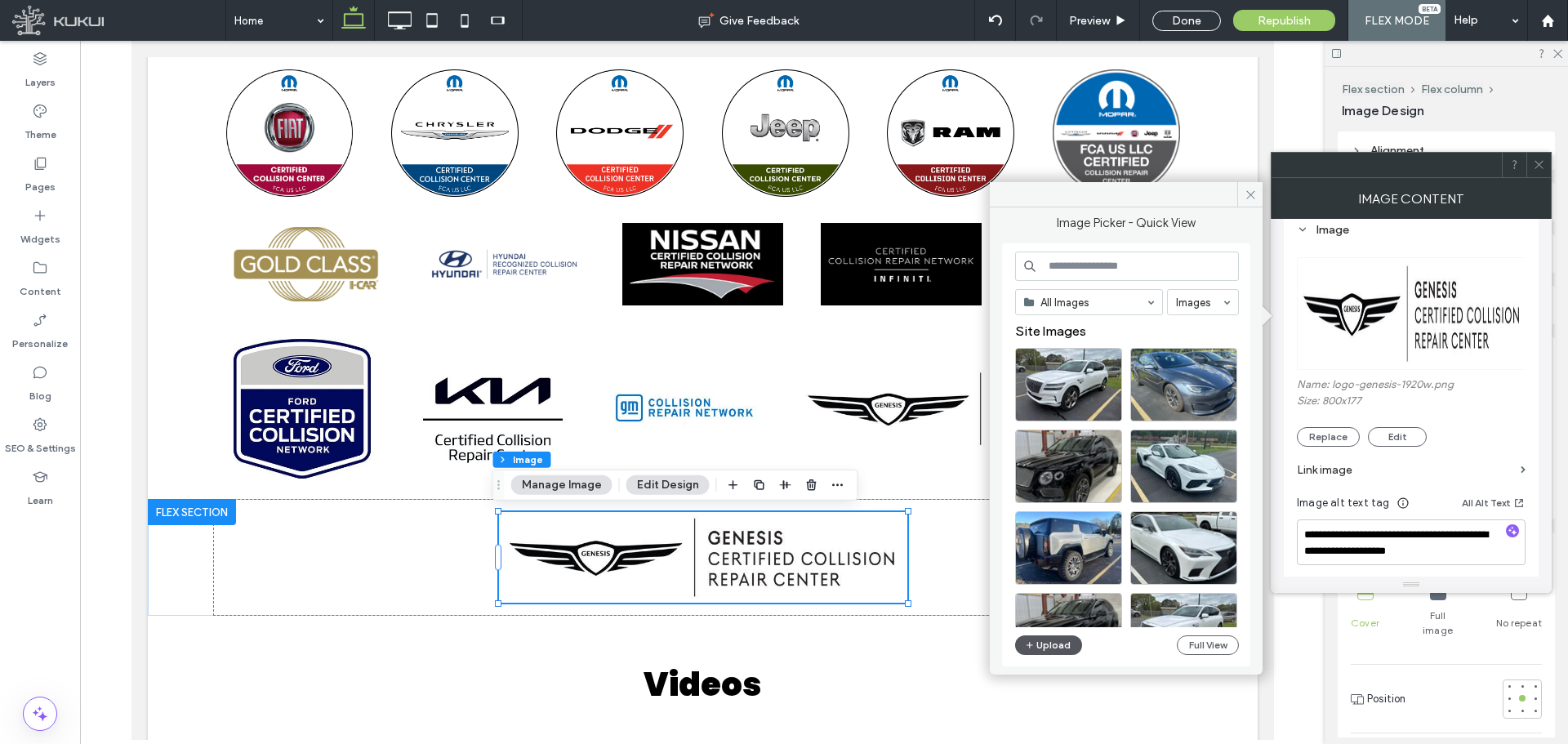
click at [1060, 653] on button "Upload" at bounding box center [1048, 645] width 67 height 20
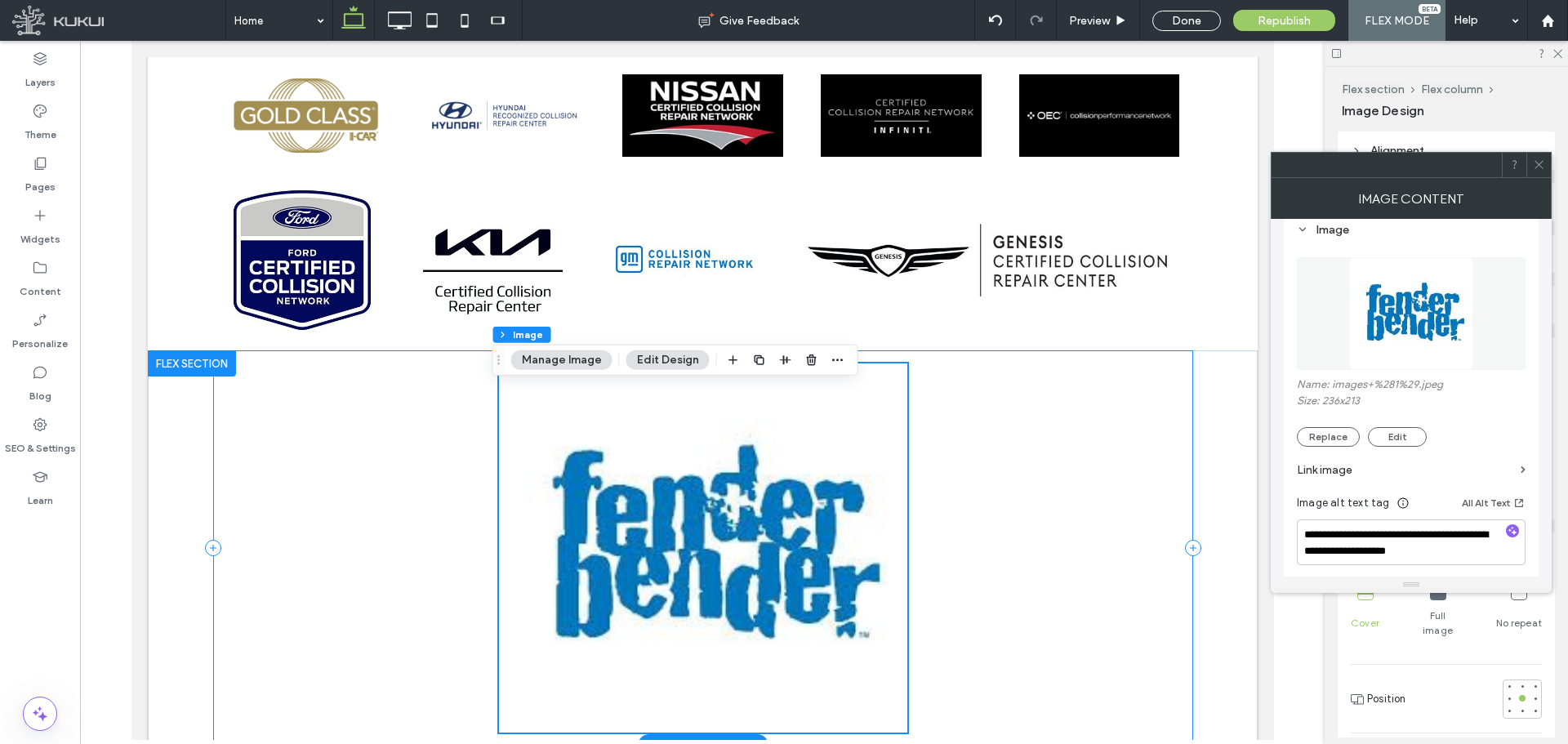
scroll to position [1349, 0]
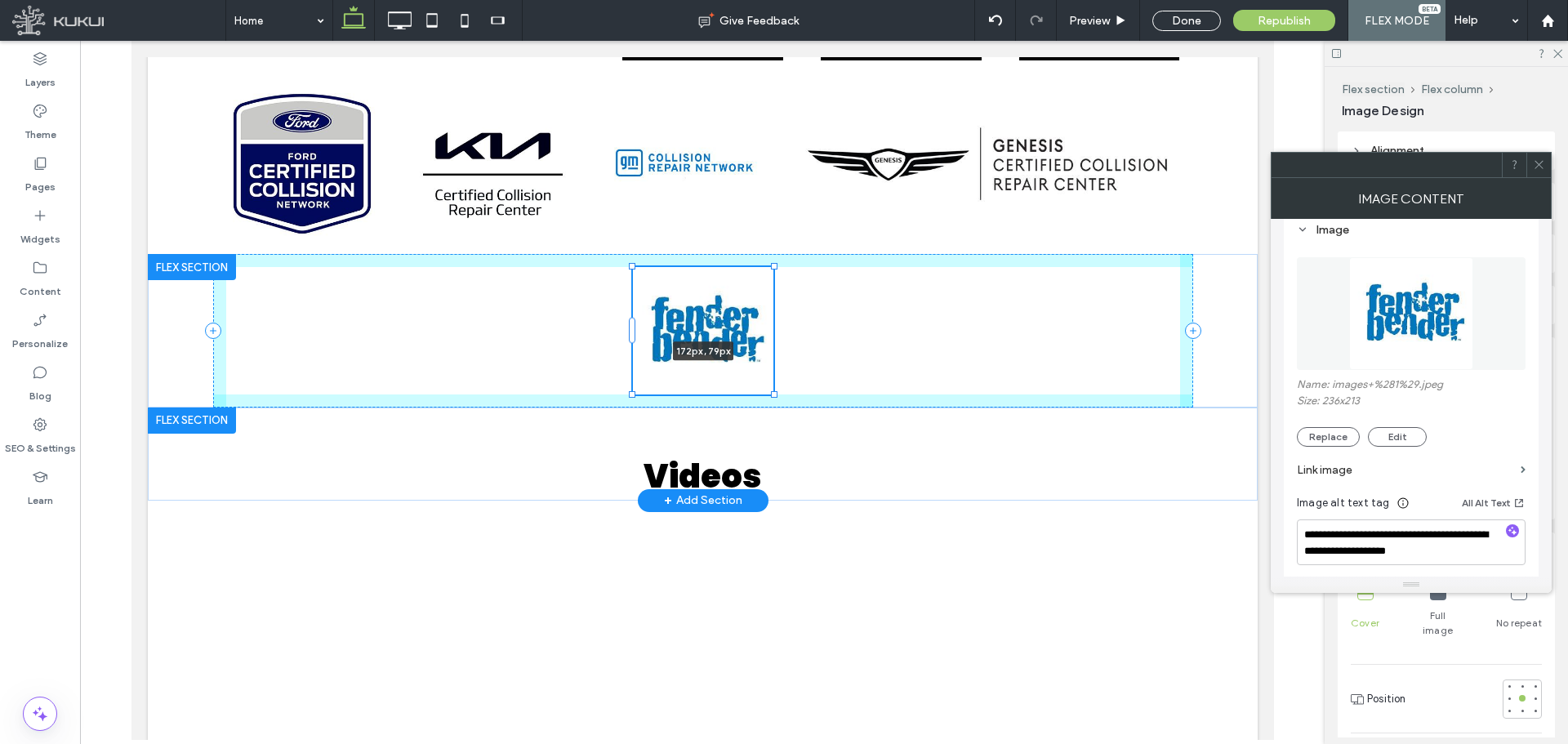
drag, startPoint x: 898, startPoint y: 637, endPoint x: 857, endPoint y: 408, distance: 232.6
type input "***"
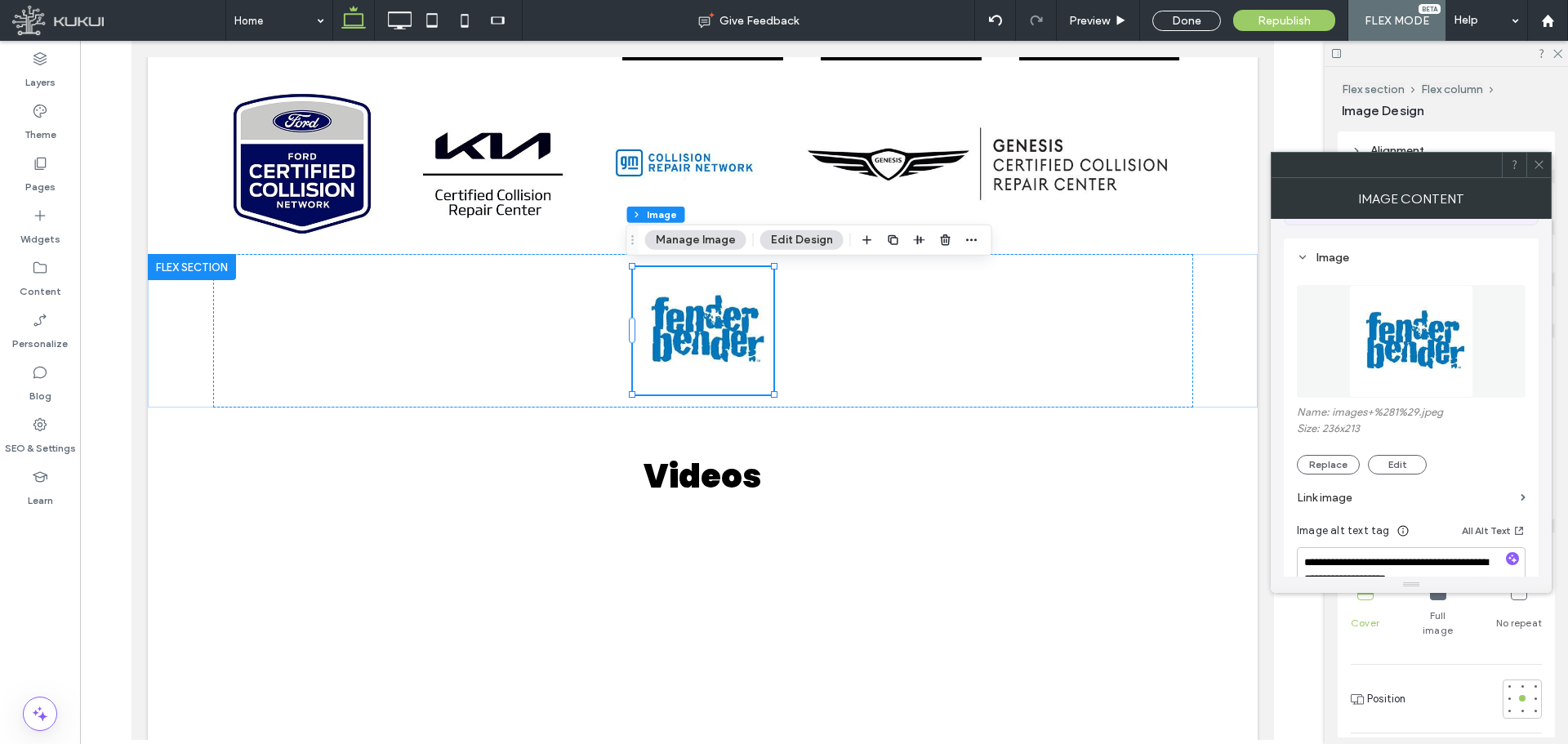
scroll to position [123, 0]
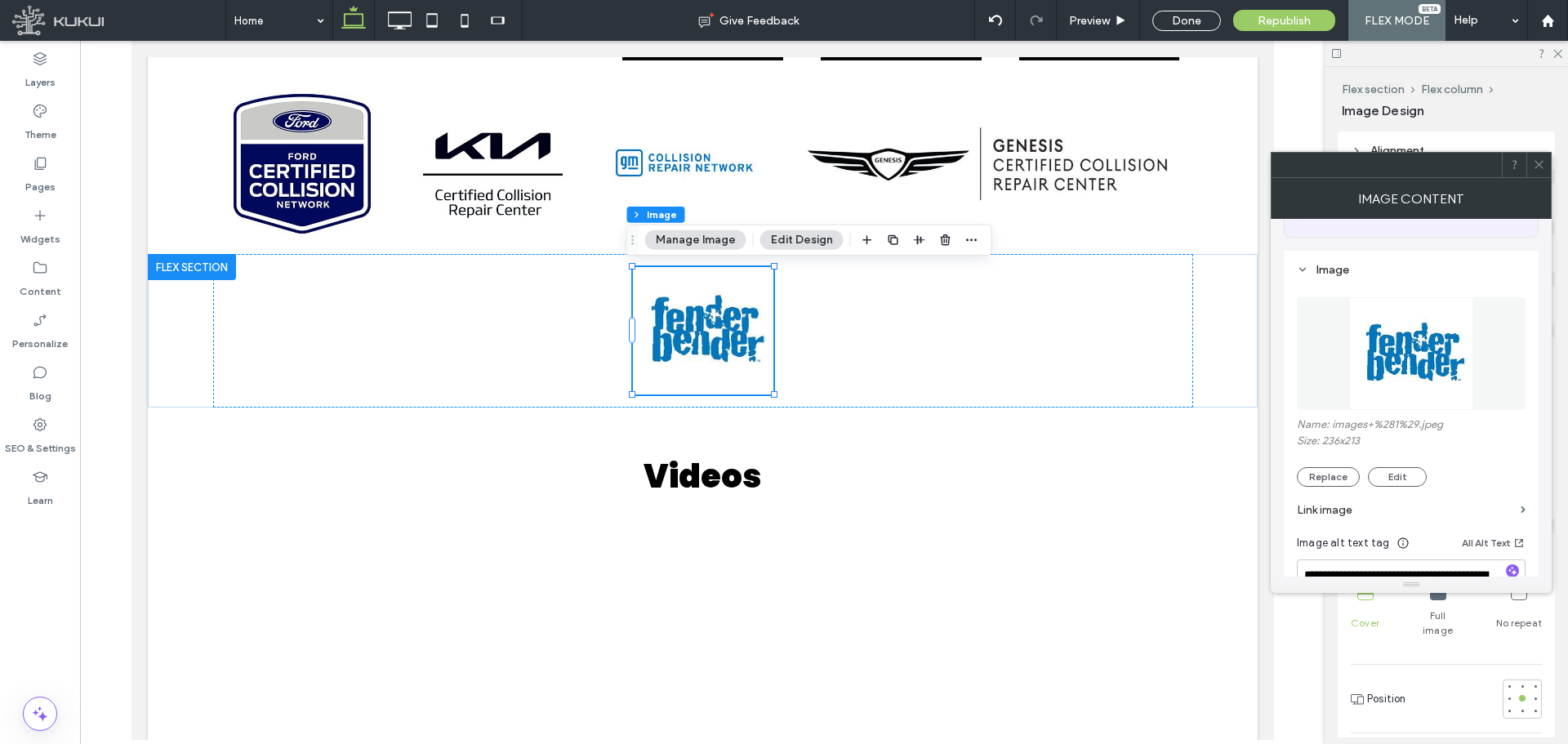
click at [1439, 503] on label "Link image" at bounding box center [1405, 510] width 217 height 31
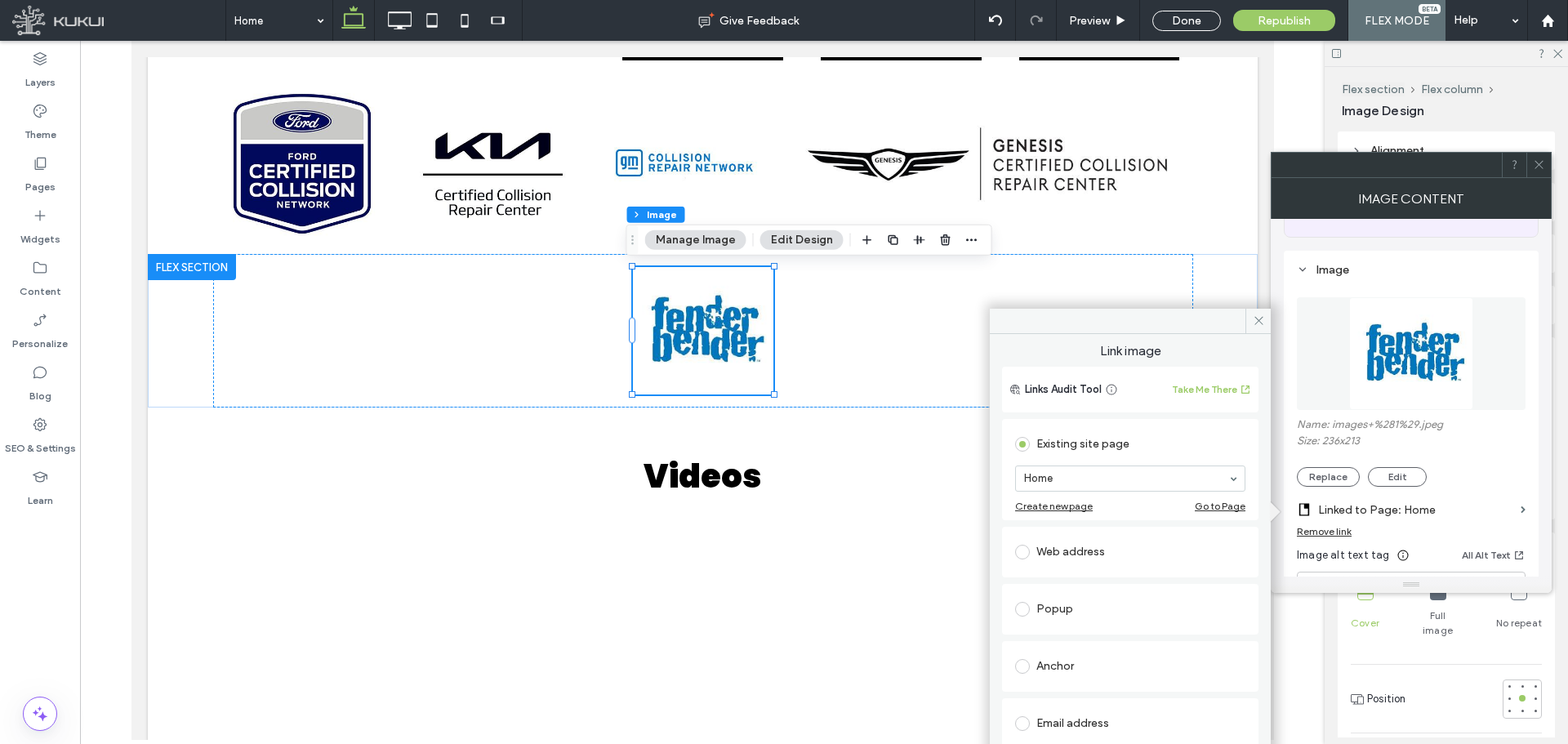
click at [1116, 553] on div "Web address" at bounding box center [1130, 552] width 230 height 26
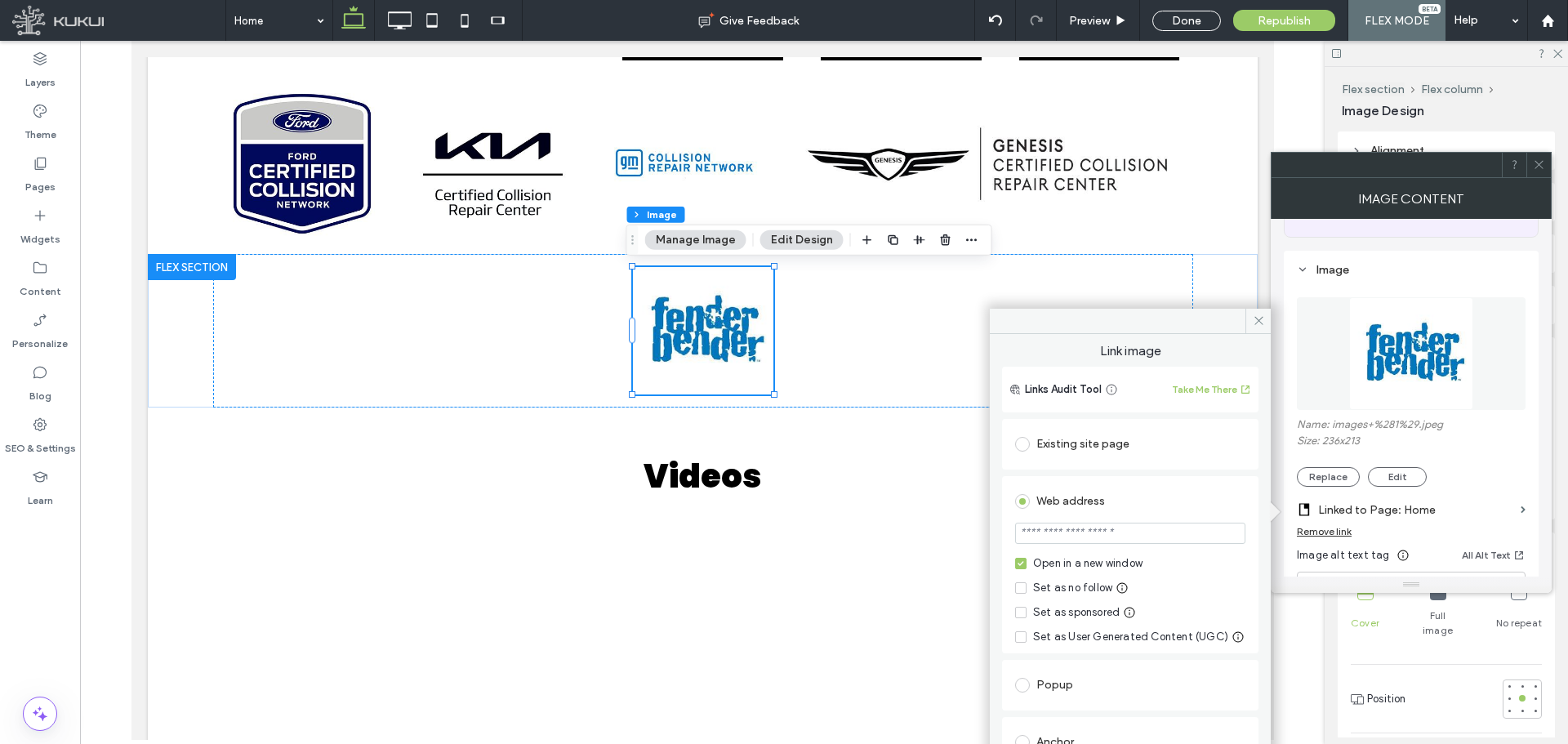
click at [1127, 533] on input "url" at bounding box center [1130, 533] width 230 height 21
paste input "**********"
type input "**********"
click at [1230, 547] on section "**********" at bounding box center [1130, 535] width 230 height 41
click at [1264, 320] on icon at bounding box center [1258, 321] width 12 height 12
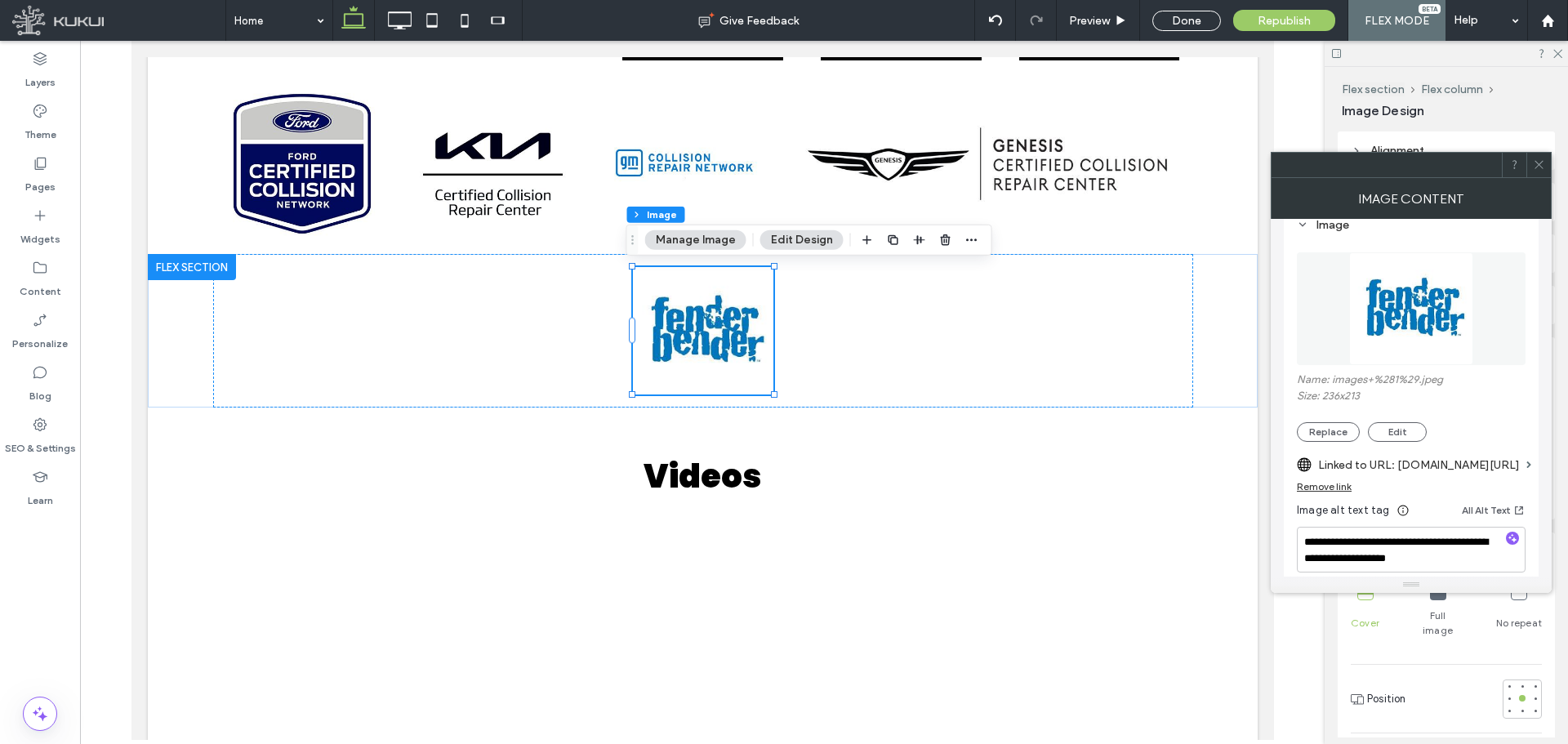
scroll to position [205, 0]
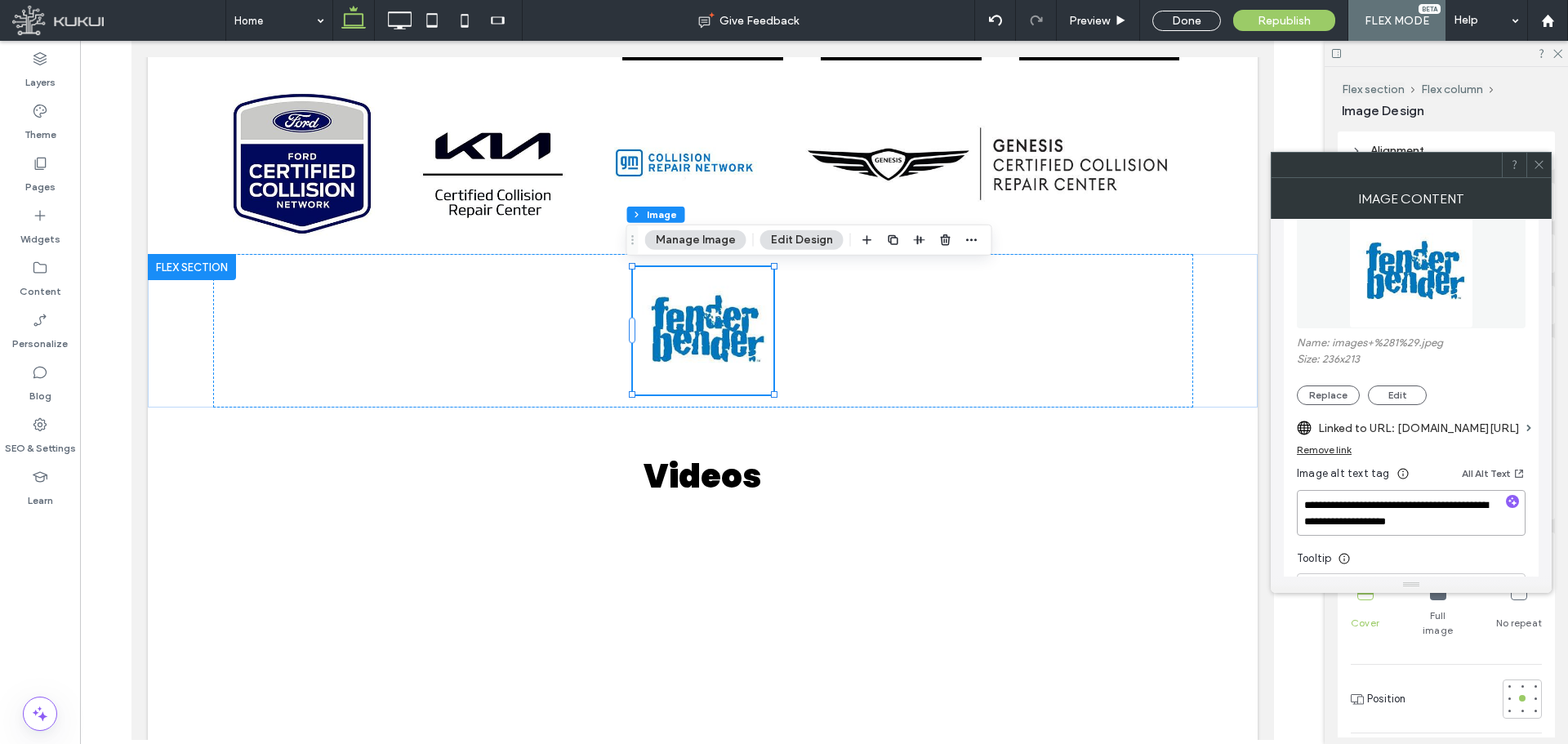
drag, startPoint x: 1340, startPoint y: 522, endPoint x: 1278, endPoint y: 501, distance: 65.5
click at [1278, 501] on div "**********" at bounding box center [1411, 397] width 281 height 358
click at [1306, 505] on textarea "**********" at bounding box center [1411, 513] width 229 height 46
paste textarea "**********"
click at [1303, 508] on textarea "**********" at bounding box center [1411, 513] width 229 height 46
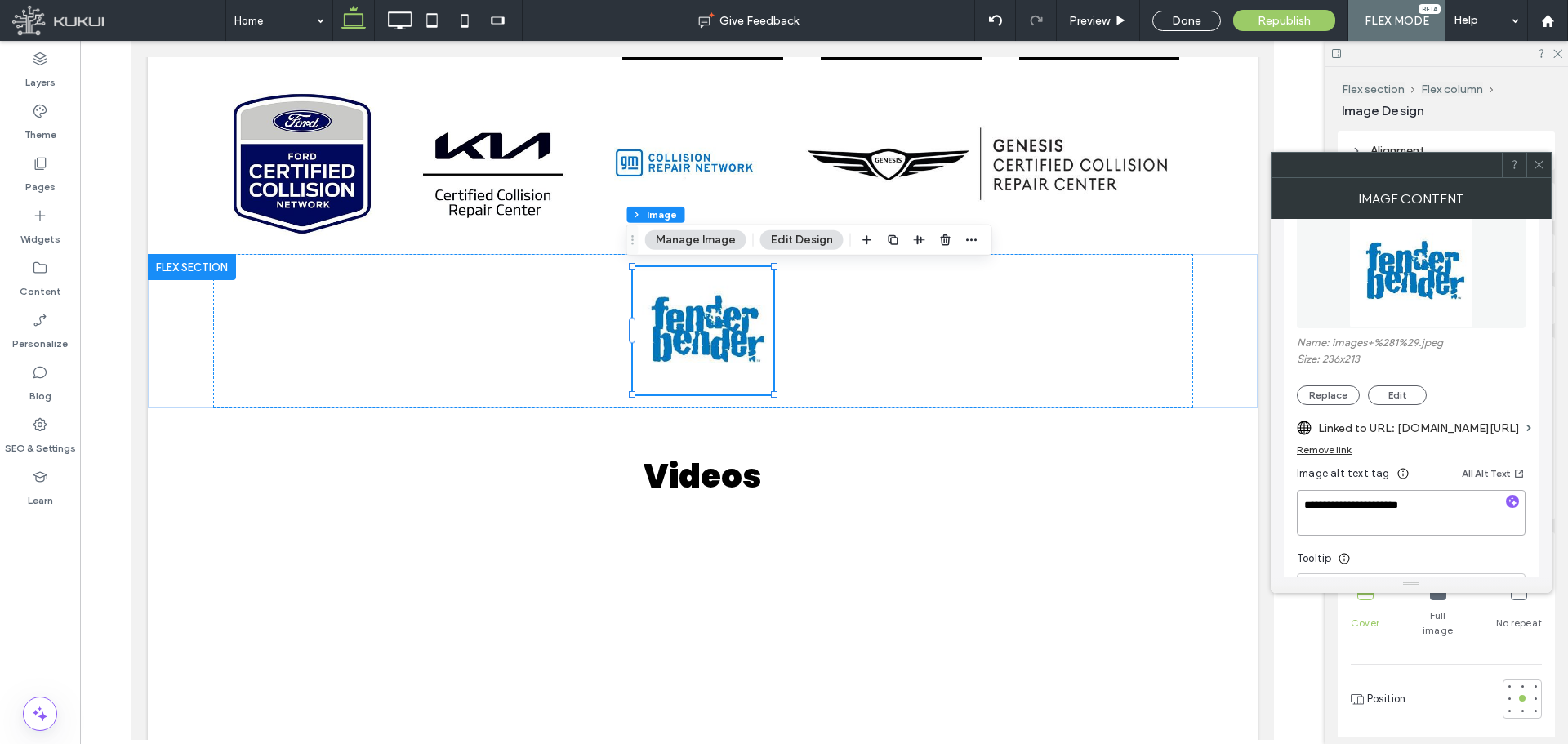
paste textarea "**********"
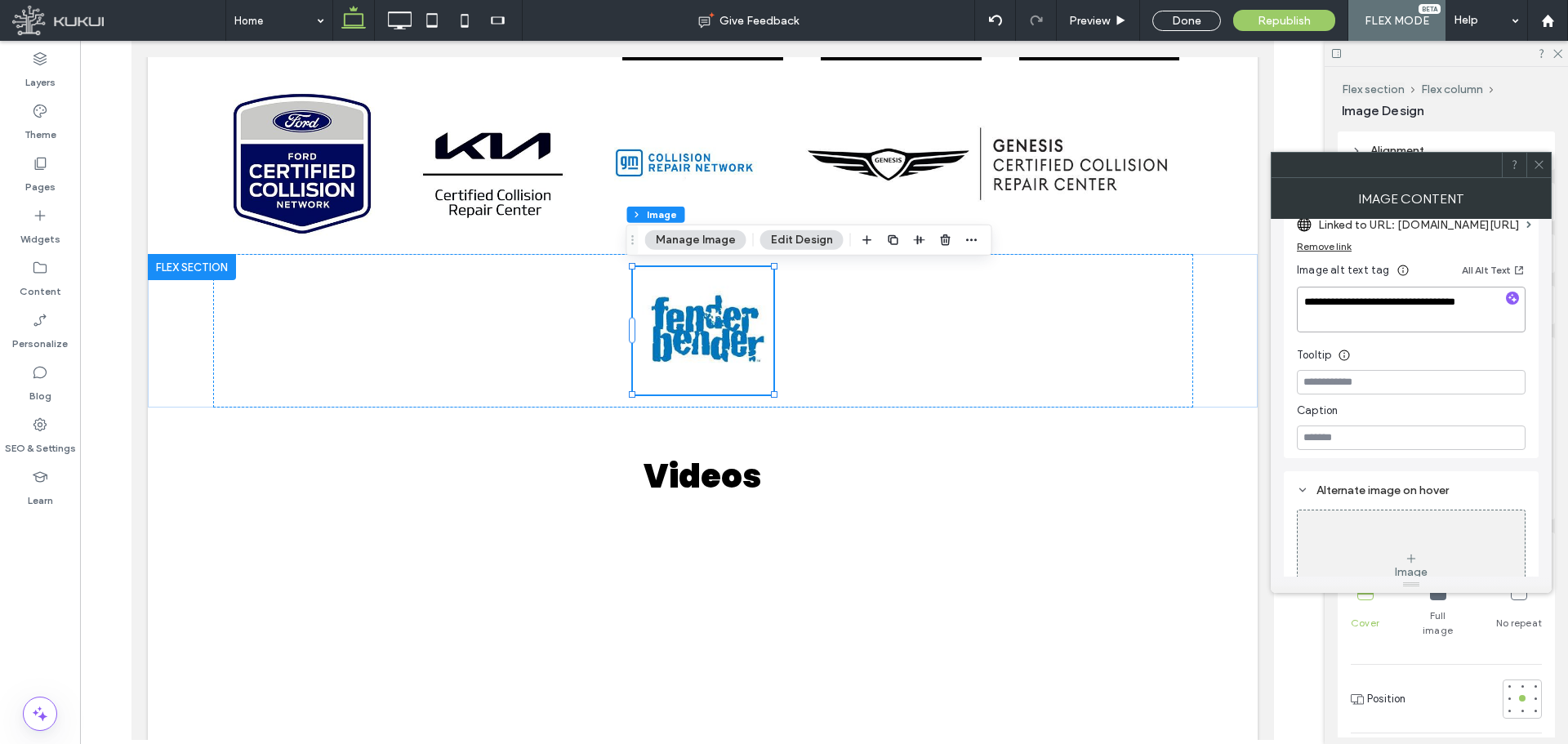
scroll to position [299, 0]
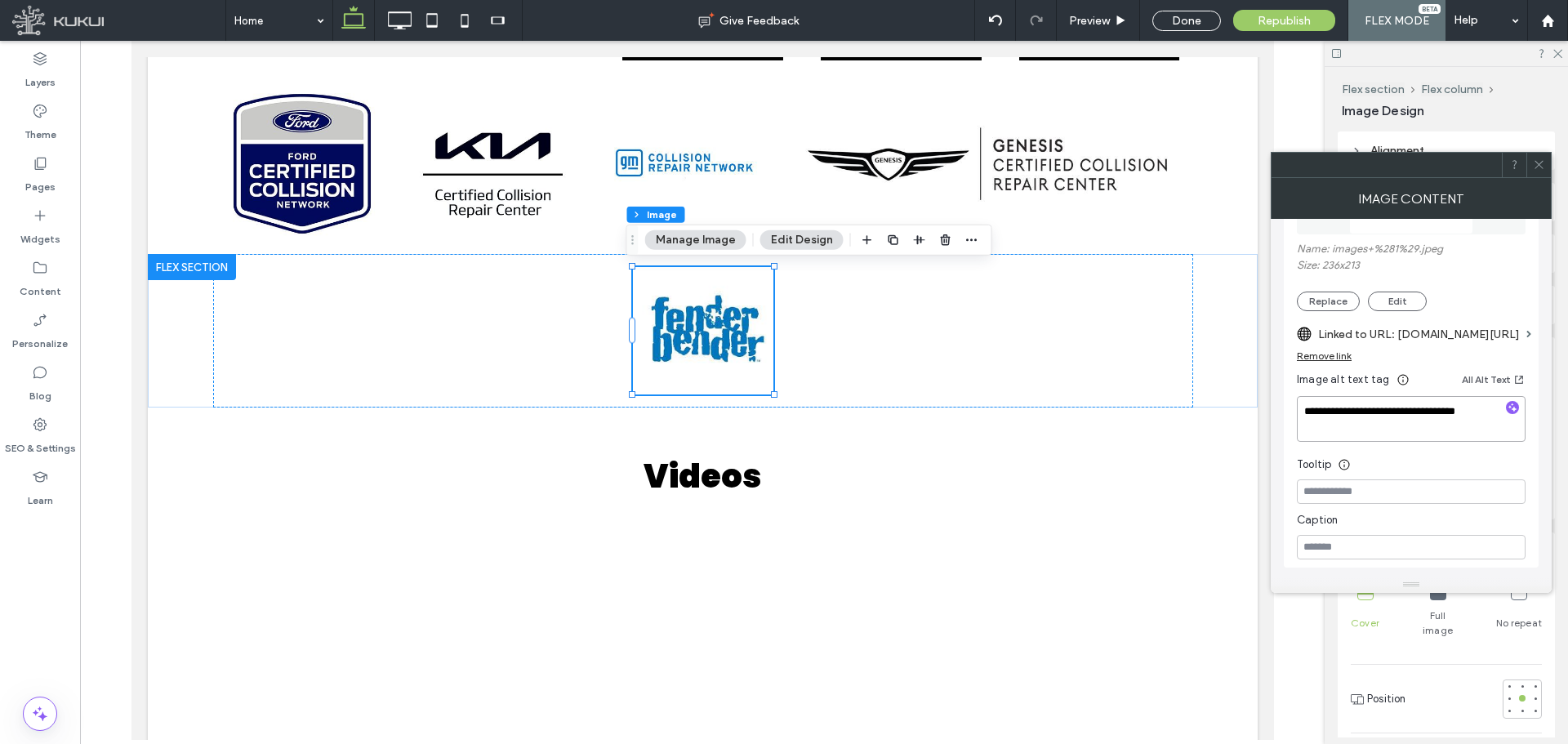
type textarea "**********"
click at [1542, 162] on icon at bounding box center [1539, 164] width 12 height 12
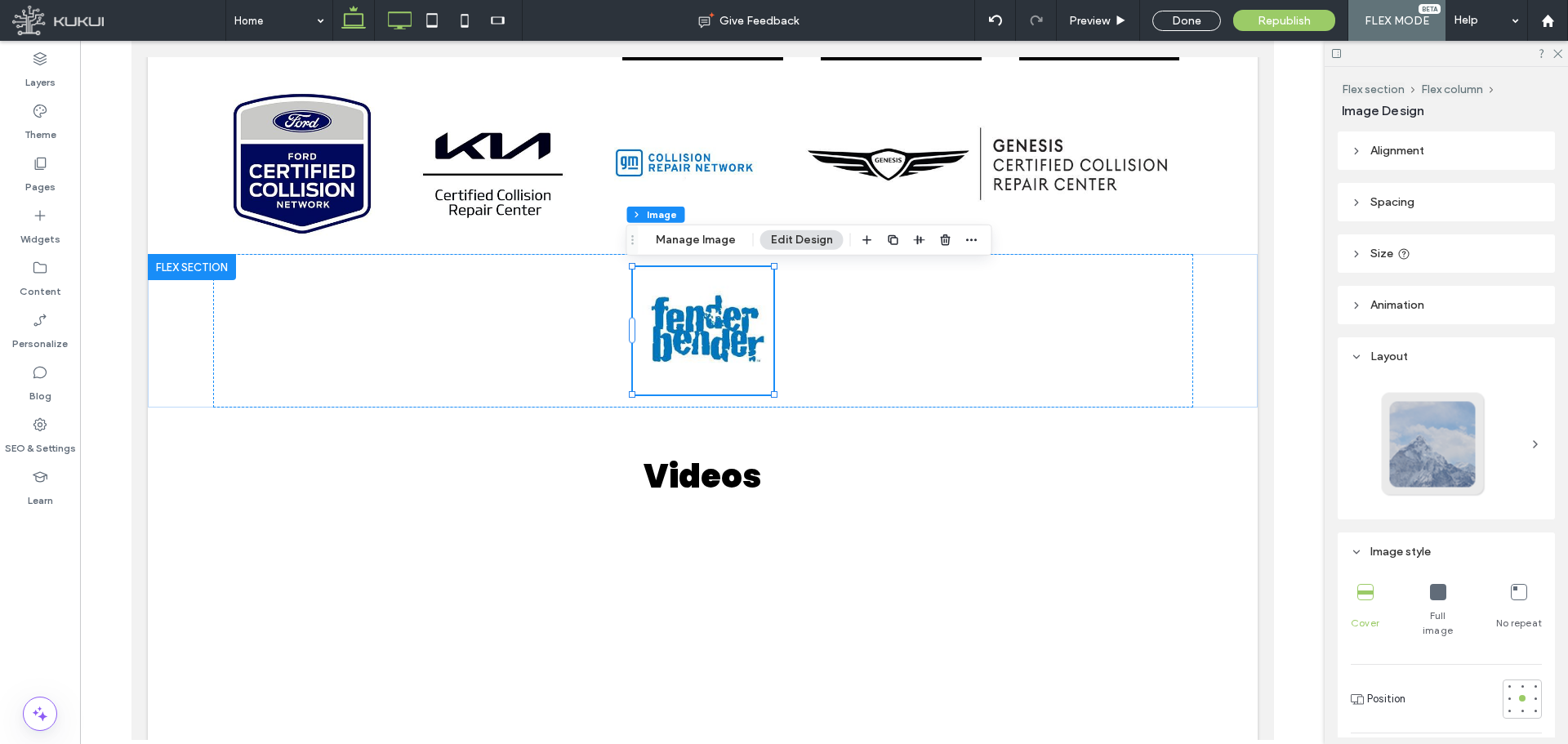
click at [407, 26] on use at bounding box center [401, 20] width 24 height 18
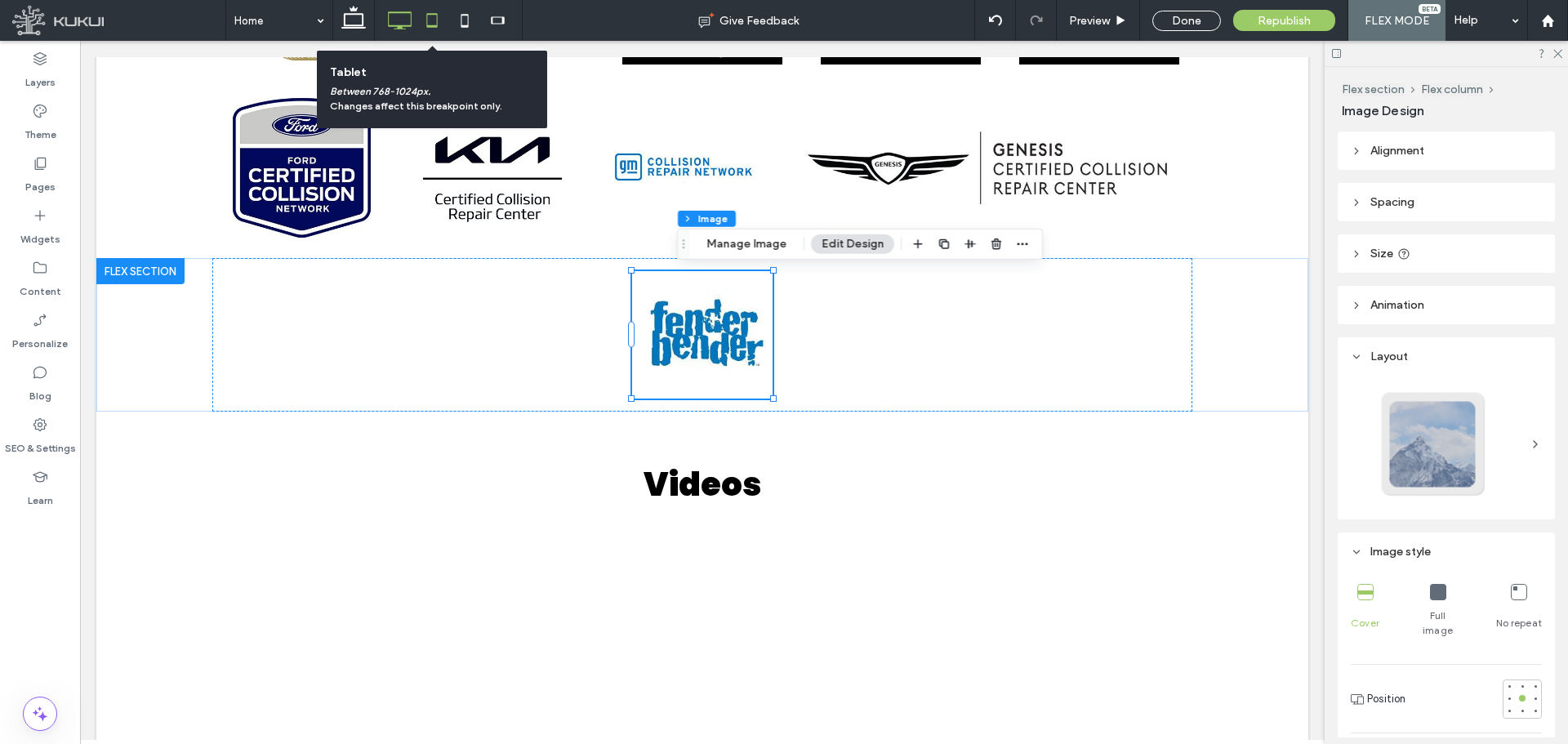
click at [431, 24] on icon at bounding box center [432, 20] width 32 height 32
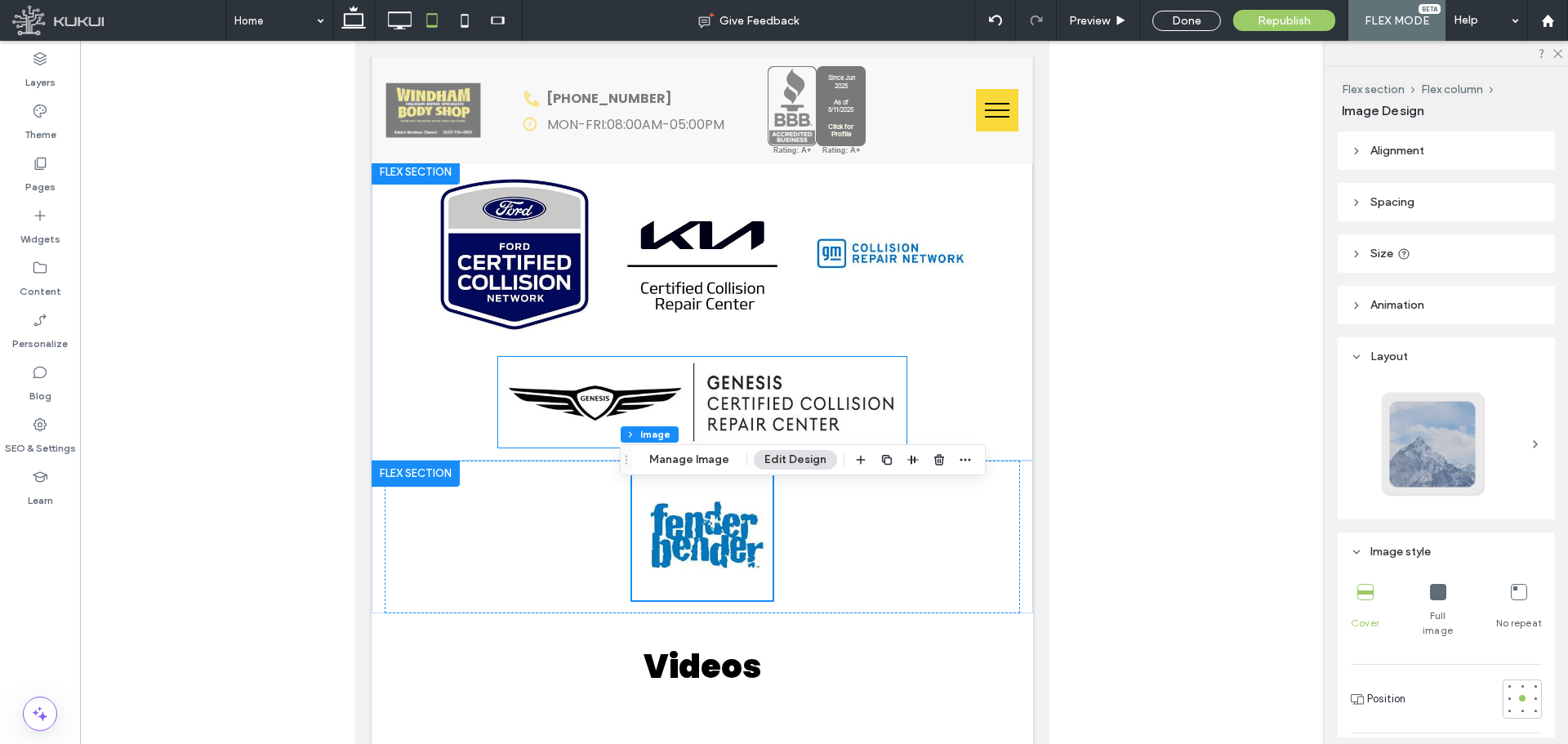
scroll to position [1267, 0]
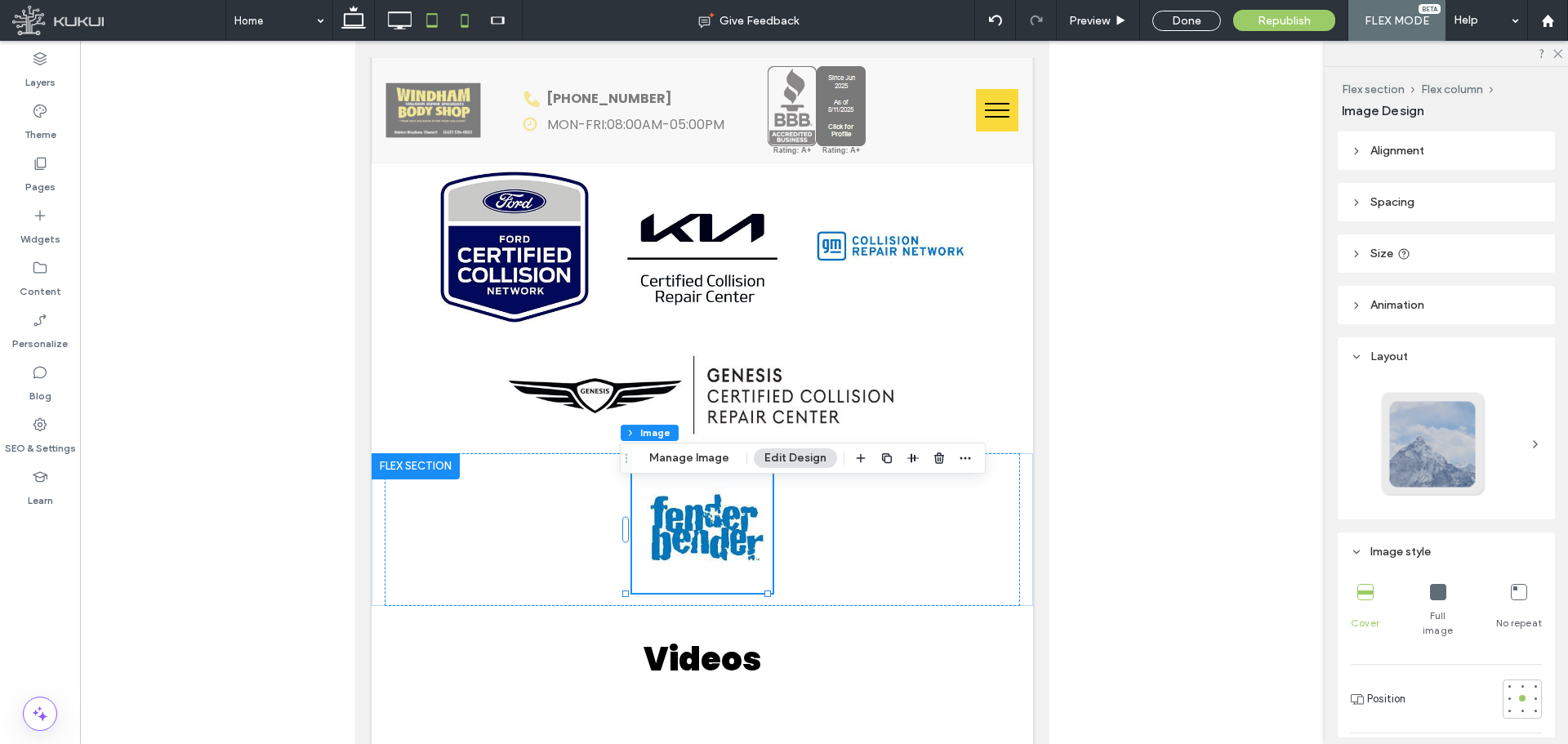
click at [454, 20] on icon at bounding box center [464, 20] width 32 height 32
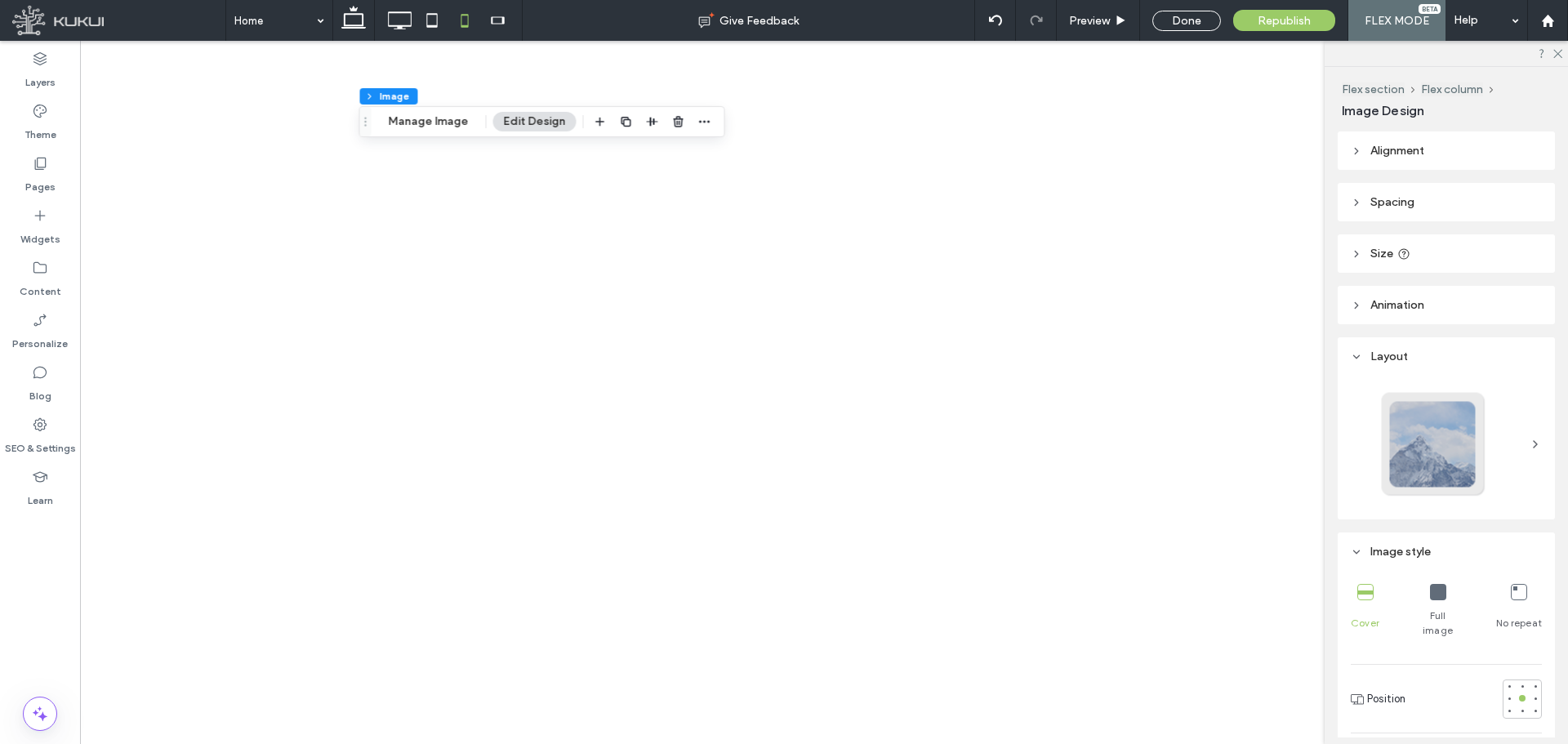
type input "***"
type input "*****"
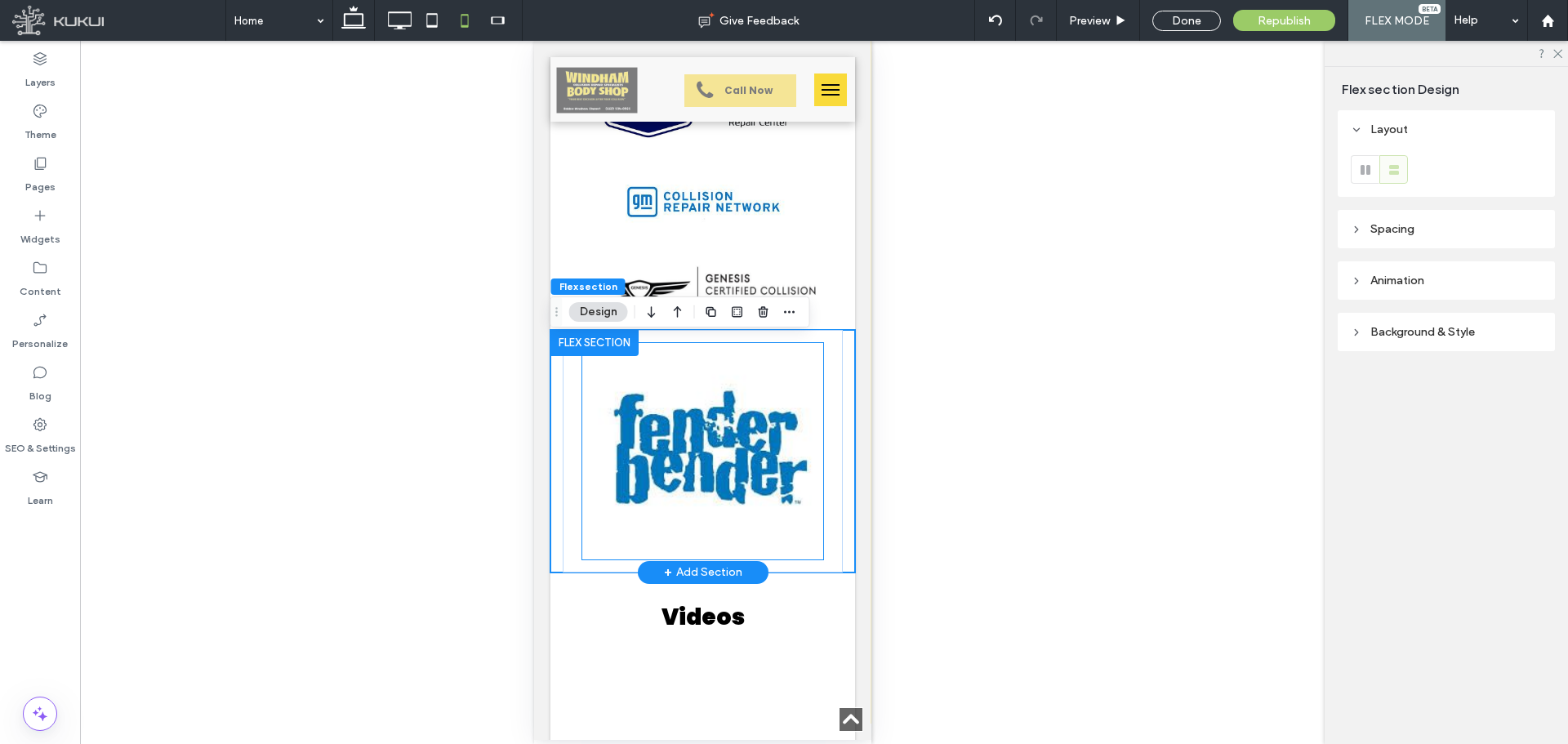
scroll to position [1394, 0]
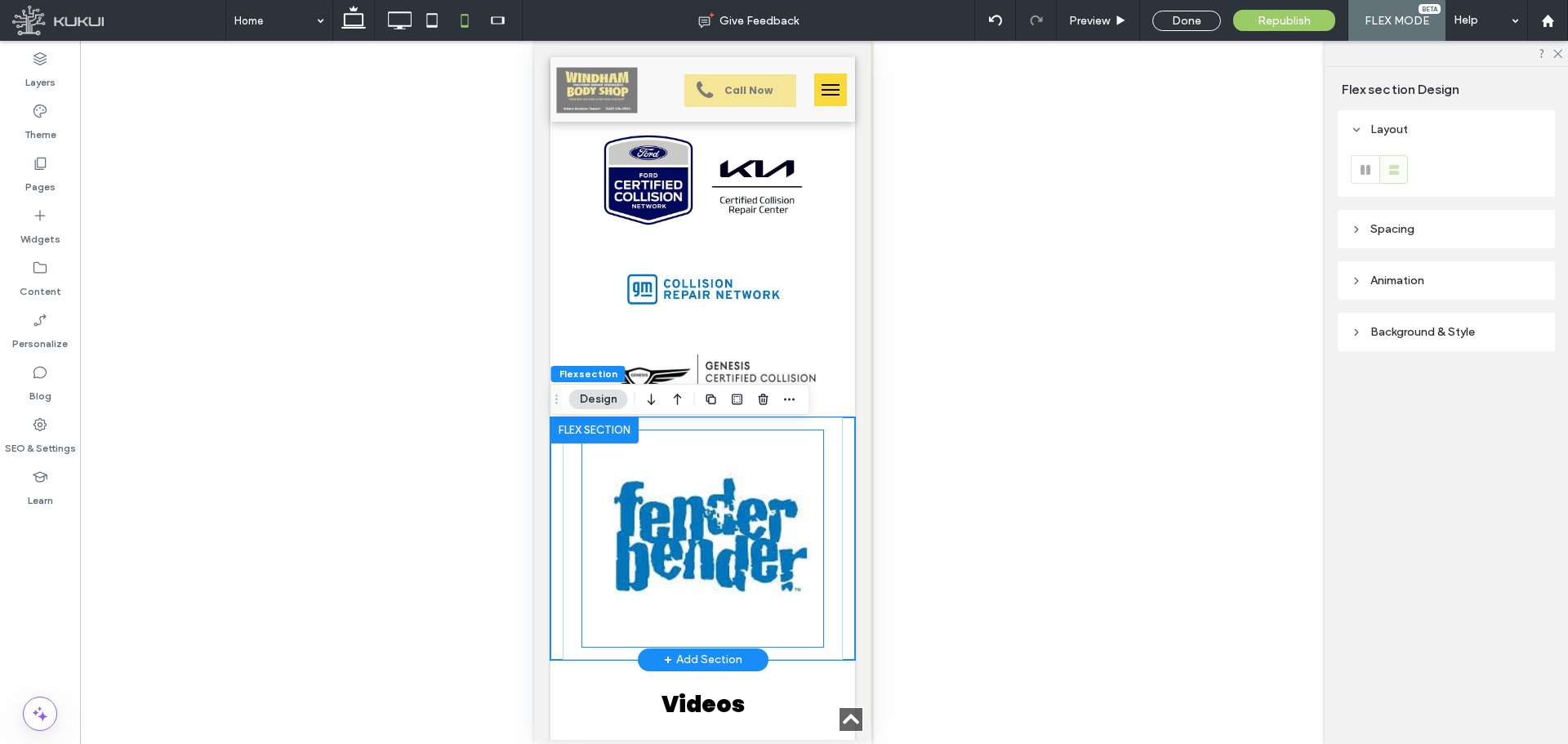
click at [767, 579] on img at bounding box center [702, 538] width 240 height 217
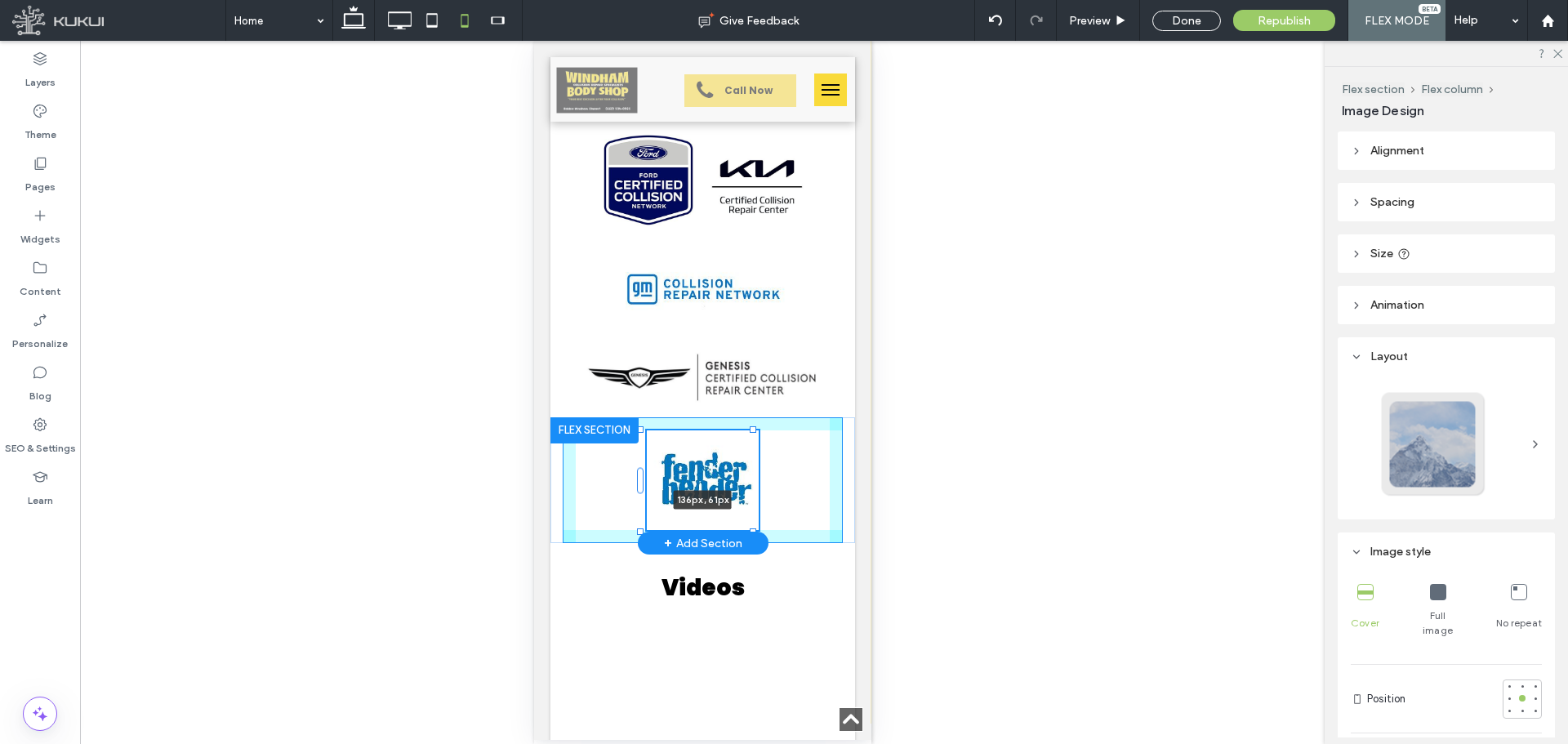
drag, startPoint x: 815, startPoint y: 655, endPoint x: 803, endPoint y: 537, distance: 118.6
click at [803, 537] on div "136px , 61px" at bounding box center [702, 480] width 304 height 127
type input "***"
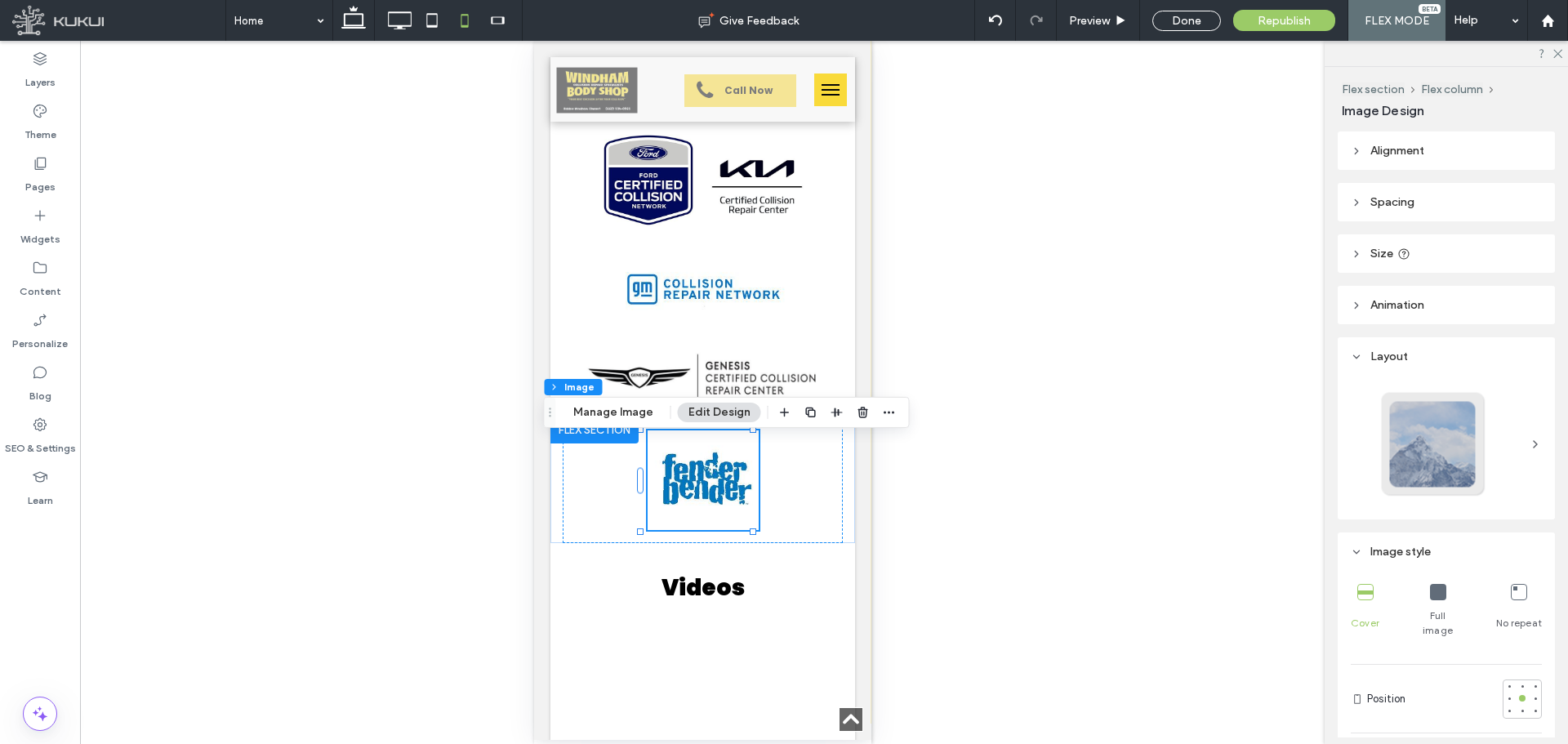
click at [895, 559] on div at bounding box center [702, 392] width 1245 height 703
click at [616, 411] on button "Manage Image" at bounding box center [613, 412] width 101 height 20
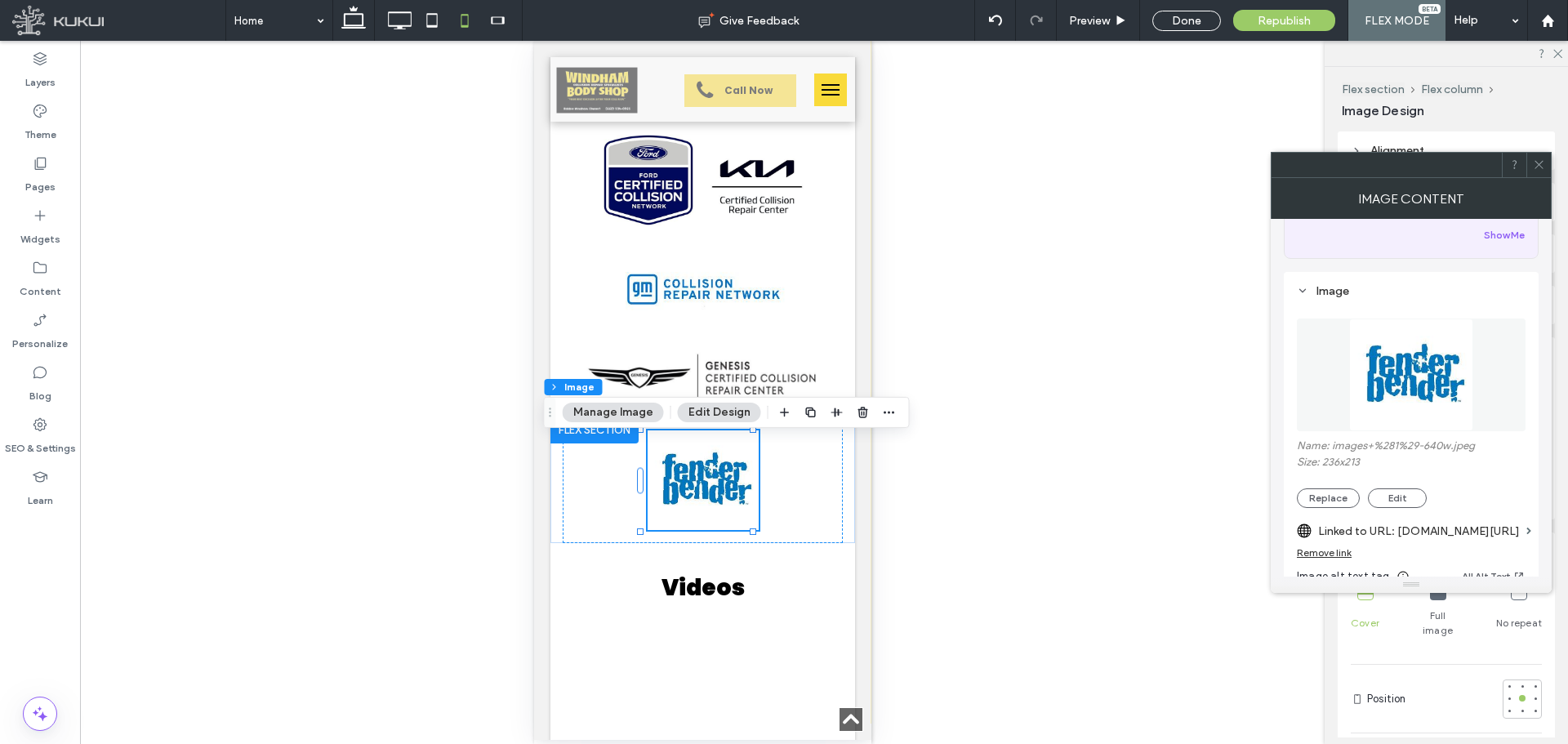
scroll to position [163, 0]
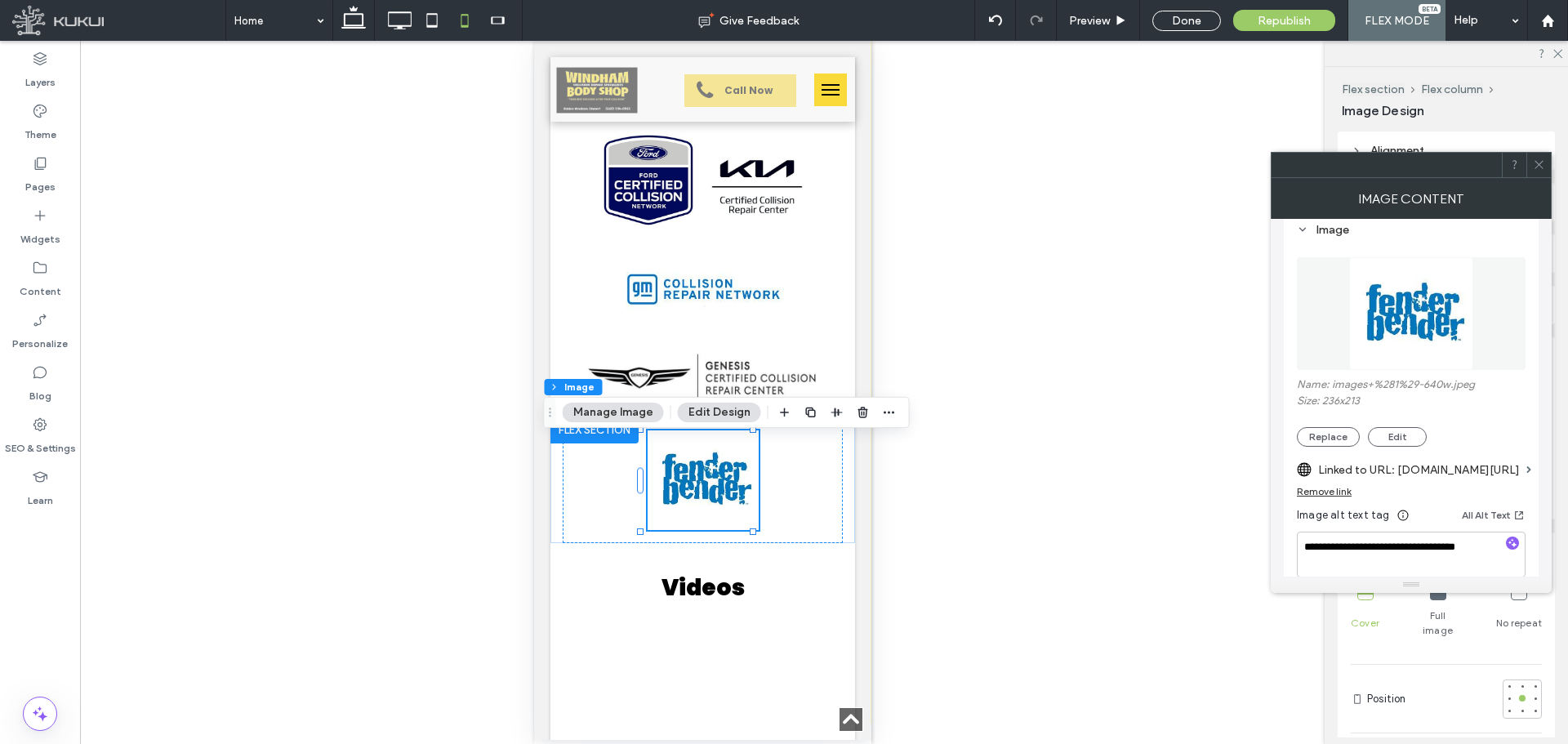
click at [1540, 169] on icon at bounding box center [1539, 164] width 12 height 12
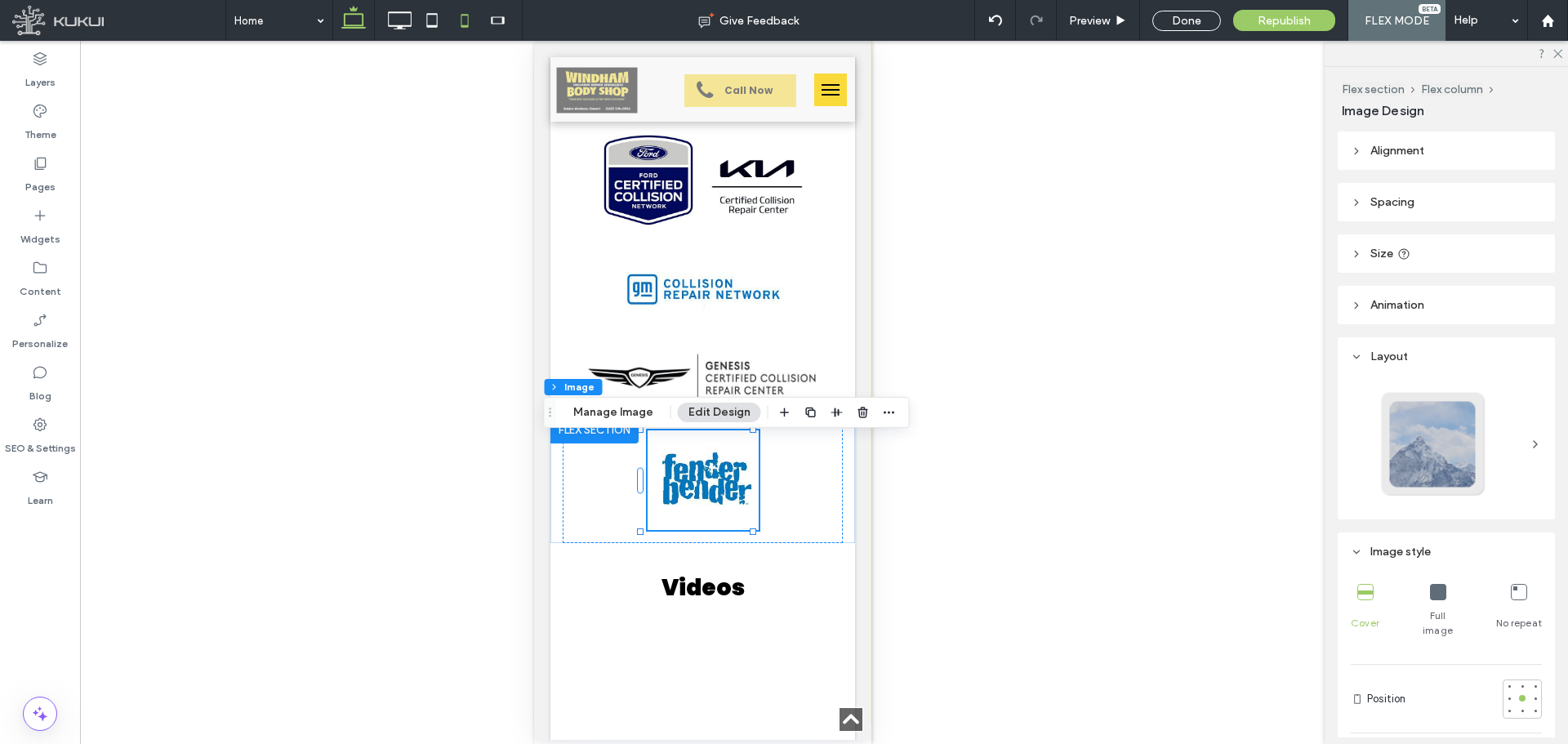
click at [367, 24] on icon at bounding box center [354, 20] width 32 height 32
type input "***"
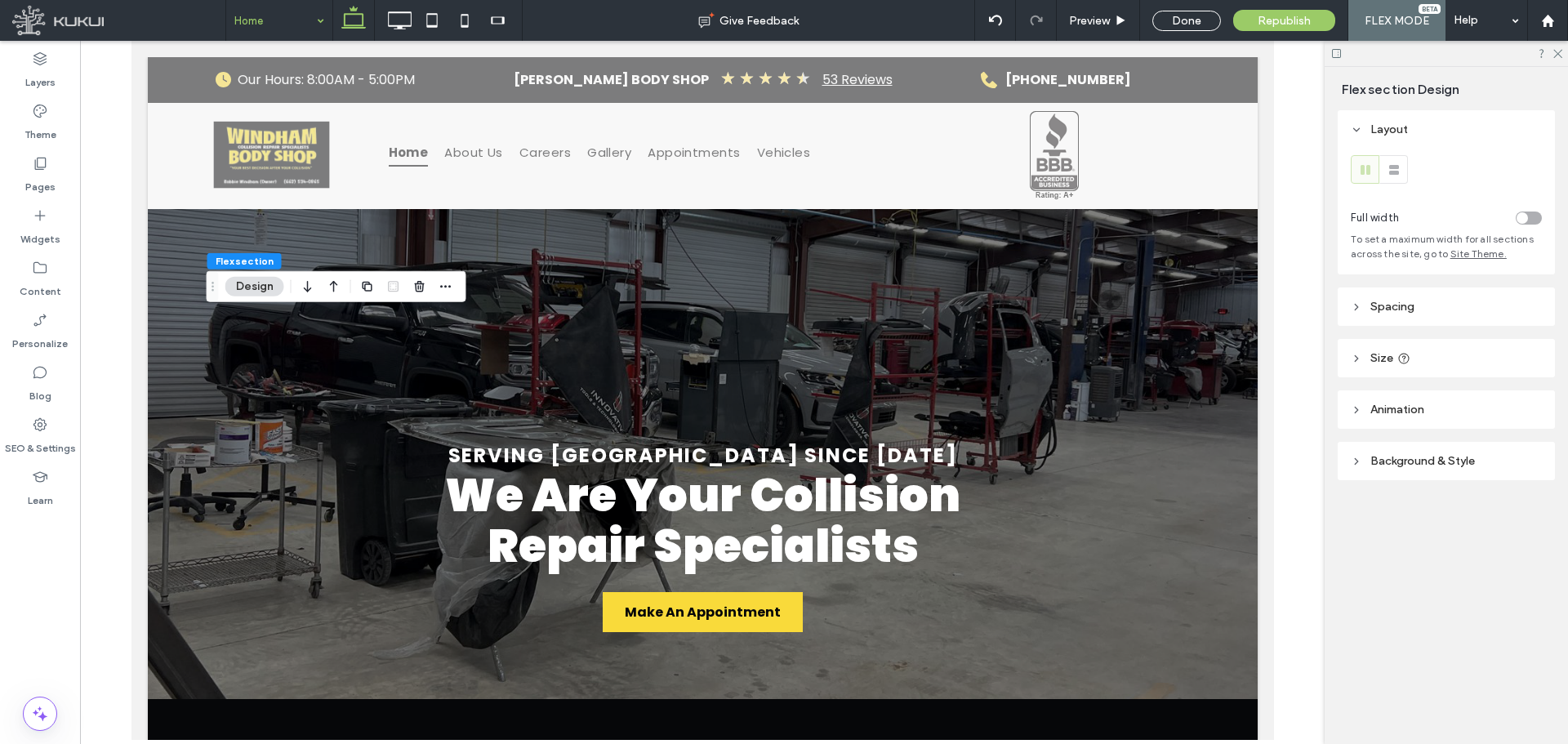
scroll to position [4714, 0]
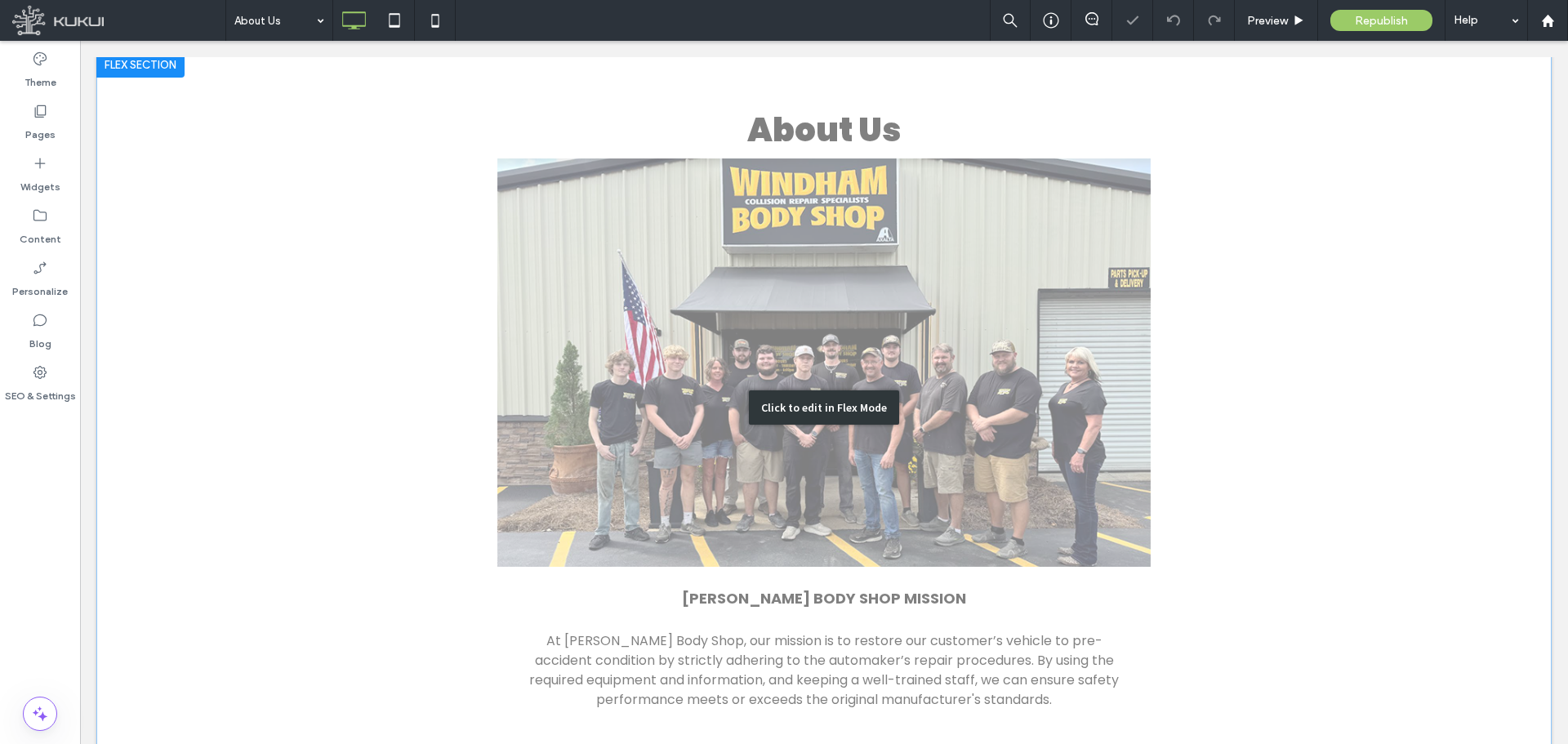
scroll to position [156, 0]
click at [724, 441] on div "Click to edit in Flex Mode" at bounding box center [824, 408] width 1456 height 713
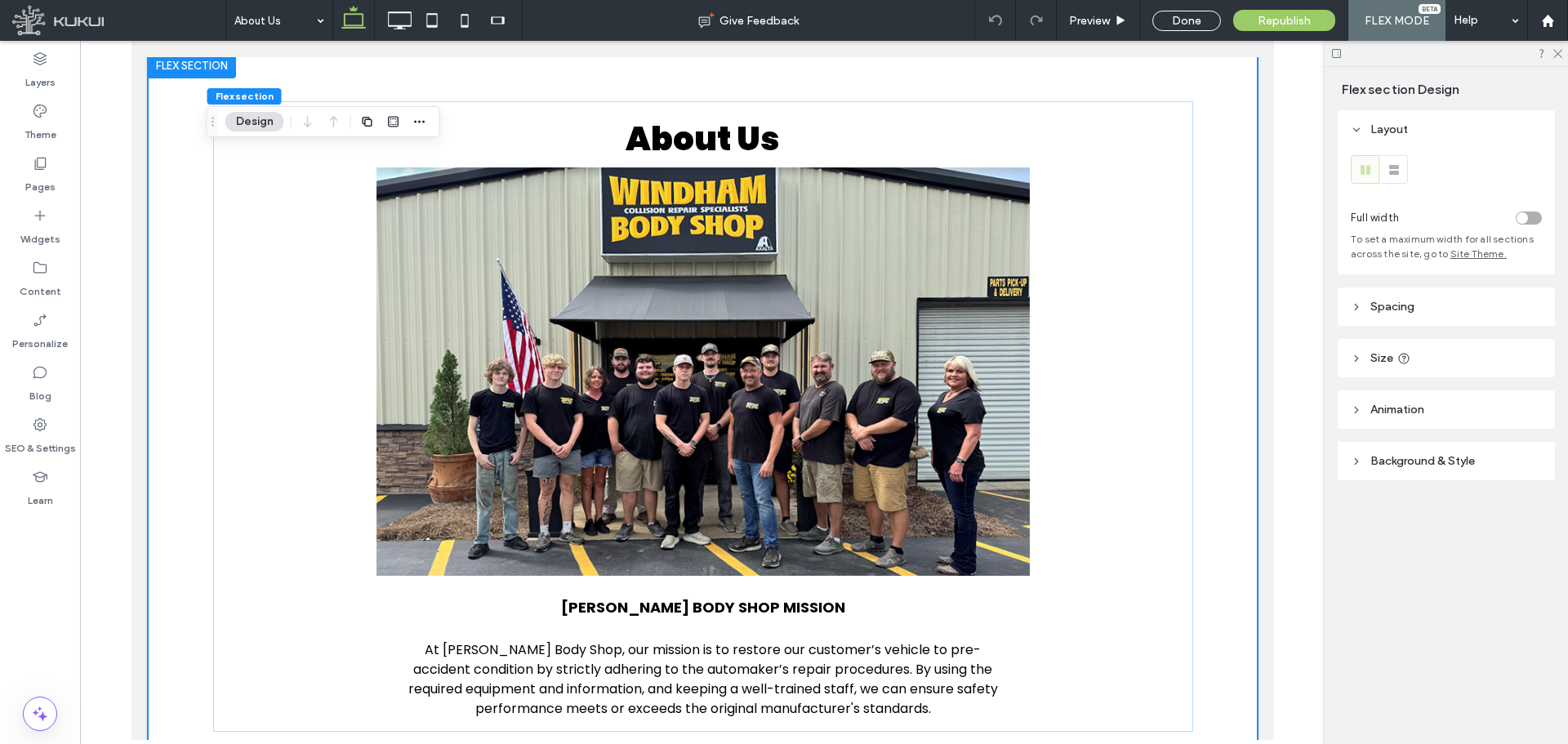
click at [723, 441] on img at bounding box center [702, 372] width 653 height 408
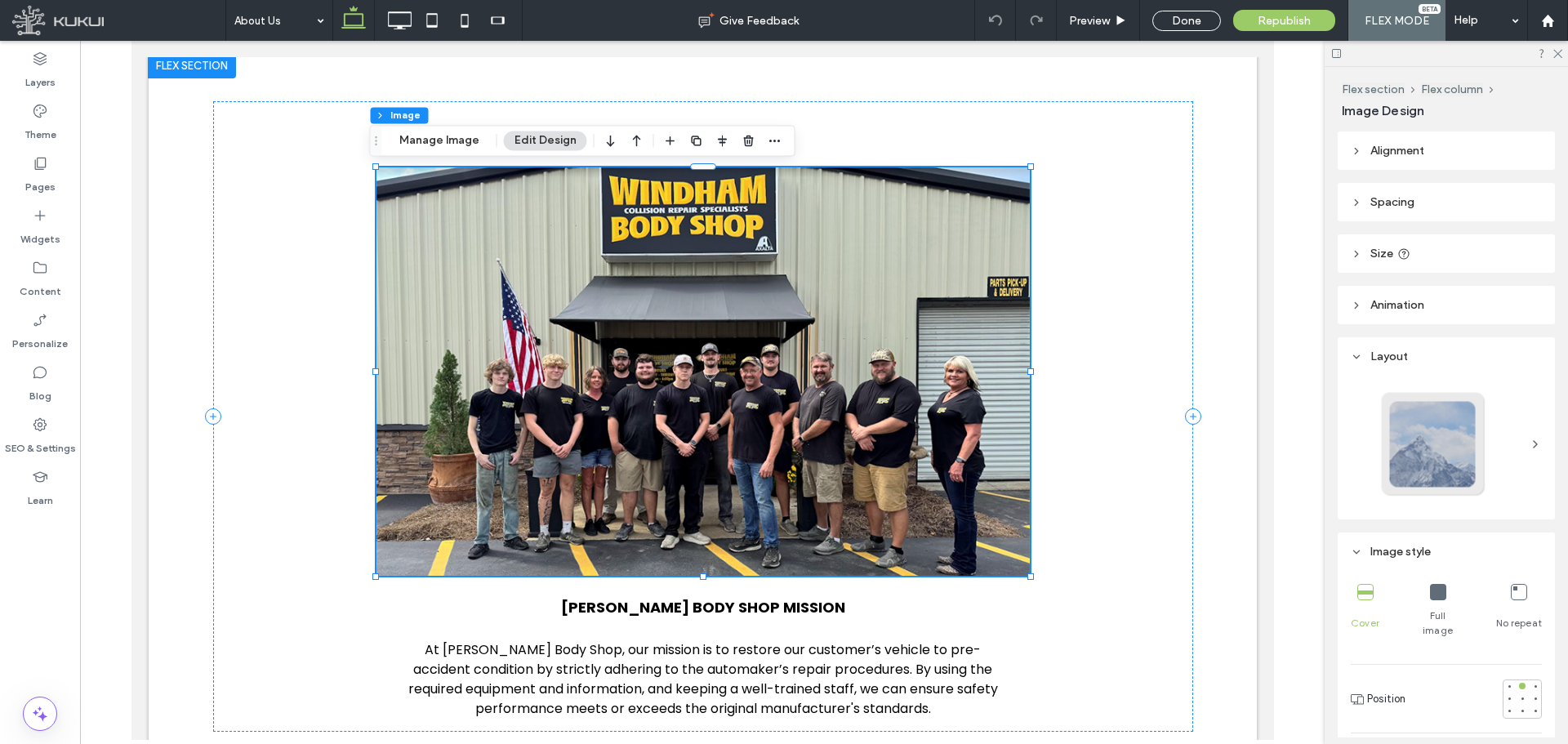
click at [723, 441] on img at bounding box center [702, 372] width 653 height 408
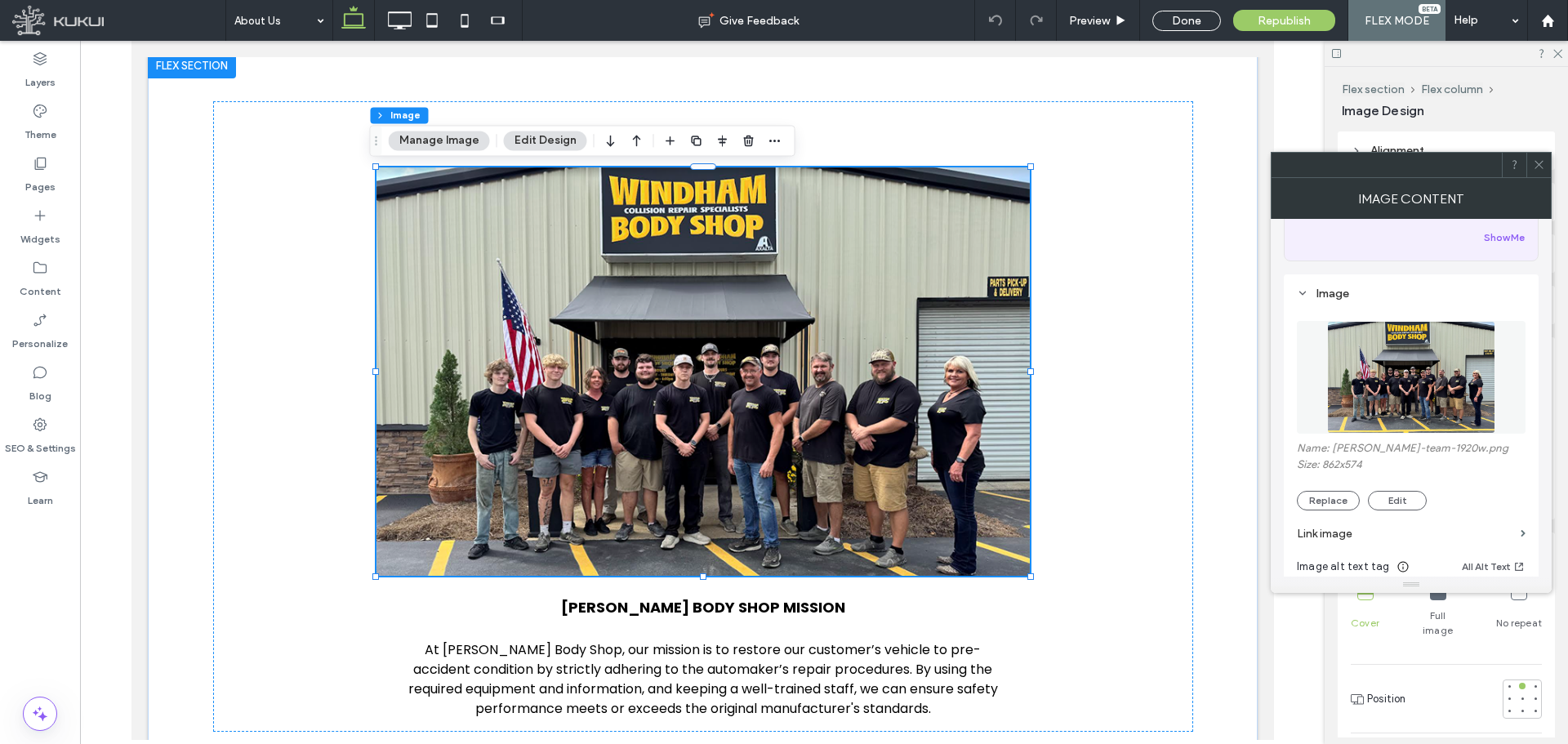
scroll to position [163, 0]
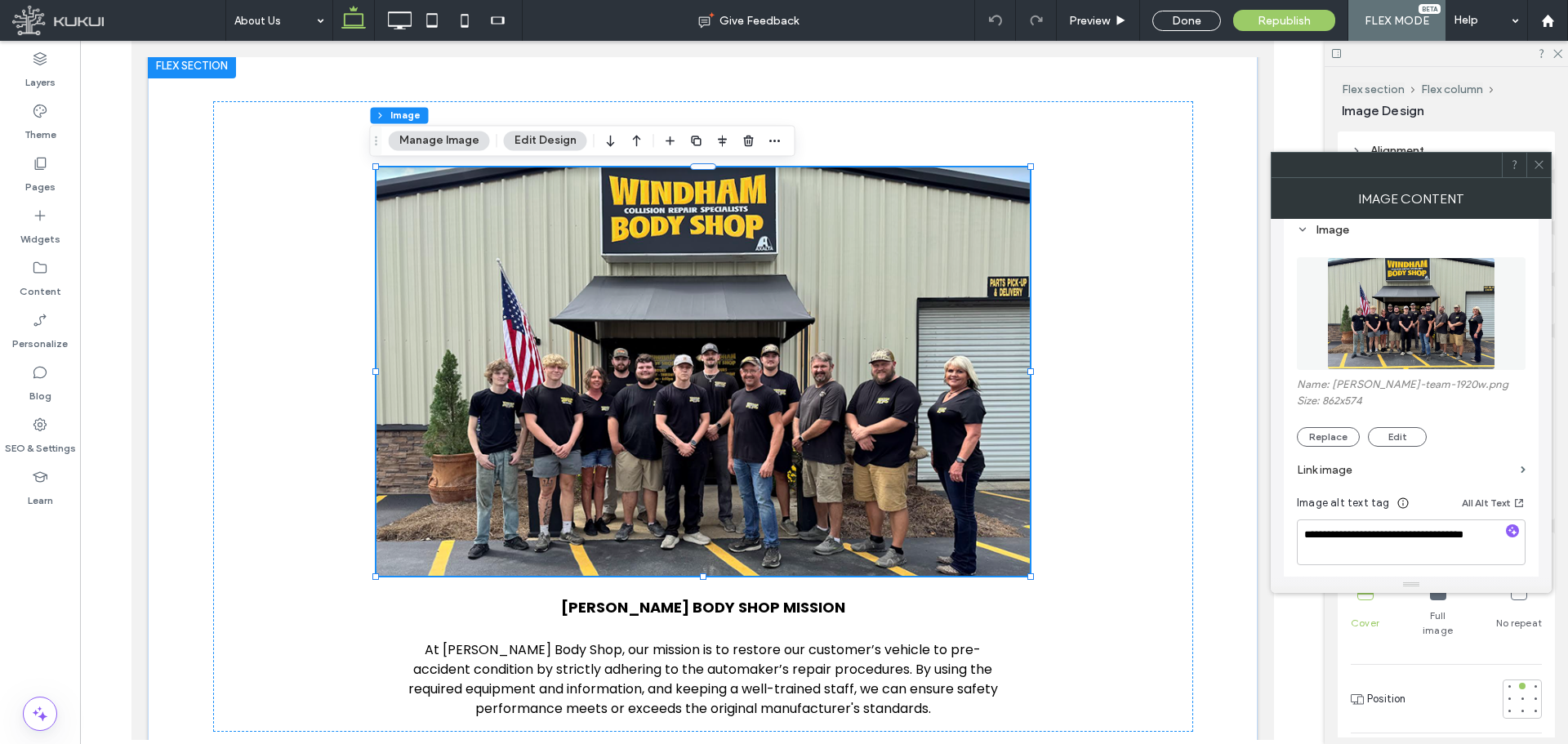
click at [1345, 447] on section "Link image" at bounding box center [1411, 469] width 229 height 47
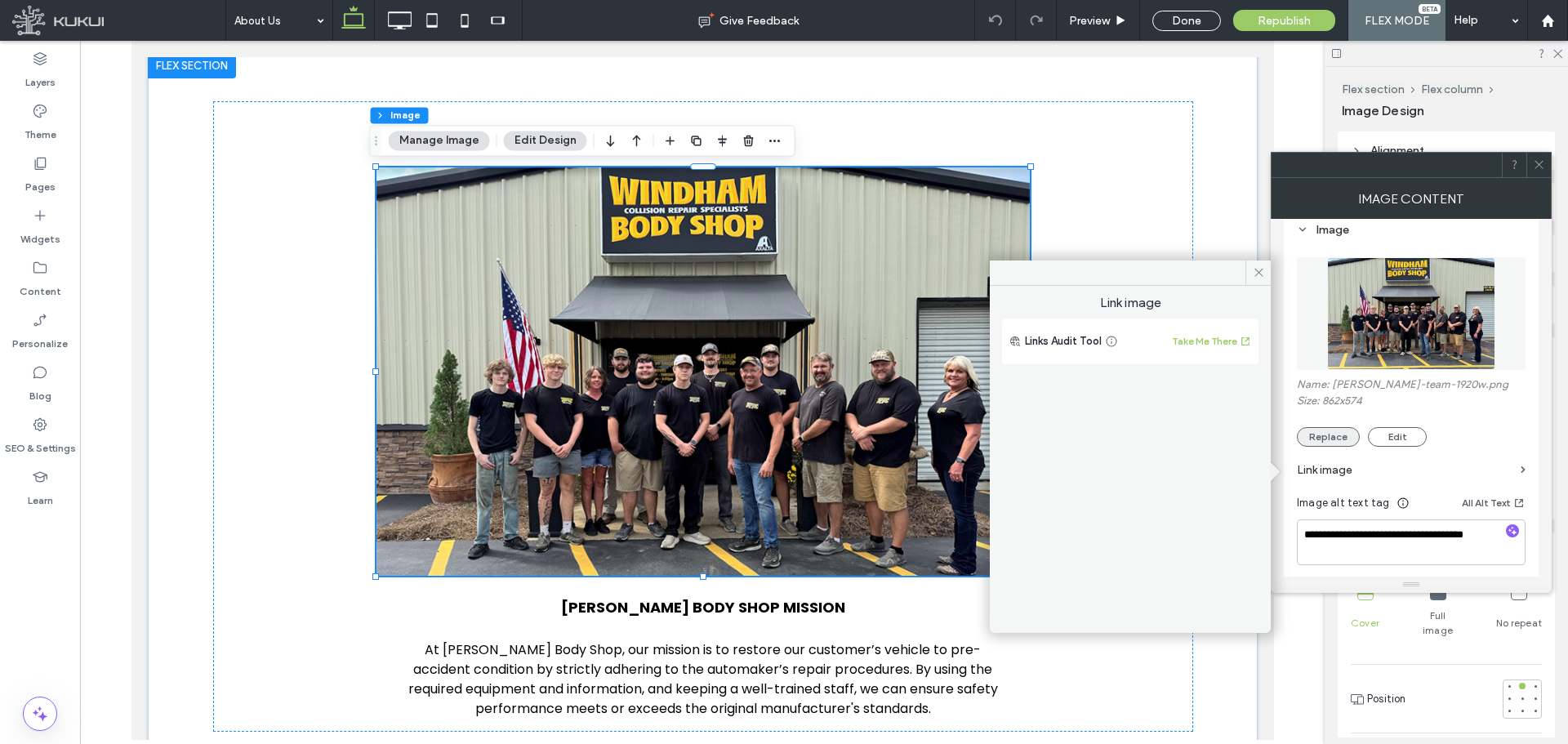
click at [1344, 437] on button "Replace" at bounding box center [1328, 436] width 63 height 20
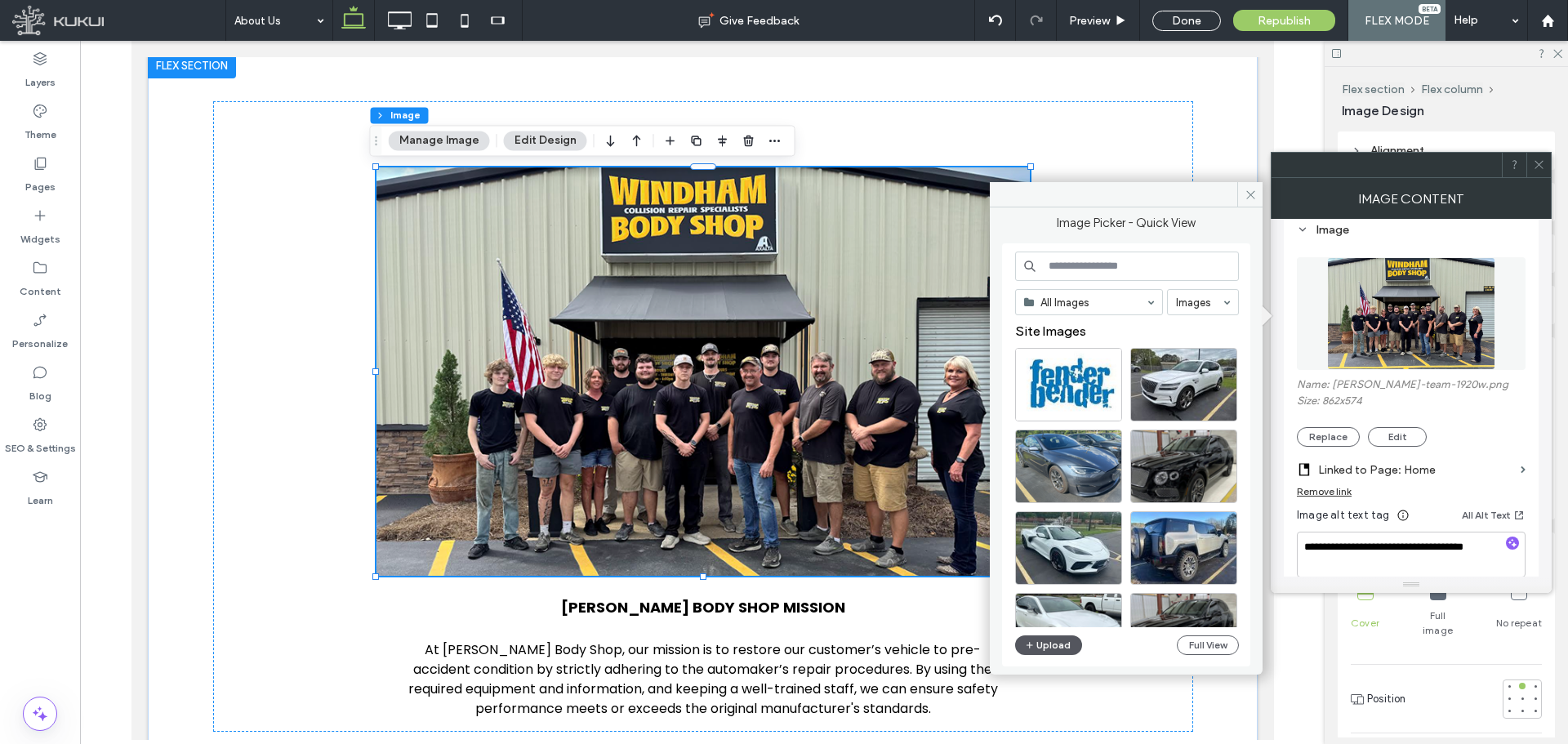
click at [1042, 645] on button "Upload" at bounding box center [1048, 645] width 67 height 20
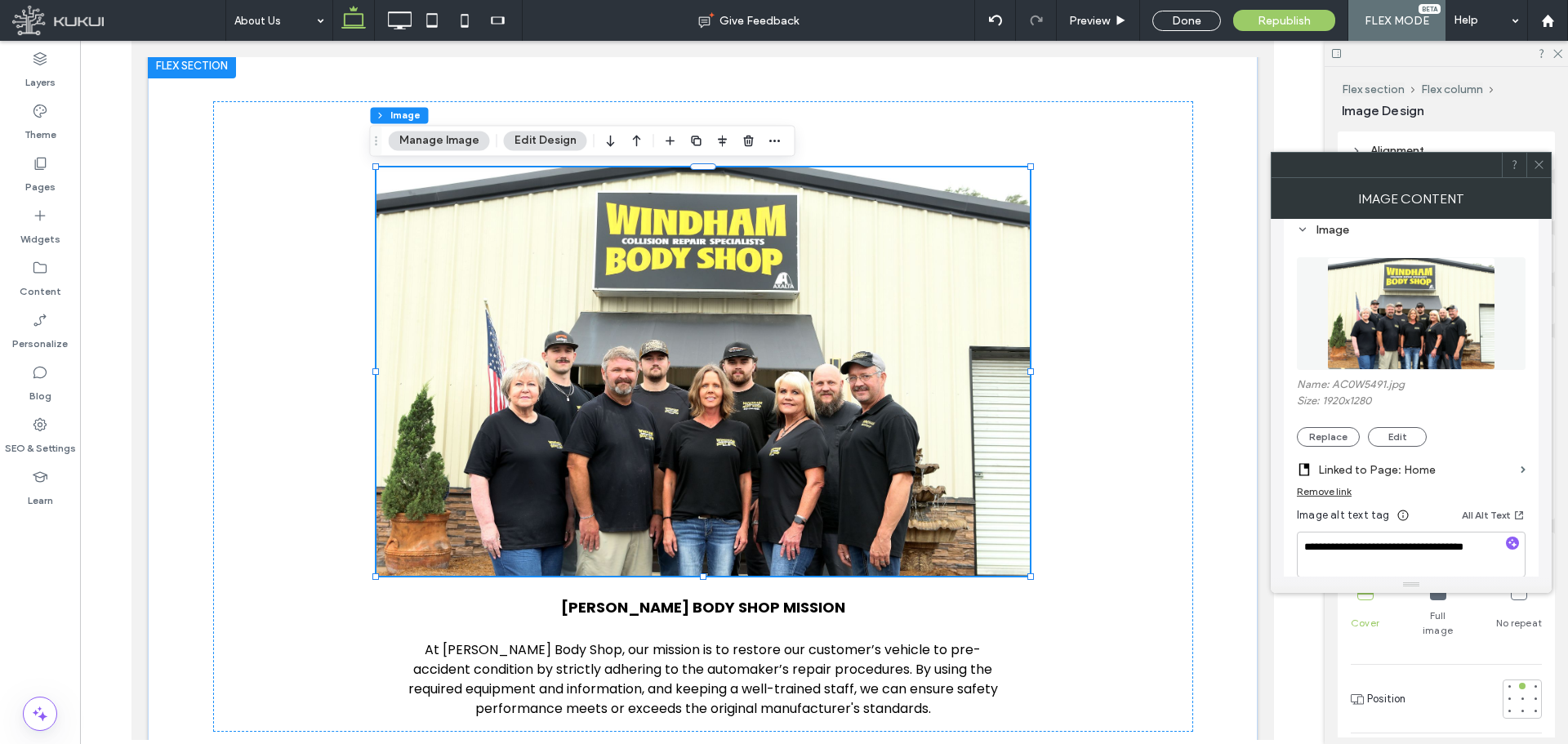
drag, startPoint x: 1533, startPoint y: 160, endPoint x: 1530, endPoint y: 169, distance: 9.5
click at [1533, 161] on icon at bounding box center [1539, 164] width 12 height 12
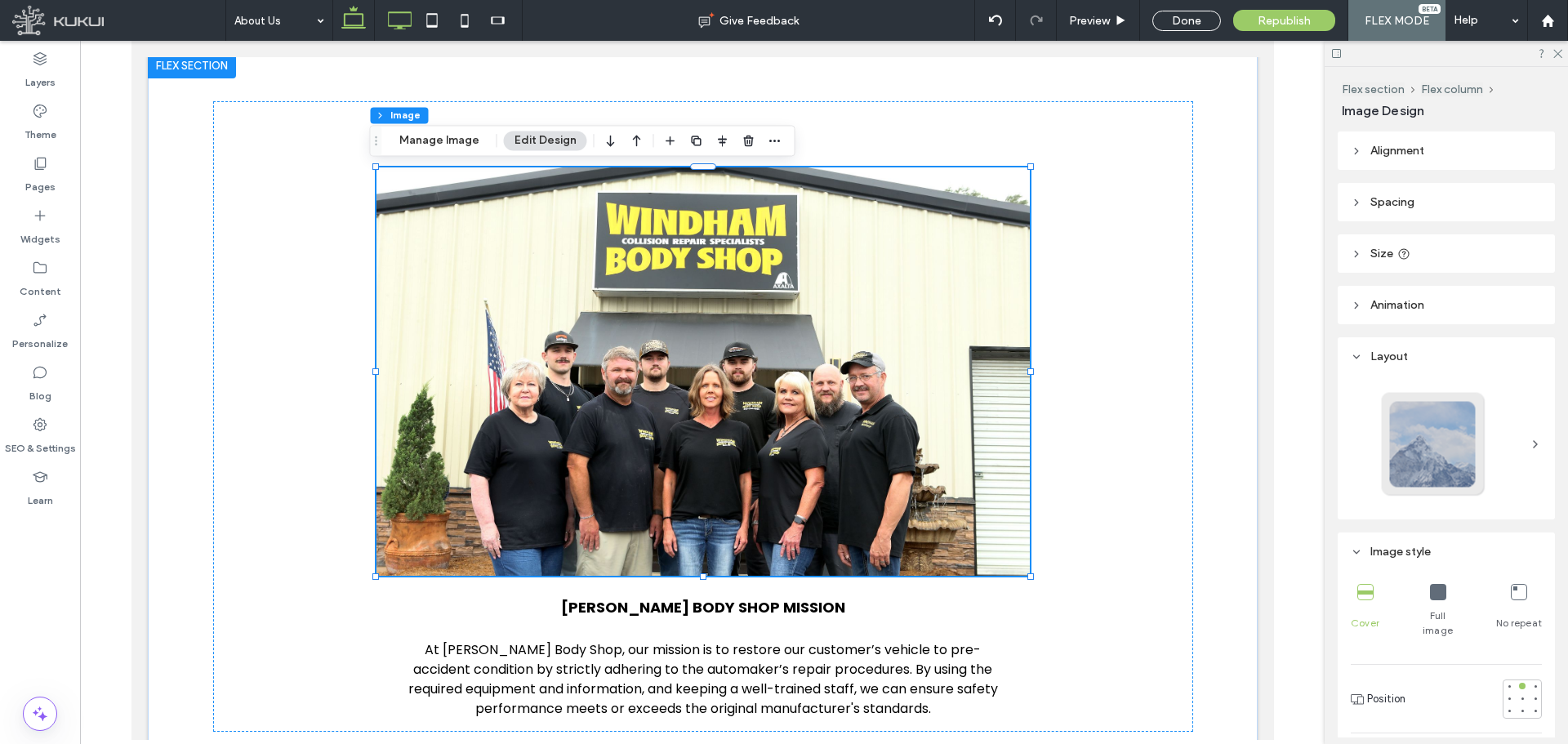
click at [400, 28] on use at bounding box center [401, 20] width 24 height 18
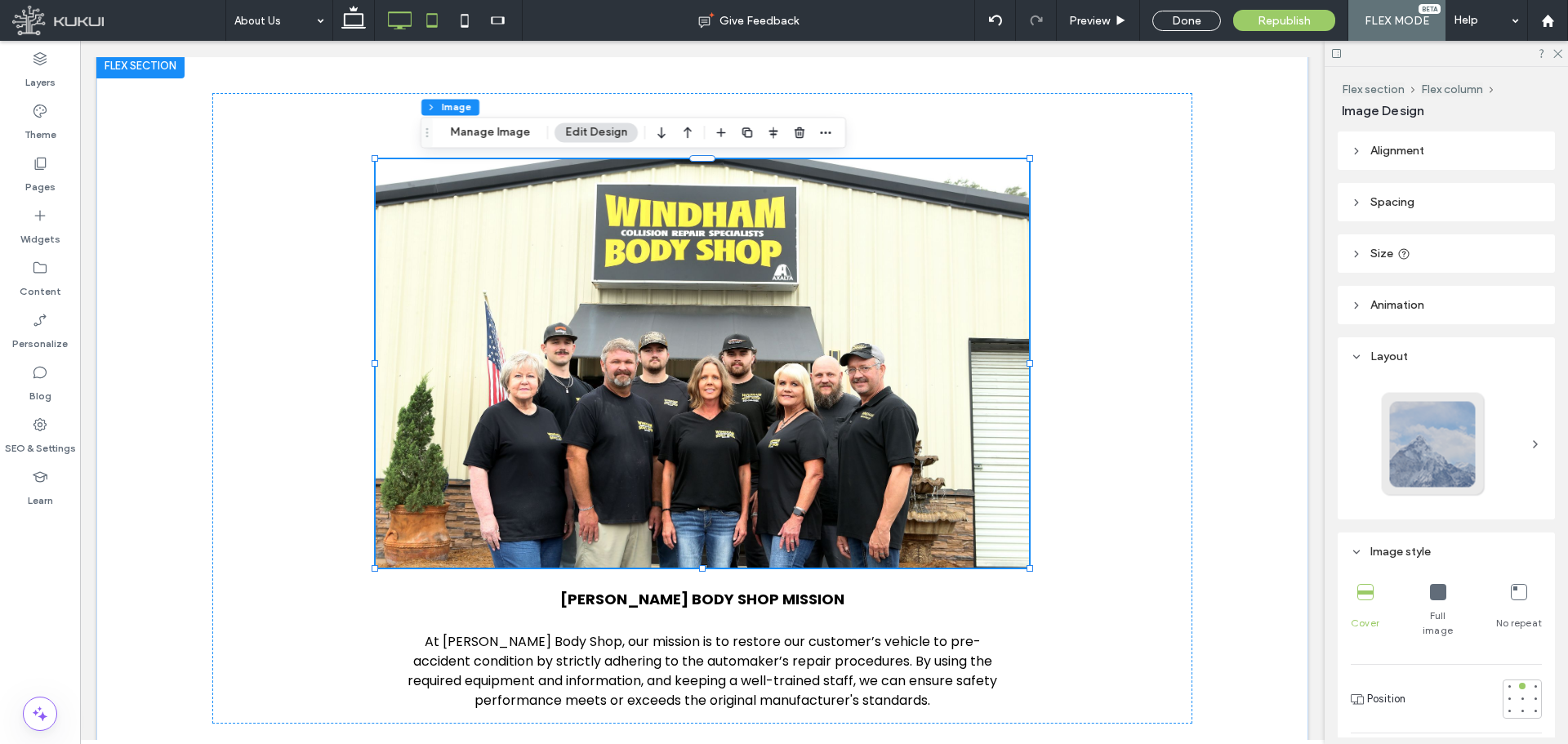
click at [430, 31] on icon at bounding box center [432, 20] width 32 height 32
type input "***"
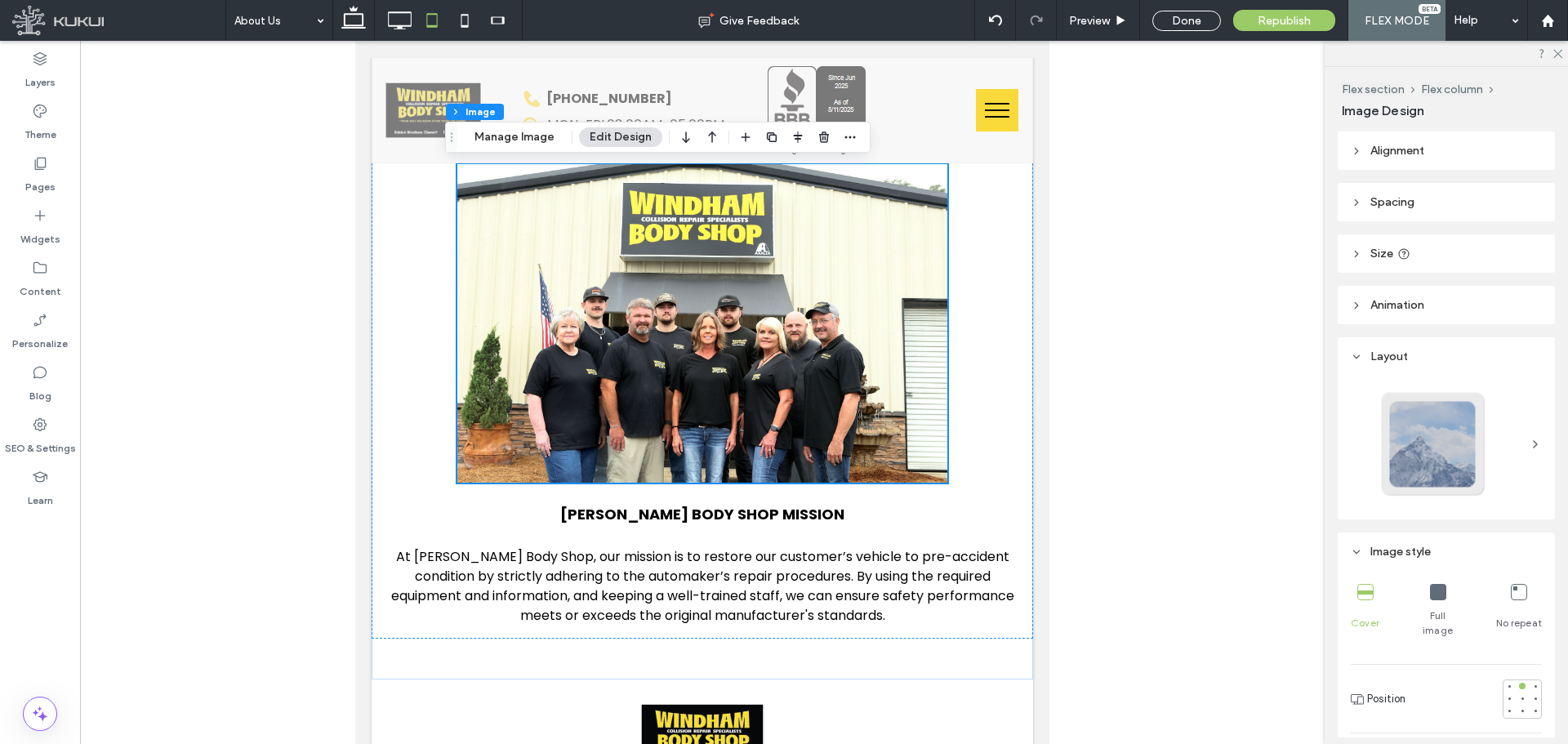
scroll to position [106, 0]
click at [456, 30] on icon at bounding box center [464, 20] width 32 height 32
type input "***"
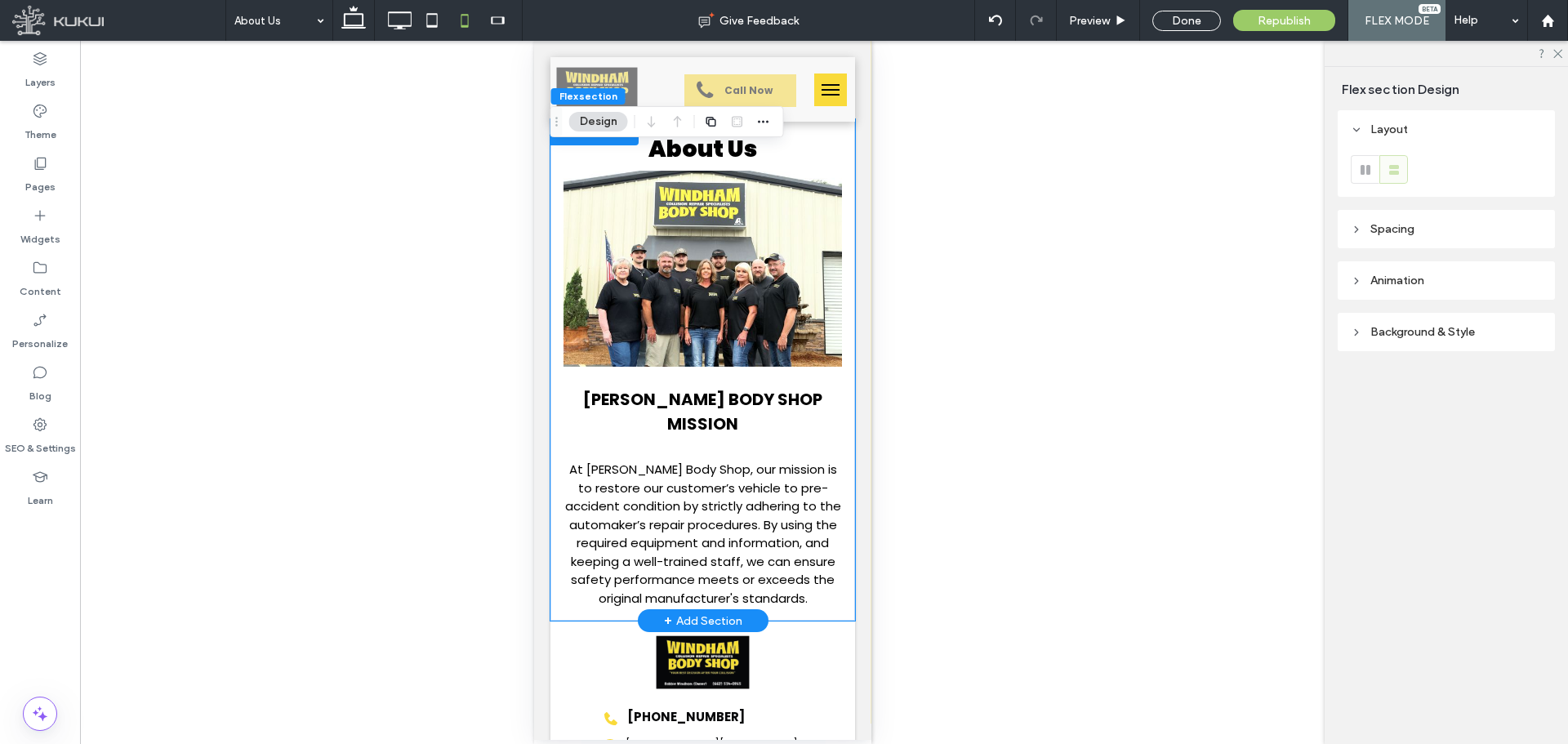
scroll to position [0, 0]
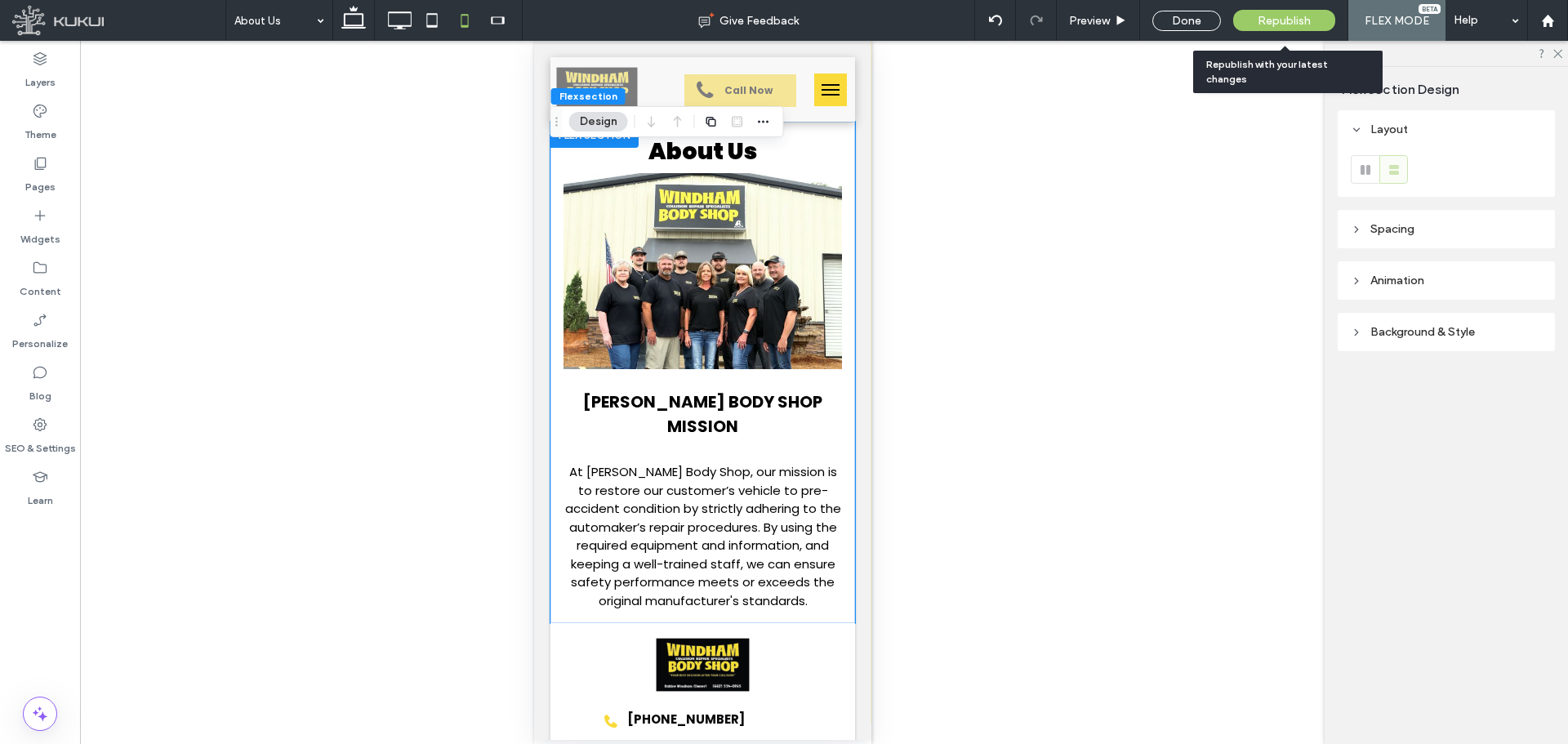
click at [1284, 20] on span "Republish" at bounding box center [1284, 20] width 53 height 14
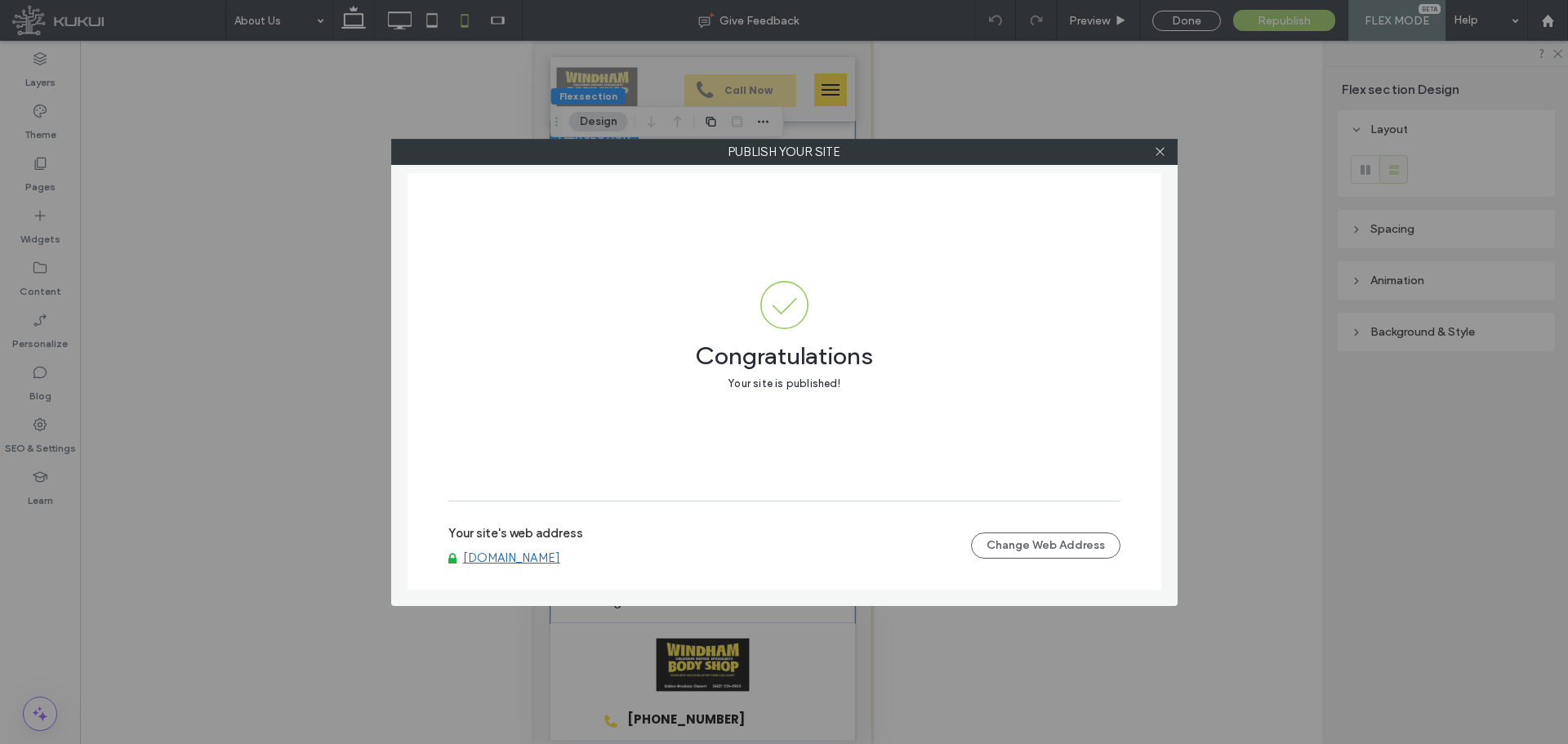
click at [1156, 151] on icon at bounding box center [1160, 151] width 12 height 12
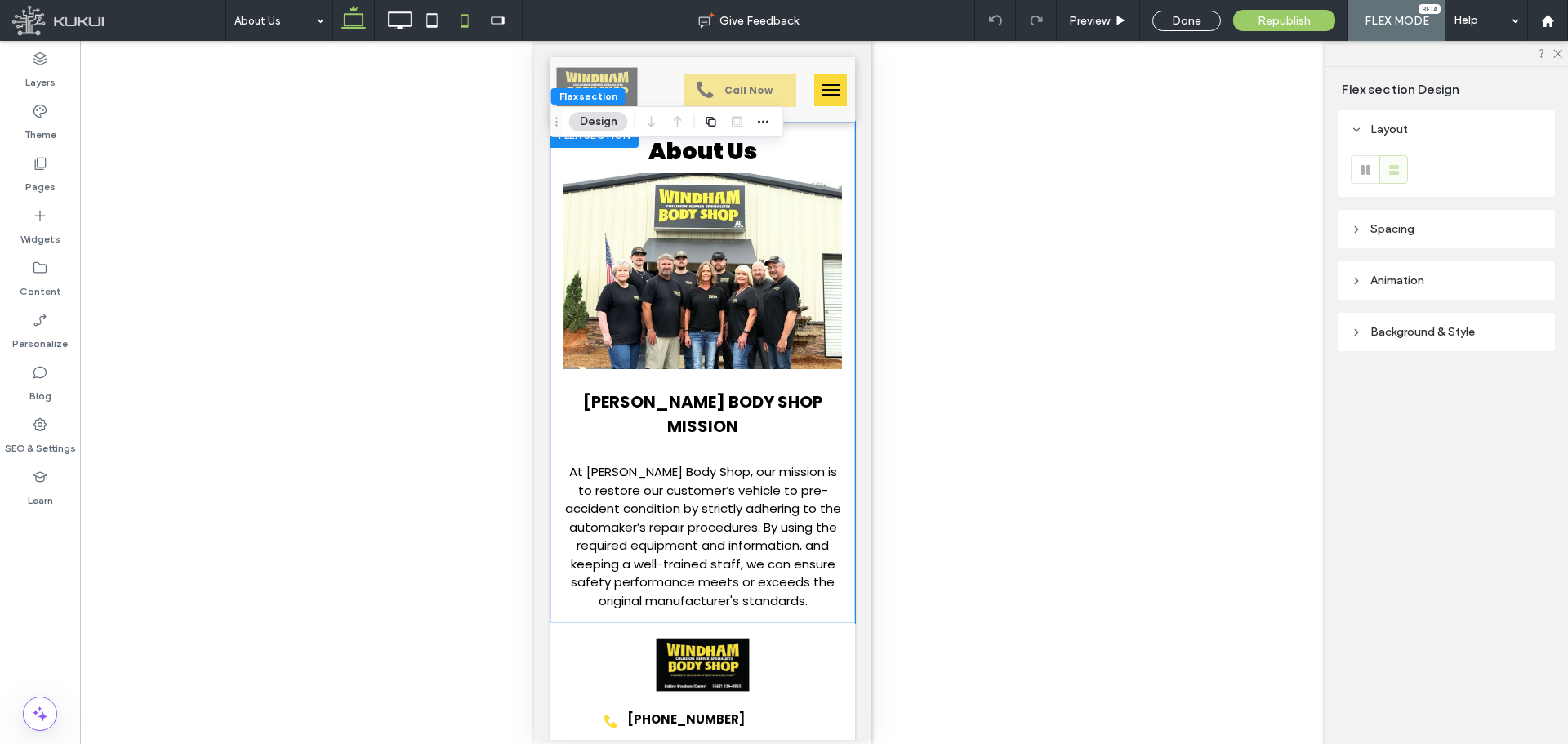
click at [357, 21] on icon at bounding box center [354, 20] width 32 height 32
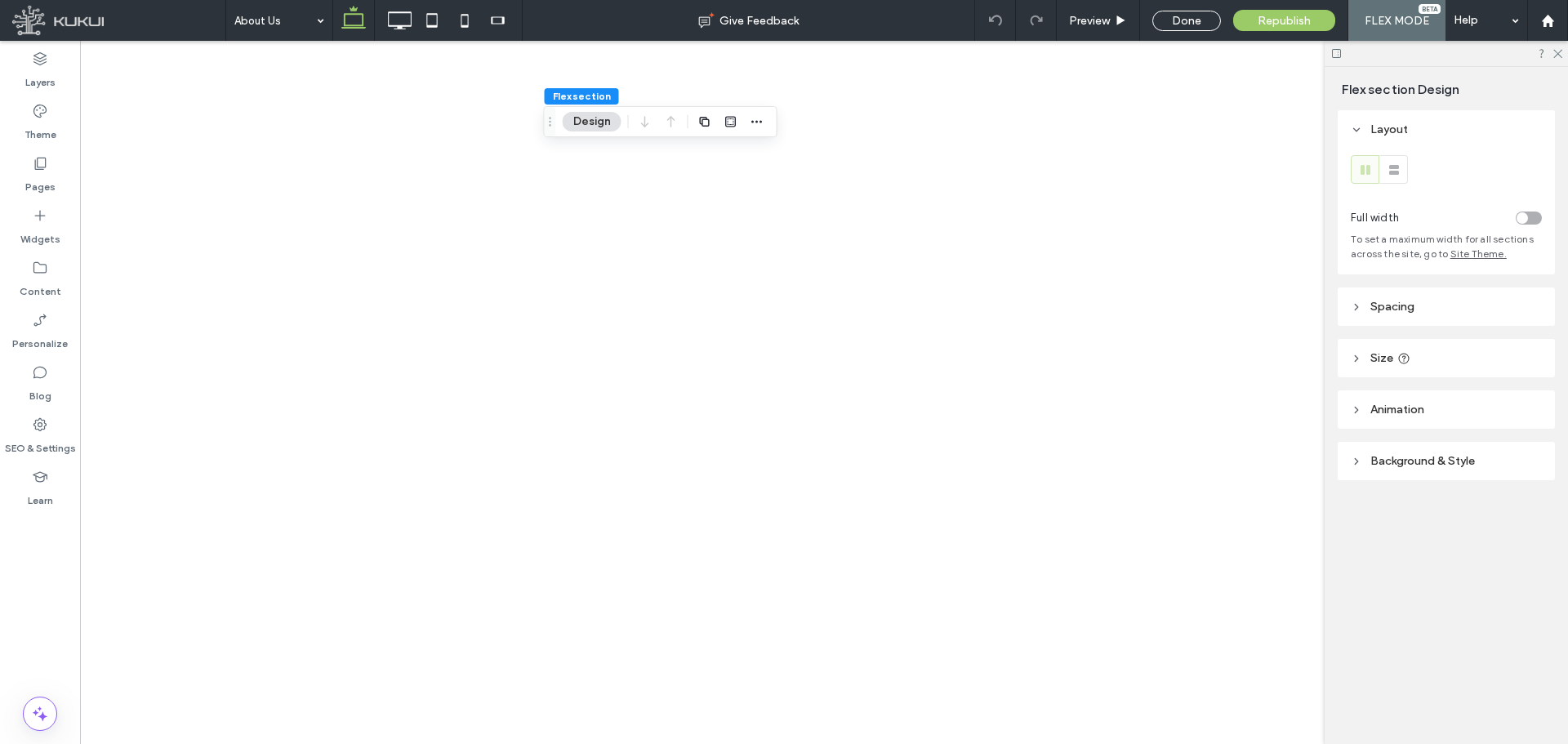
type input "**"
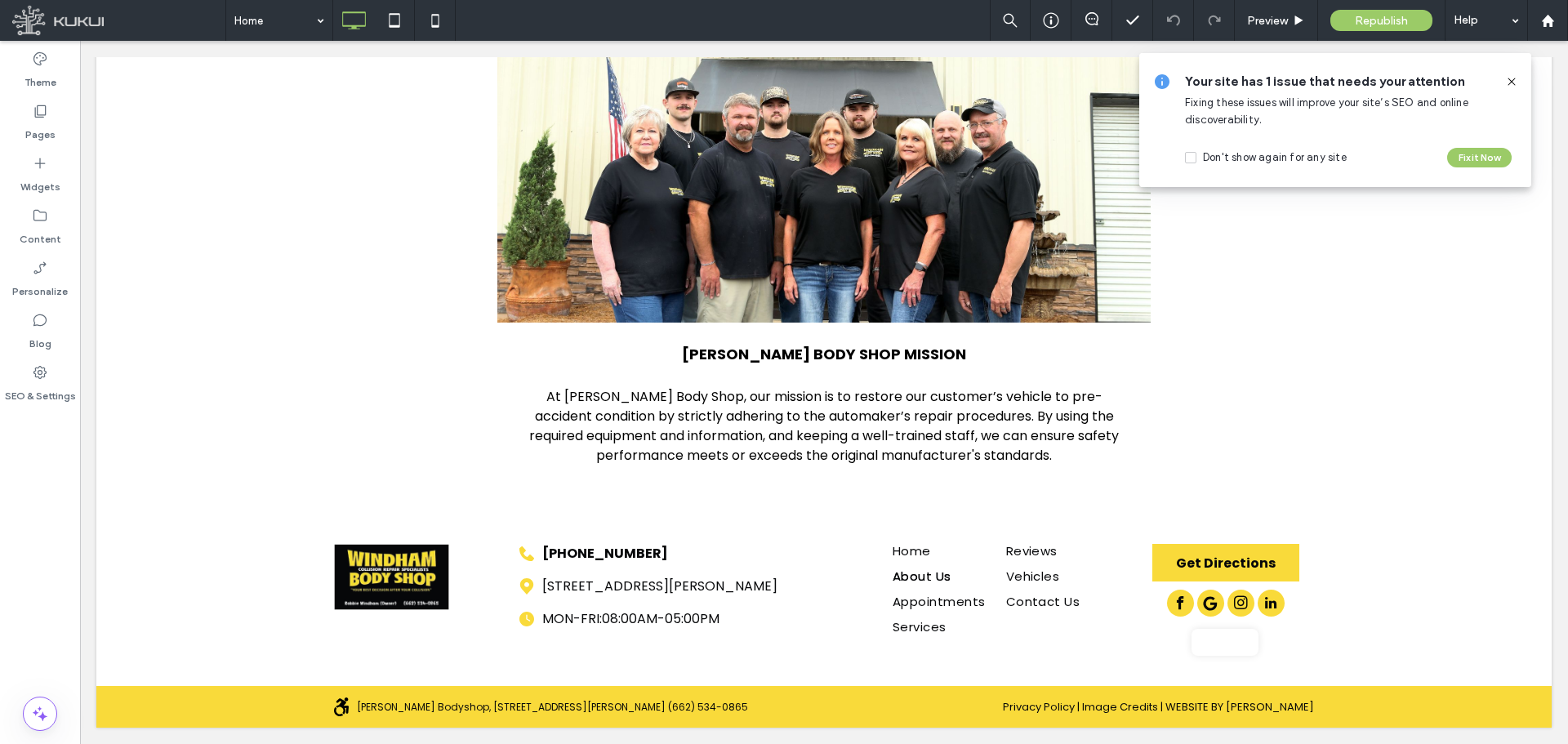
scroll to position [385, 0]
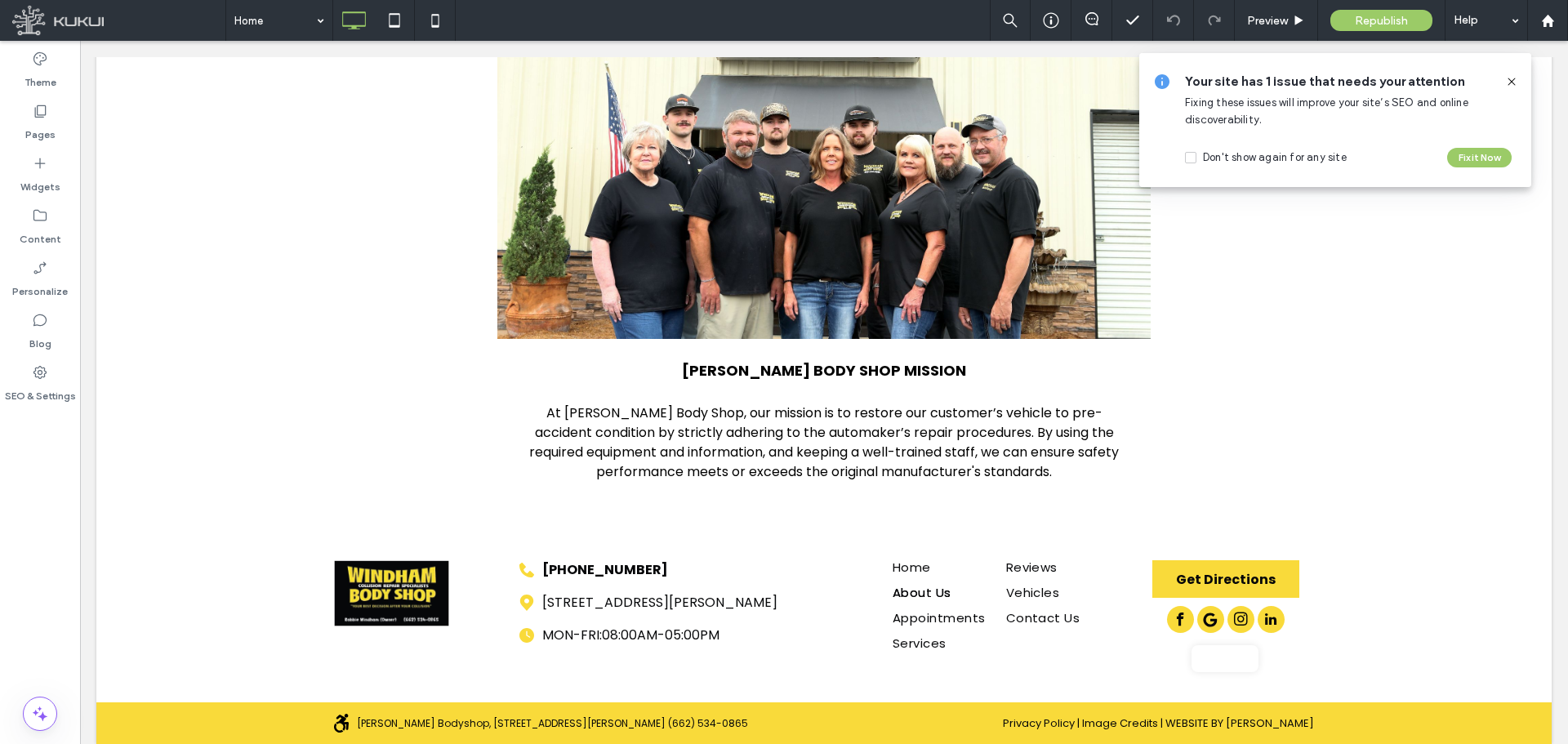
click at [1514, 83] on div at bounding box center [784, 372] width 1568 height 744
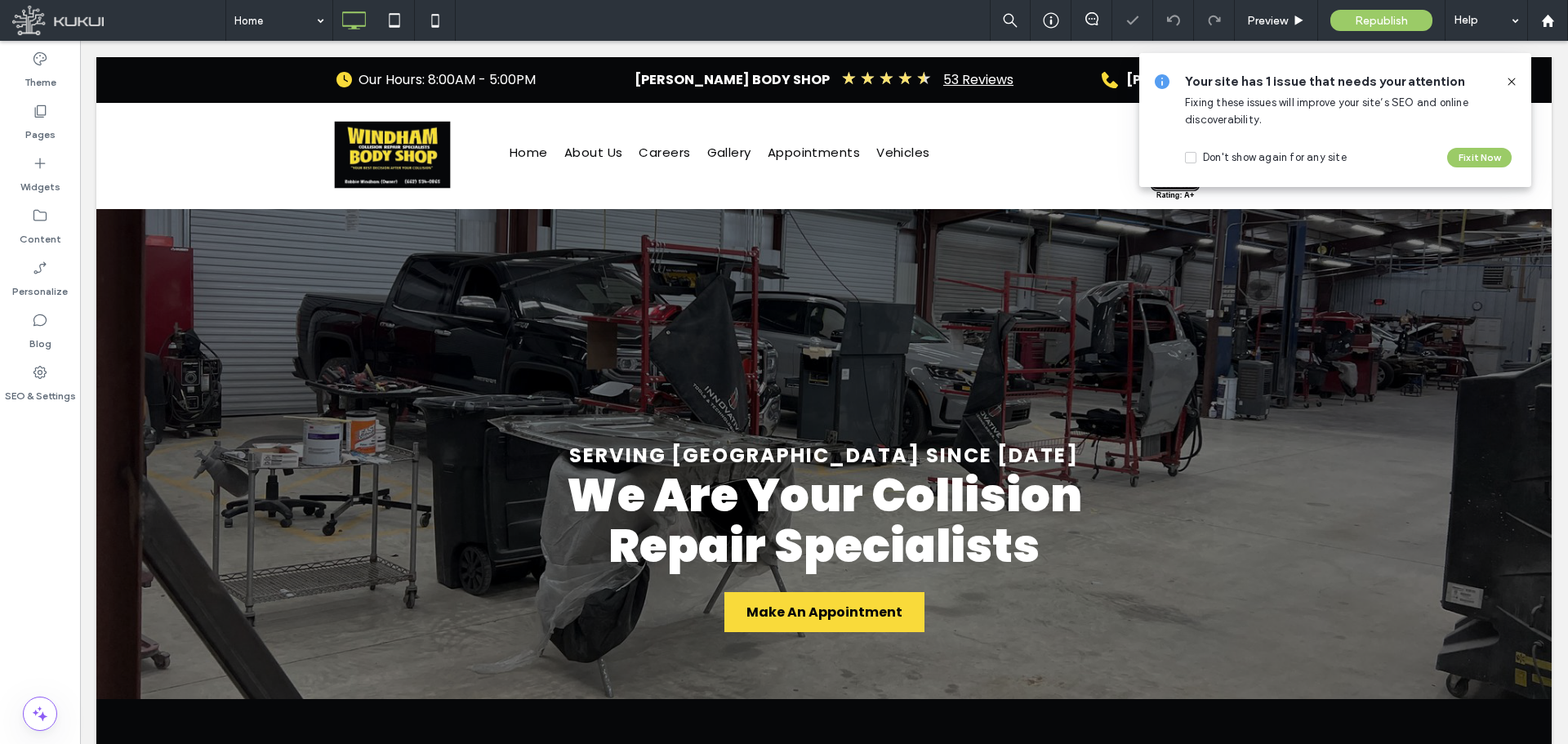
scroll to position [4778, 0]
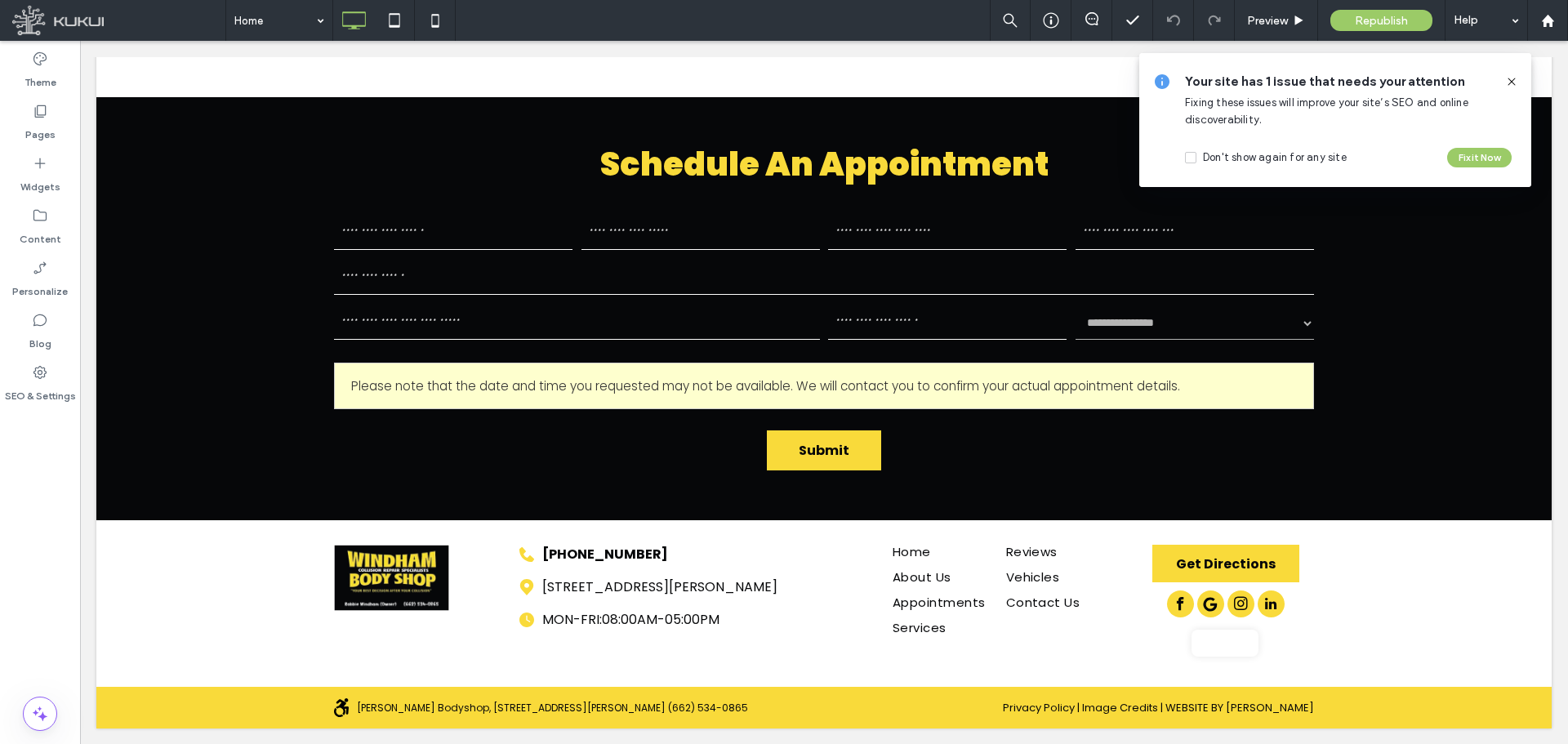
drag, startPoint x: 1514, startPoint y: 77, endPoint x: 1402, endPoint y: 153, distance: 135.4
click at [1514, 77] on icon at bounding box center [1511, 81] width 13 height 13
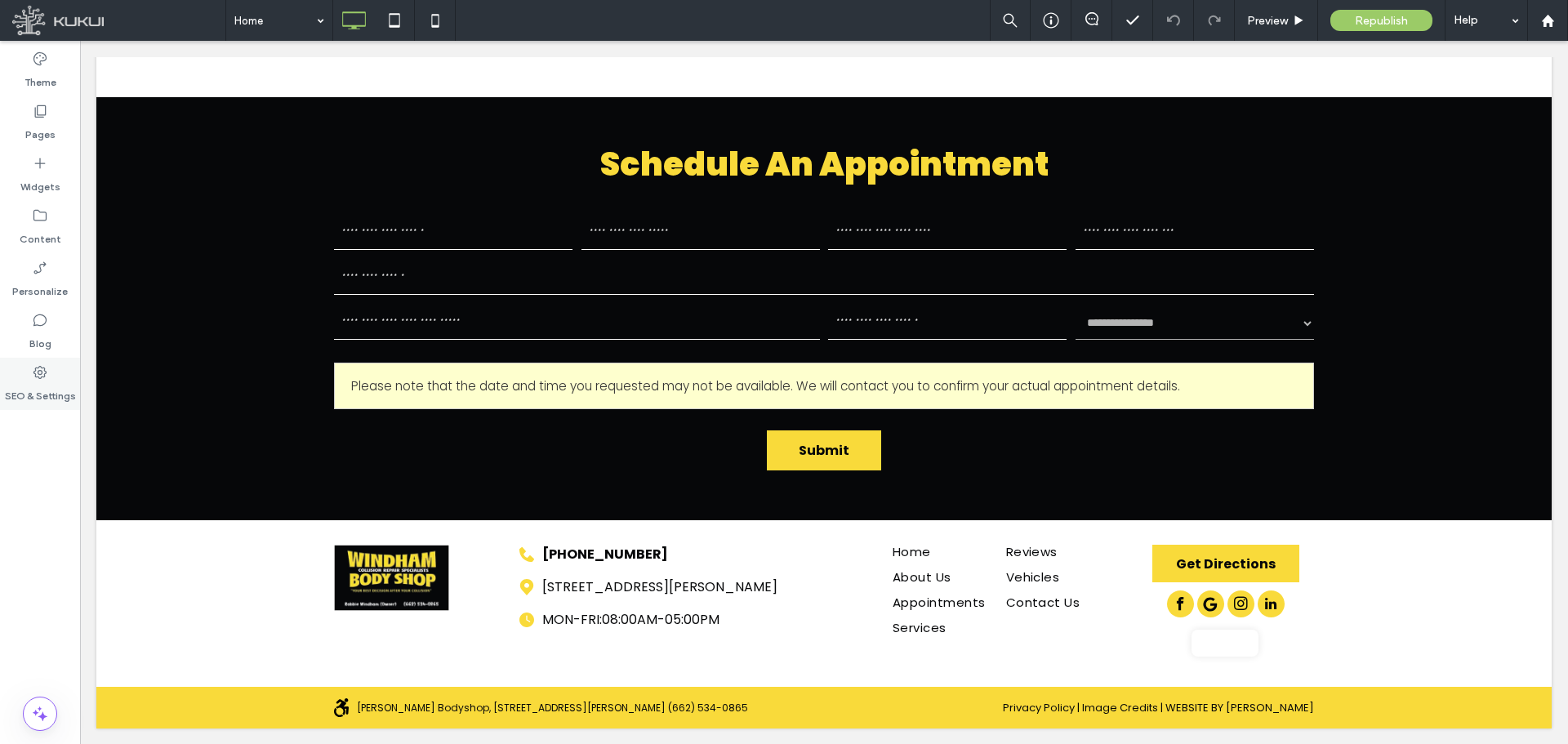
click at [58, 385] on label "SEO & Settings" at bounding box center [41, 392] width 71 height 23
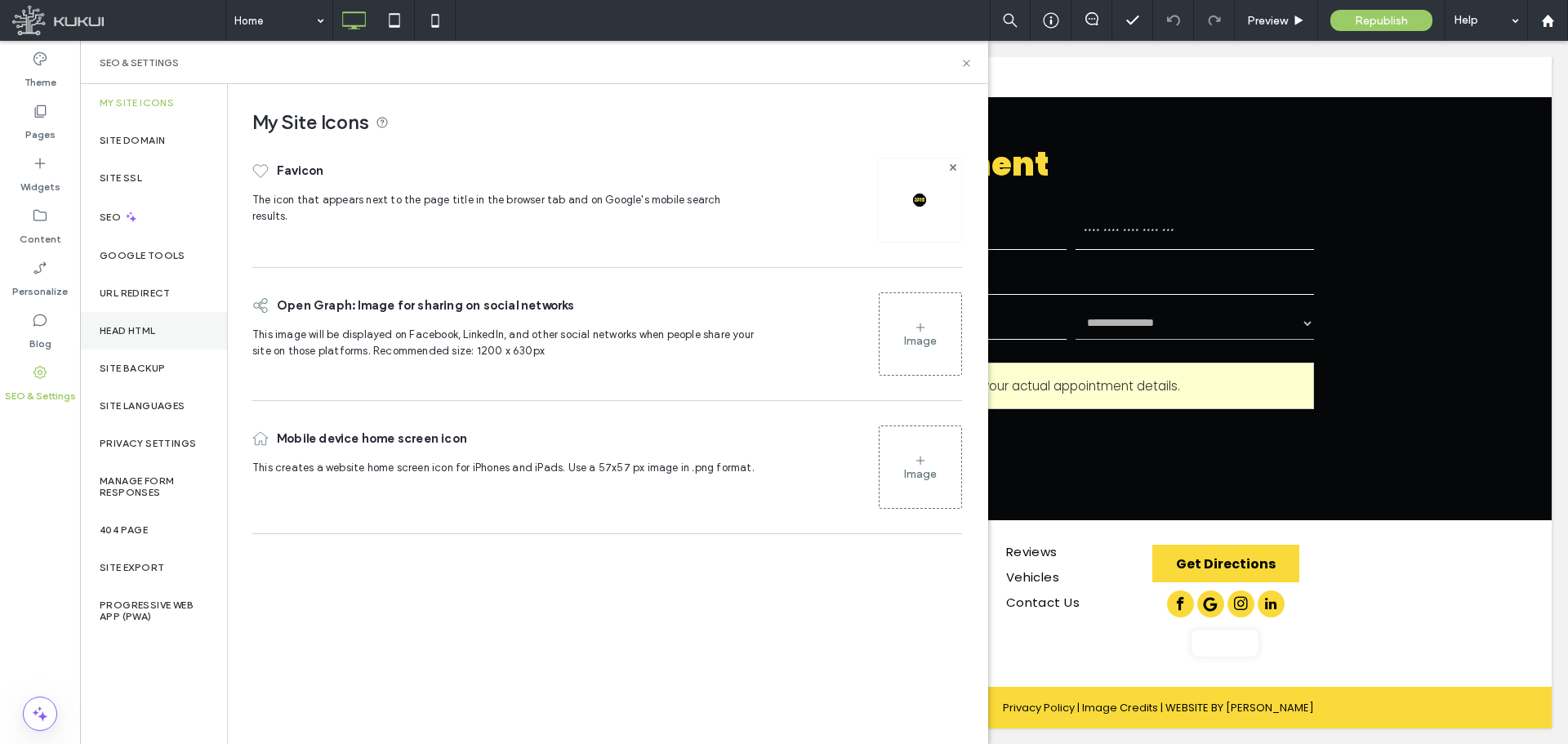
click at [162, 334] on div "Head HTML" at bounding box center [153, 331] width 147 height 37
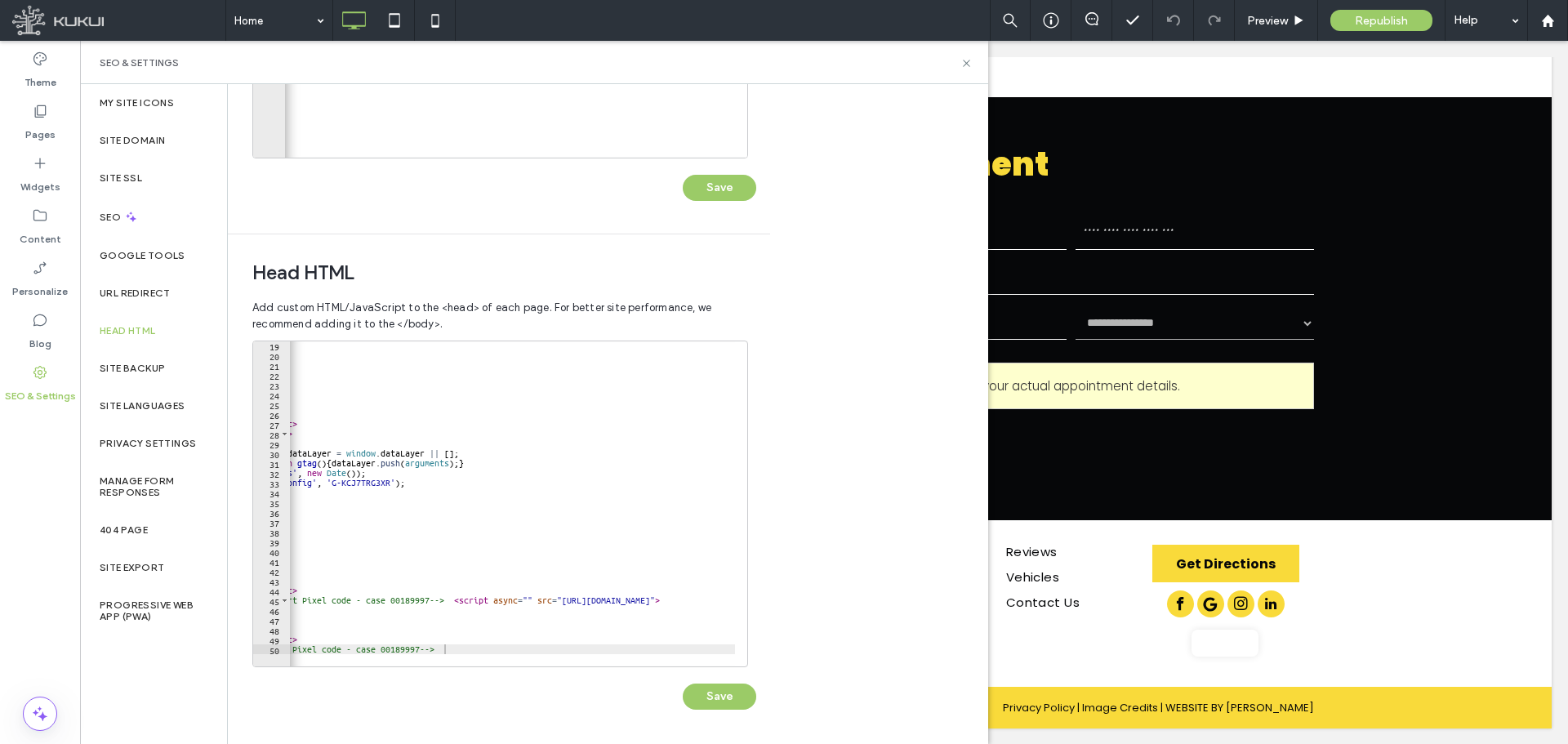
scroll to position [0, 0]
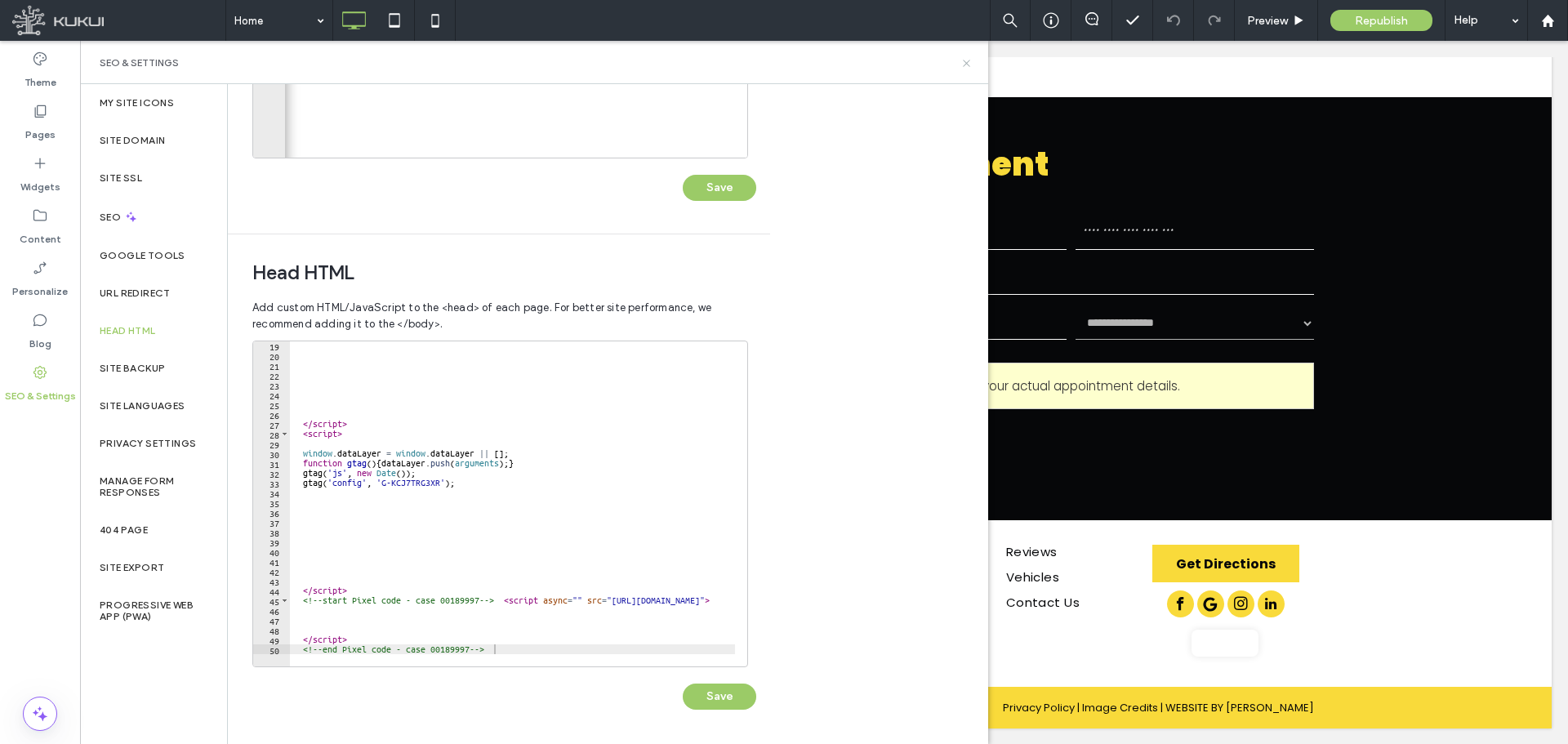
drag, startPoint x: 962, startPoint y: 65, endPoint x: 997, endPoint y: 341, distance: 278.2
click at [962, 65] on icon at bounding box center [966, 63] width 12 height 12
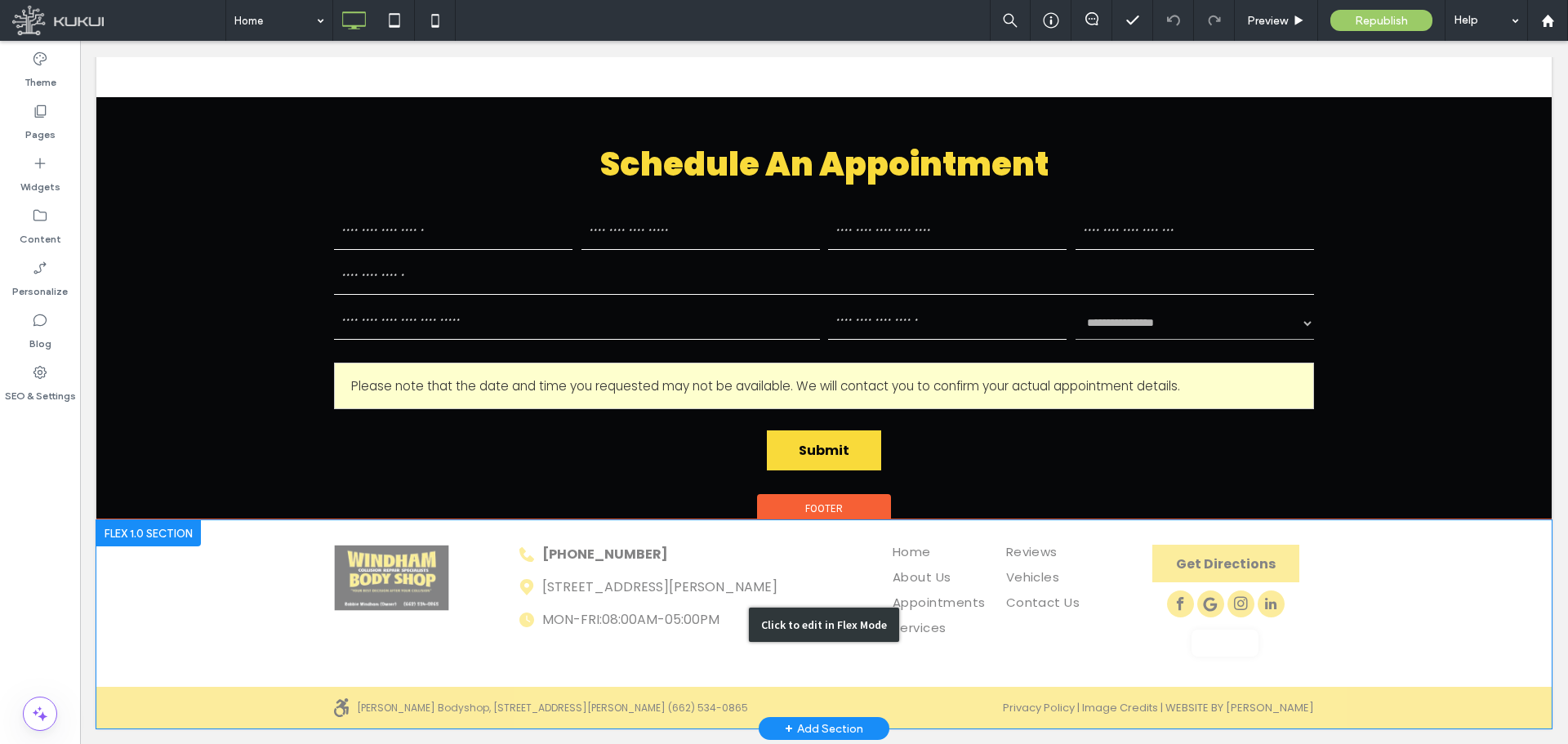
click at [1229, 634] on div "Click to edit in Flex Mode" at bounding box center [824, 624] width 1456 height 208
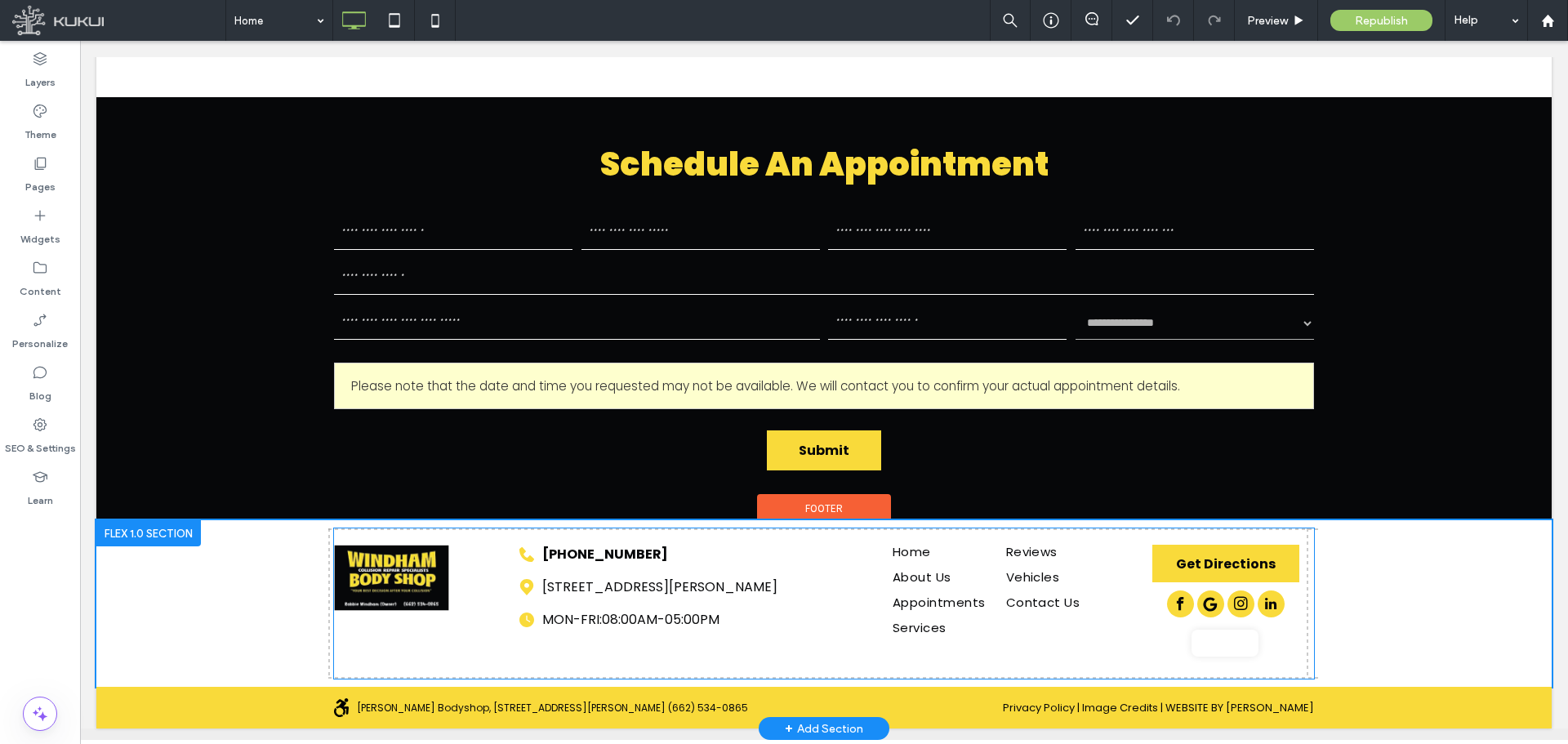
scroll to position [4725, 0]
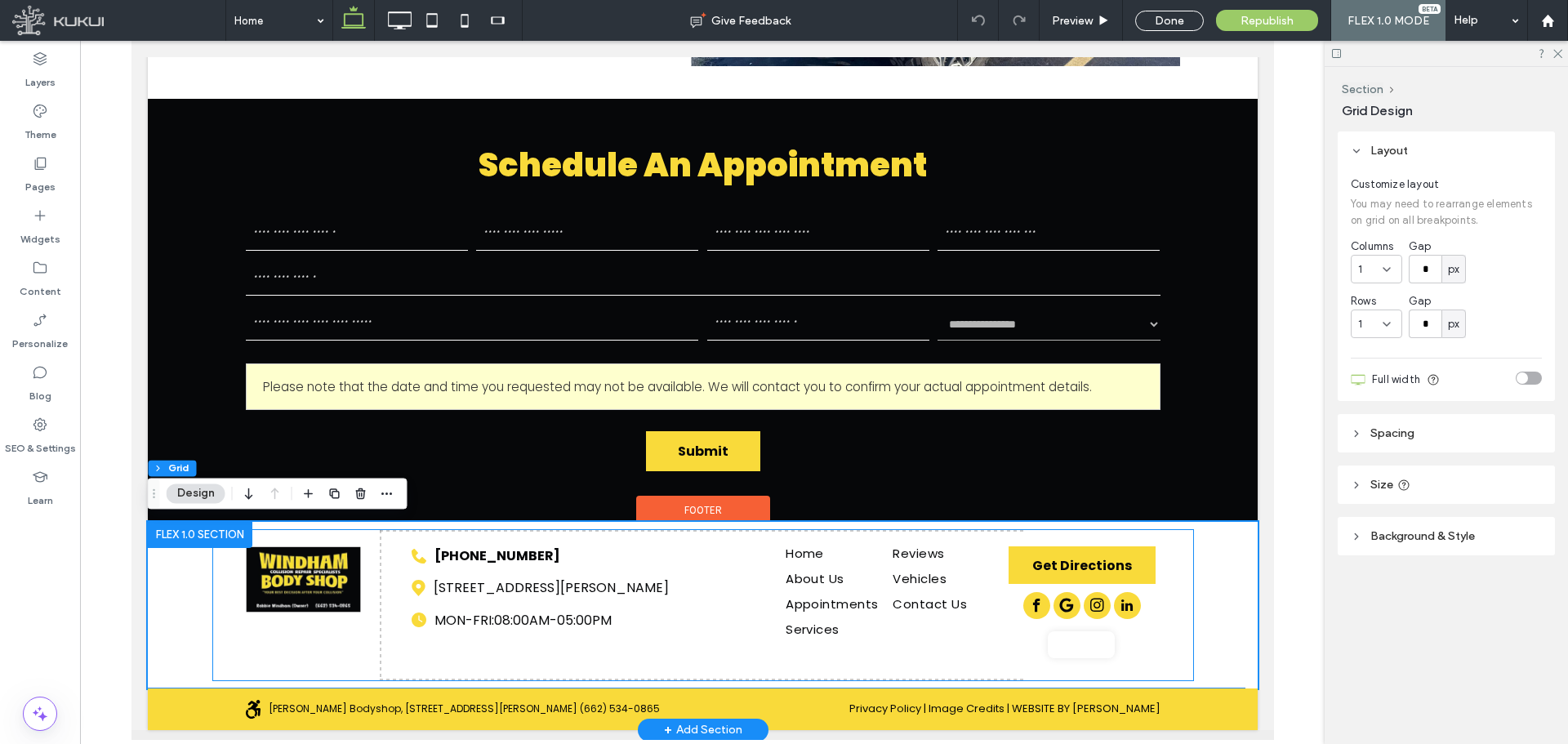
click at [1086, 651] on div at bounding box center [1080, 645] width 67 height 27
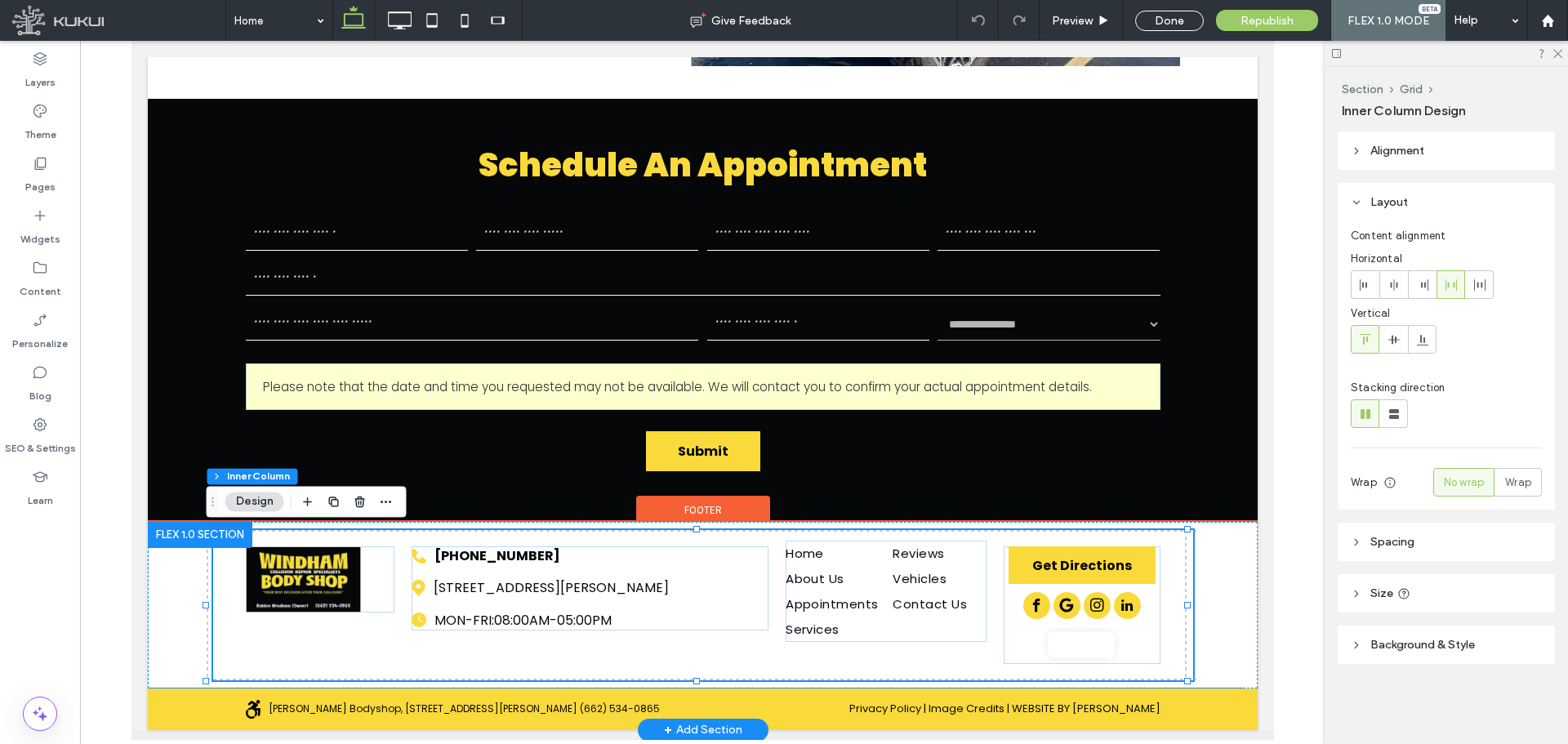
click at [1086, 651] on div at bounding box center [1080, 645] width 67 height 27
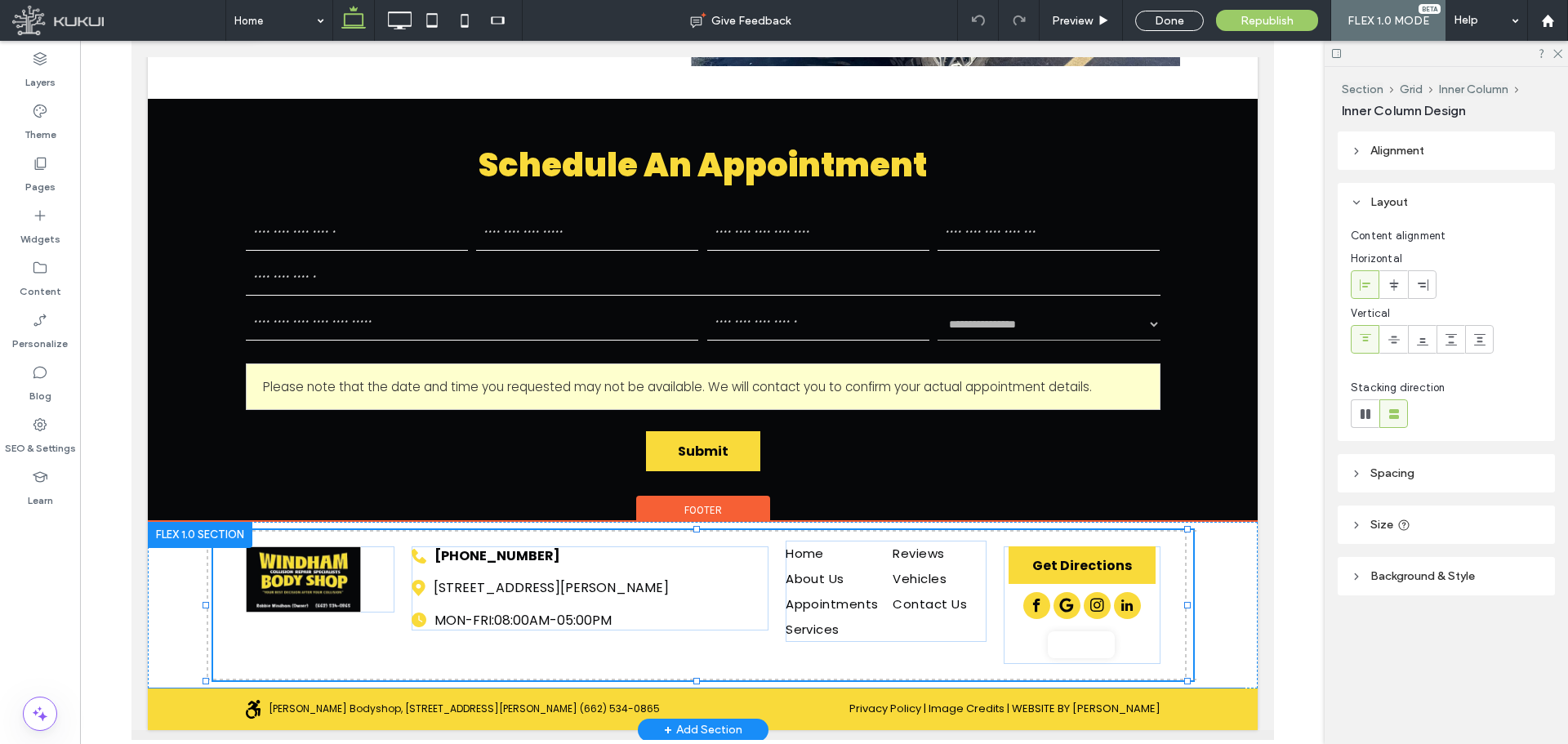
type input "**"
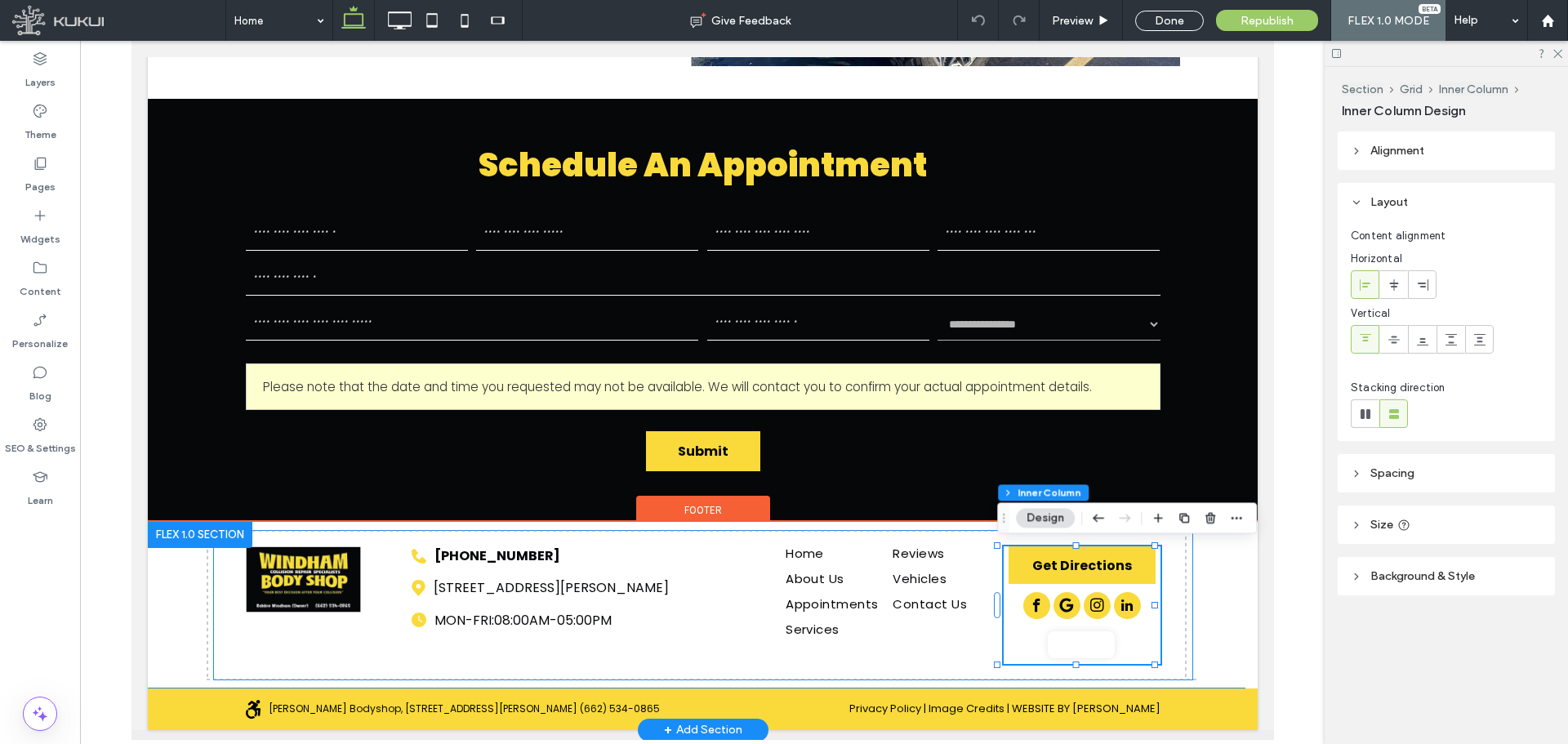
click at [1086, 649] on div at bounding box center [1080, 645] width 67 height 27
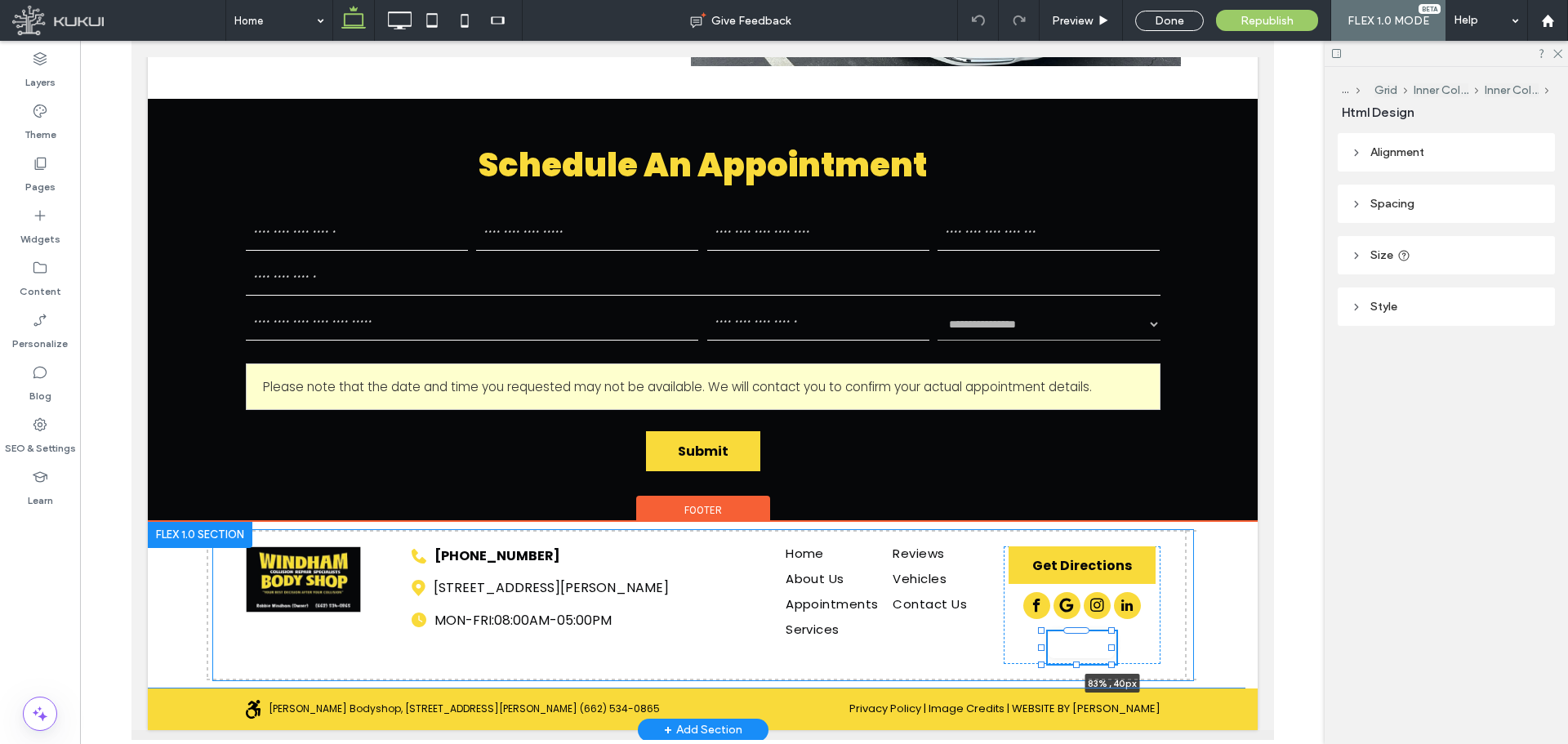
drag, startPoint x: 1040, startPoint y: 646, endPoint x: 1047, endPoint y: 650, distance: 8.1
click at [1013, 646] on div "Home About Us Appointments Services Reviews Vehicles Contact Us 818 West Bankhe…" at bounding box center [702, 605] width 1110 height 167
type input "**"
type input "****"
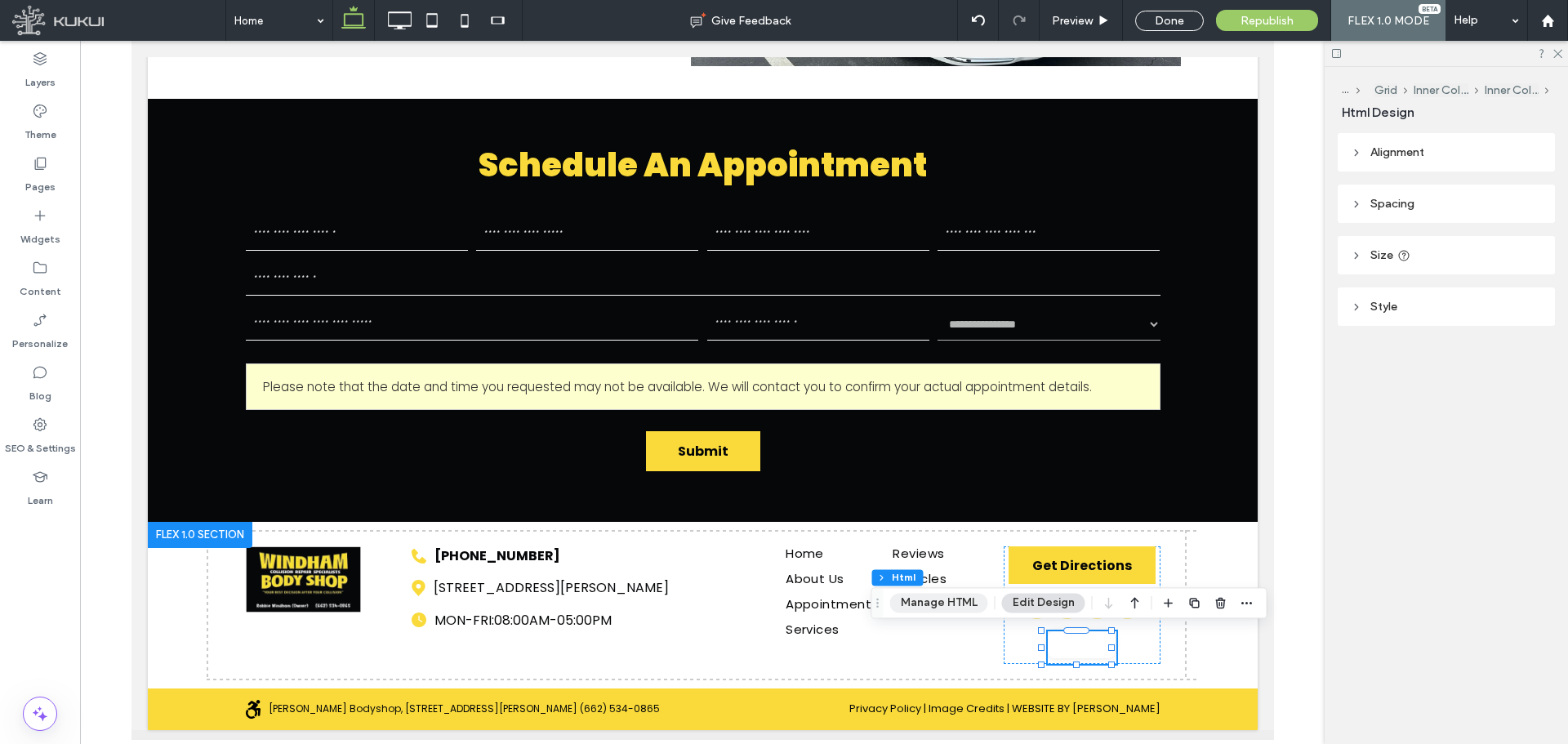
click at [975, 605] on button "Manage HTML" at bounding box center [939, 602] width 98 height 20
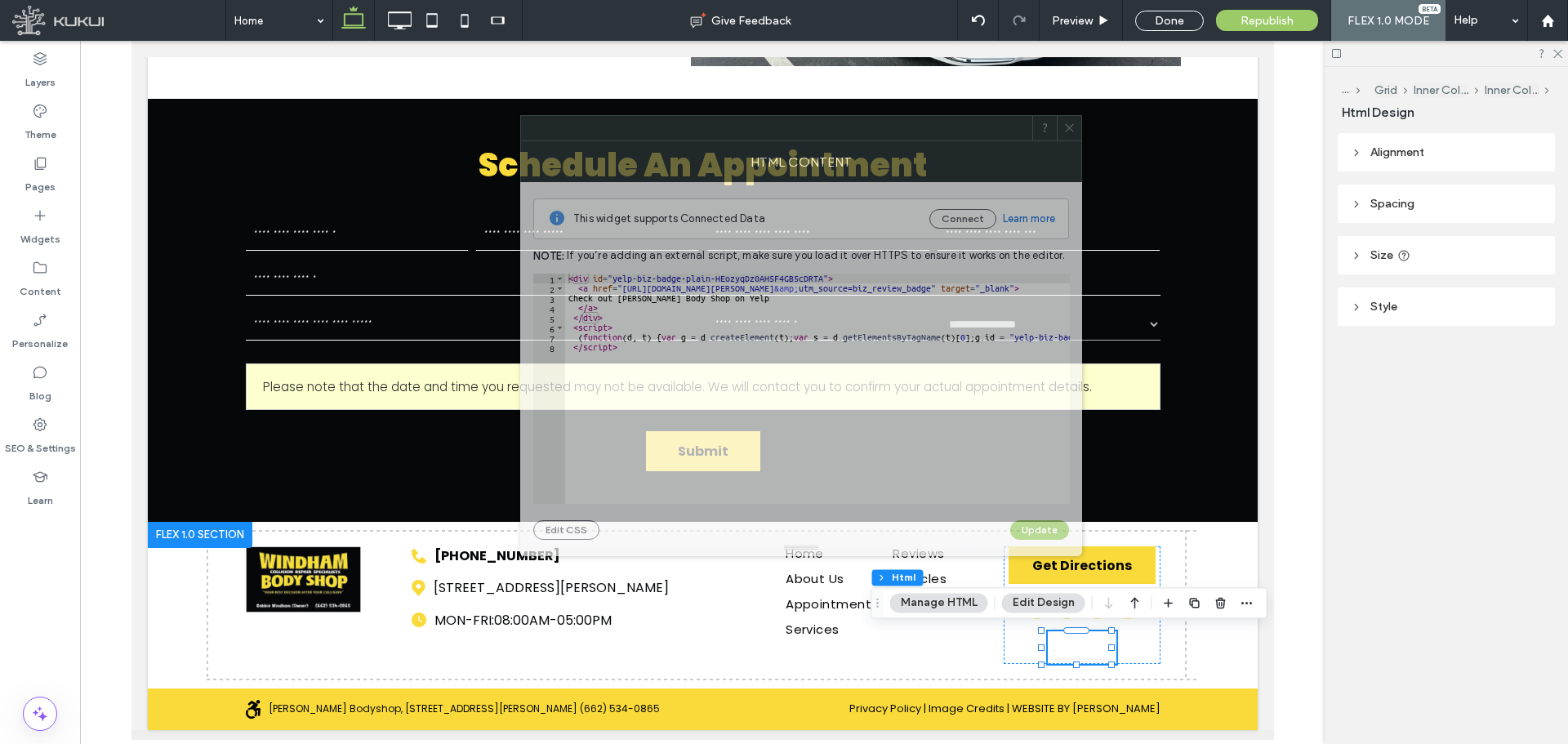
drag, startPoint x: 1337, startPoint y: 170, endPoint x: 799, endPoint y: 110, distance: 541.3
click at [800, 116] on div at bounding box center [776, 128] width 511 height 25
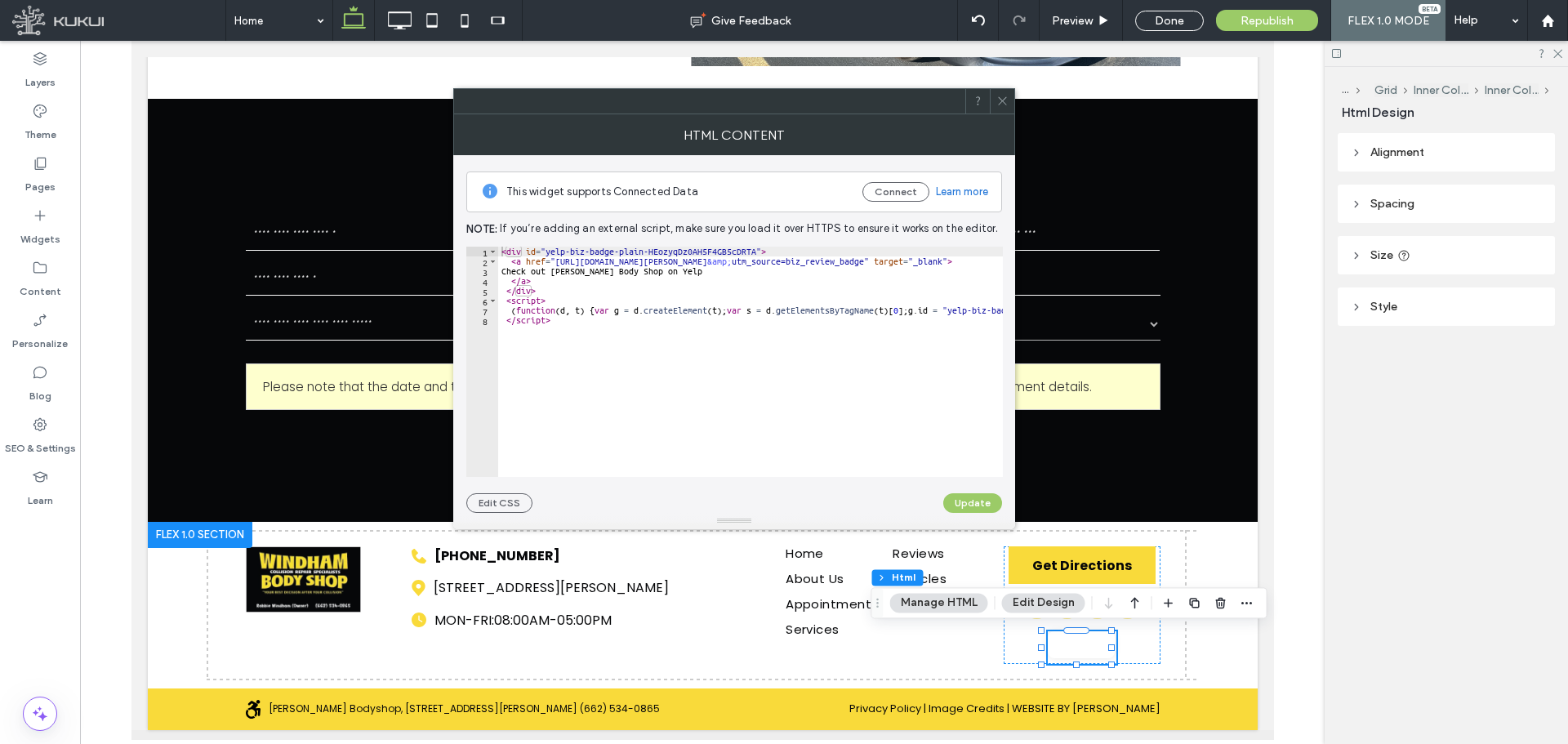
scroll to position [0, 0]
click at [1000, 103] on icon at bounding box center [1003, 100] width 12 height 12
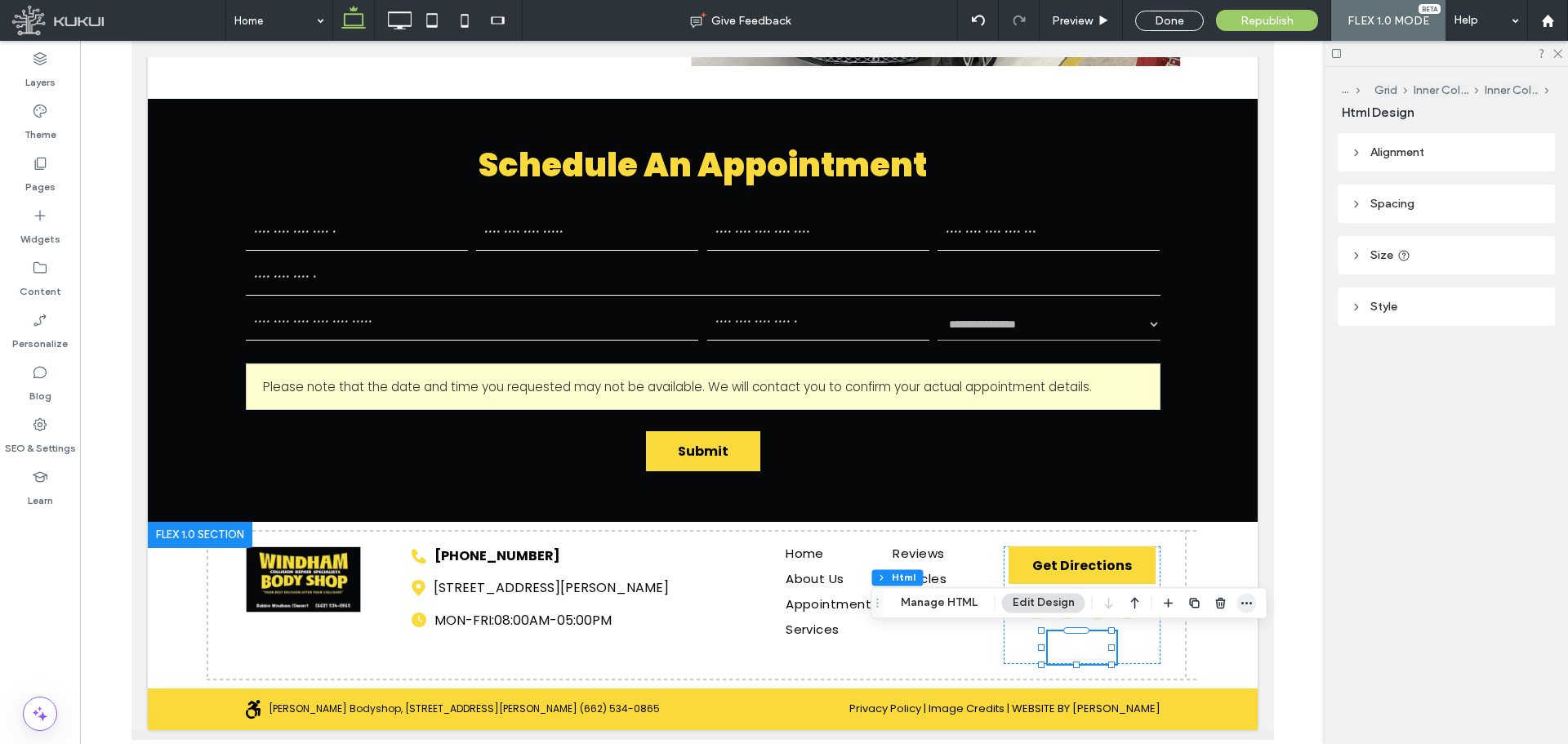
click at [1242, 602] on icon "button" at bounding box center [1247, 602] width 13 height 13
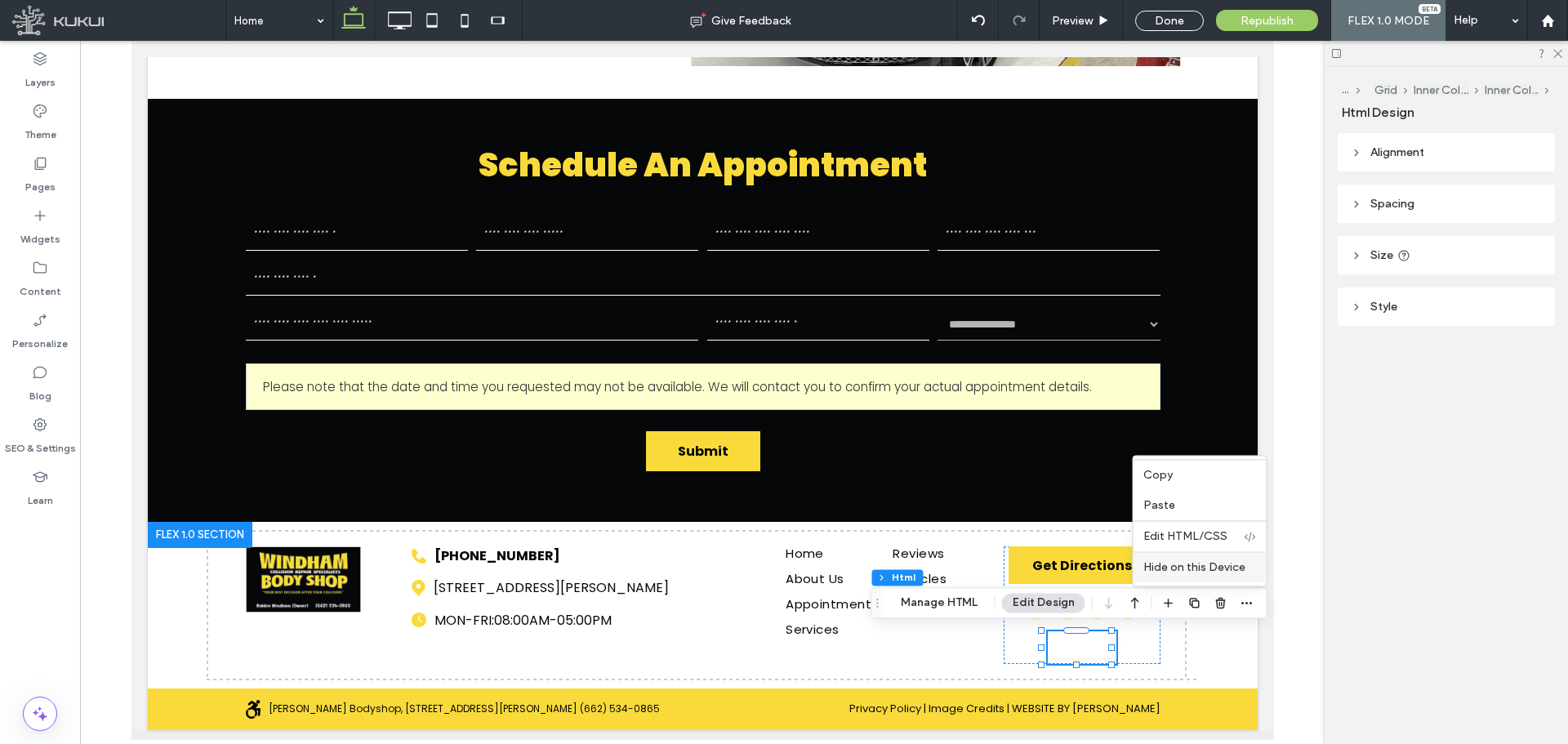
click at [1201, 569] on span "Hide on this Device" at bounding box center [1195, 567] width 102 height 14
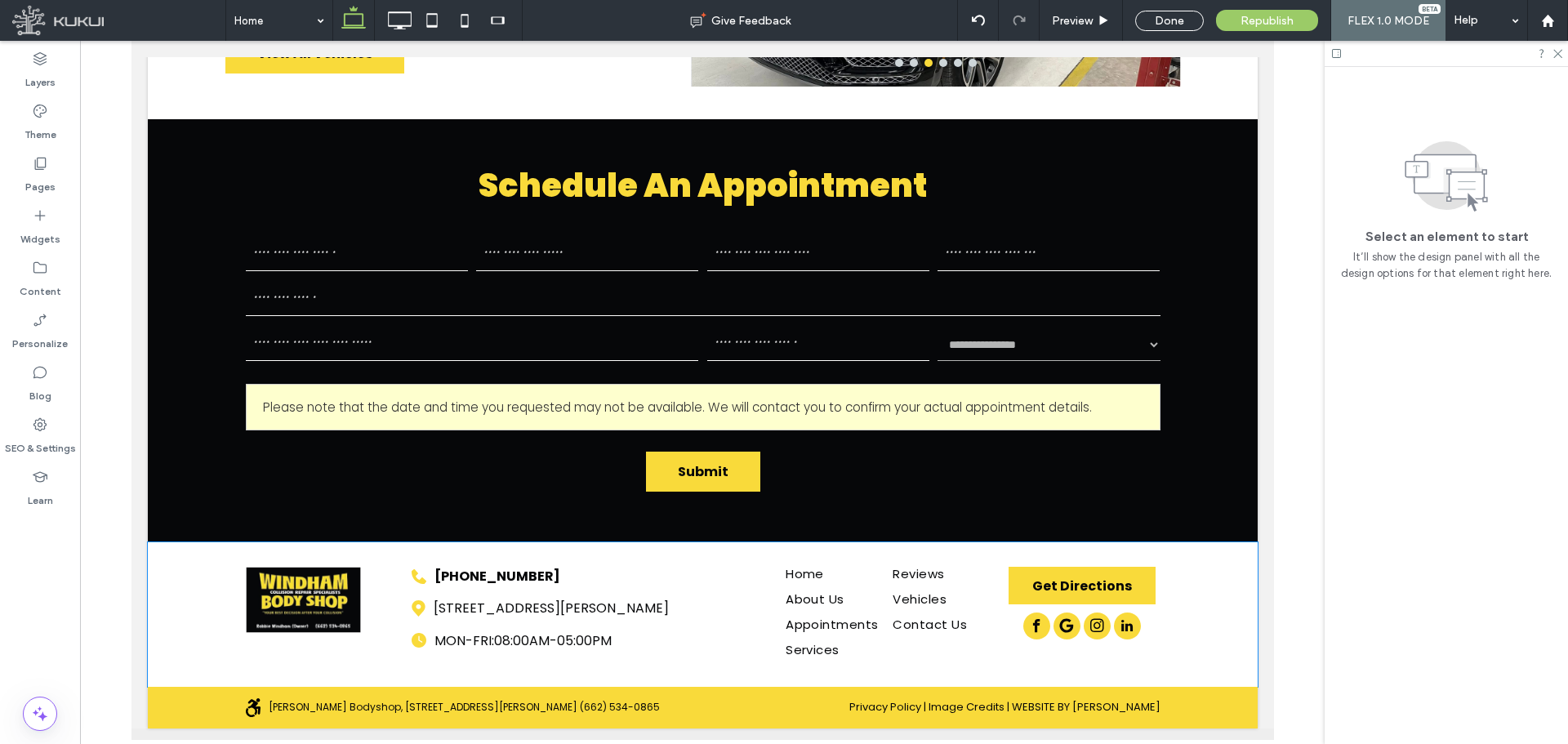
scroll to position [4703, 0]
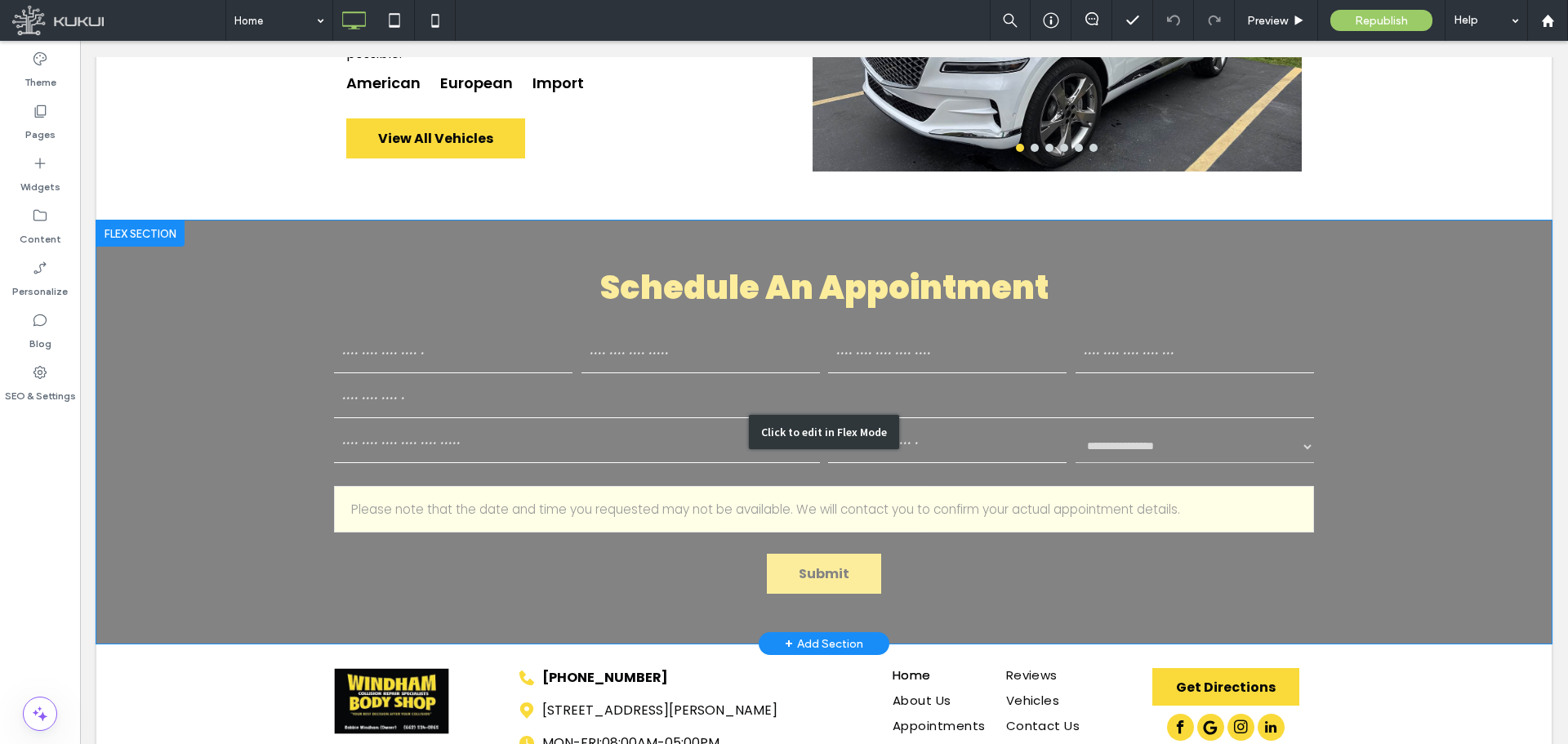
scroll to position [4756, 0]
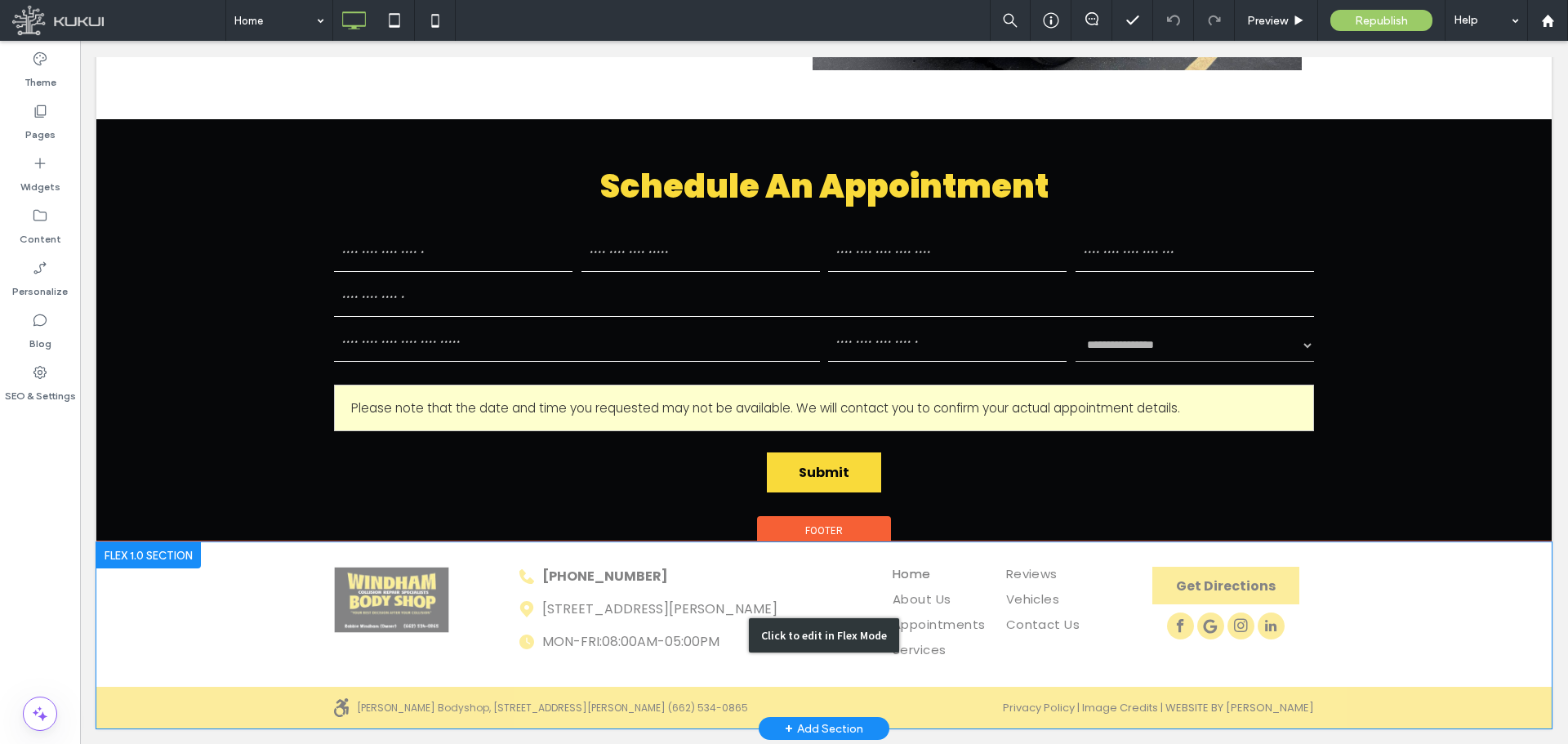
click at [1107, 650] on div "Click to edit in Flex Mode" at bounding box center [824, 635] width 1456 height 186
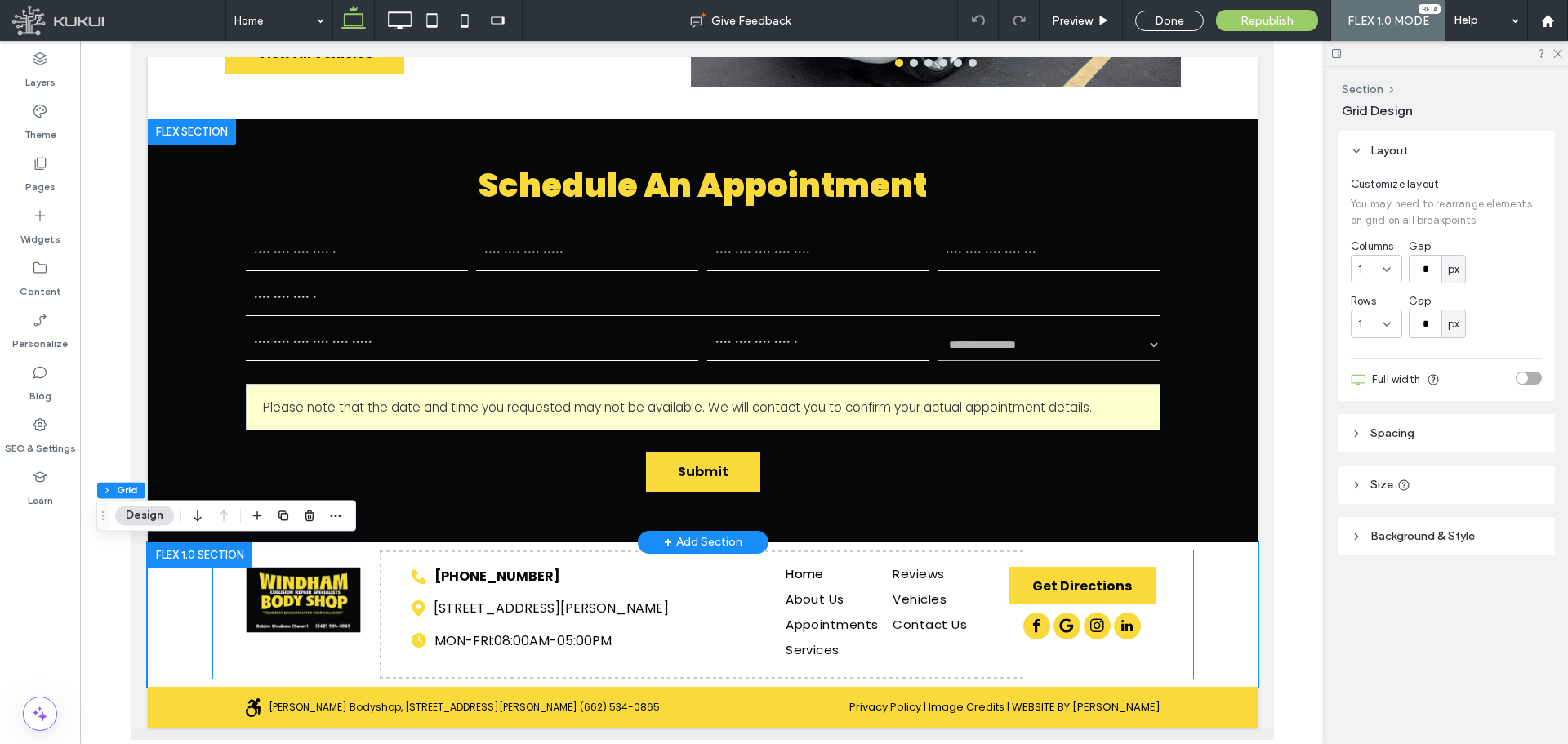
scroll to position [4703, 0]
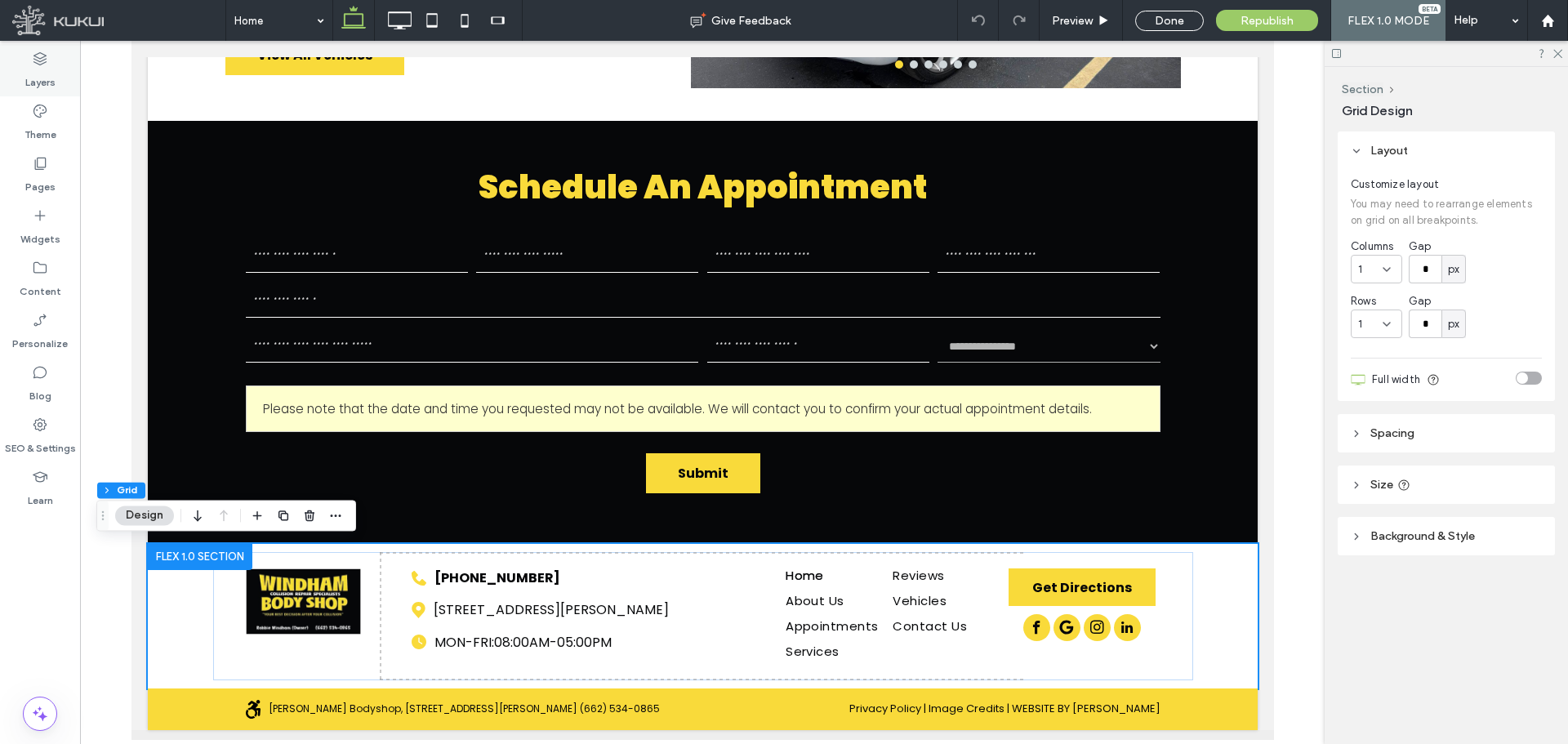
click at [54, 75] on label "Layers" at bounding box center [41, 78] width 31 height 23
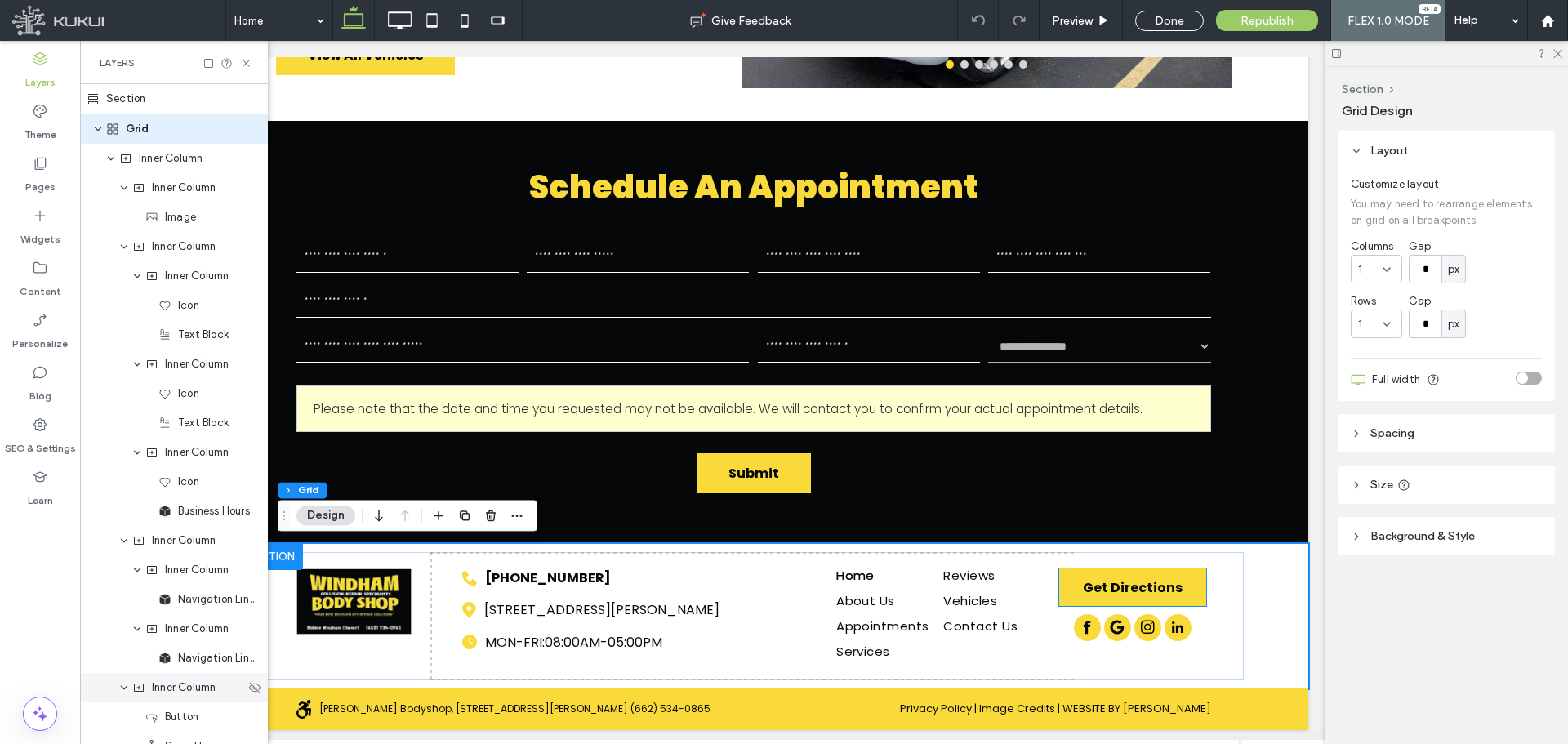
scroll to position [318, 0]
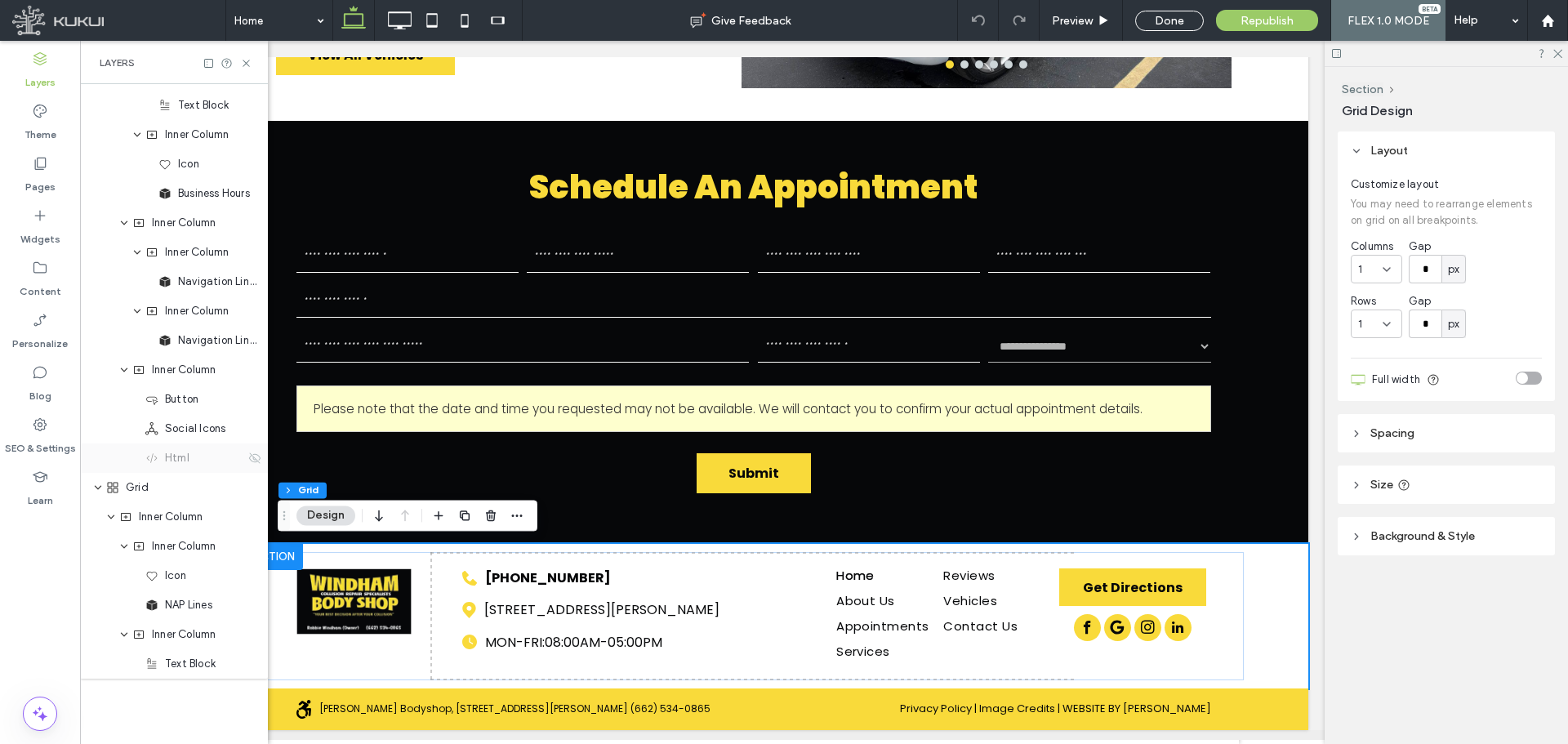
click at [180, 457] on span "Html" at bounding box center [177, 457] width 25 height 16
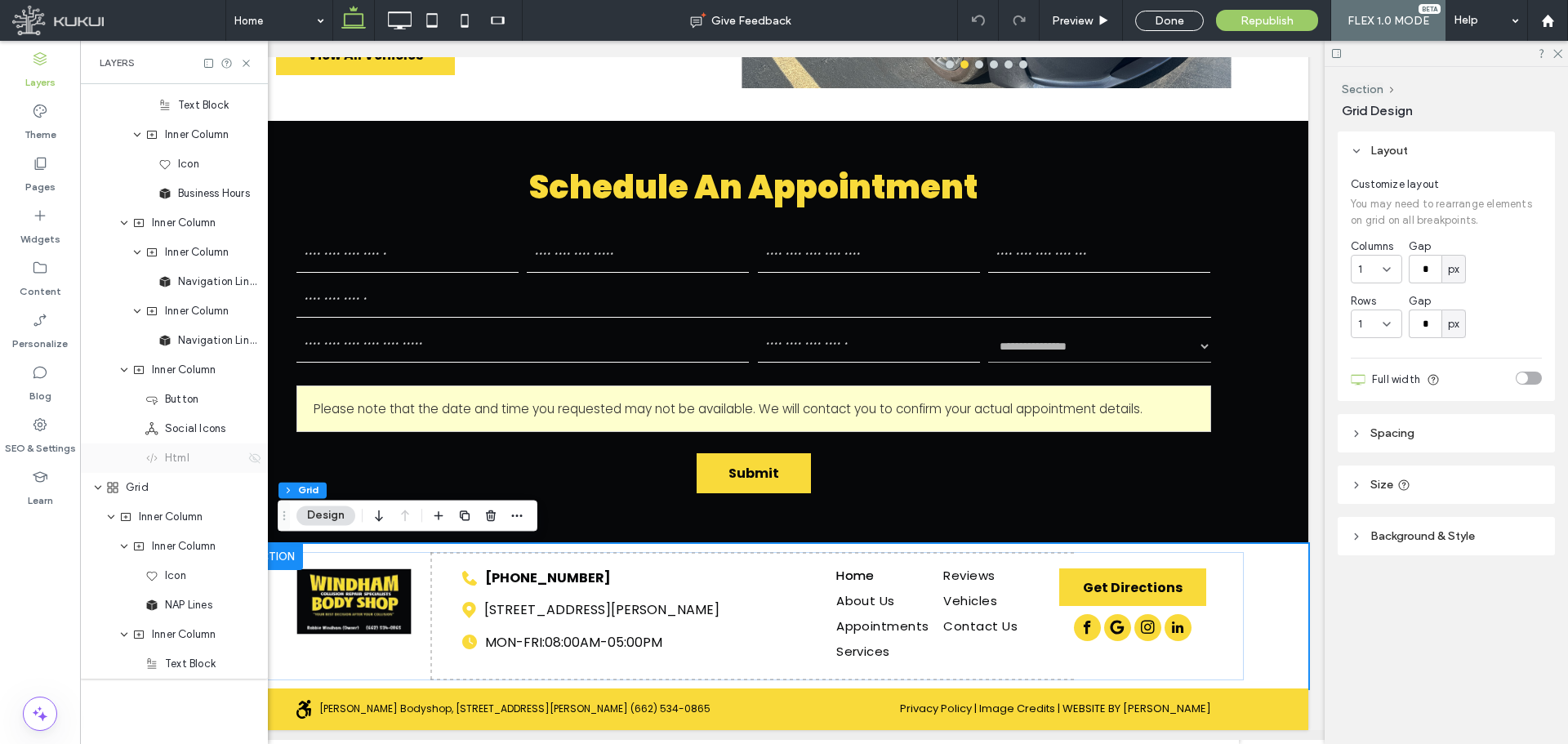
click at [248, 461] on icon at bounding box center [254, 457] width 13 height 13
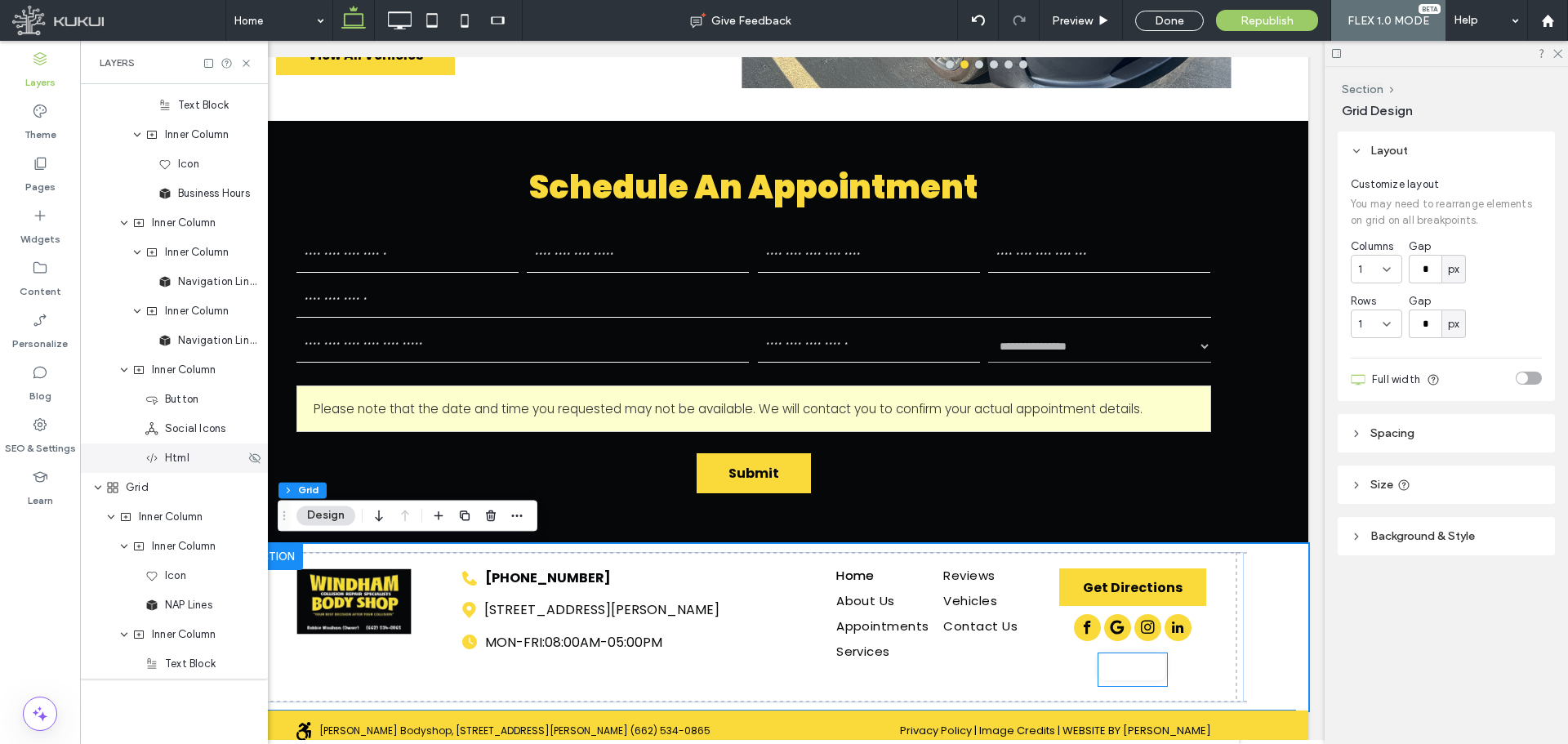
click at [194, 466] on div "Html" at bounding box center [173, 458] width 188 height 30
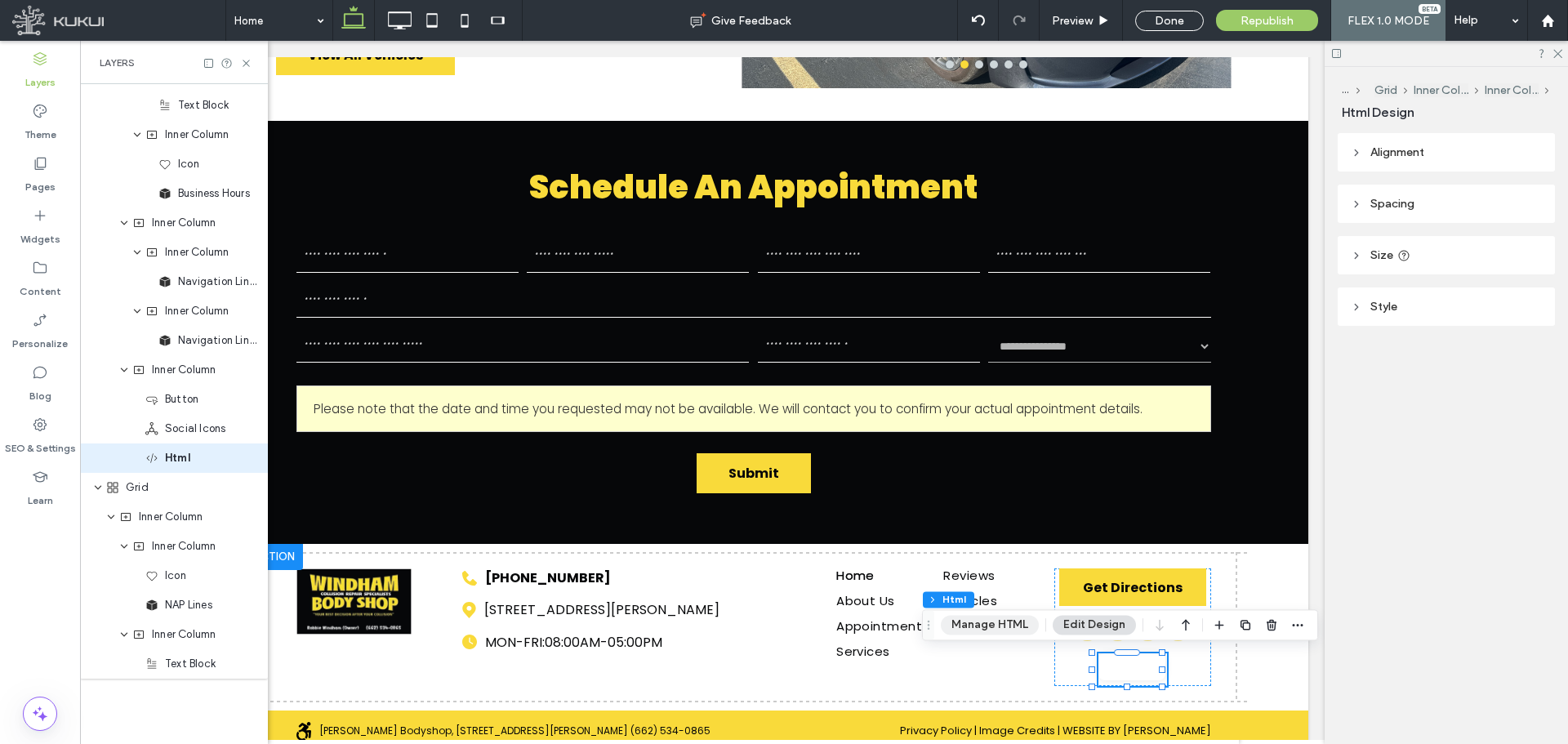
click at [1001, 624] on button "Manage HTML" at bounding box center [989, 624] width 98 height 20
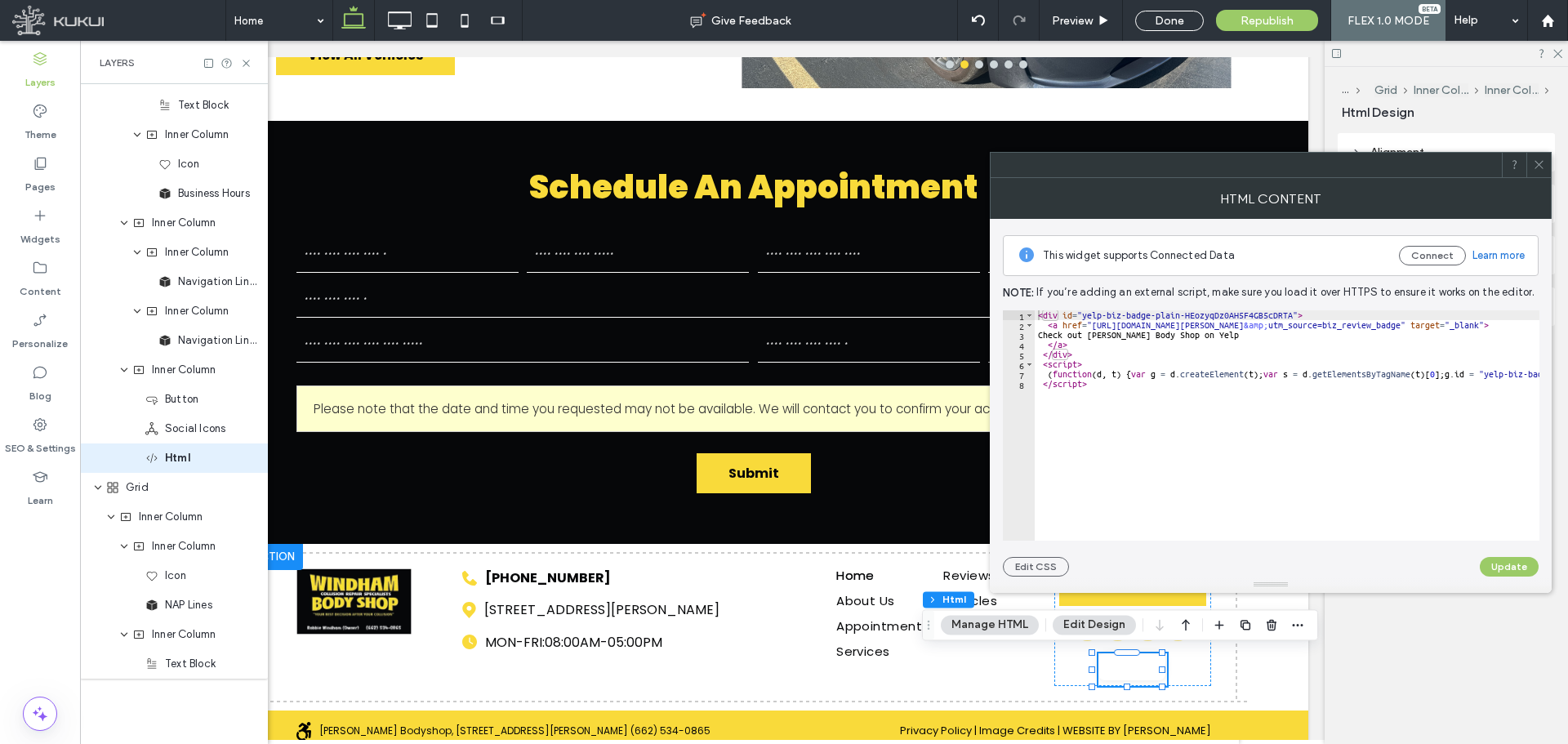
drag, startPoint x: 1537, startPoint y: 169, endPoint x: 1338, endPoint y: 474, distance: 364.2
click at [1537, 168] on icon at bounding box center [1539, 164] width 12 height 12
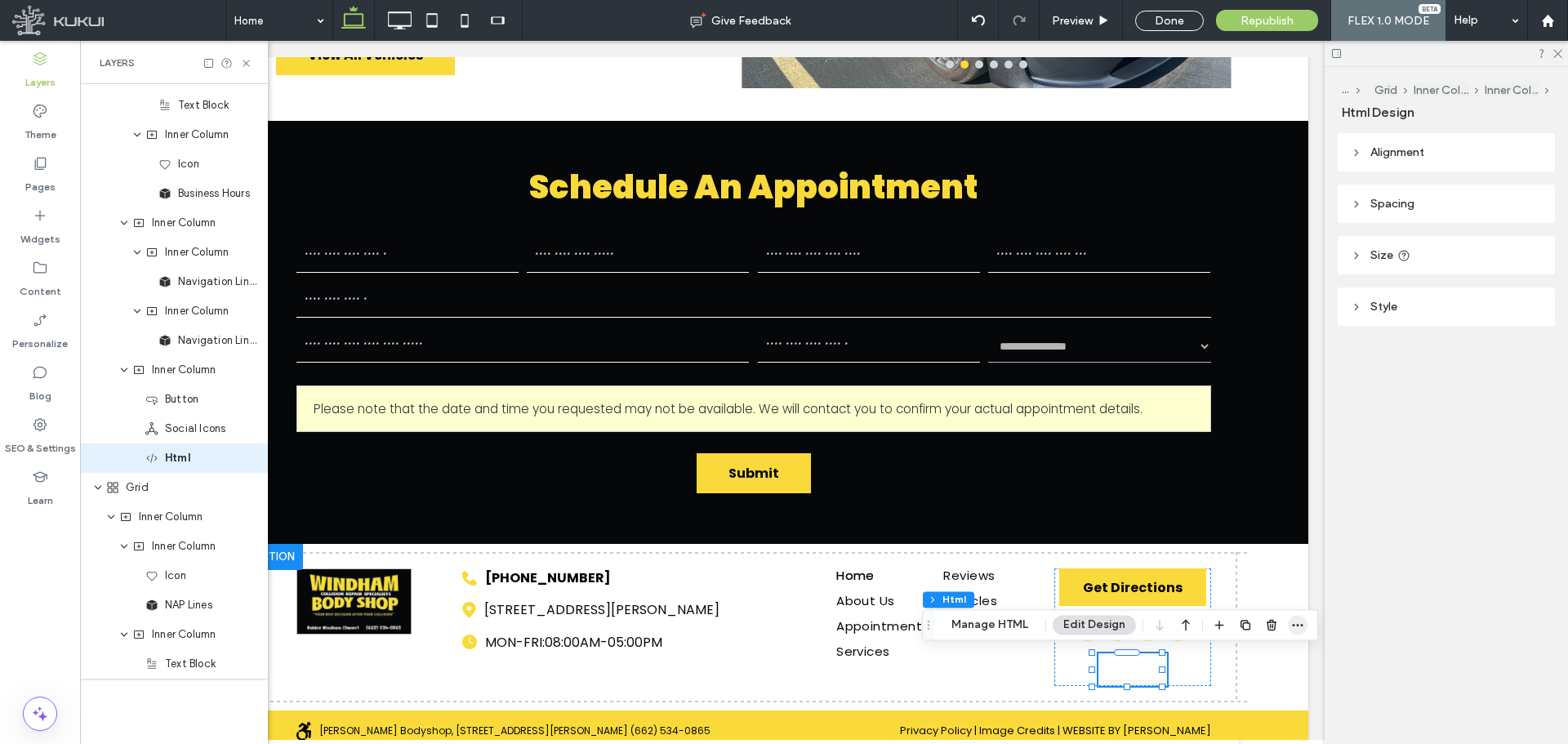
click at [1292, 622] on icon "button" at bounding box center [1297, 624] width 13 height 13
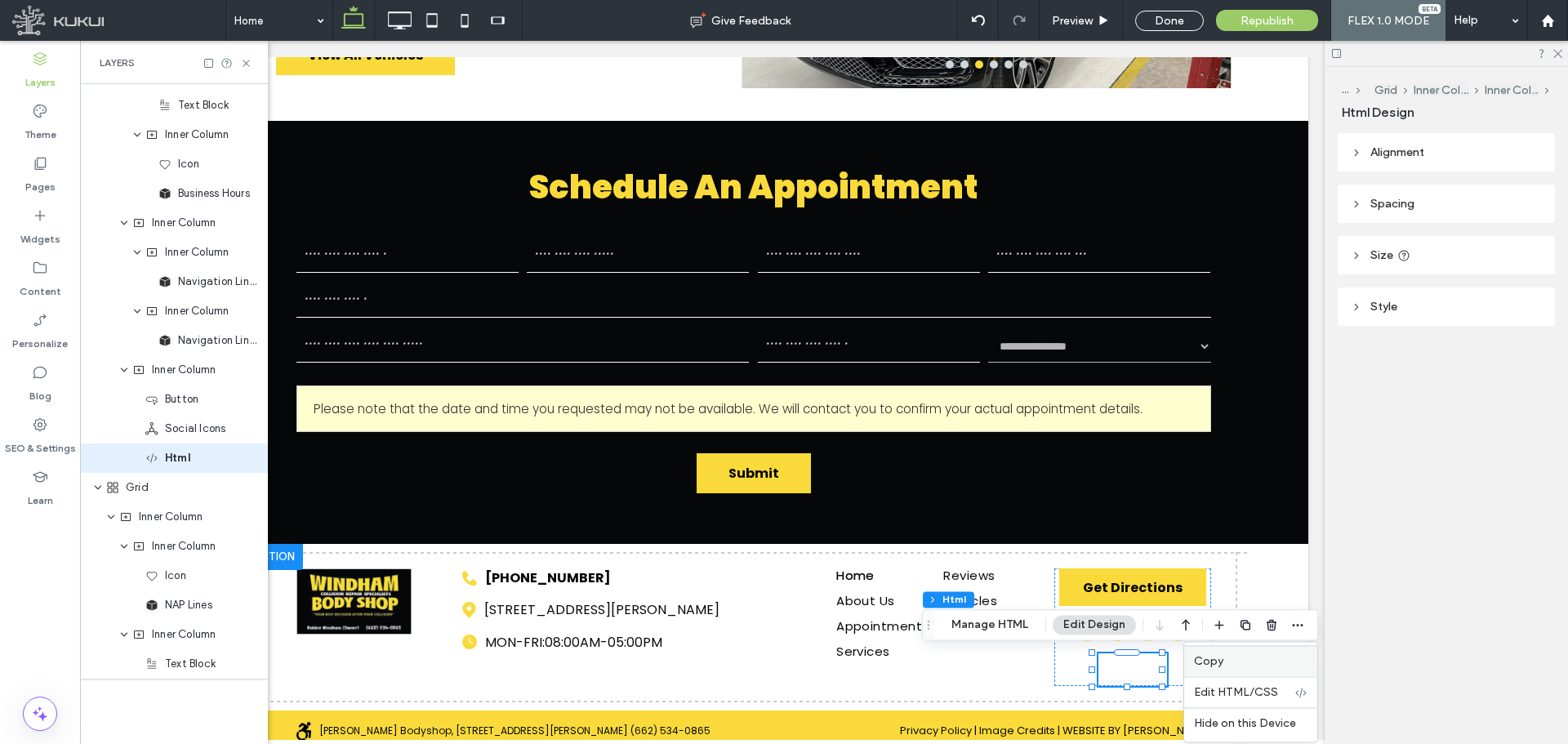
click at [1205, 665] on span "Copy" at bounding box center [1208, 661] width 30 height 14
drag, startPoint x: 43, startPoint y: 181, endPoint x: 118, endPoint y: 289, distance: 131.5
click at [43, 182] on label "Pages" at bounding box center [41, 183] width 31 height 23
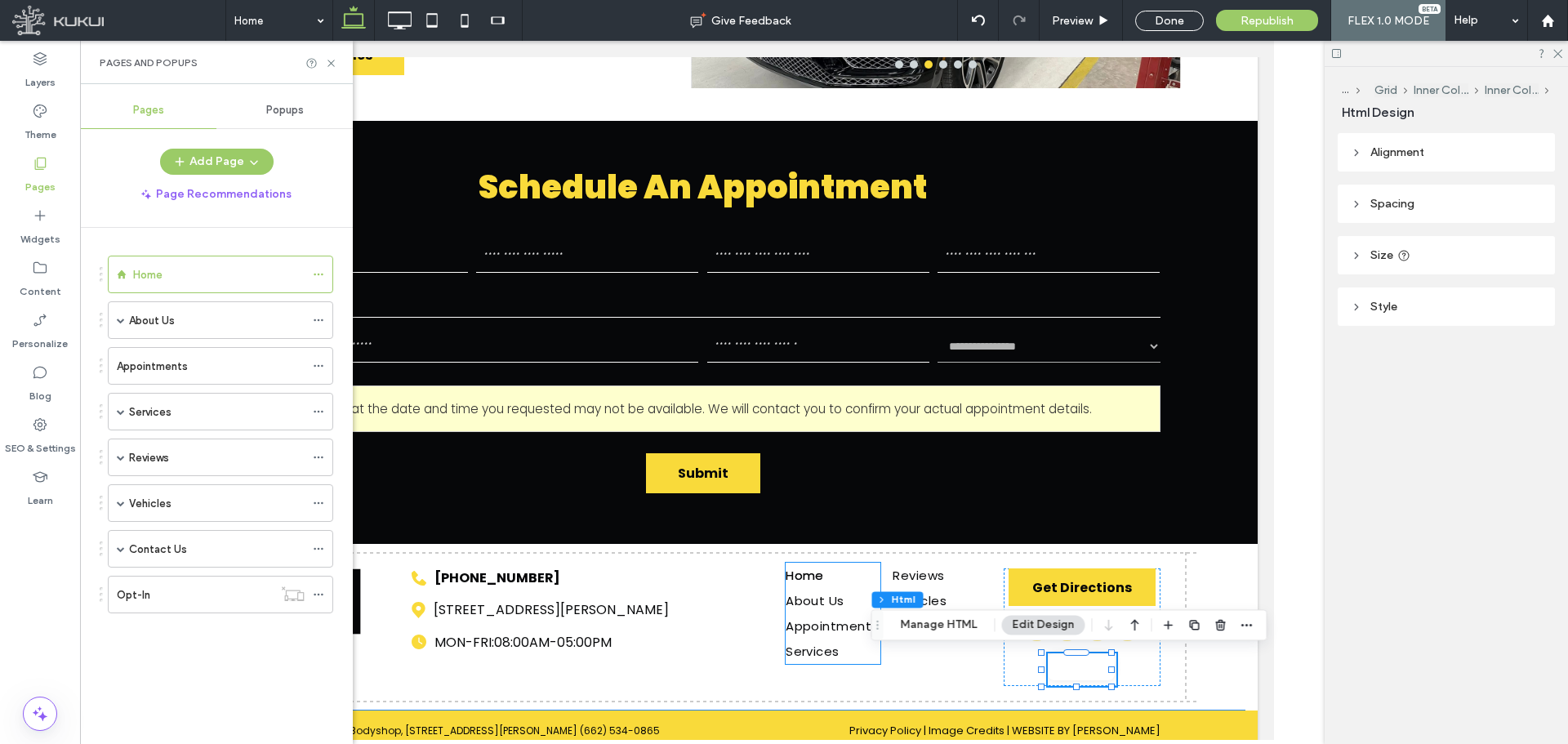
scroll to position [0, 0]
click at [191, 332] on div "About Us" at bounding box center [217, 320] width 175 height 36
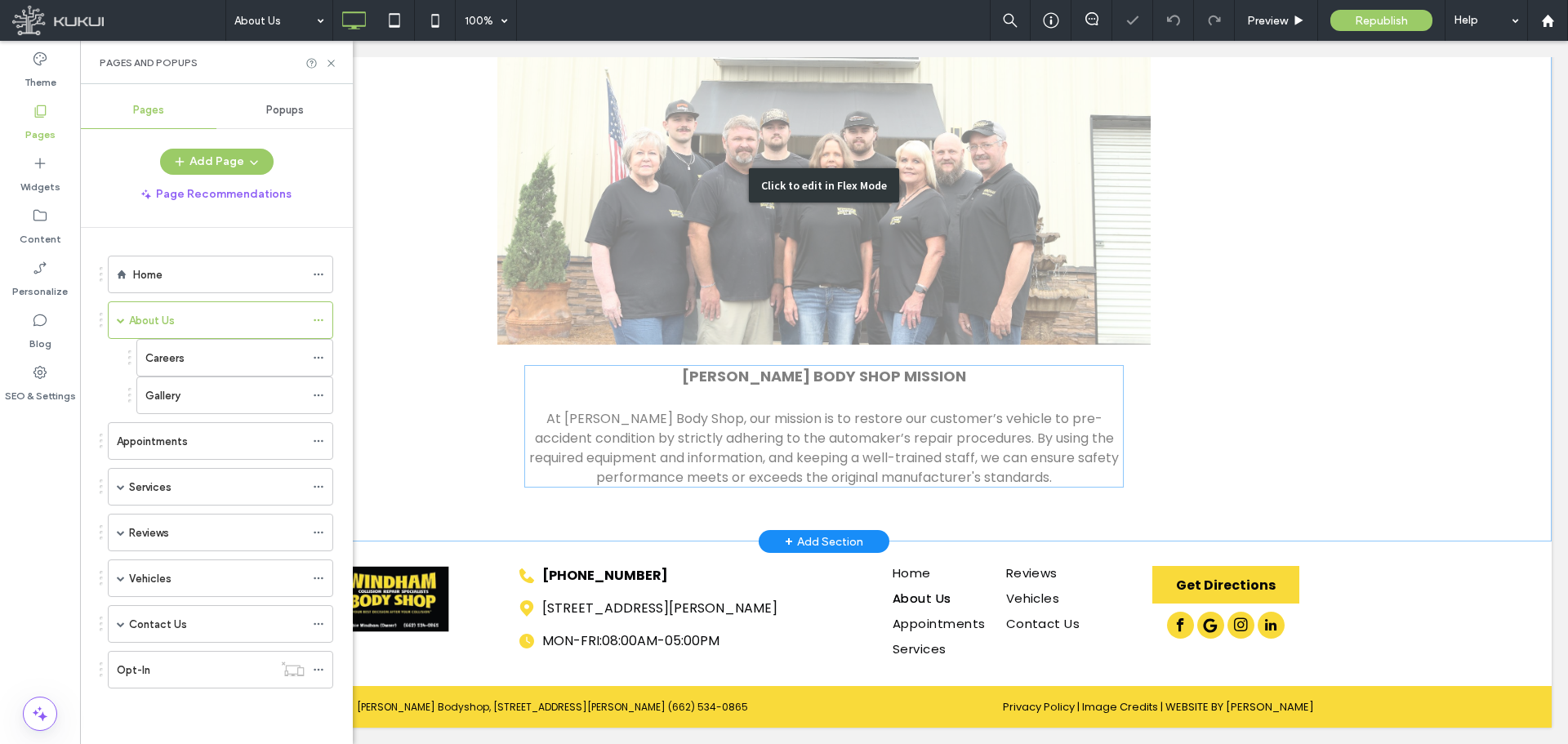
click at [838, 423] on div "Click to edit in Flex Mode" at bounding box center [824, 185] width 1456 height 713
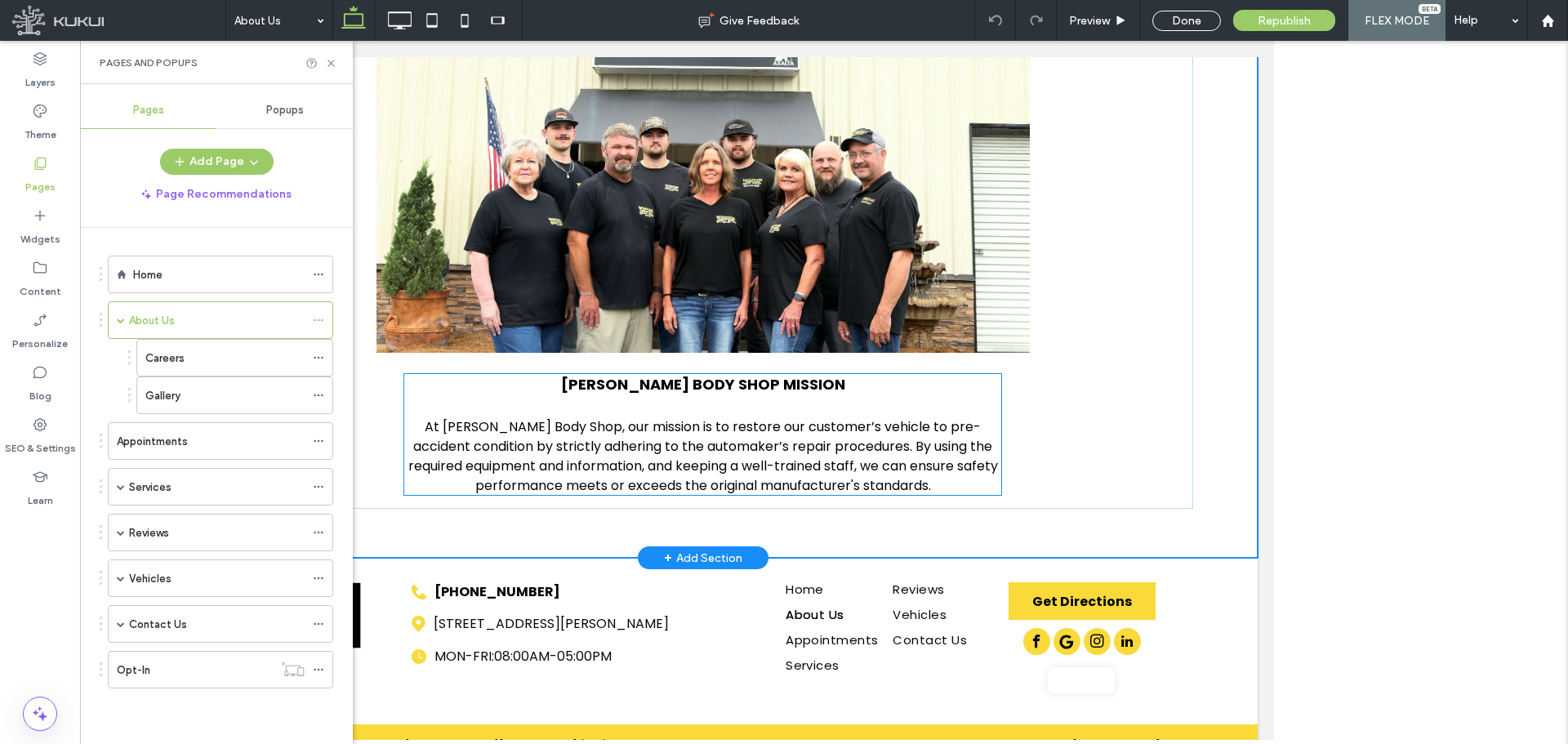
scroll to position [367, 0]
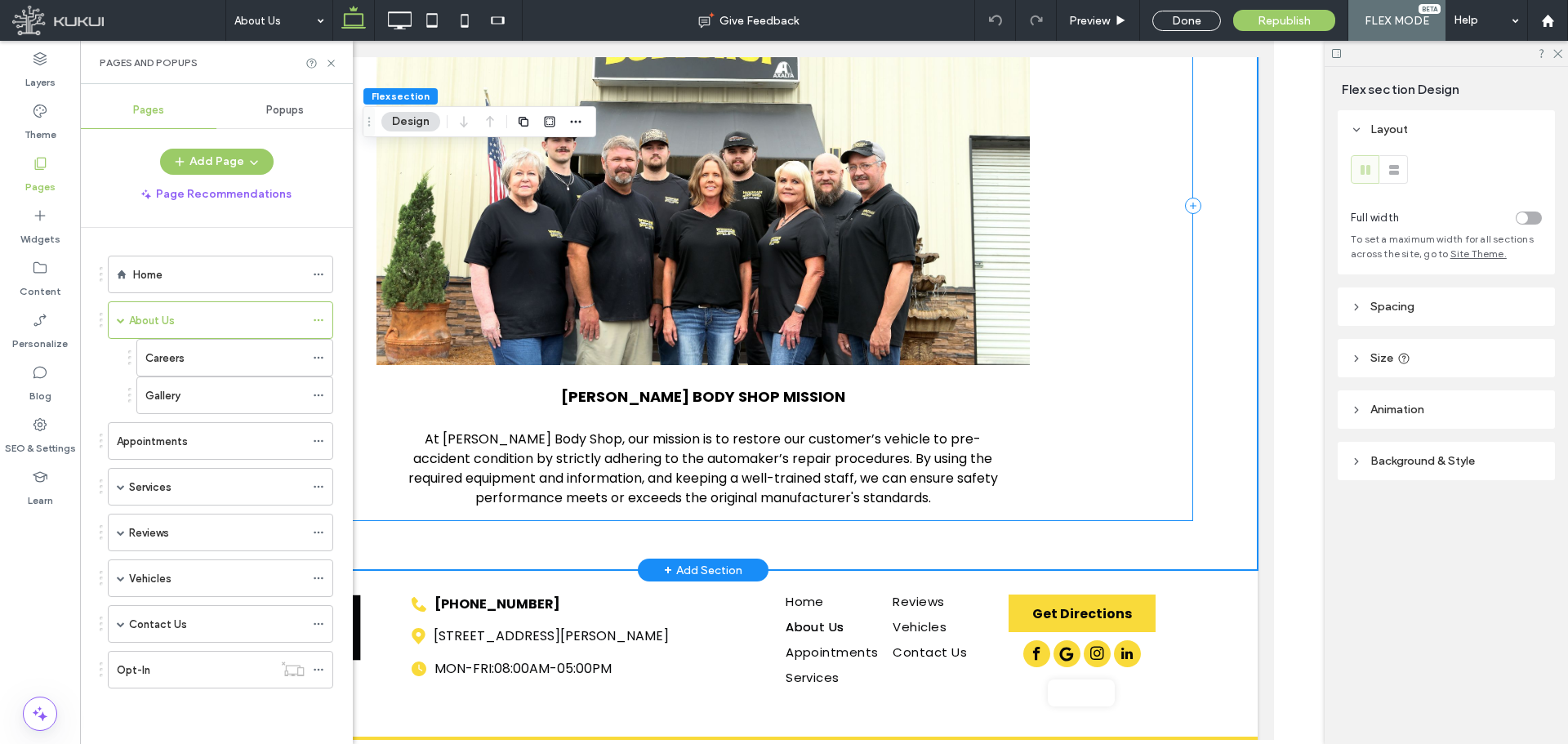
click at [844, 514] on div "About Us WINDHAM BODY SHOP MISSION At Windham Body Shop, our mission is to rest…" at bounding box center [702, 205] width 980 height 630
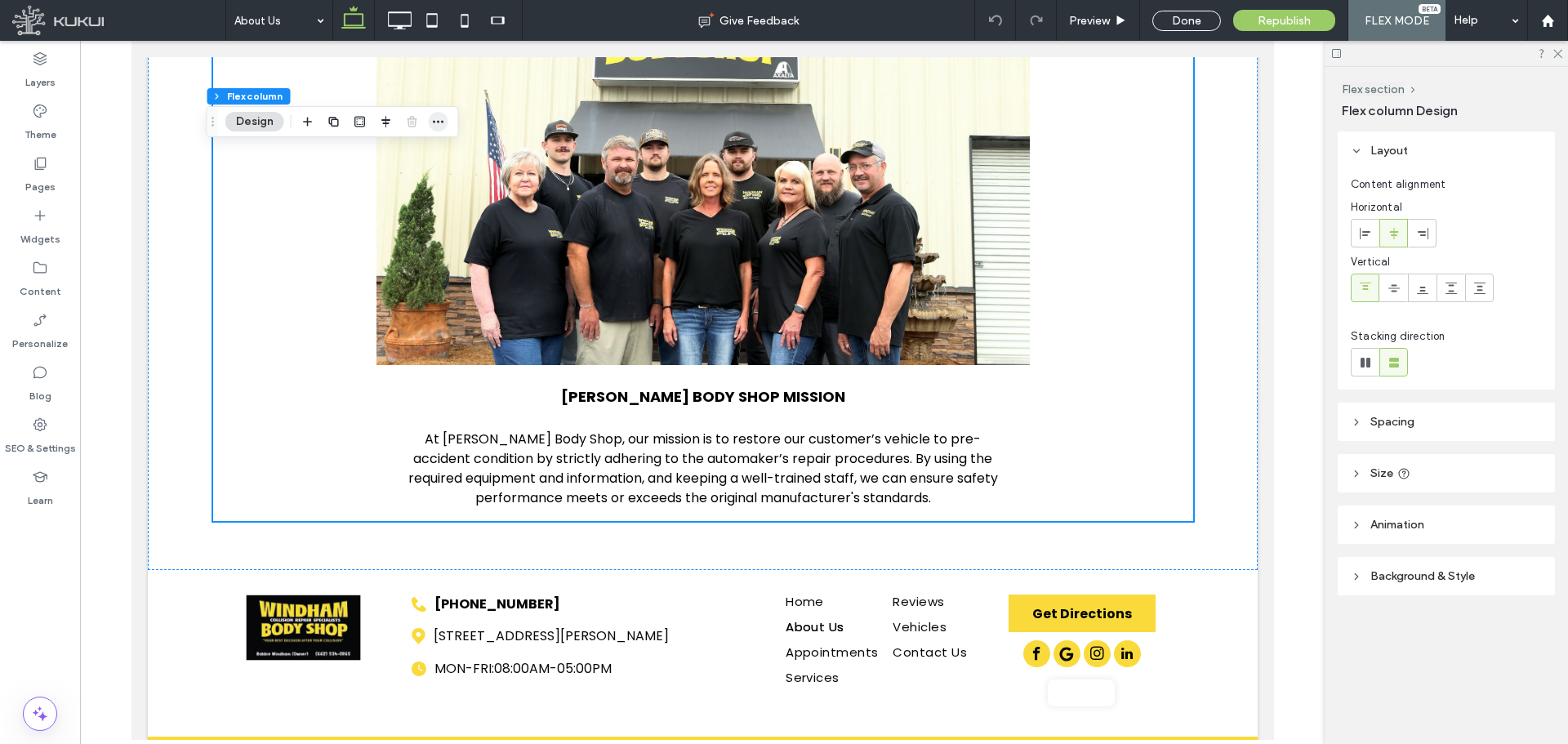
click at [429, 120] on span "button" at bounding box center [438, 122] width 20 height 20
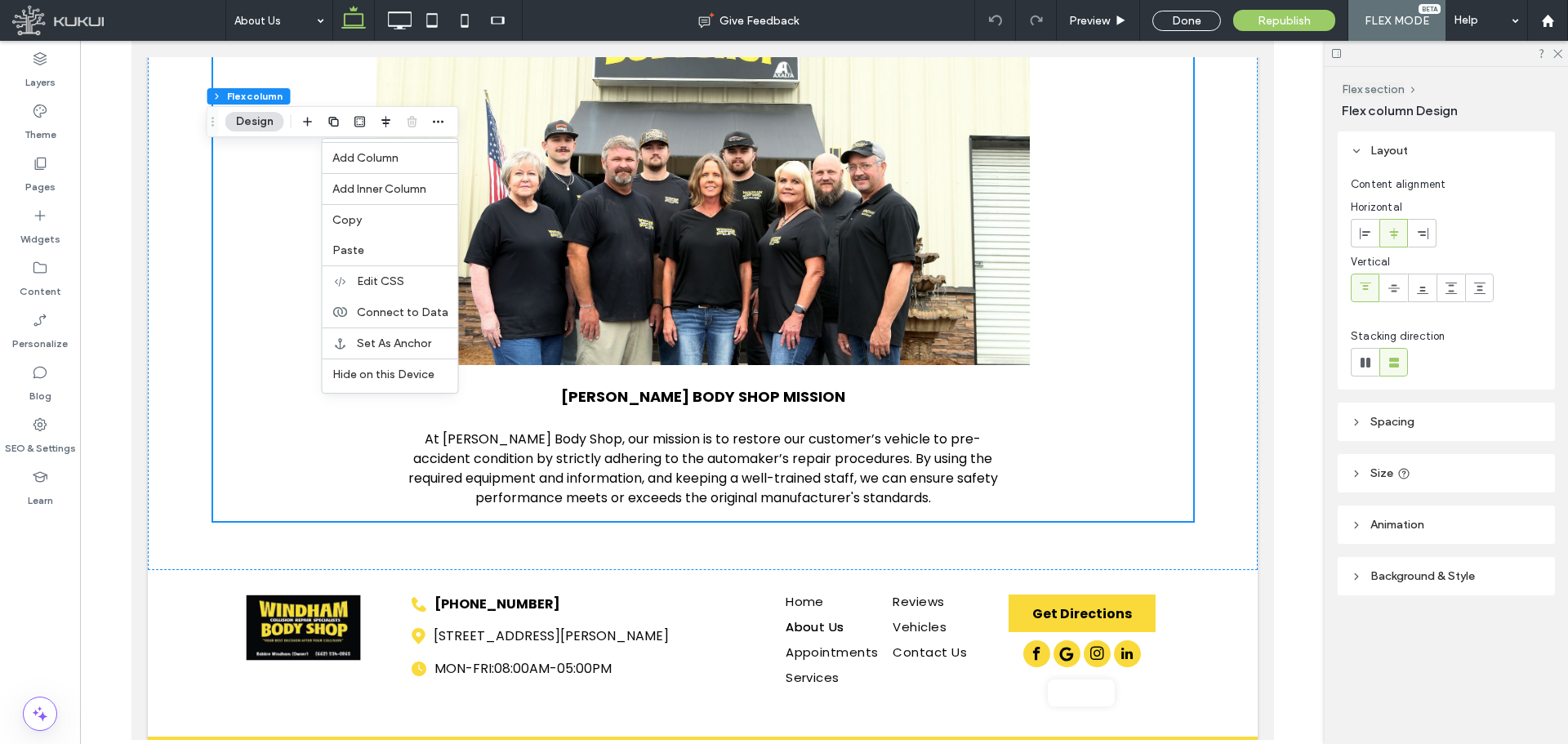
click at [371, 258] on div "Paste" at bounding box center [389, 251] width 135 height 31
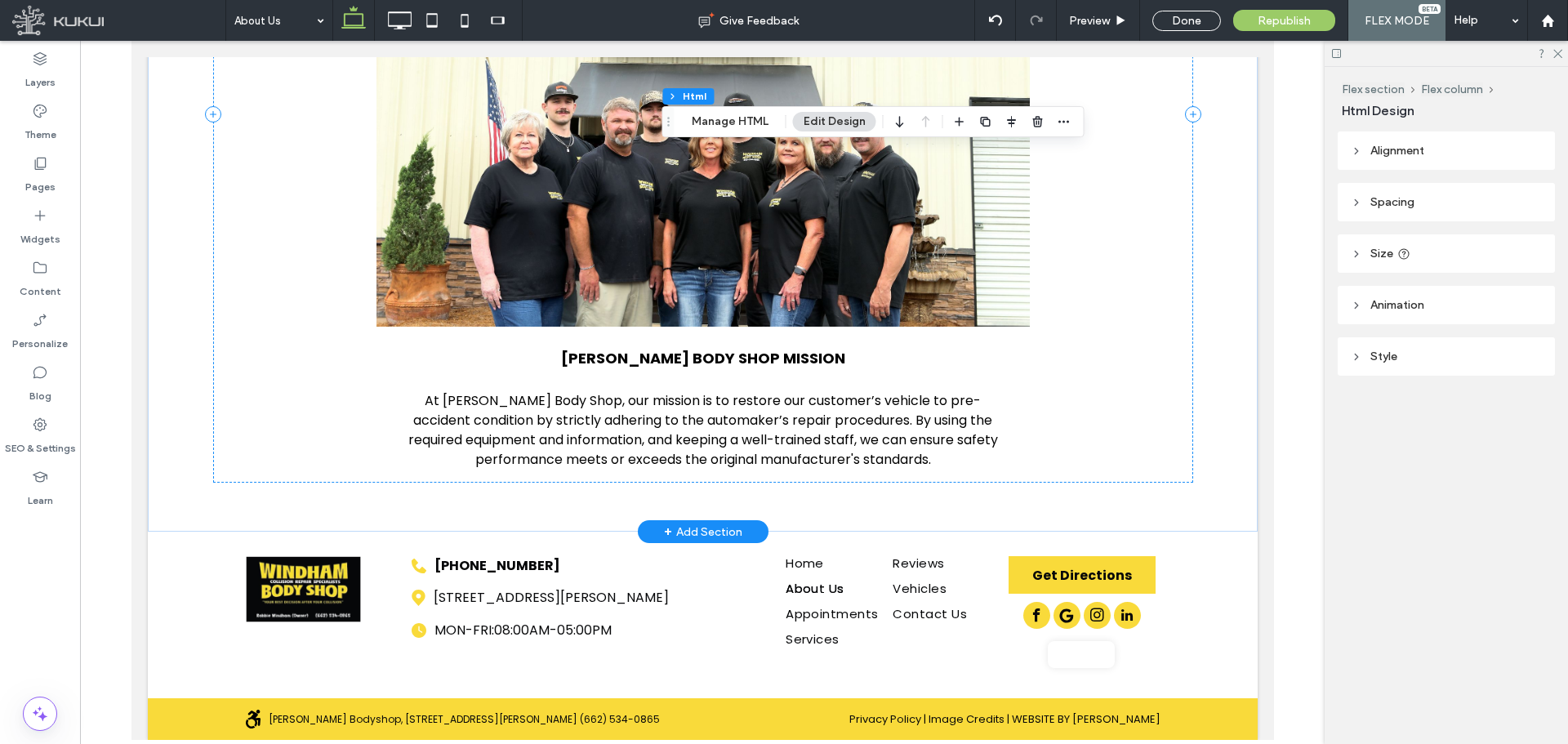
scroll to position [22, 0]
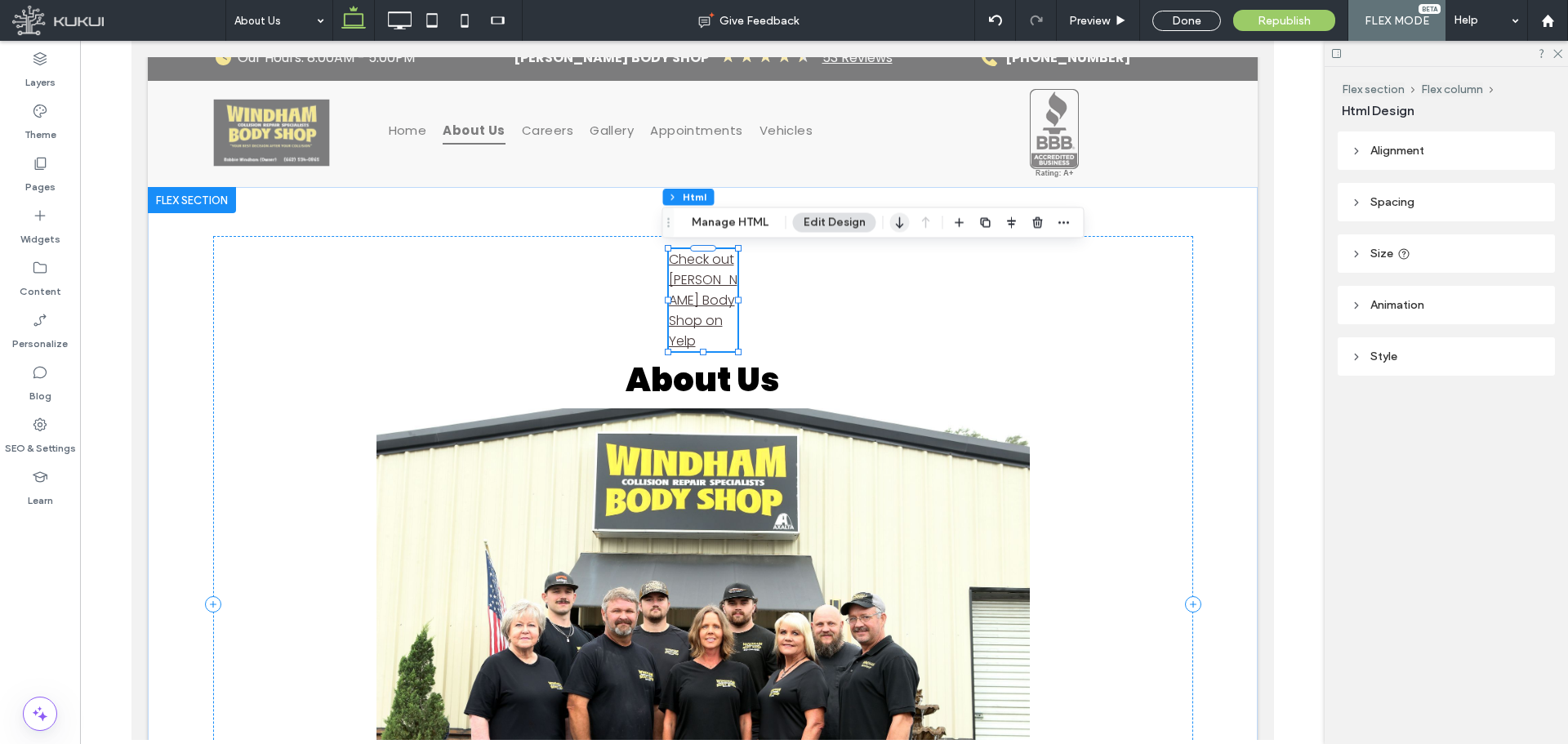
click at [905, 224] on icon "button" at bounding box center [900, 222] width 20 height 30
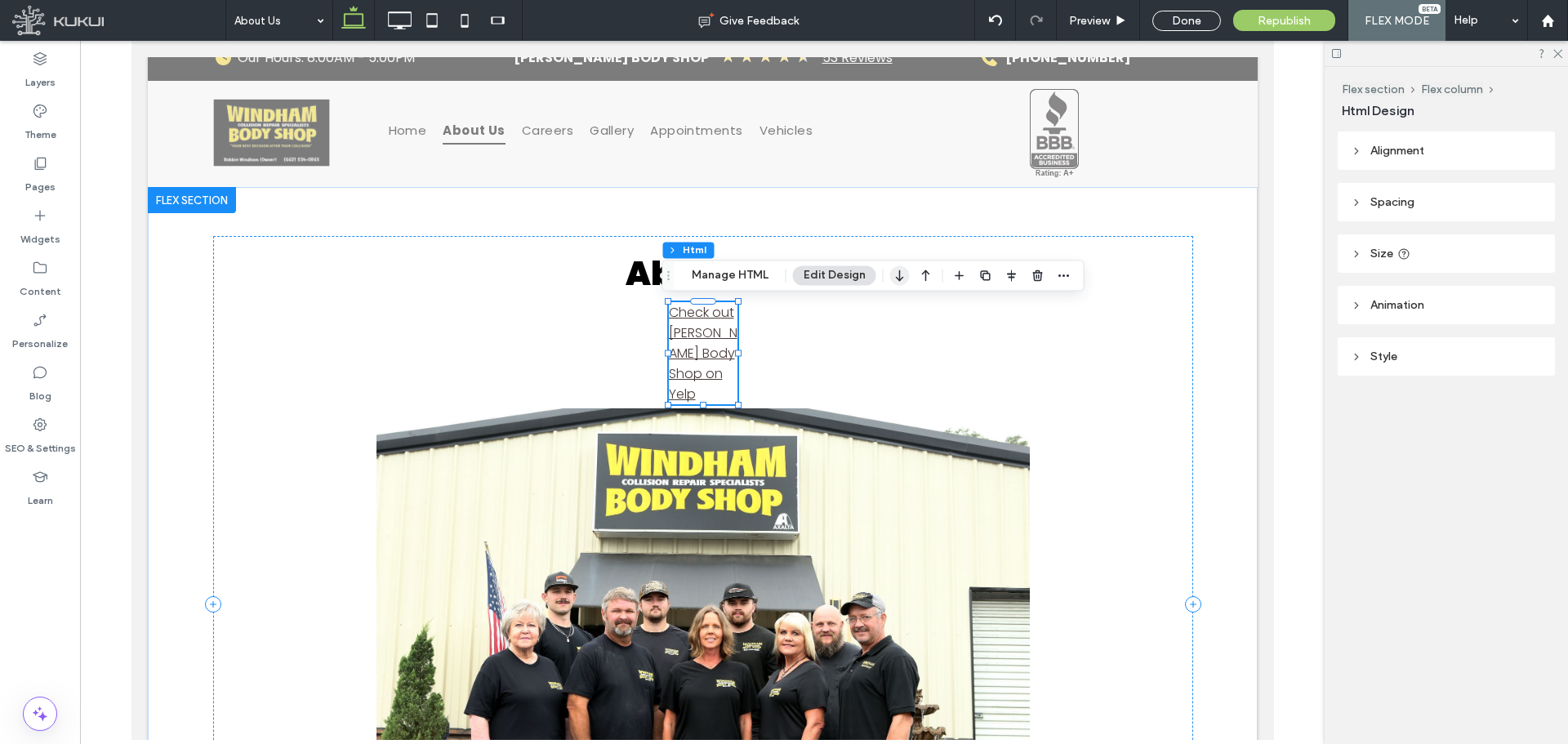
click at [900, 282] on icon "button" at bounding box center [900, 275] width 20 height 30
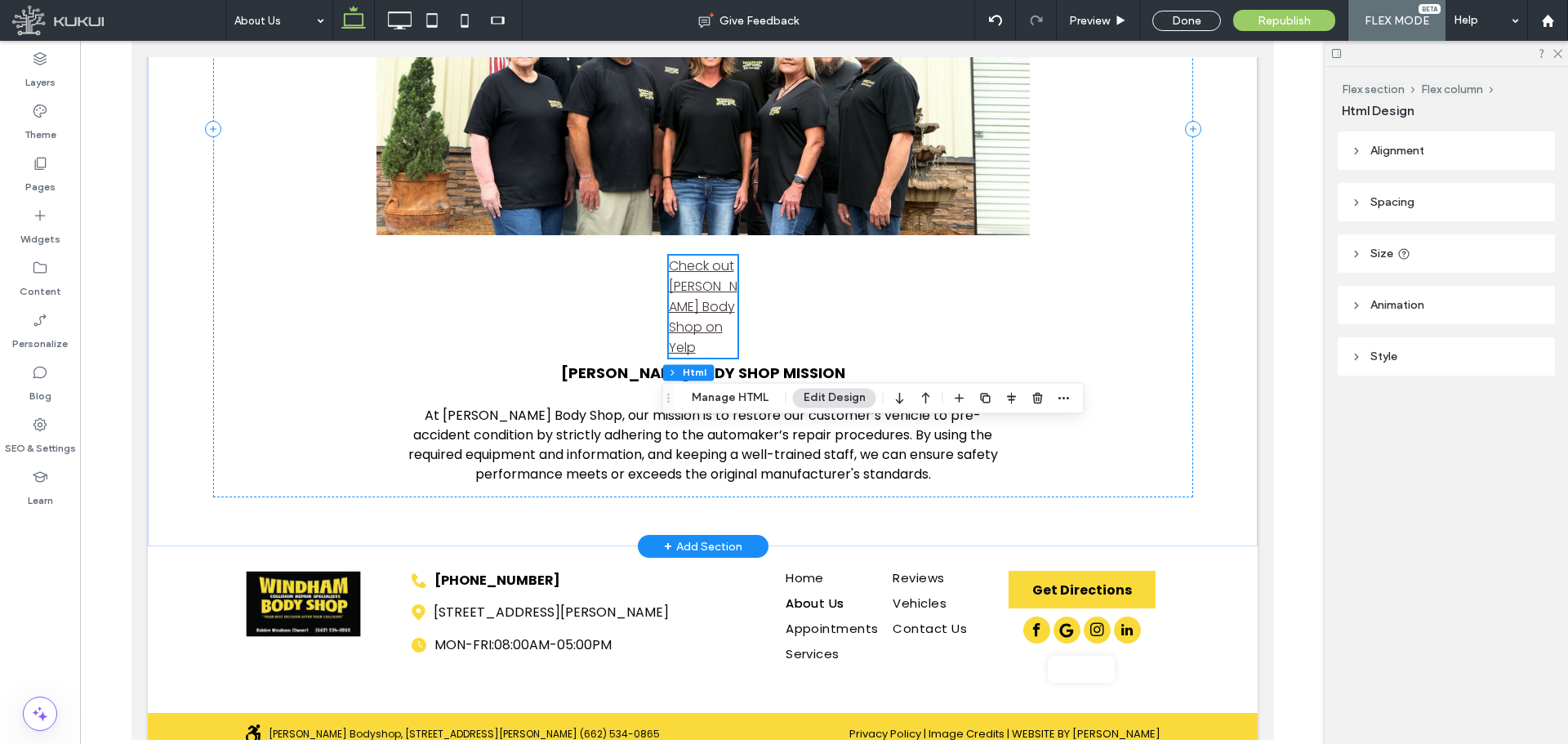
scroll to position [512, 0]
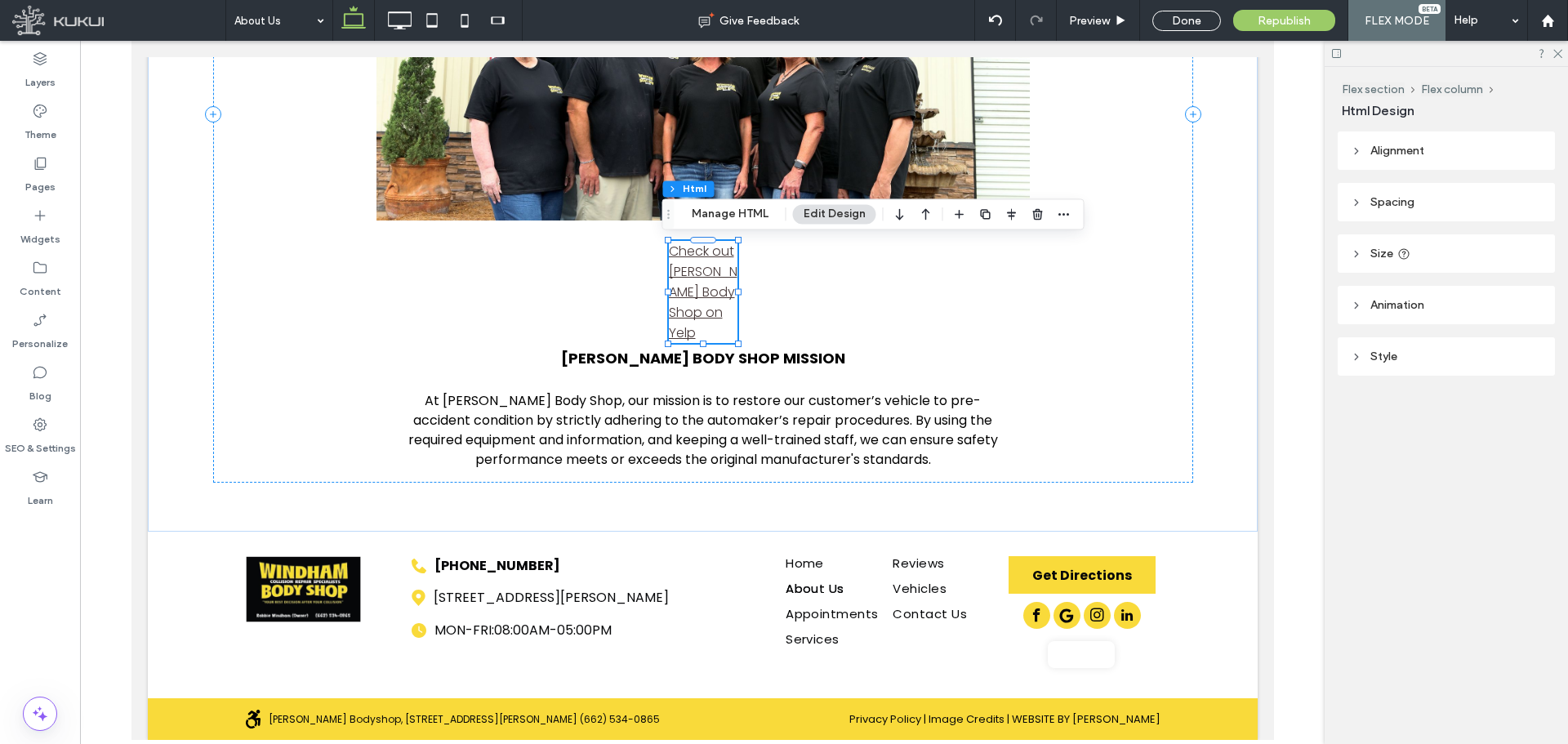
click at [898, 219] on use "button" at bounding box center [900, 214] width 8 height 11
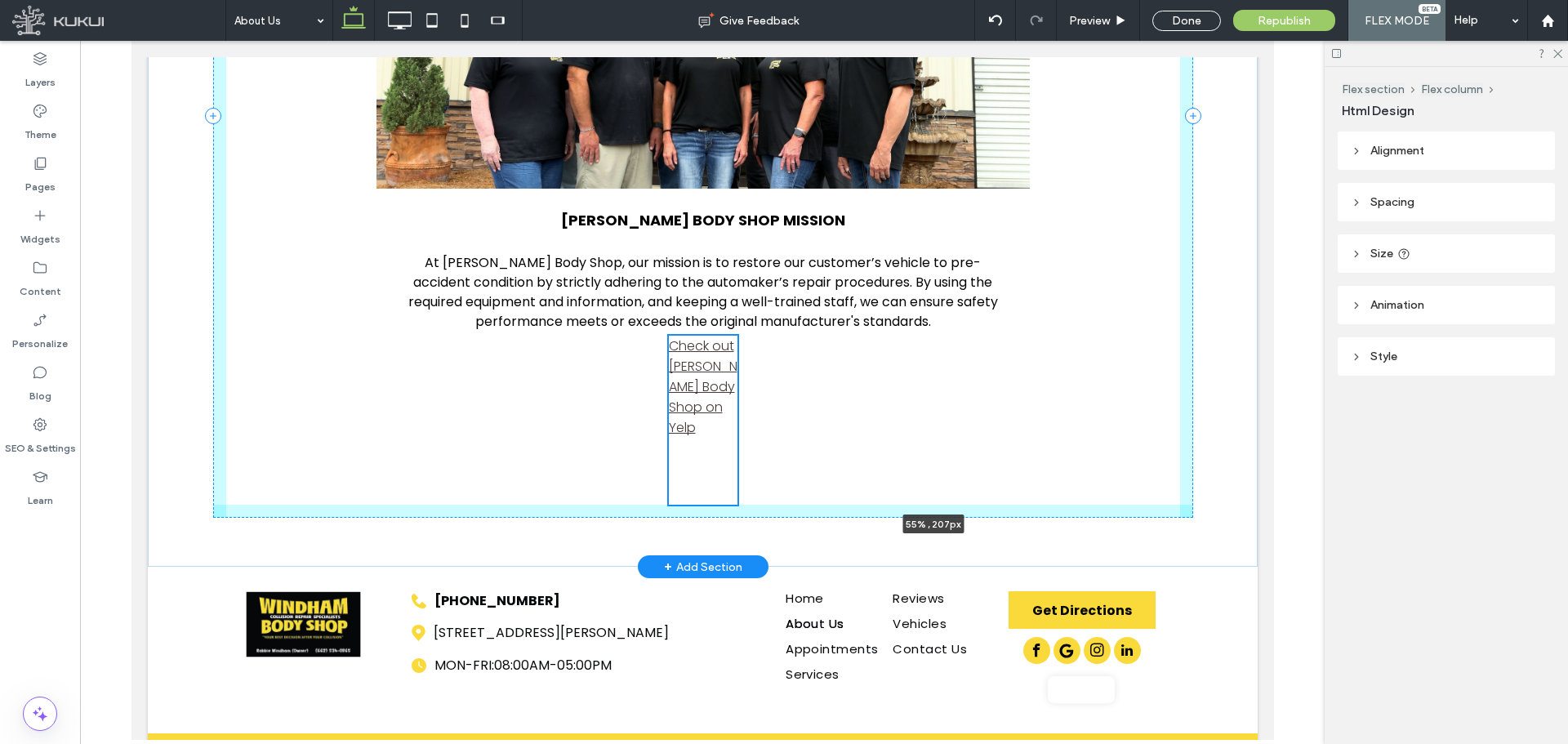
scroll to position [547, 0]
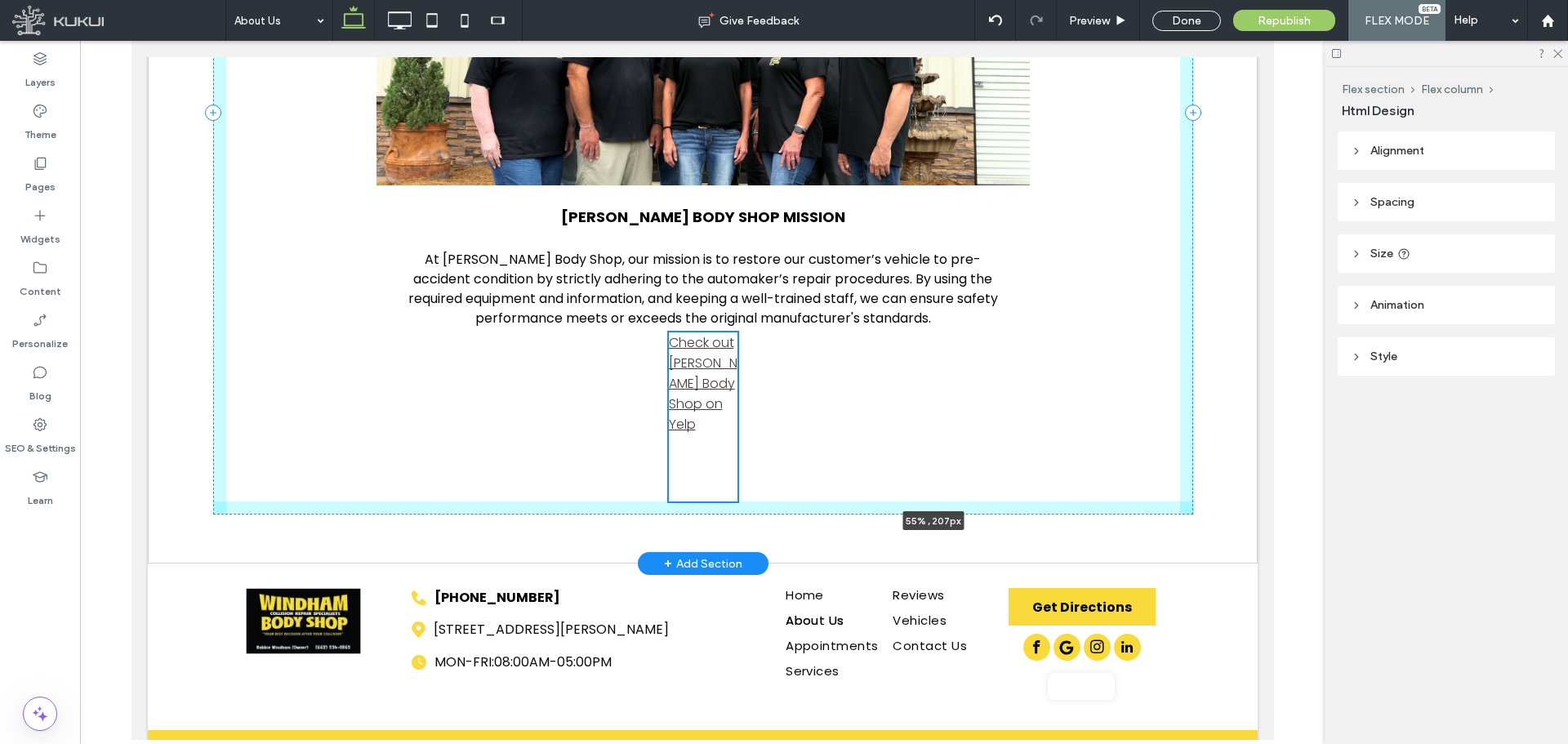
drag, startPoint x: 730, startPoint y: 468, endPoint x: 980, endPoint y: 538, distance: 259.6
click at [980, 538] on div "About Us WINDHAM BODY SHOP MISSION At Windham Body Shop, our mission is to rest…" at bounding box center [702, 112] width 980 height 901
type input "*"
type input "***"
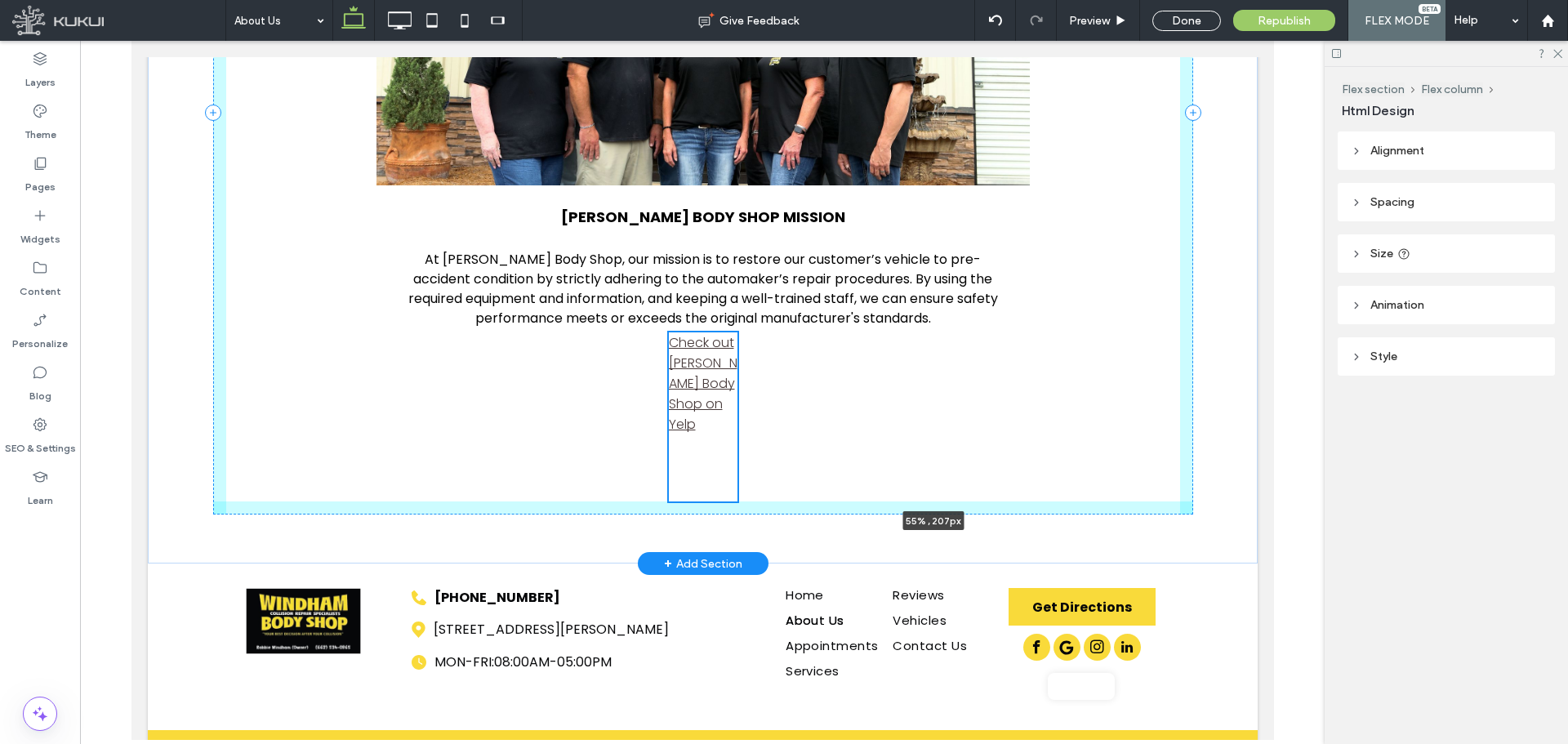
type input "***"
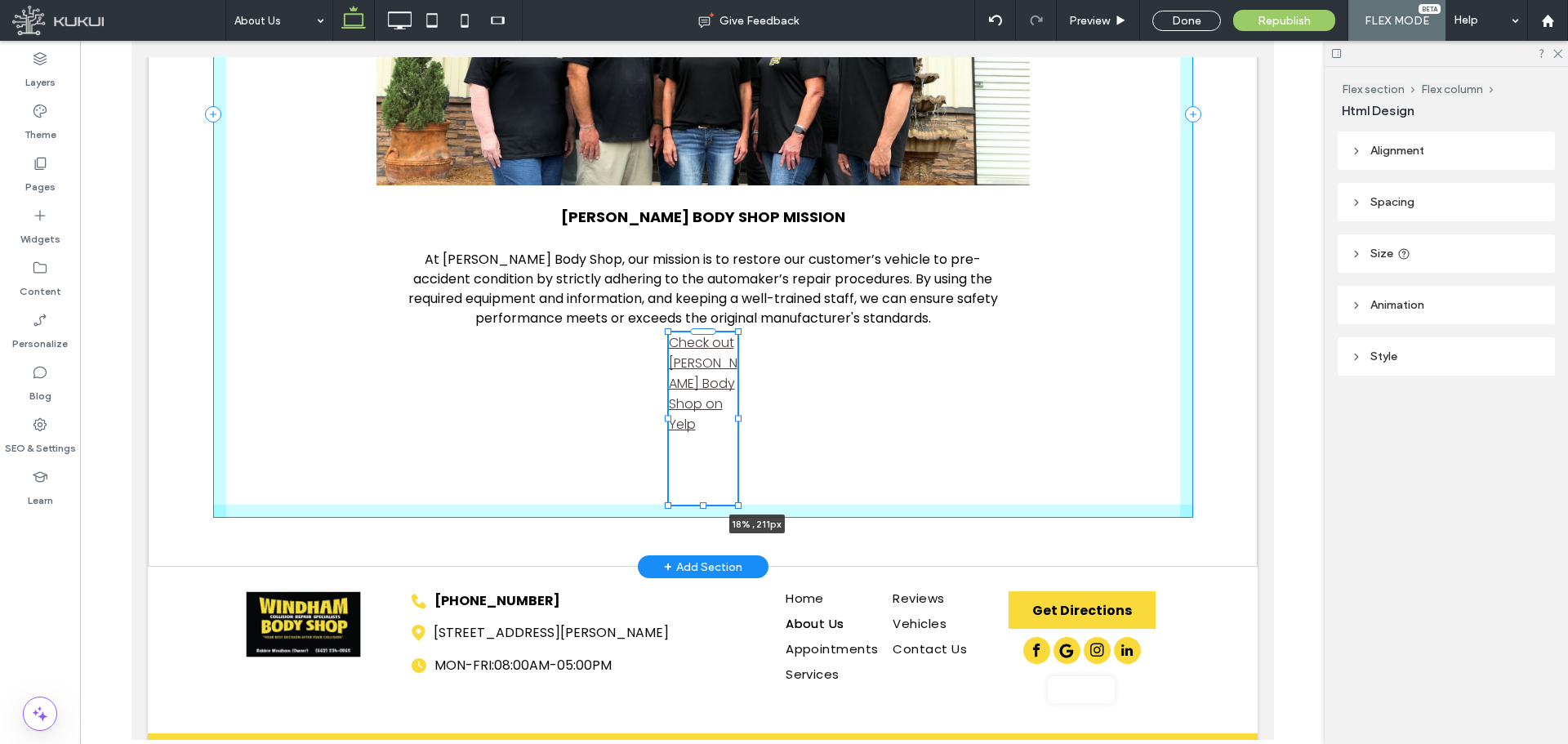
drag, startPoint x: 731, startPoint y: 419, endPoint x: 744, endPoint y: 412, distance: 14.8
click at [766, 407] on div "About Us WINDHAM BODY SHOP MISSION At Windham Body Shop, our mission is to rest…" at bounding box center [702, 114] width 980 height 905
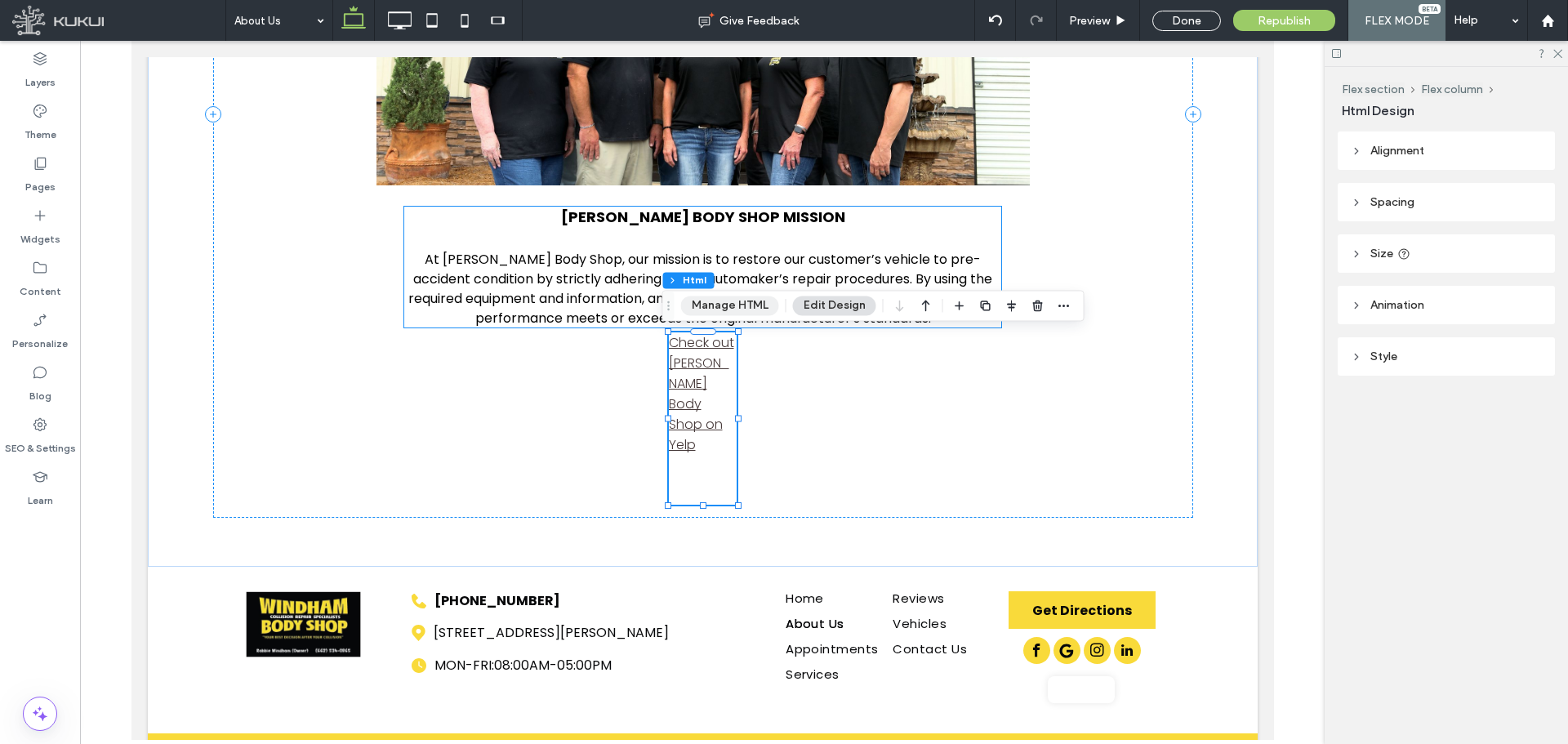
click at [729, 304] on button "Manage HTML" at bounding box center [730, 305] width 98 height 20
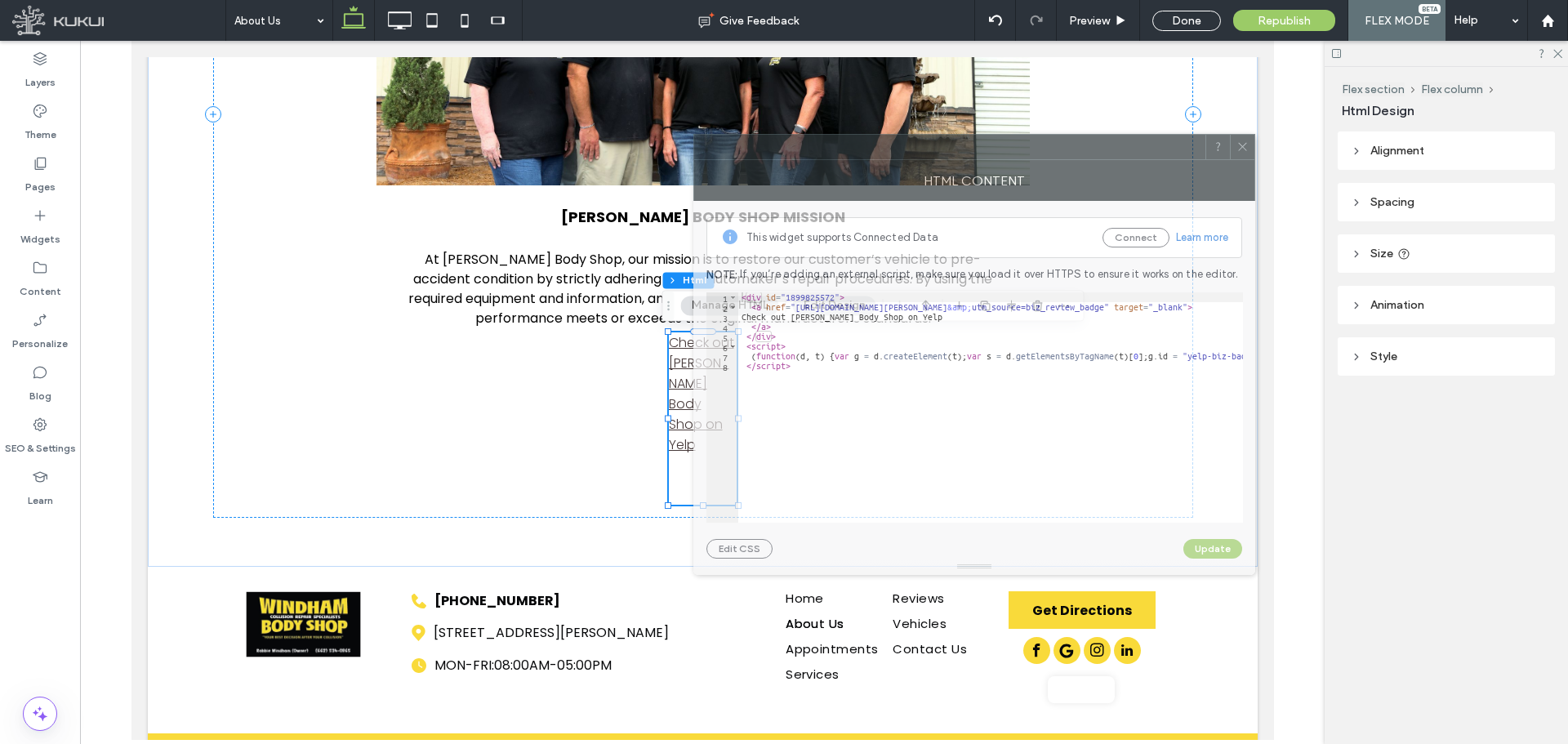
drag, startPoint x: 1320, startPoint y: 173, endPoint x: 930, endPoint y: 134, distance: 391.9
click at [923, 134] on div at bounding box center [949, 146] width 511 height 25
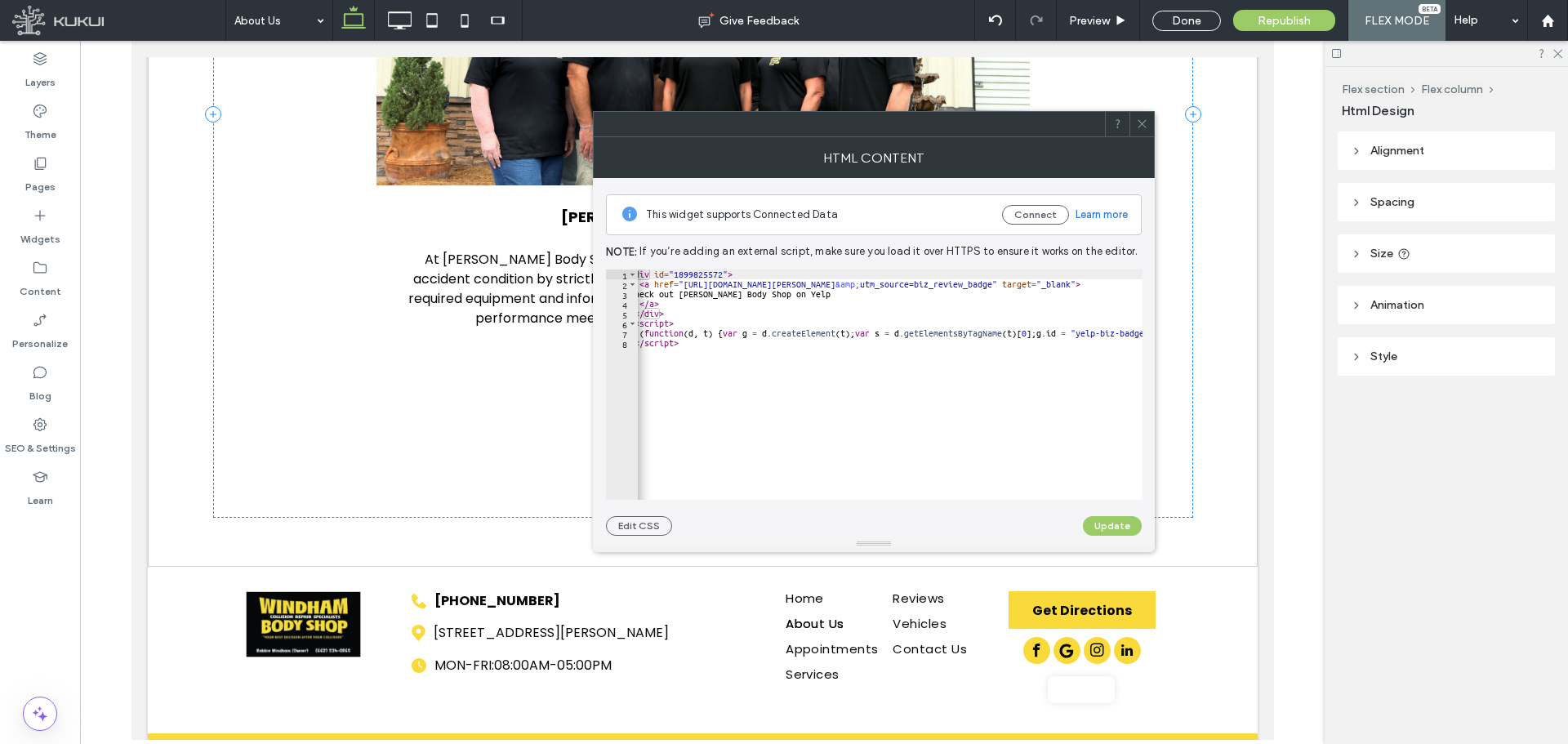
scroll to position [0, 0]
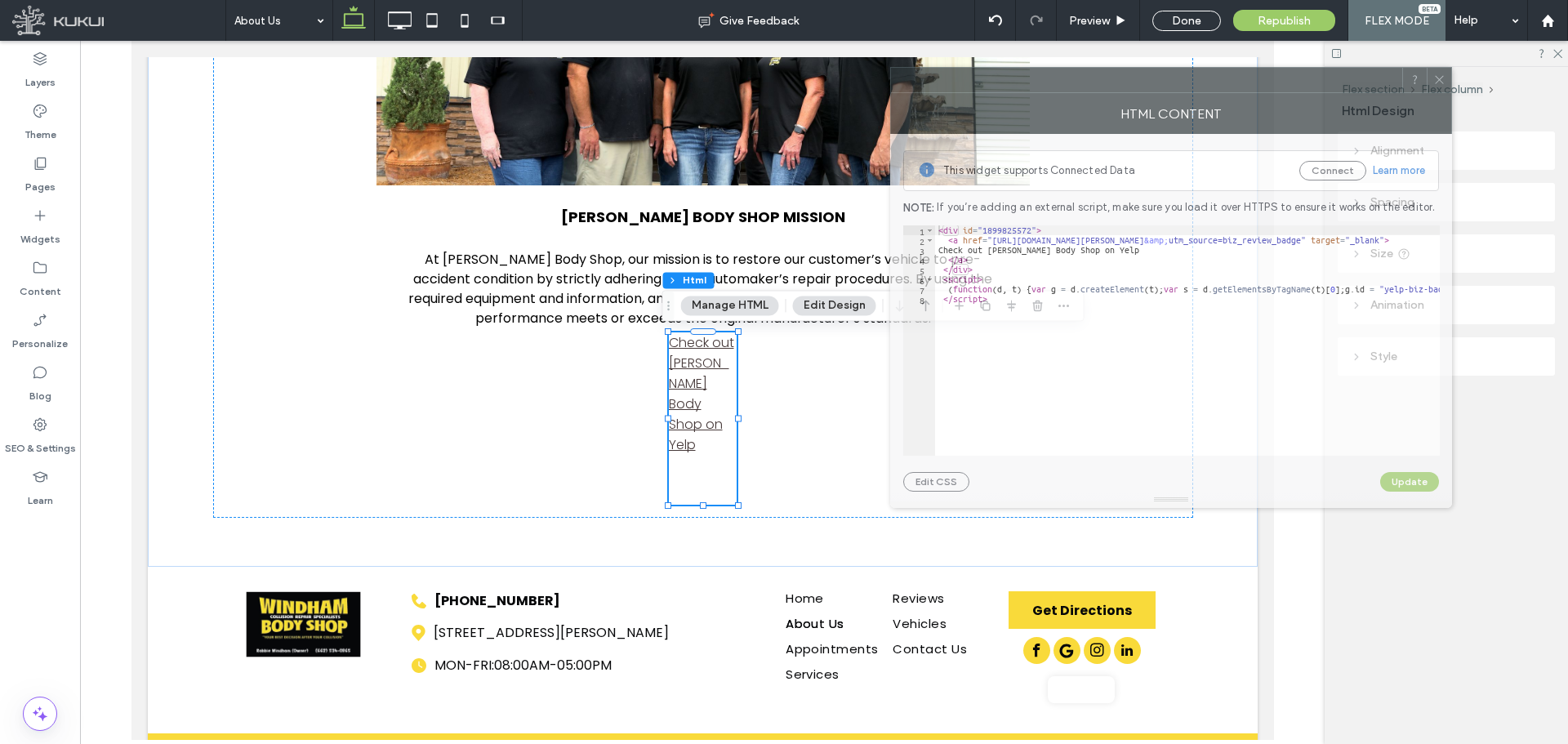
drag, startPoint x: 842, startPoint y: 139, endPoint x: 1106, endPoint y: 120, distance: 264.7
click at [1106, 119] on div "HTML Content" at bounding box center [1171, 113] width 562 height 41
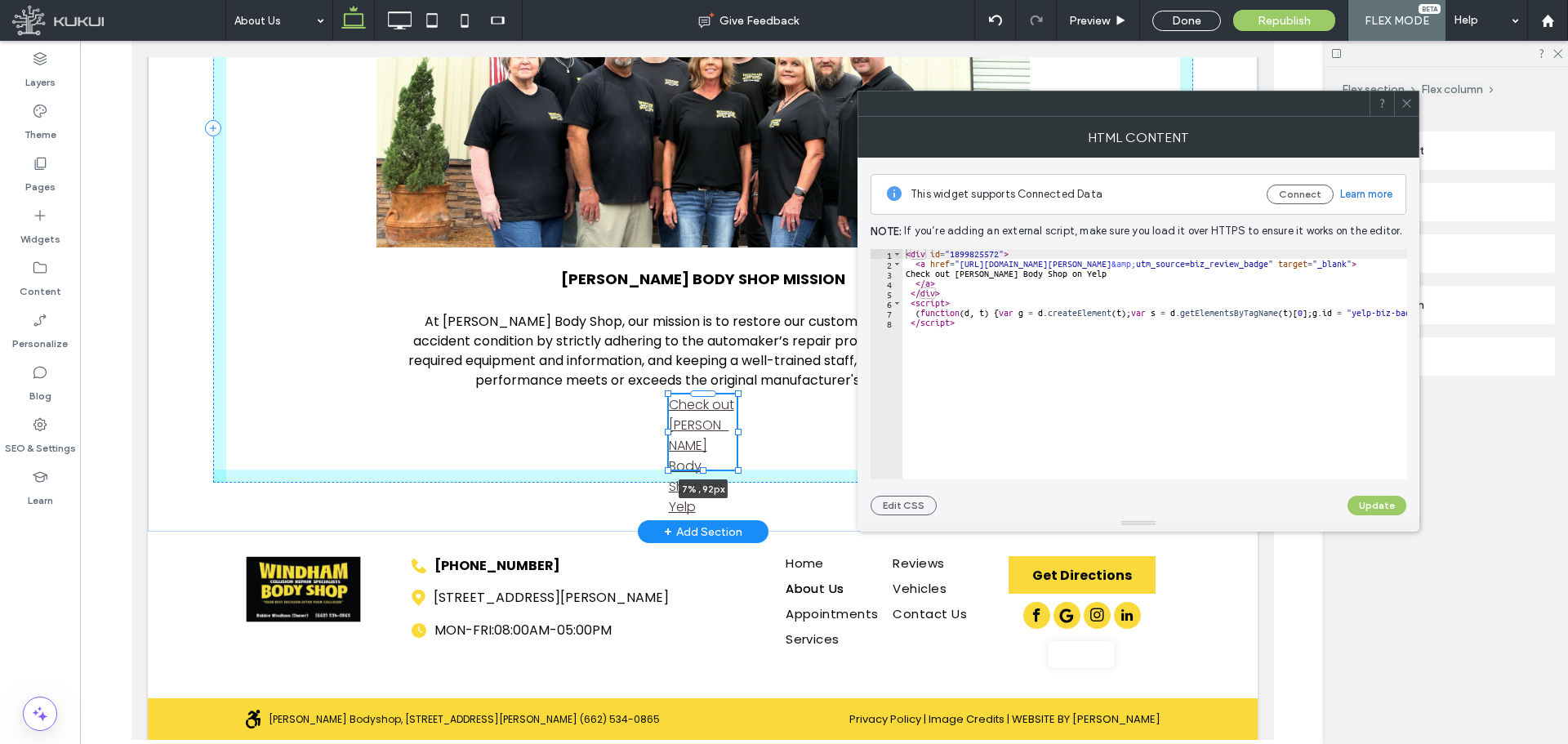
scroll to position [481, 0]
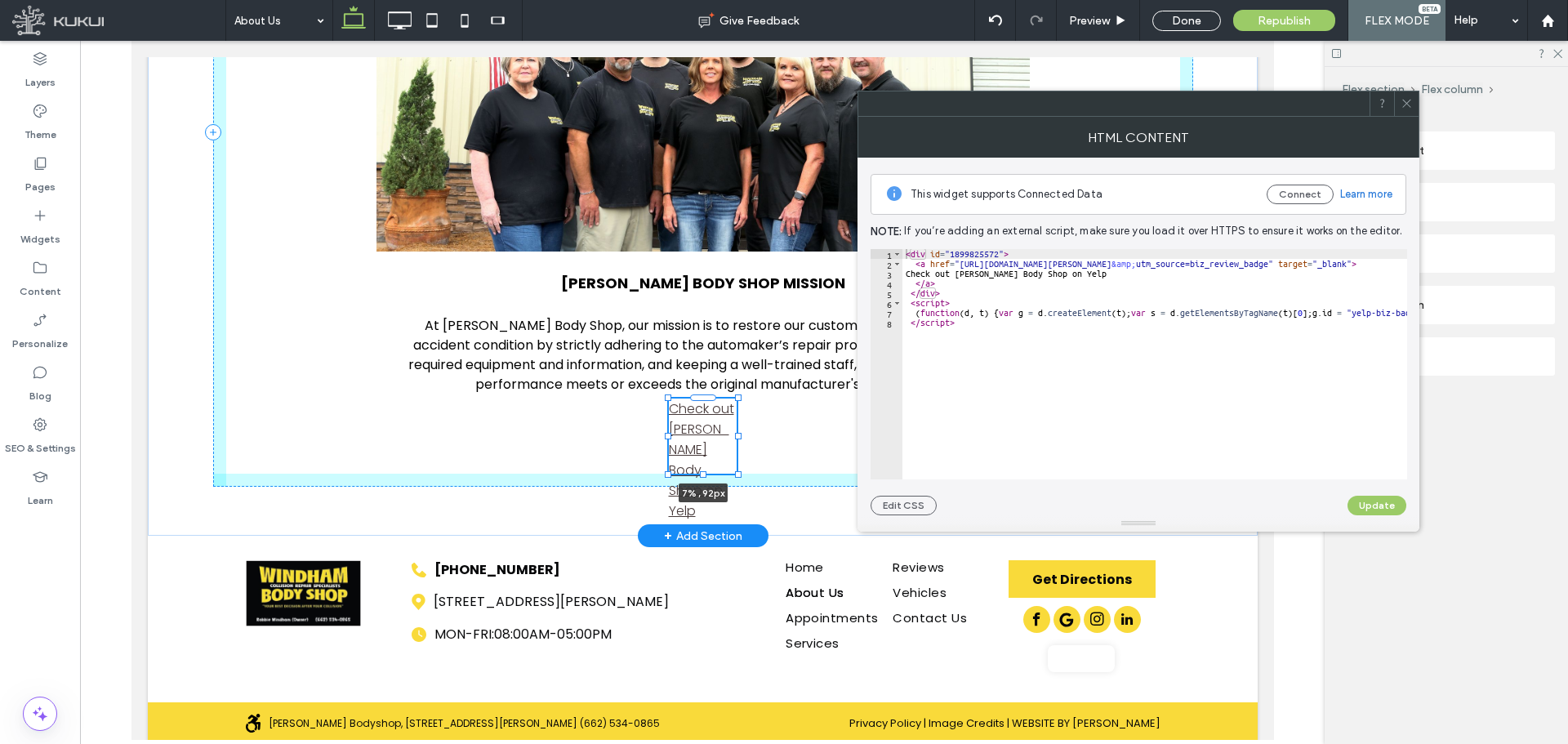
drag, startPoint x: 696, startPoint y: 508, endPoint x: 700, endPoint y: 406, distance: 102.1
click at [700, 406] on div "About Us WINDHAM BODY SHOP MISSION At Windham Body Shop, our mission is to rest…" at bounding box center [702, 132] width 980 height 808
type input "**"
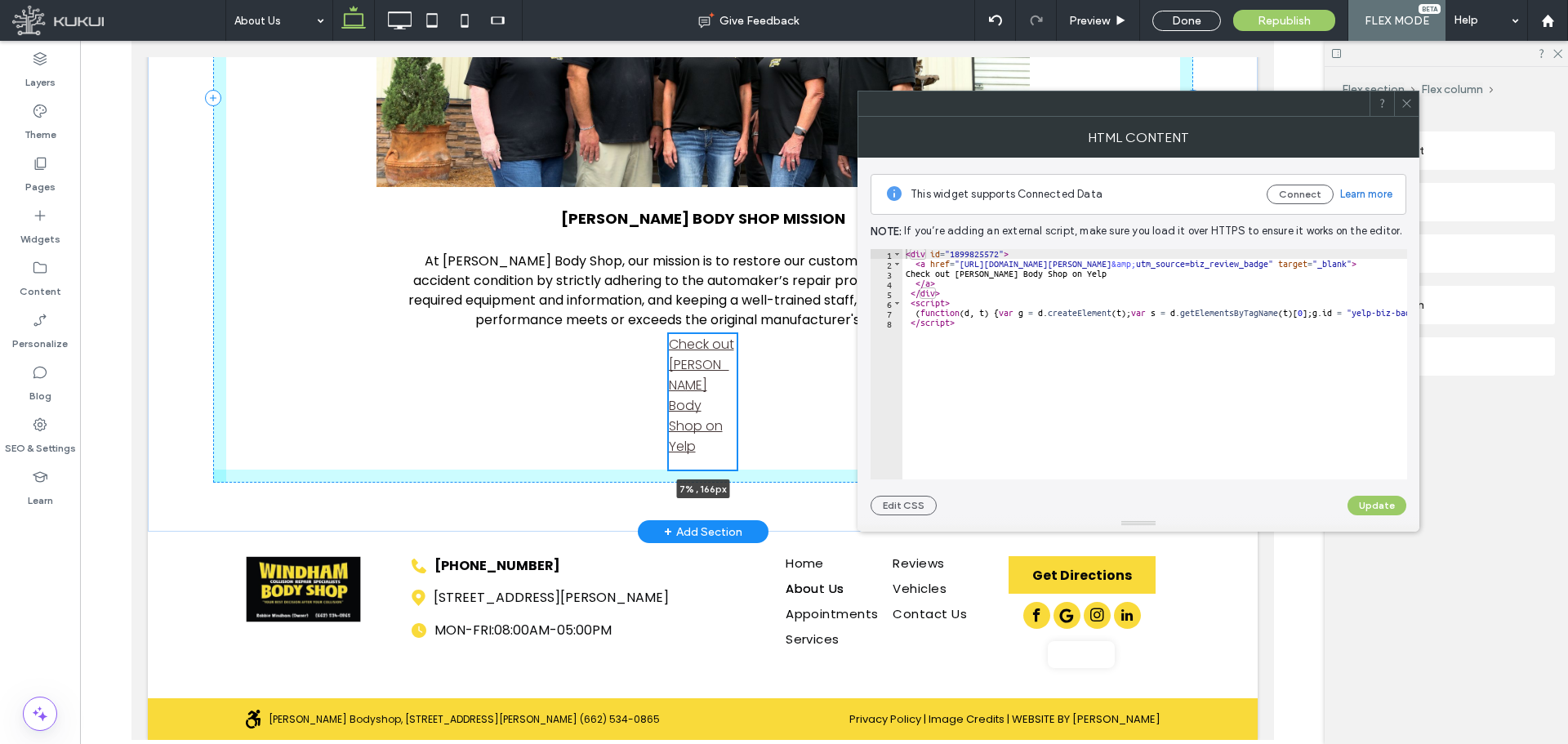
drag, startPoint x: 693, startPoint y: 470, endPoint x: 716, endPoint y: 525, distance: 59.6
click at [690, 531] on div "About Us WINDHAM BODY SHOP MISSION At Windham Body Shop, our mission is to rest…" at bounding box center [702, 97] width 1110 height 868
type input "***"
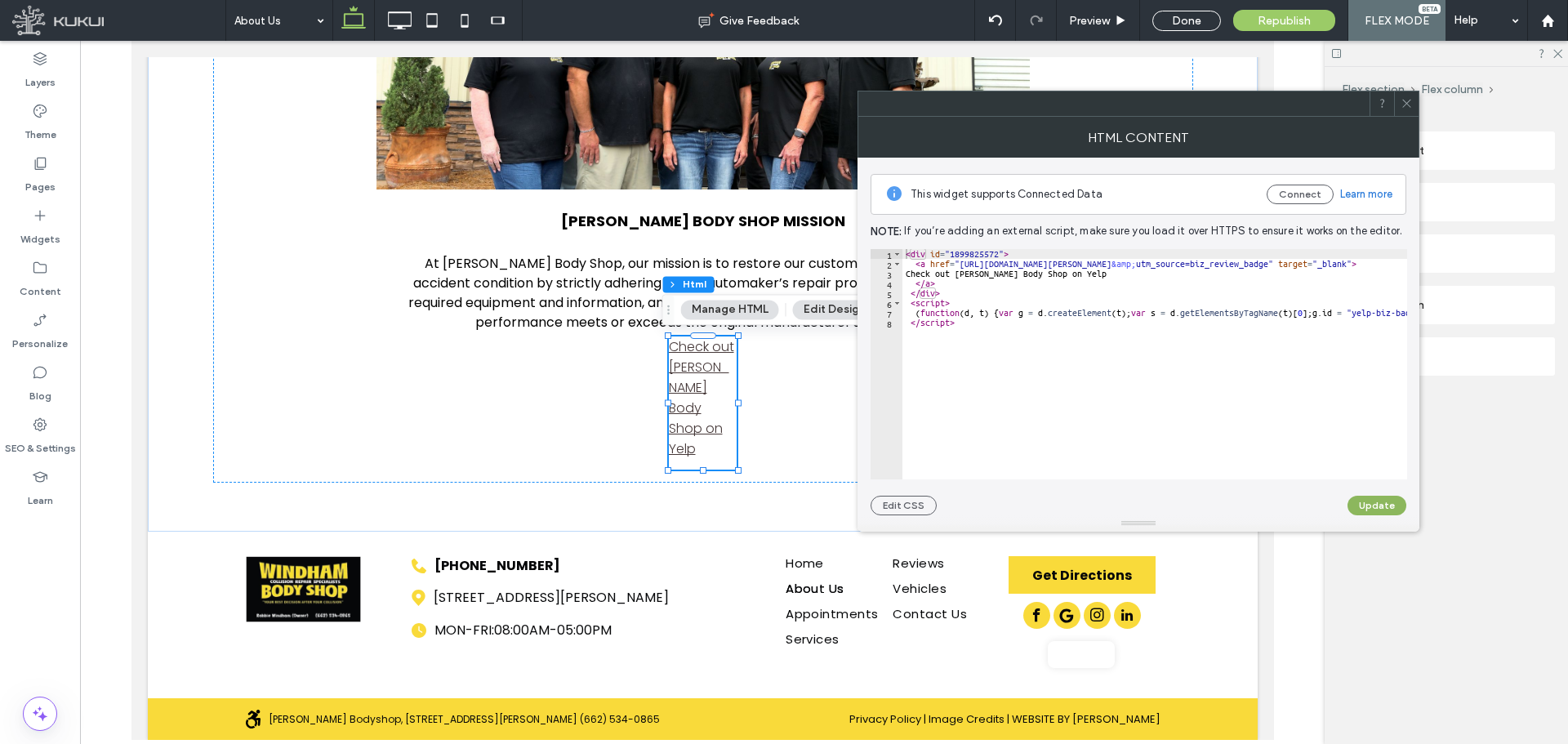
click at [1369, 508] on button "Update" at bounding box center [1377, 505] width 59 height 20
type textarea "*********"
click at [997, 393] on div "< div id = "1899825572" > < a href = "http://yelp.com/biz/windham-body-shop-new…" at bounding box center [1567, 367] width 1330 height 237
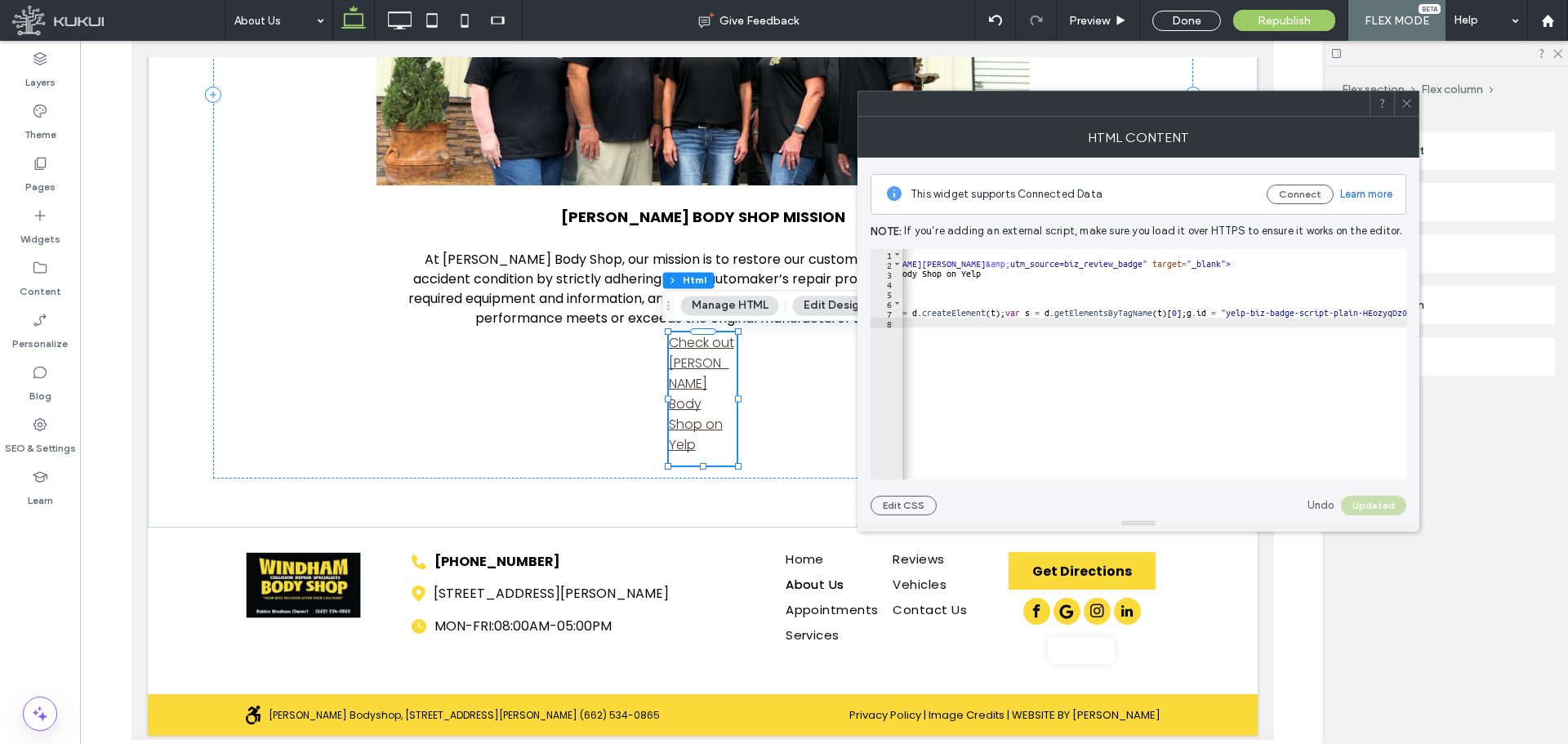
scroll to position [0, 128]
click at [1407, 109] on icon at bounding box center [1406, 103] width 12 height 12
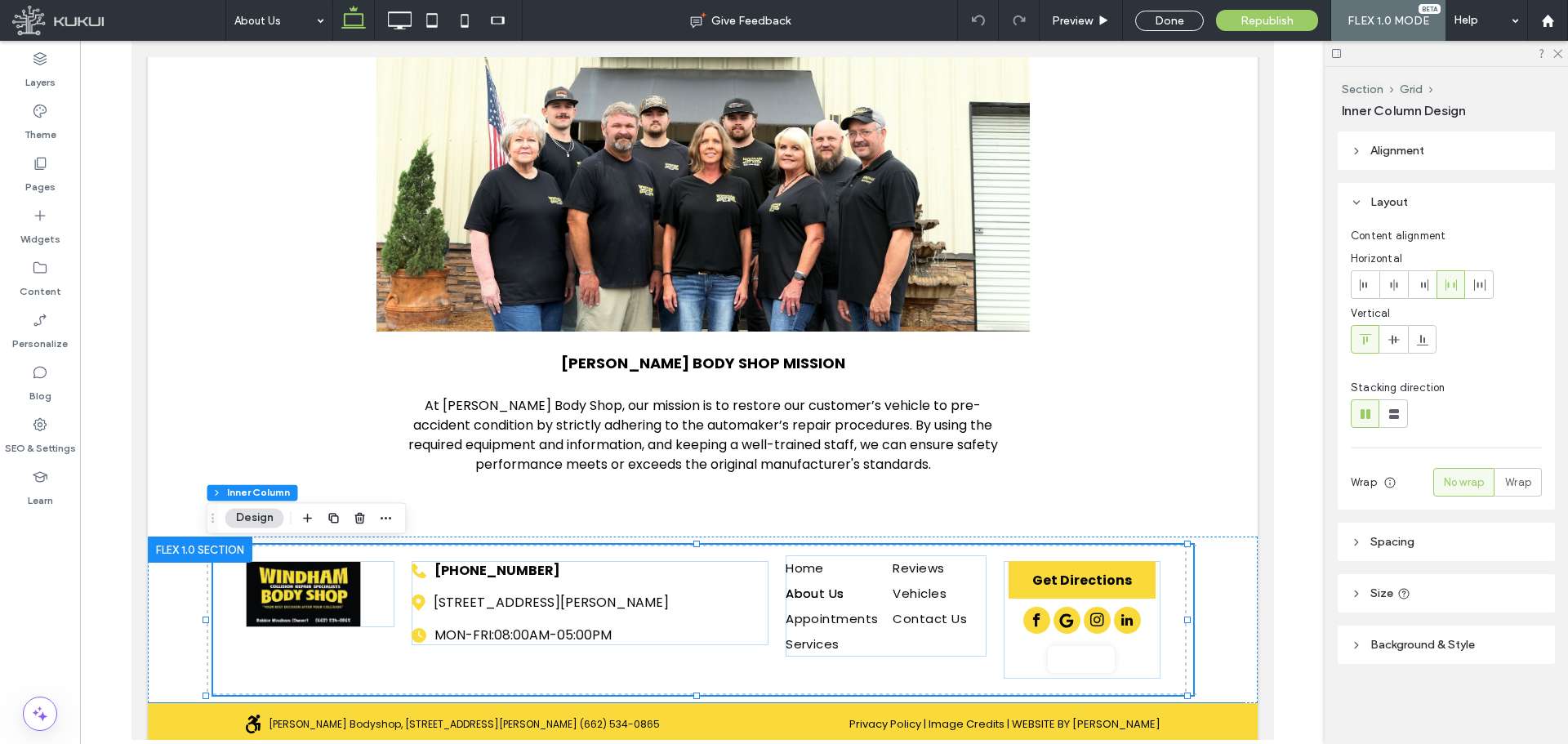
click at [1103, 656] on div at bounding box center [1080, 660] width 67 height 27
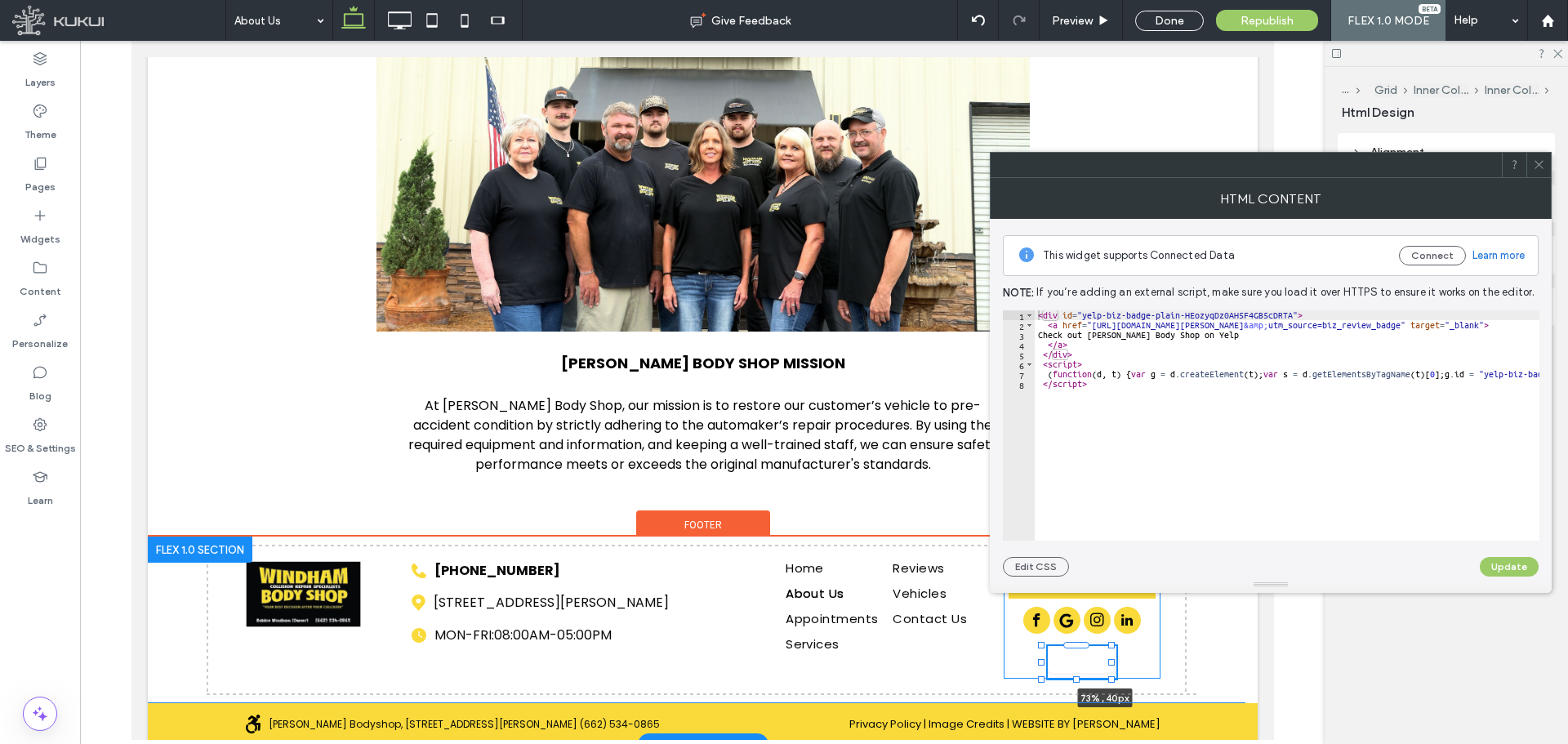
drag, startPoint x: 1039, startPoint y: 664, endPoint x: 1016, endPoint y: 670, distance: 23.8
click at [1016, 670] on div "Home About Us Appointments Services Reviews Vehicles Contact Us [STREET_ADDRESS…" at bounding box center [702, 620] width 1110 height 167
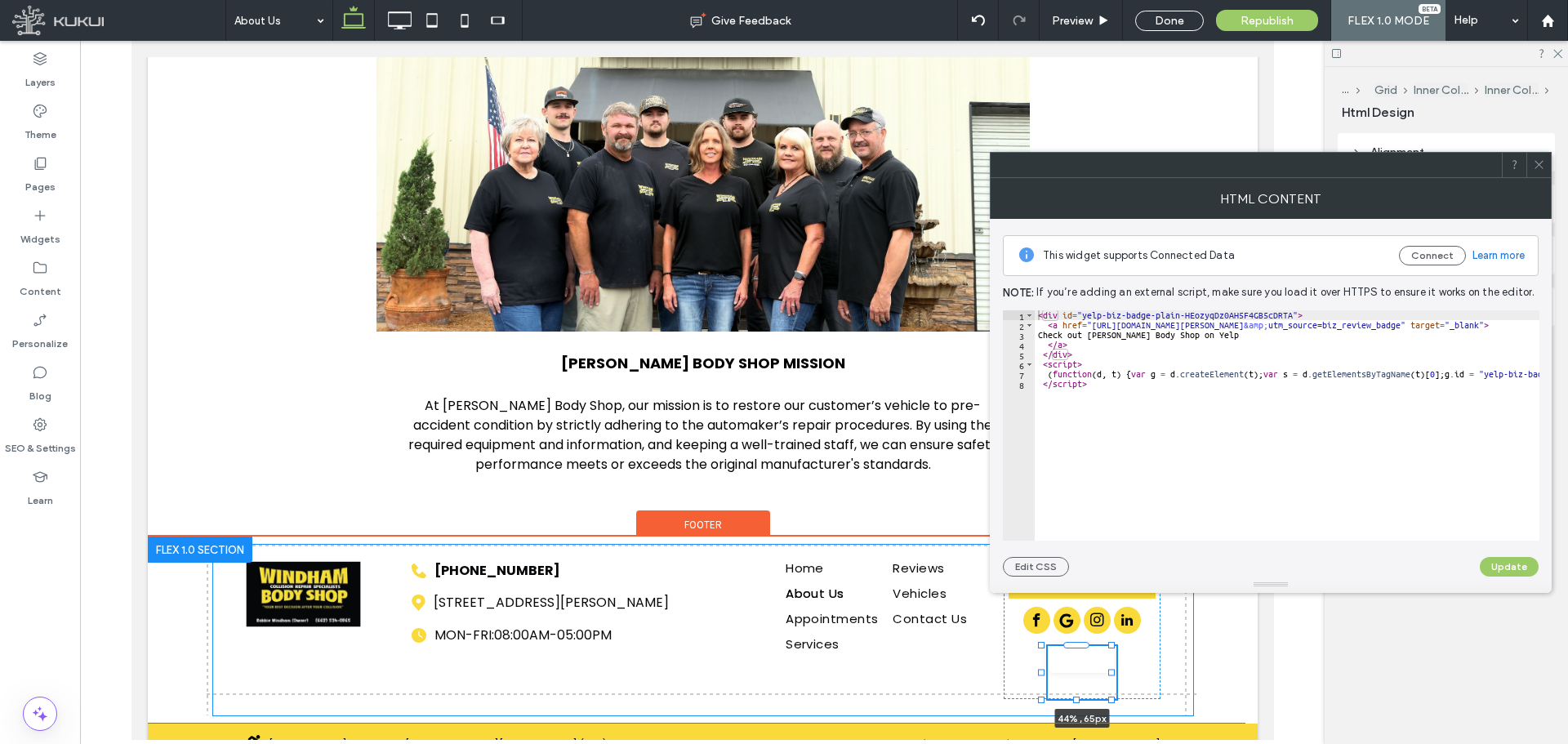
drag, startPoint x: 1076, startPoint y: 679, endPoint x: 1079, endPoint y: 700, distance: 21.2
click at [1079, 700] on div "Home About Us Appointments Services Reviews Vehicles Contact Us [STREET_ADDRESS…" at bounding box center [702, 630] width 1110 height 187
type input "**"
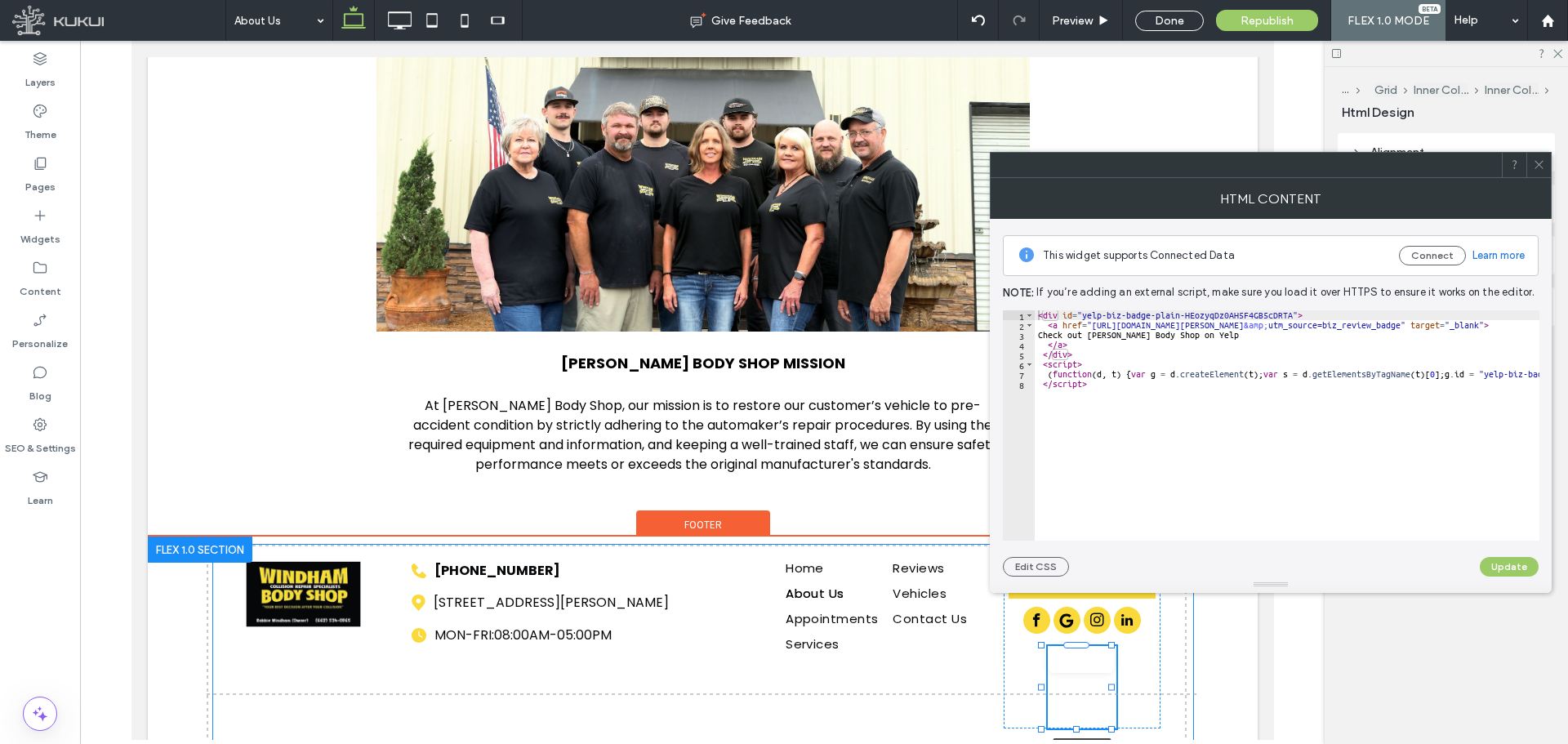
drag, startPoint x: 1078, startPoint y: 700, endPoint x: 1078, endPoint y: 730, distance: 30.0
click at [1078, 730] on div at bounding box center [1076, 730] width 7 height 7
type input "***"
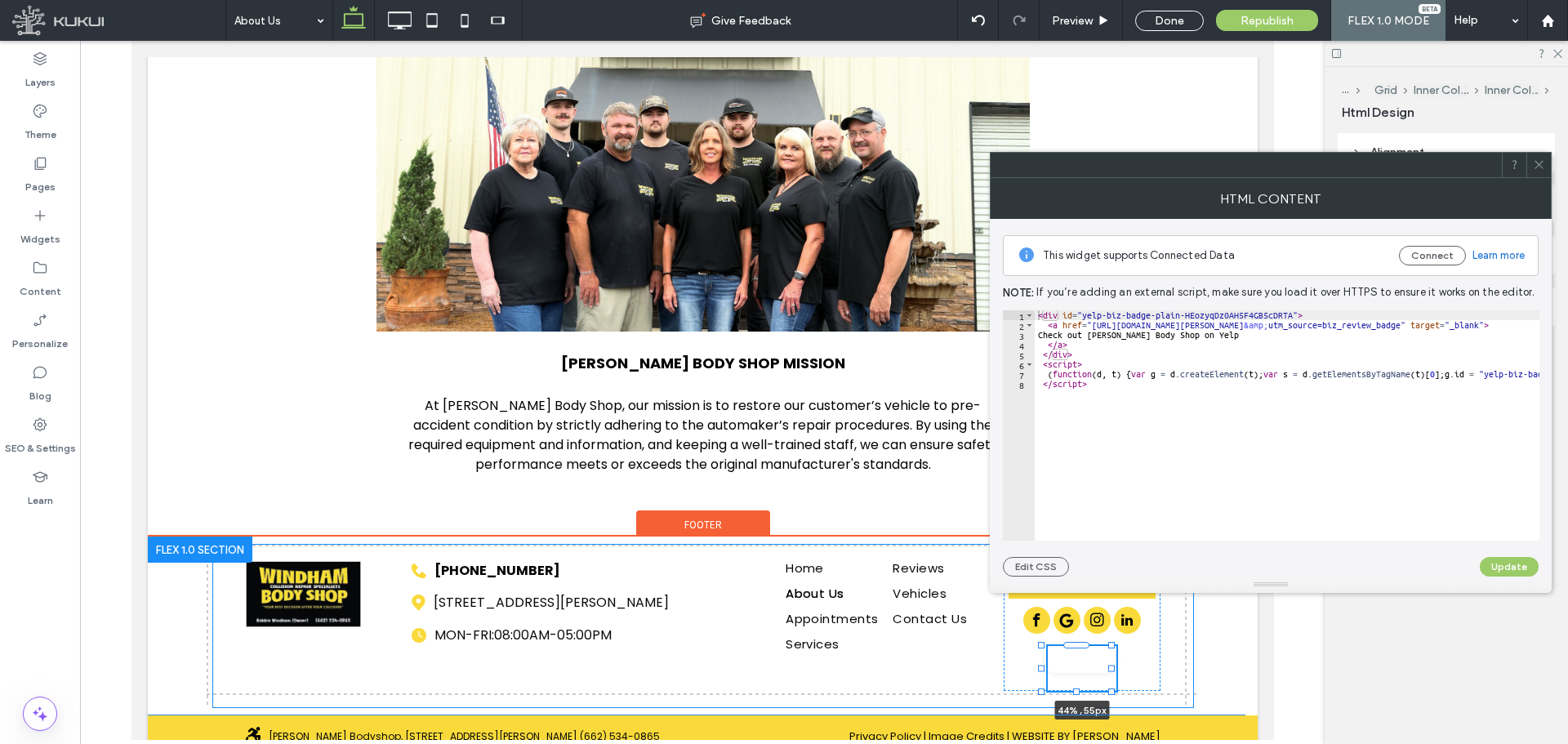
drag, startPoint x: 1078, startPoint y: 730, endPoint x: 1080, endPoint y: 691, distance: 39.1
click at [1080, 691] on div "Home About Us Appointments Services Reviews Vehicles Contact Us [STREET_ADDRESS…" at bounding box center [702, 626] width 1110 height 179
type input "**"
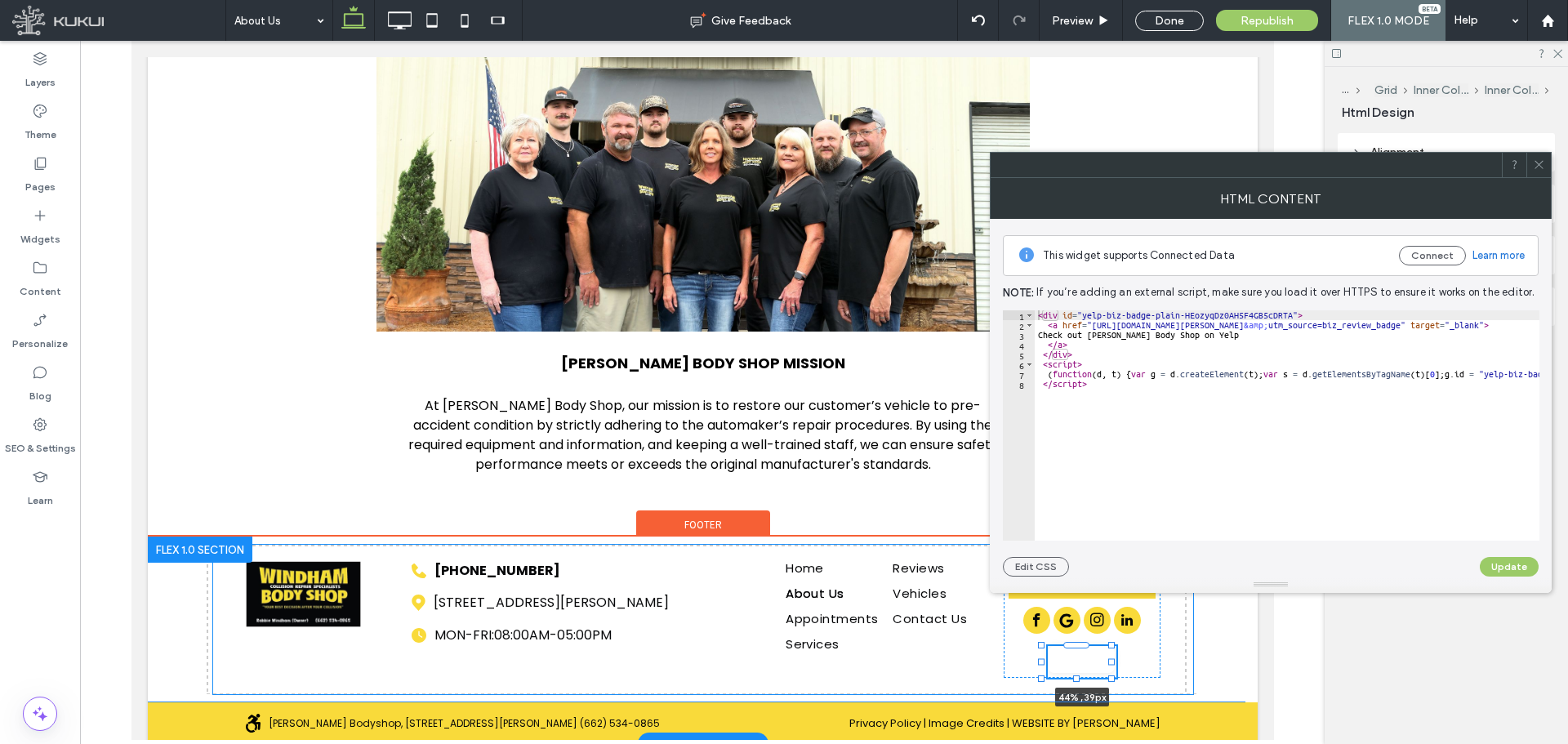
drag, startPoint x: 1077, startPoint y: 691, endPoint x: 1082, endPoint y: 679, distance: 13.0
click at [1082, 679] on div "Home About Us Appointments Services Reviews Vehicles Contact Us [STREET_ADDRESS…" at bounding box center [702, 619] width 1110 height 166
type input "**"
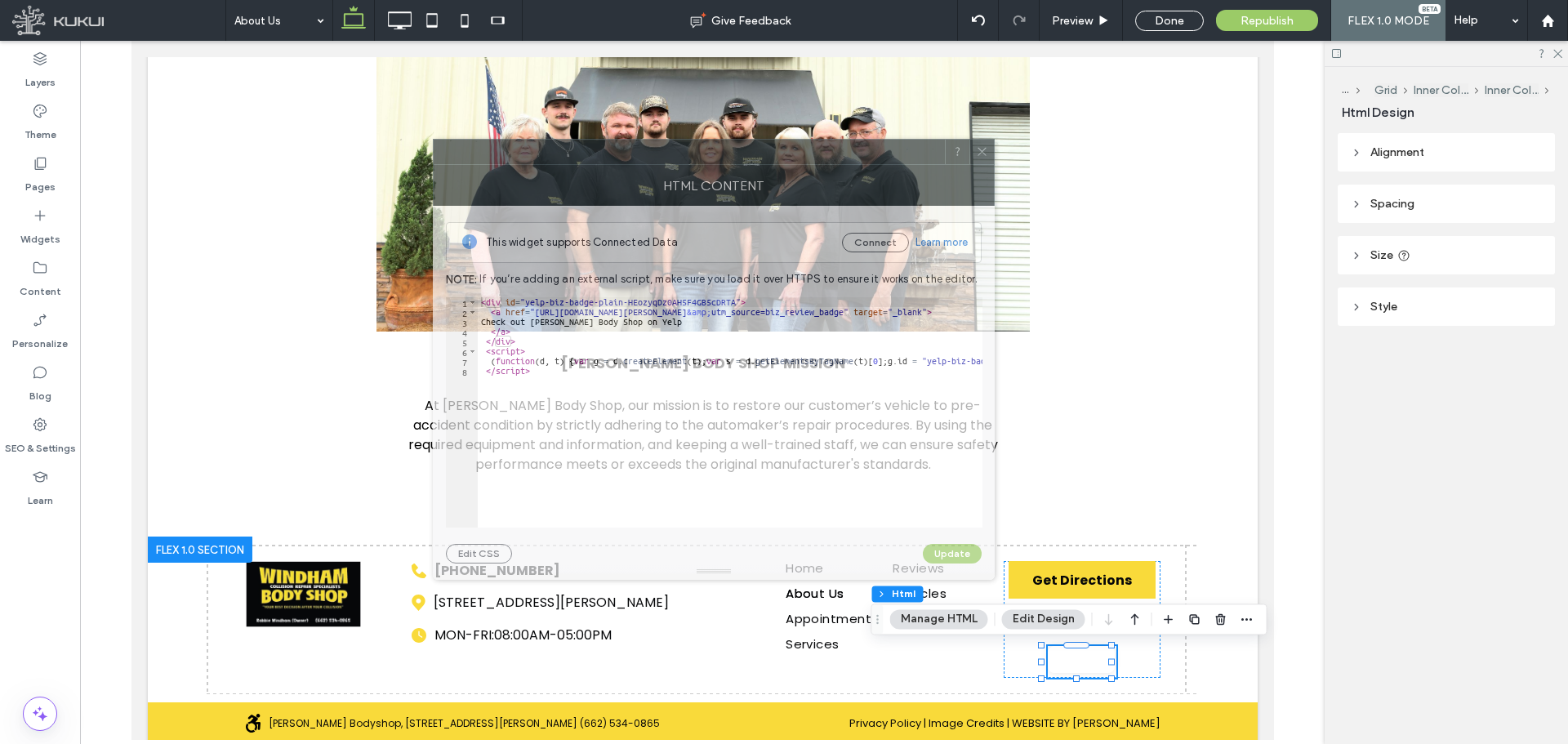
drag, startPoint x: 1346, startPoint y: 165, endPoint x: 767, endPoint y: 161, distance: 579.0
click at [765, 161] on div at bounding box center [689, 151] width 511 height 25
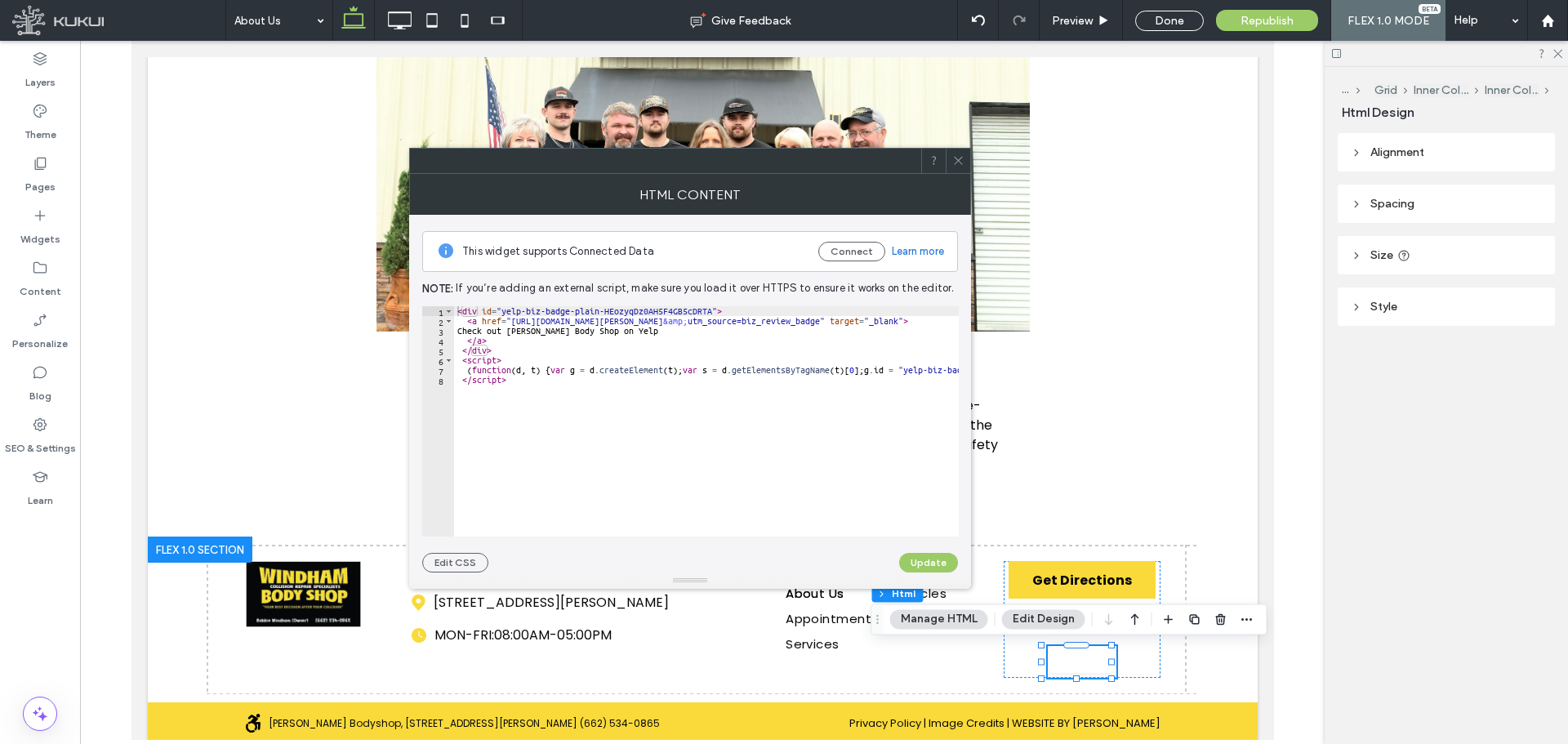
click at [1349, 255] on header "Size" at bounding box center [1446, 255] width 217 height 38
type input "**"
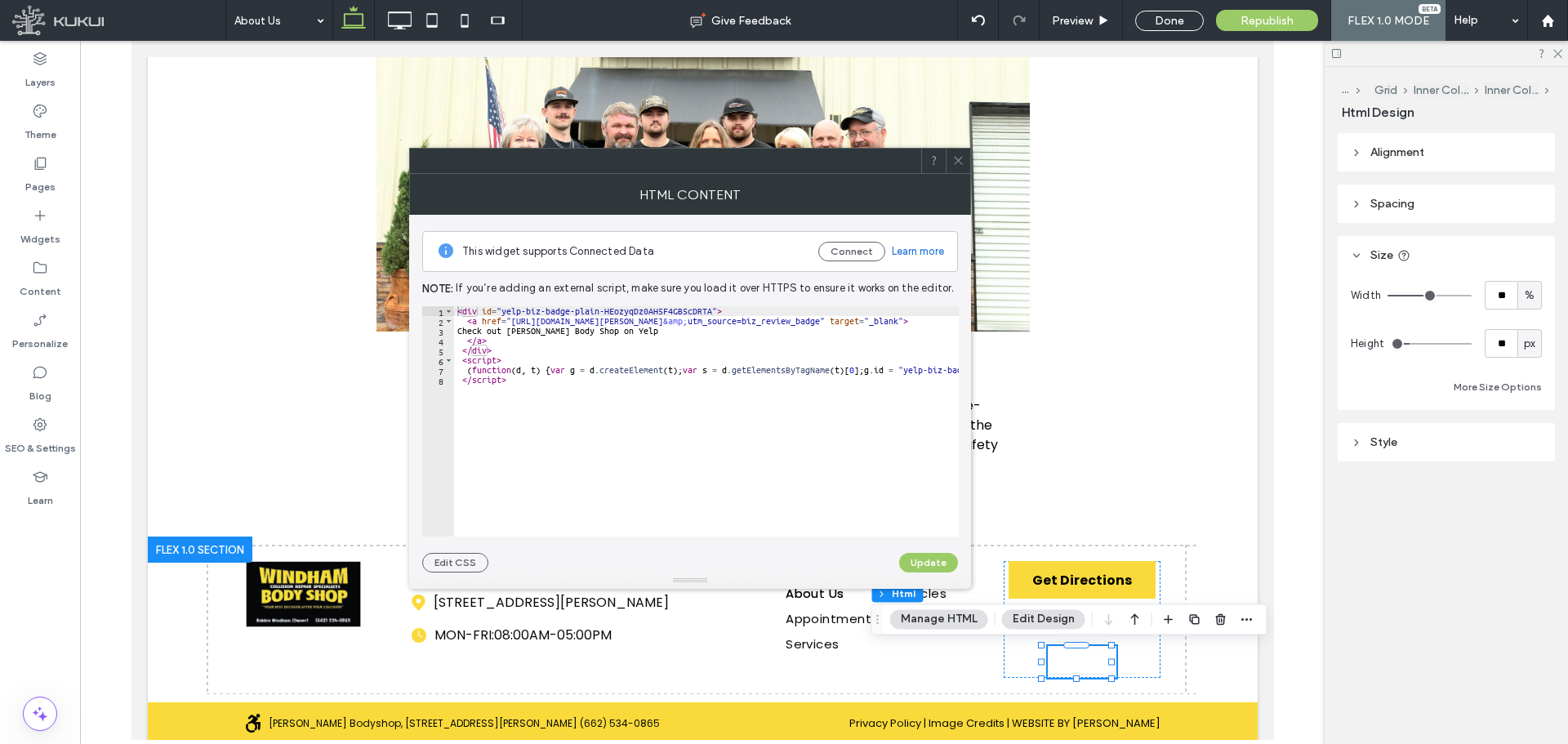
type input "**"
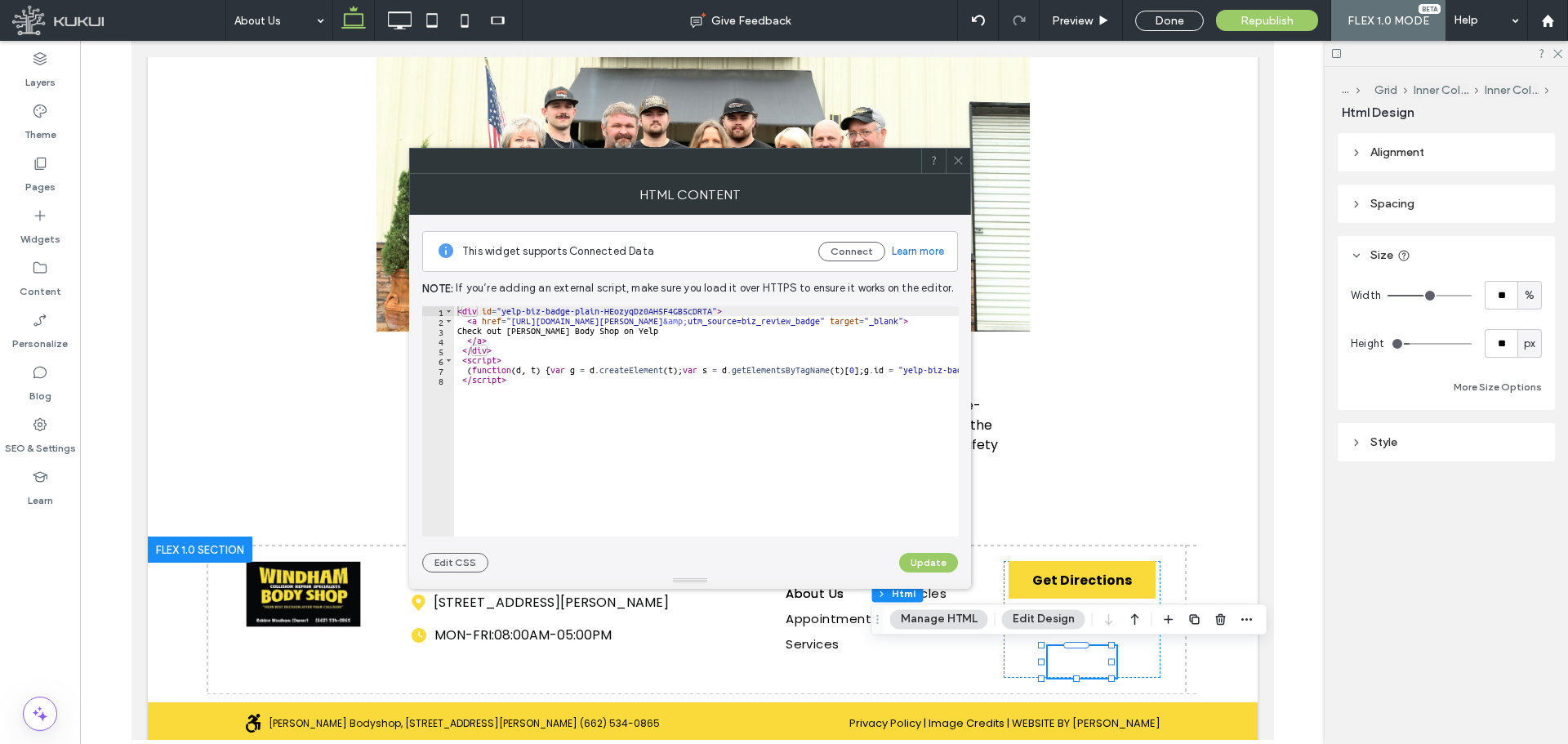
type input "**"
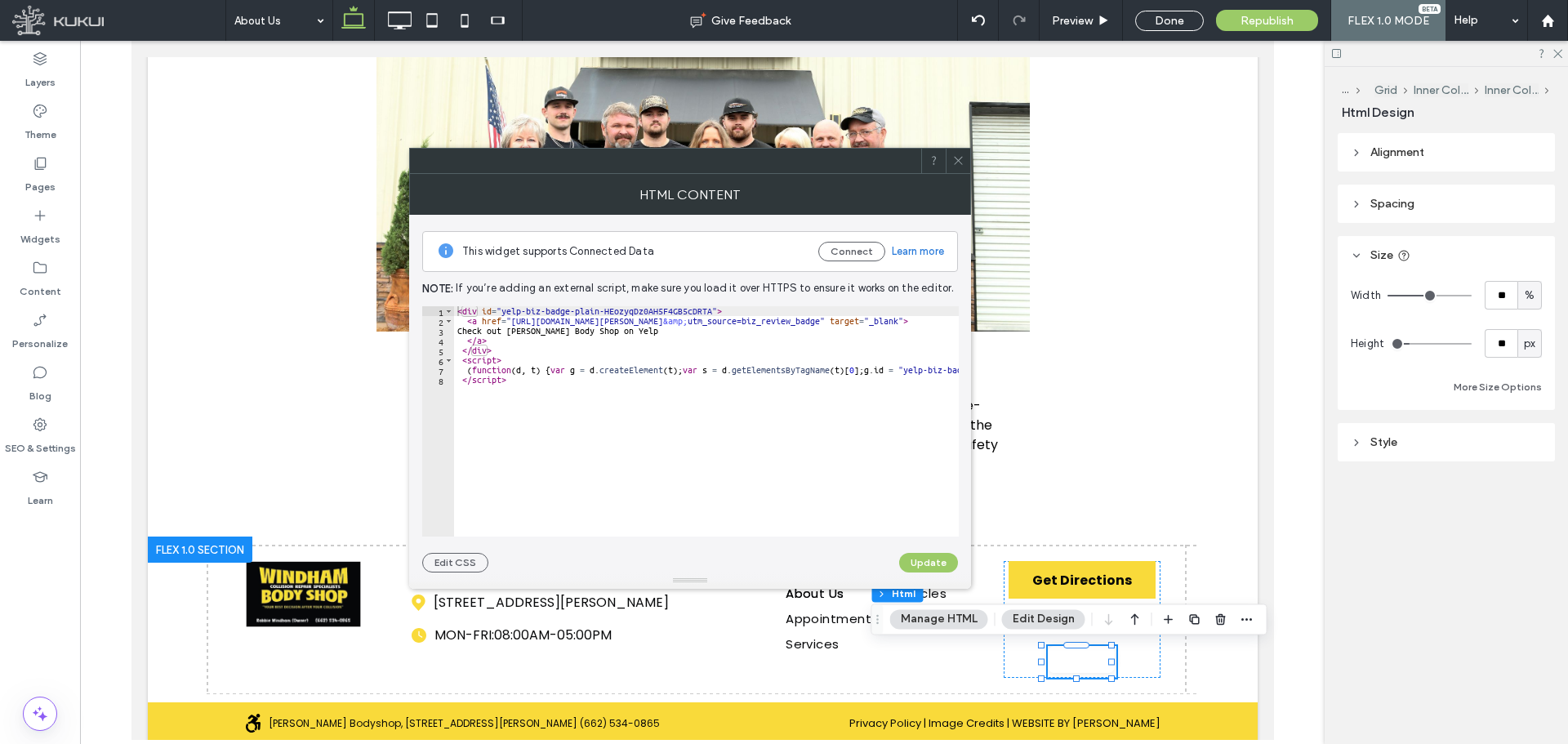
type input "**"
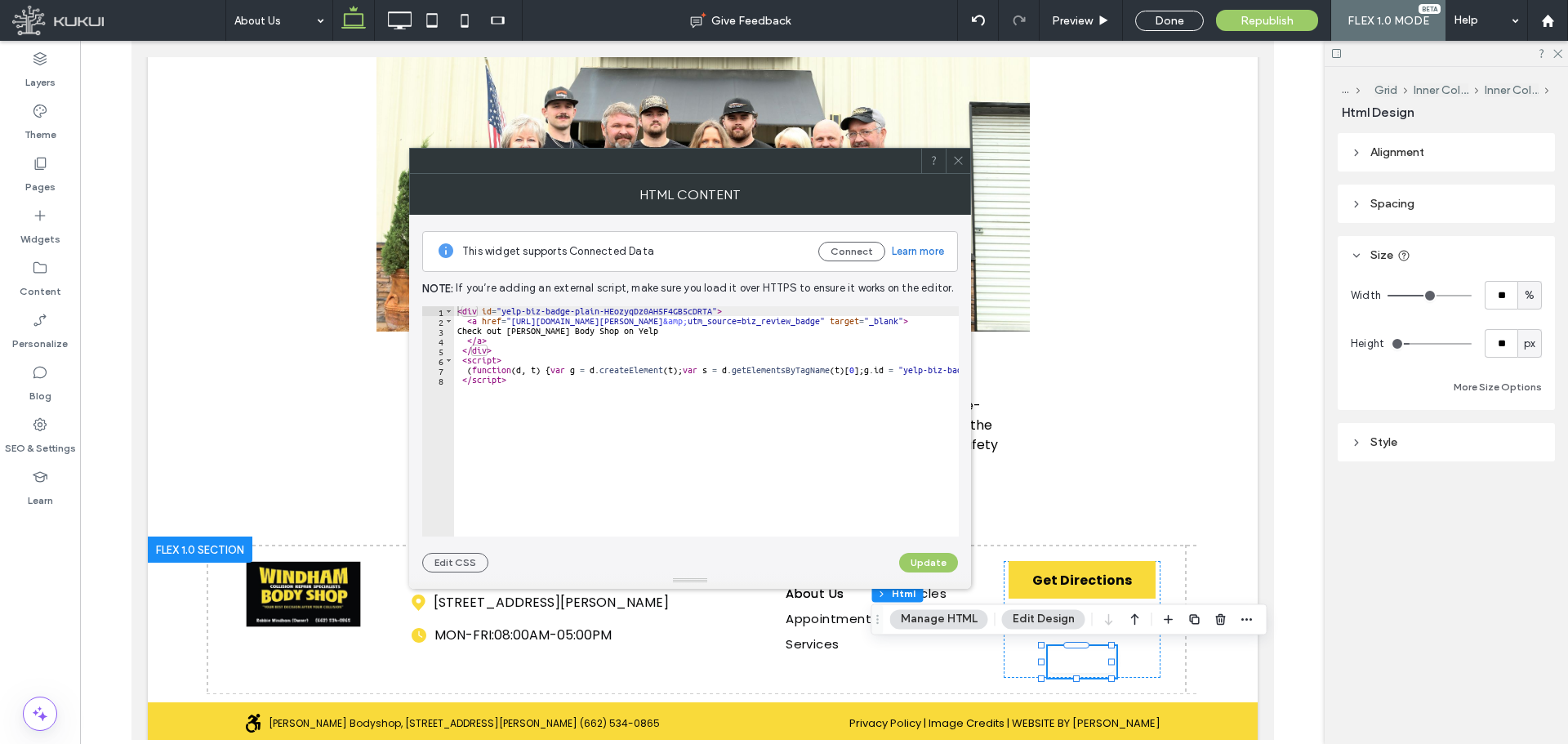
type input "**"
drag, startPoint x: 1426, startPoint y: 297, endPoint x: 1438, endPoint y: 297, distance: 12.0
click at [1438, 297] on input "range" at bounding box center [1429, 296] width 84 height 2
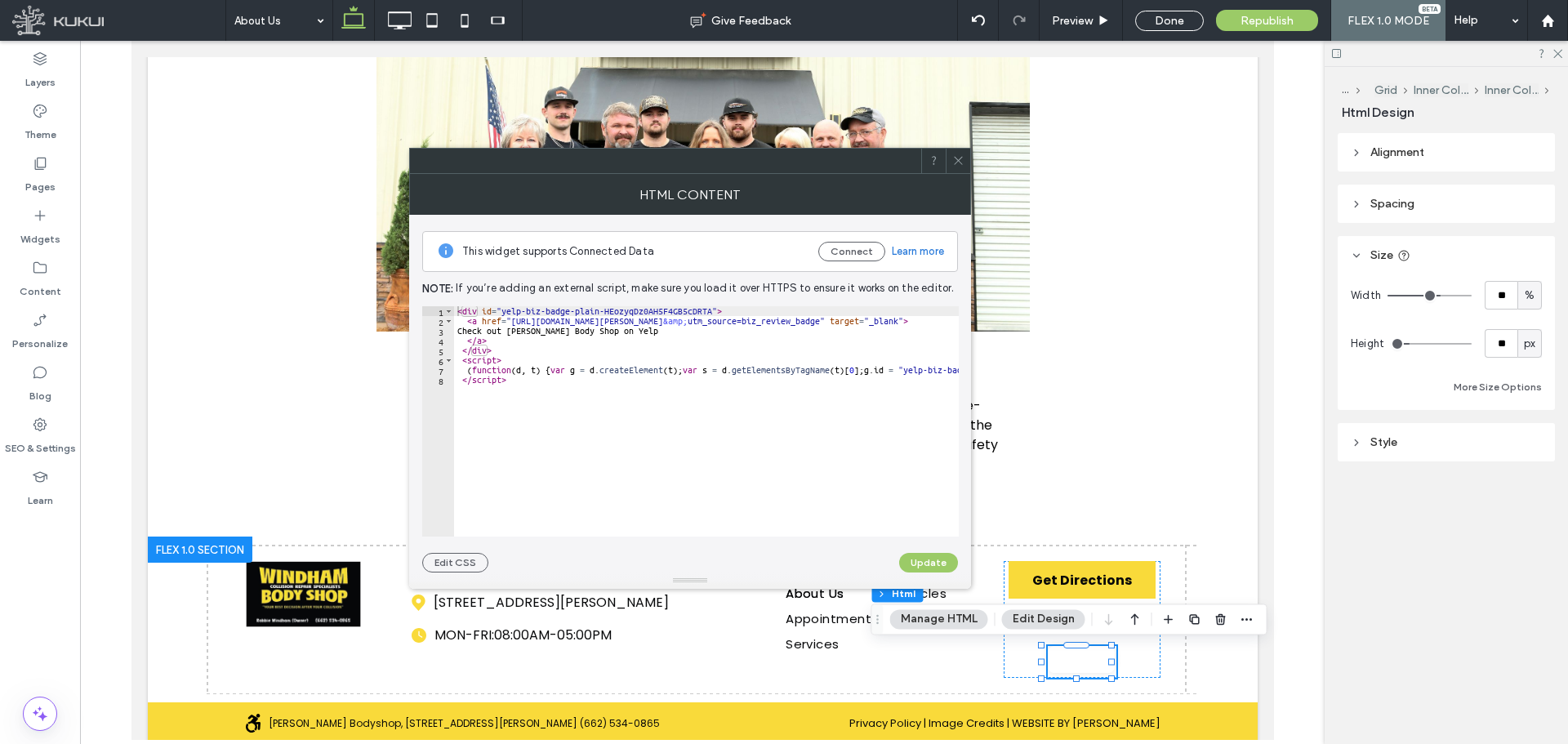
type input "**"
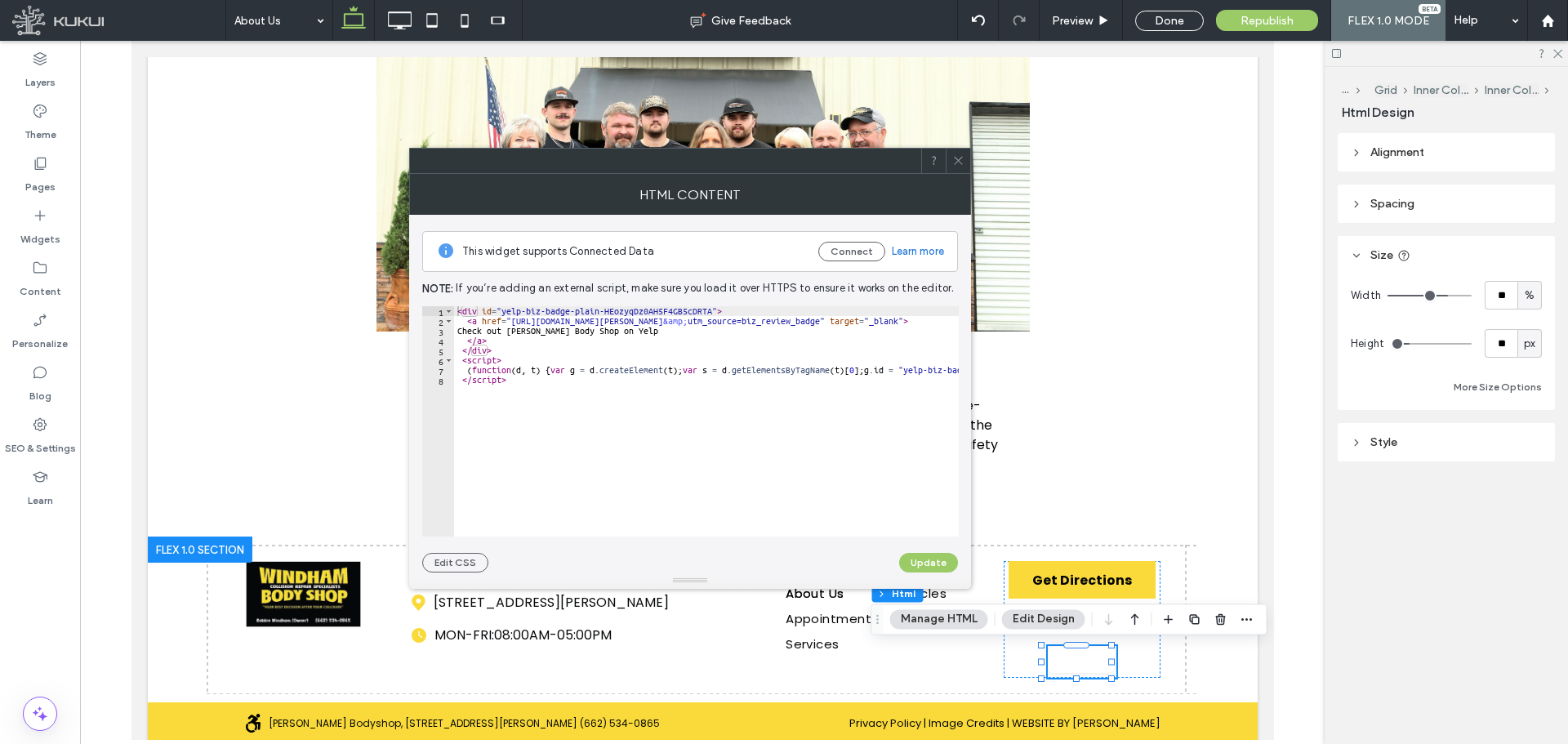
type input "**"
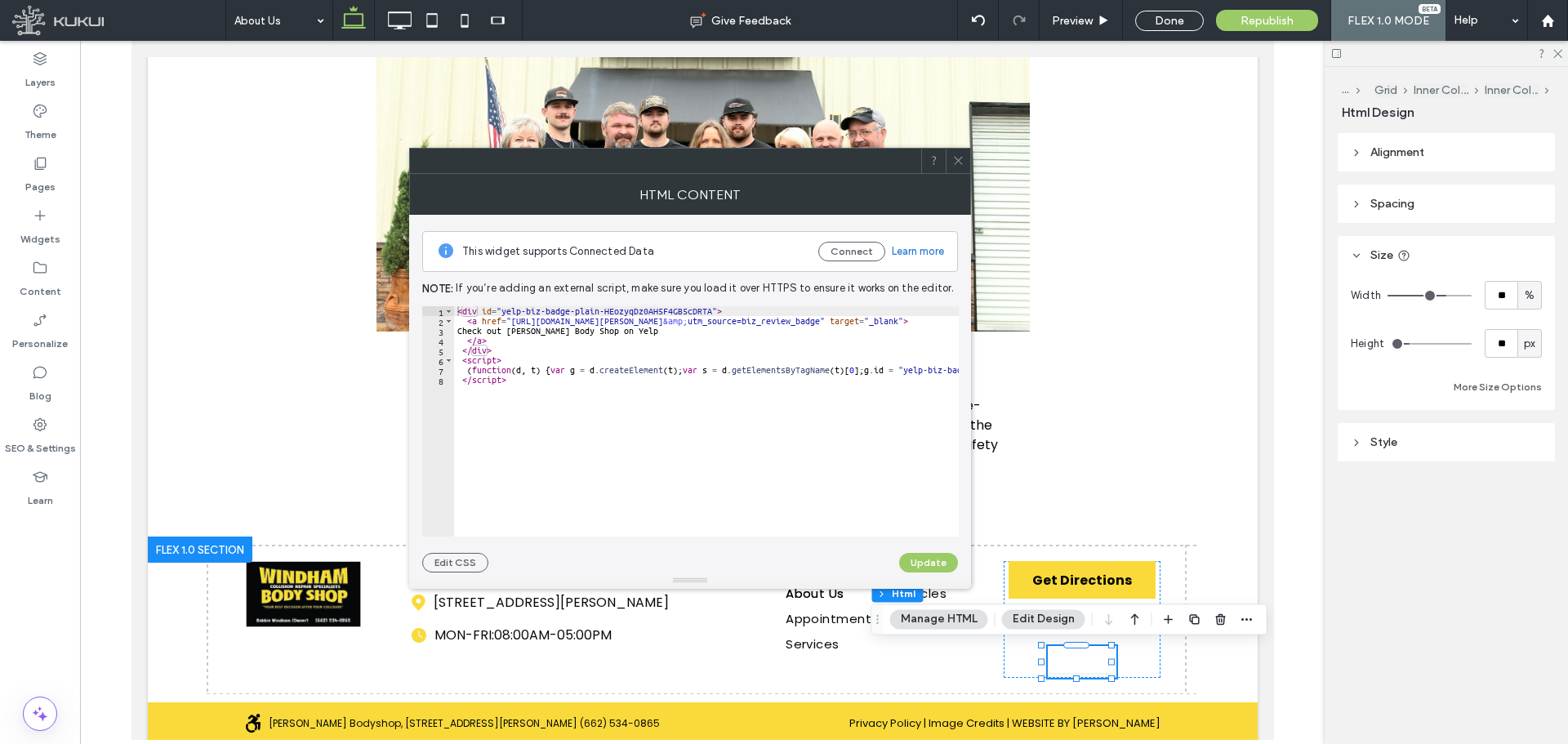
type input "**"
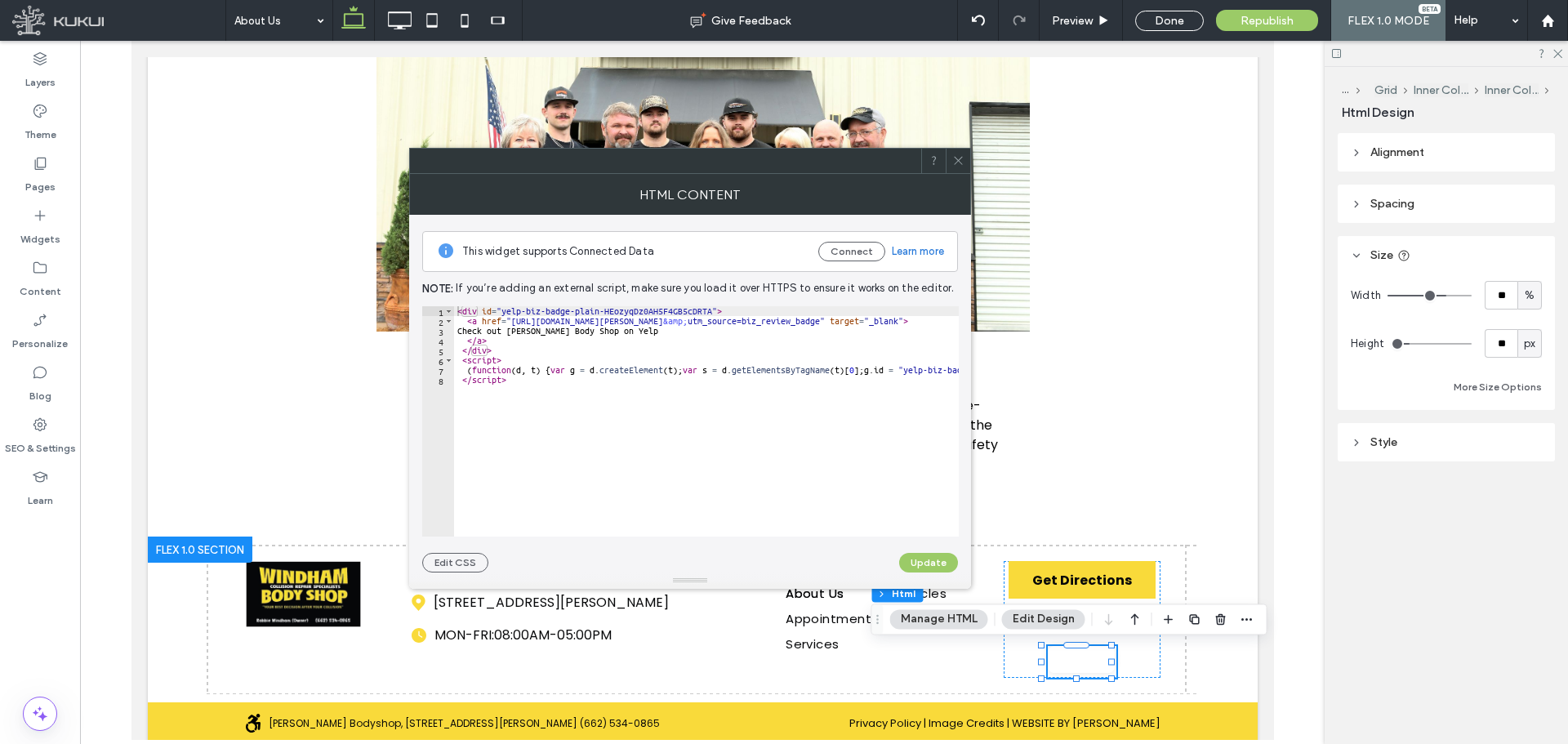
type input "**"
click at [1440, 297] on input "range" at bounding box center [1429, 296] width 84 height 2
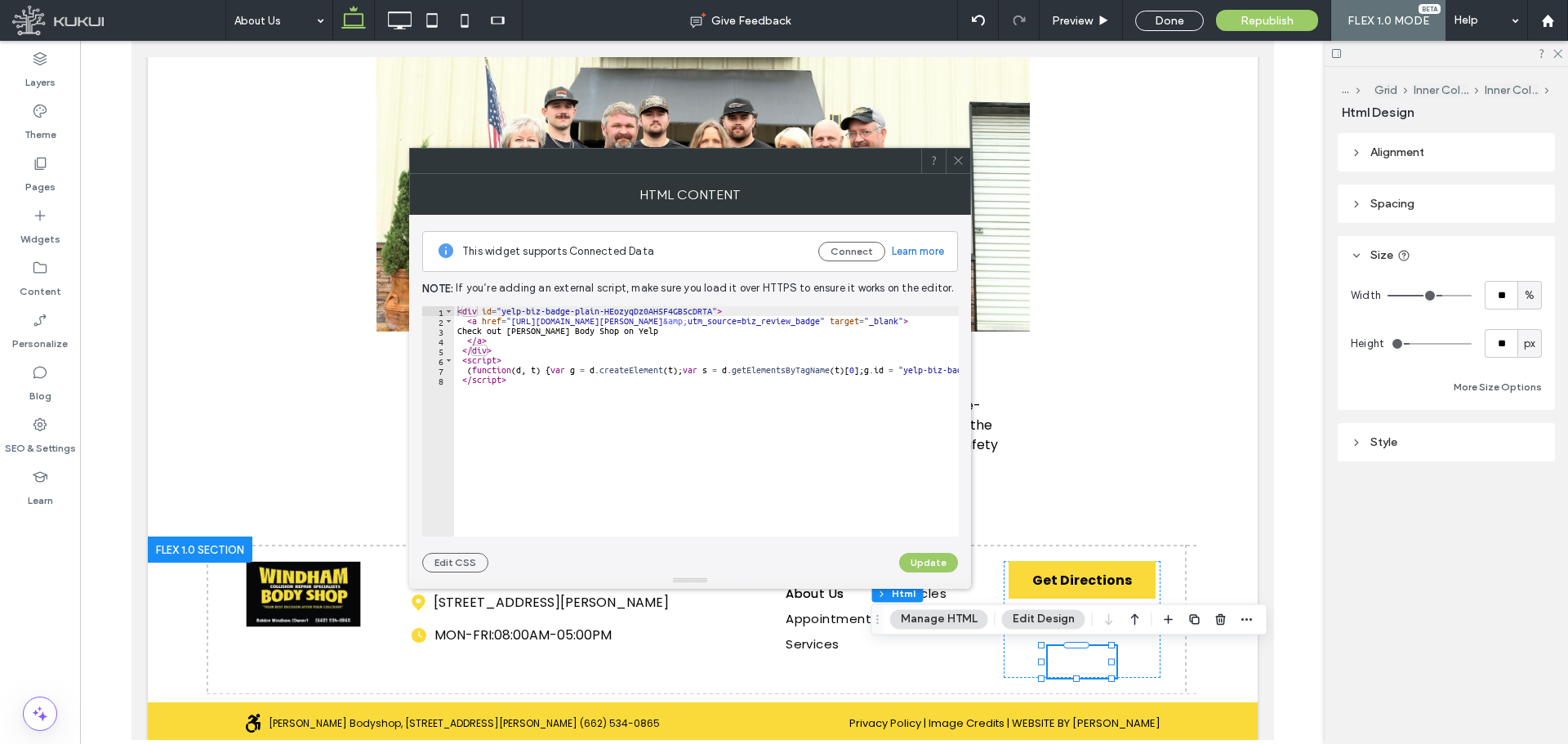
click at [962, 161] on icon at bounding box center [958, 161] width 12 height 12
